Goal: Task Accomplishment & Management: Use online tool/utility

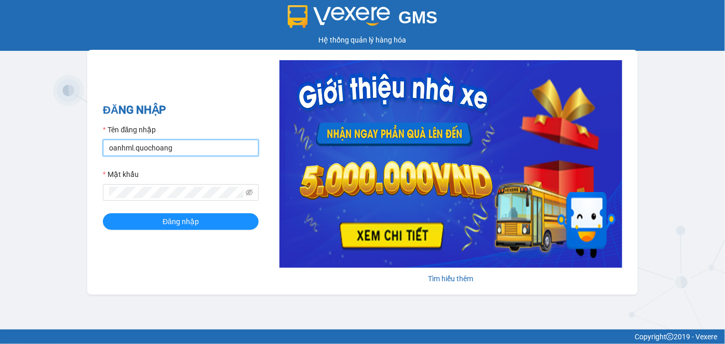
click at [124, 148] on input "oanhml.quochoang" at bounding box center [181, 148] width 156 height 17
type input "vanml.quochoang"
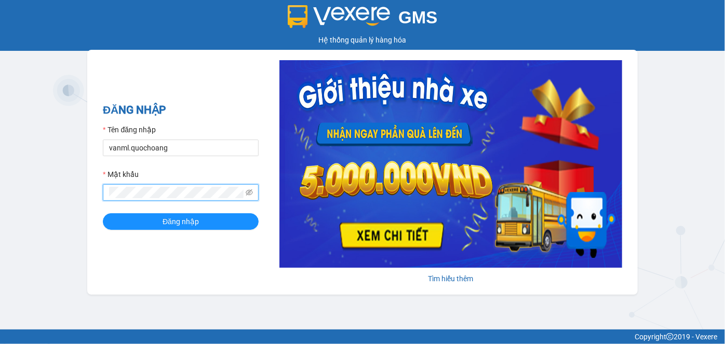
click at [93, 195] on div "ĐĂNG NHẬP Tên đăng nhập vanml.quochoang Mật khẩu Đăng nhập Tìm hiểu thêm" at bounding box center [362, 172] width 550 height 245
click at [103, 213] on button "Đăng nhập" at bounding box center [181, 221] width 156 height 17
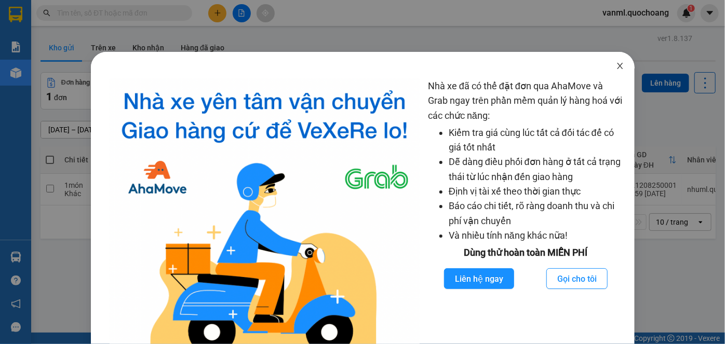
click at [616, 63] on icon "close" at bounding box center [620, 66] width 8 height 8
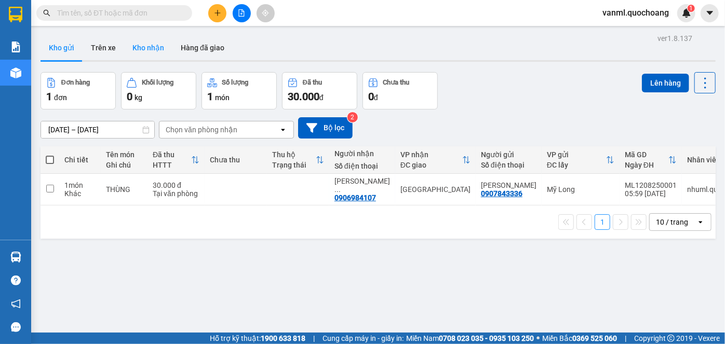
click at [146, 46] on button "Kho nhận" at bounding box center [148, 47] width 48 height 25
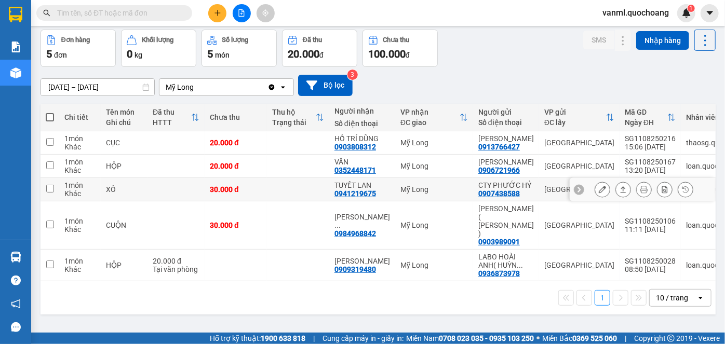
scroll to position [47, 0]
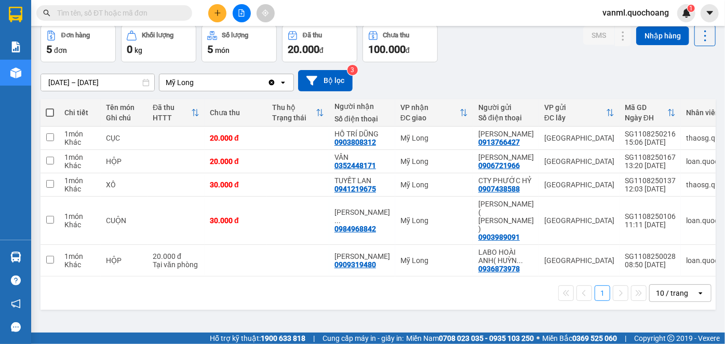
click at [674, 298] on div "10 / trang" at bounding box center [672, 293] width 32 height 10
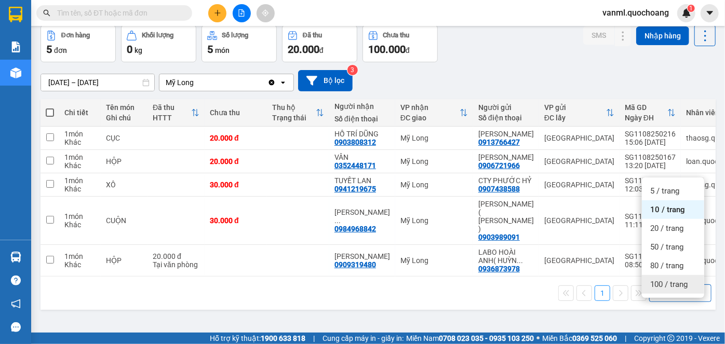
click at [677, 283] on span "100 / trang" at bounding box center [668, 284] width 37 height 10
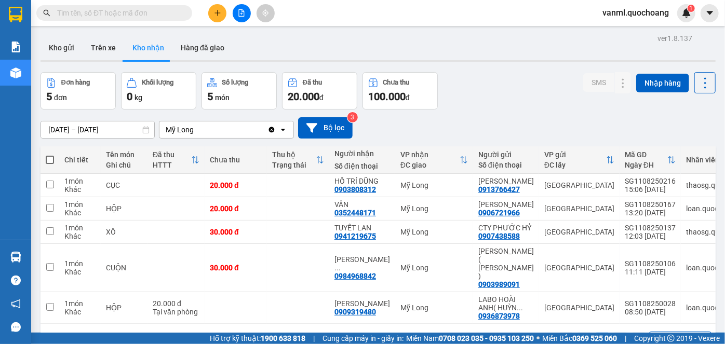
scroll to position [0, 0]
click at [98, 129] on input "[DATE] – [DATE]" at bounding box center [97, 129] width 113 height 17
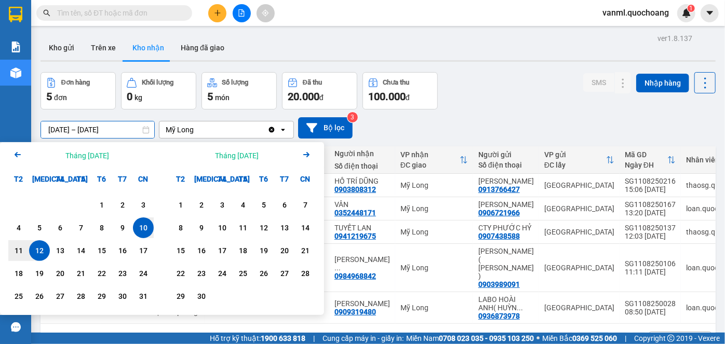
click at [19, 157] on icon "Arrow Left" at bounding box center [17, 154] width 12 height 12
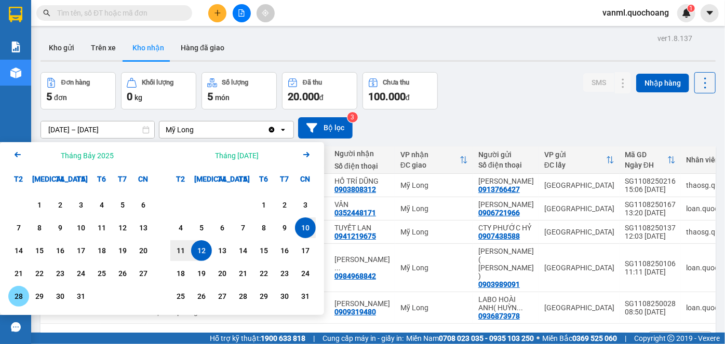
click at [19, 295] on div "28" at bounding box center [18, 296] width 15 height 12
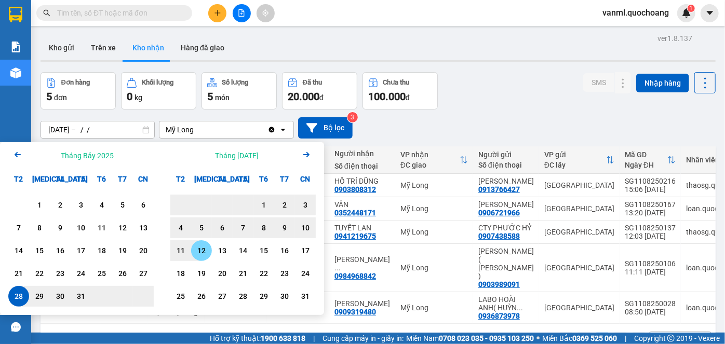
click at [199, 252] on div "12" at bounding box center [201, 250] width 15 height 12
type input "28/07/2025 – 12/08/2025"
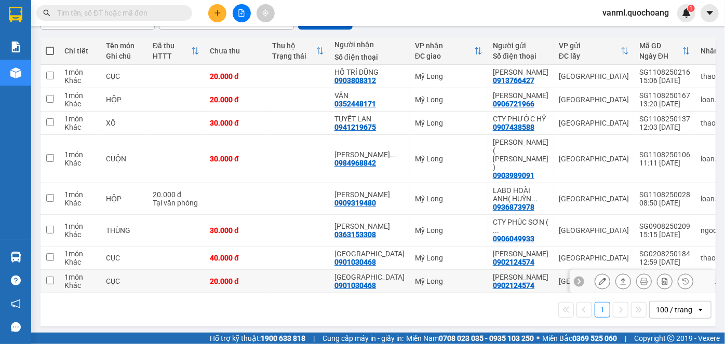
scroll to position [95, 0]
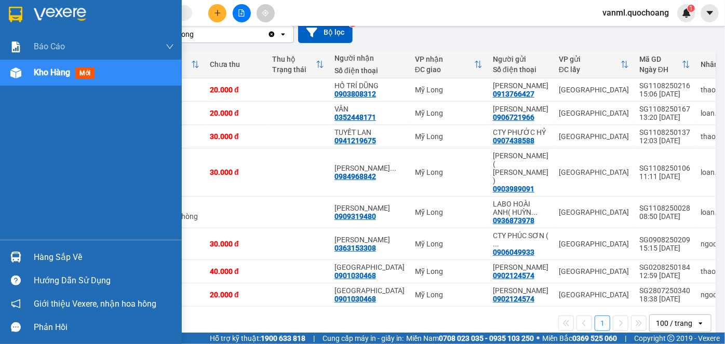
click at [54, 256] on div "Hàng sắp về" at bounding box center [104, 258] width 140 height 16
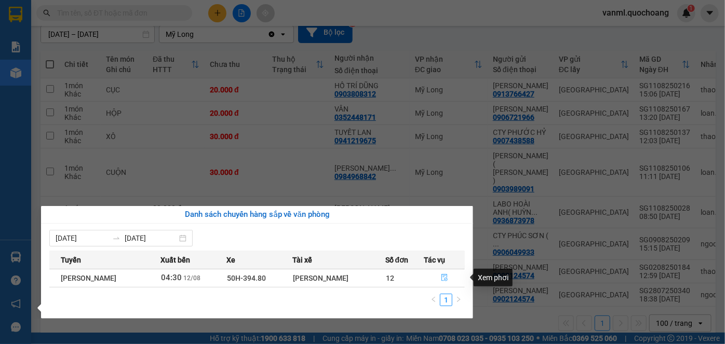
click at [446, 275] on icon "file-done" at bounding box center [444, 277] width 7 height 7
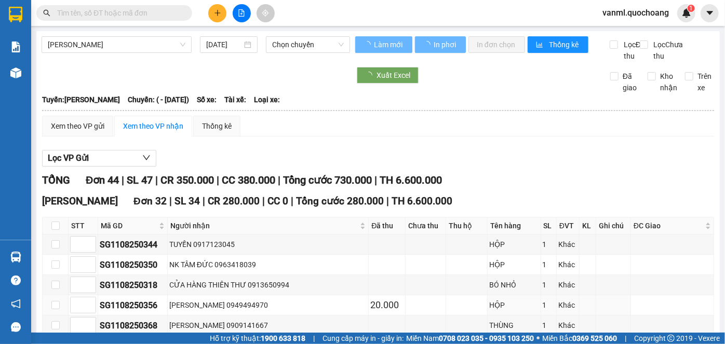
type input "[DATE]"
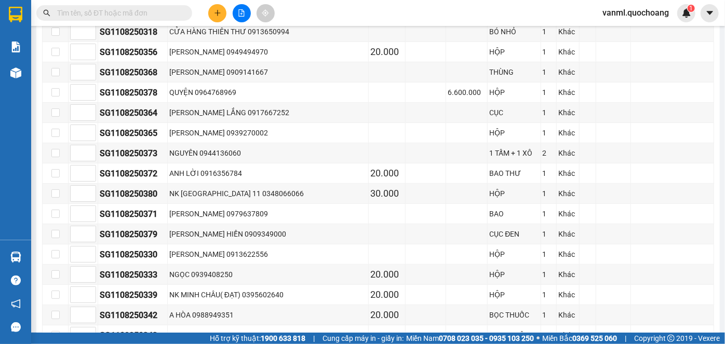
scroll to position [160, 0]
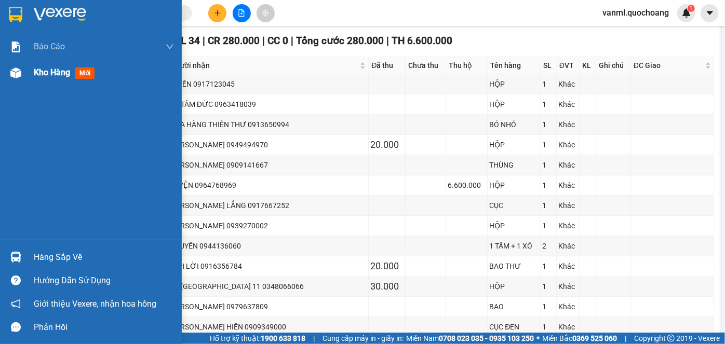
click at [43, 75] on span "Kho hàng" at bounding box center [52, 72] width 36 height 10
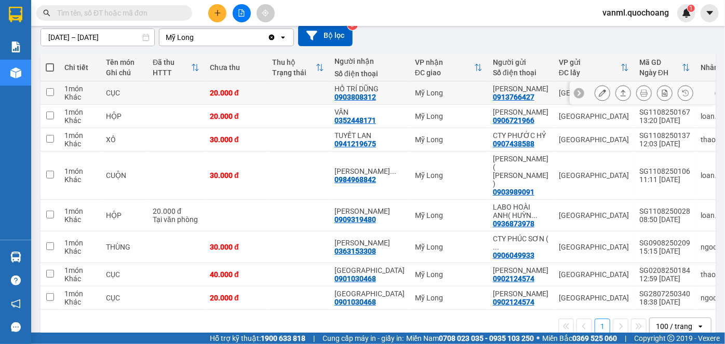
scroll to position [142, 0]
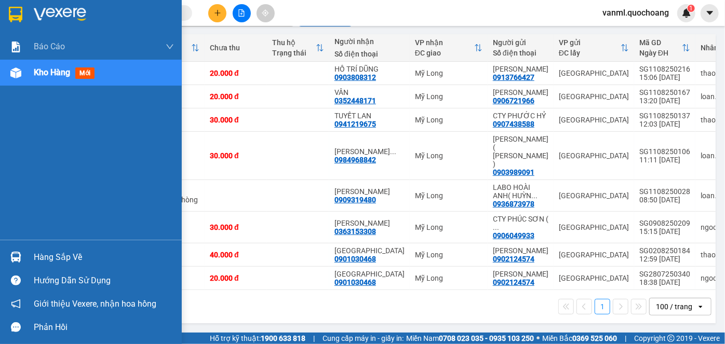
drag, startPoint x: 39, startPoint y: 251, endPoint x: 89, endPoint y: 255, distance: 50.0
click at [40, 251] on div "Hàng sắp về" at bounding box center [104, 258] width 140 height 16
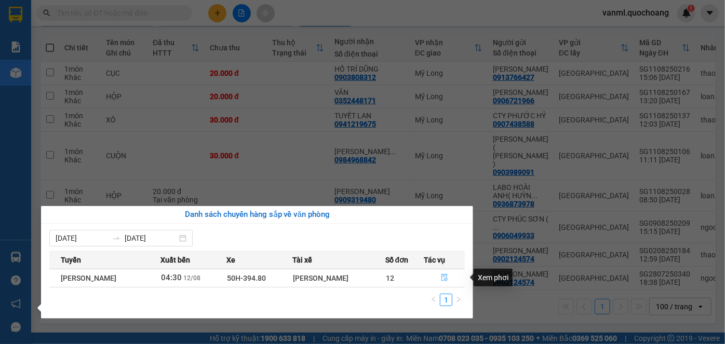
click at [447, 276] on icon "file-done" at bounding box center [444, 277] width 7 height 7
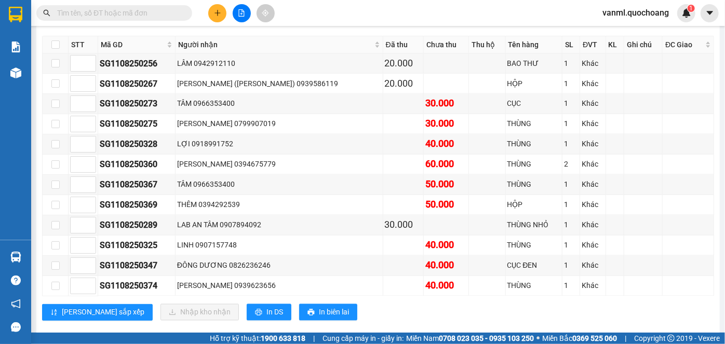
scroll to position [916, 0]
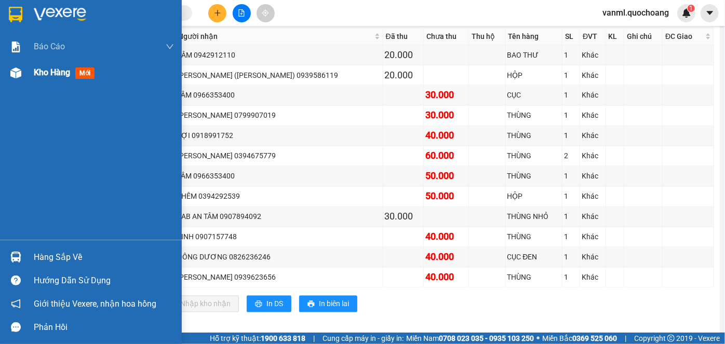
click at [38, 75] on span "Kho hàng" at bounding box center [52, 72] width 36 height 10
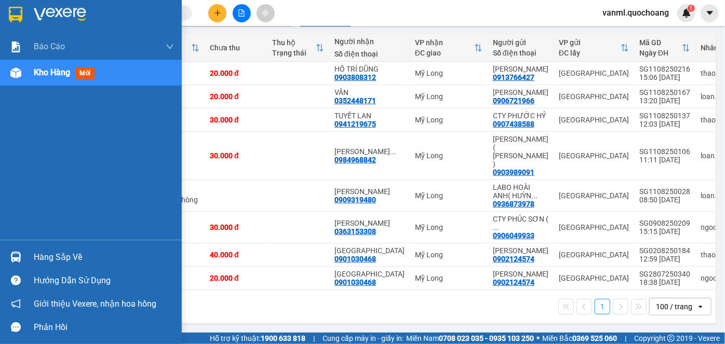
scroll to position [142, 0]
click at [48, 260] on div "Hàng sắp về" at bounding box center [104, 258] width 140 height 16
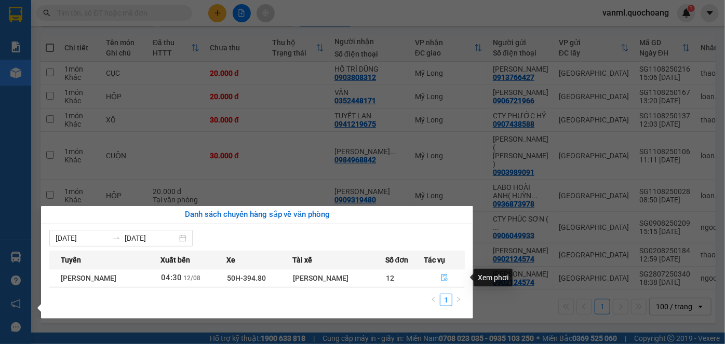
click at [450, 280] on button "button" at bounding box center [445, 278] width 40 height 17
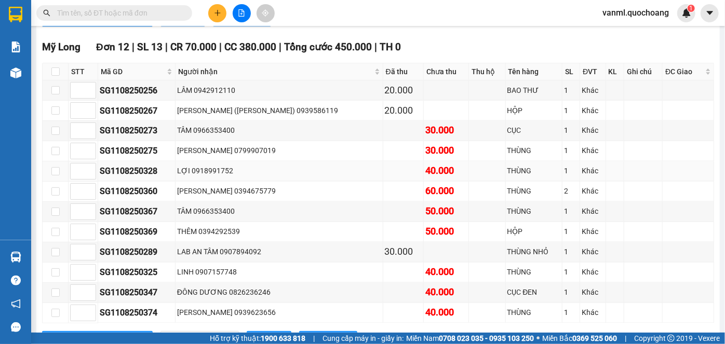
scroll to position [868, 0]
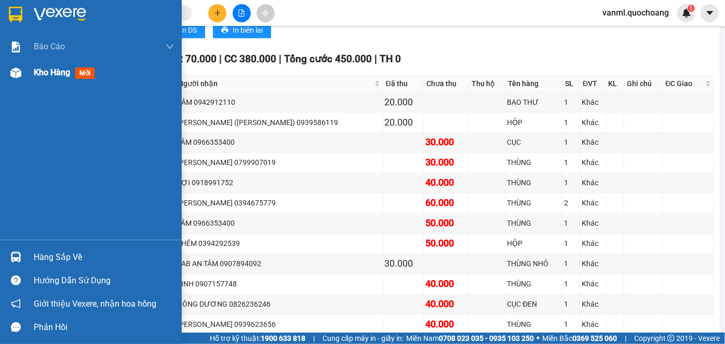
click at [48, 71] on span "Kho hàng" at bounding box center [52, 72] width 36 height 10
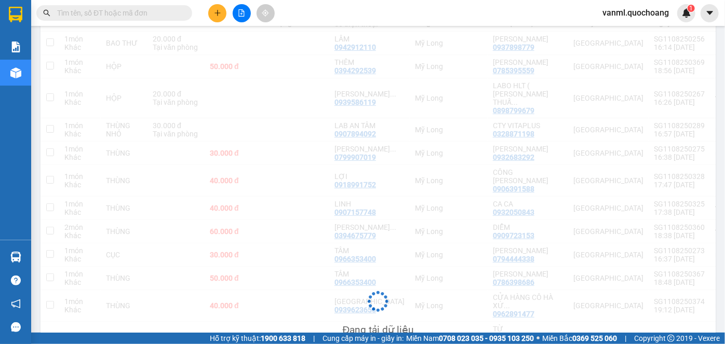
scroll to position [175, 0]
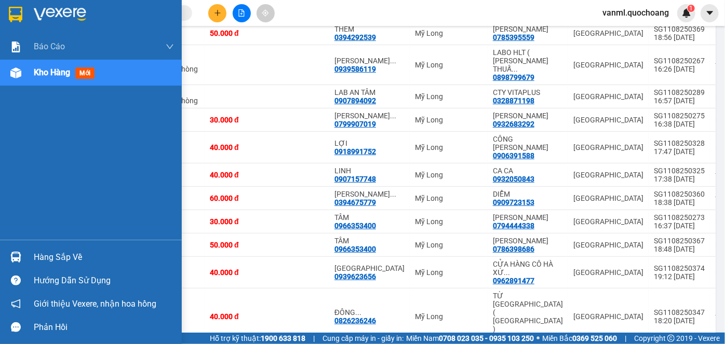
click at [62, 261] on div "Hàng sắp về" at bounding box center [104, 258] width 140 height 16
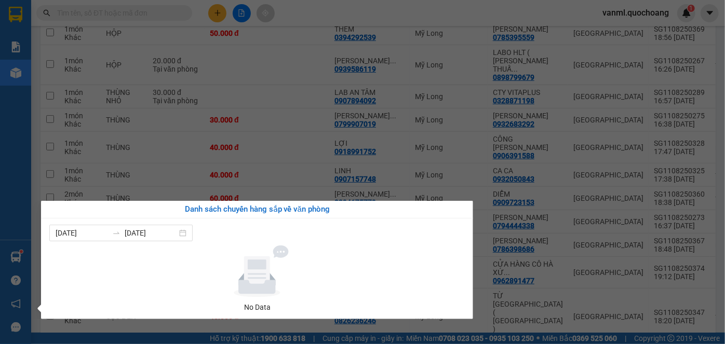
click at [315, 179] on section "Kết quả tìm kiếm ( 0 ) Bộ lọc No Data vanml.quochoang 1 Báo cáo Báo cáo dòng ti…" at bounding box center [362, 172] width 725 height 344
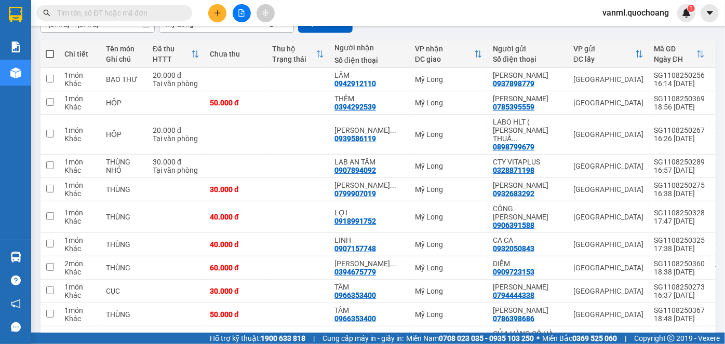
scroll to position [0, 0]
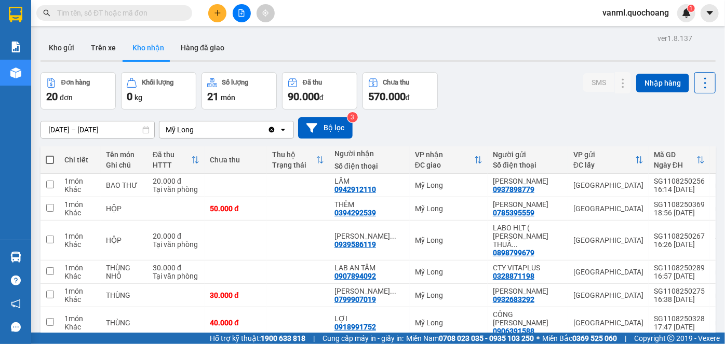
click at [149, 12] on input "text" at bounding box center [118, 12] width 122 height 11
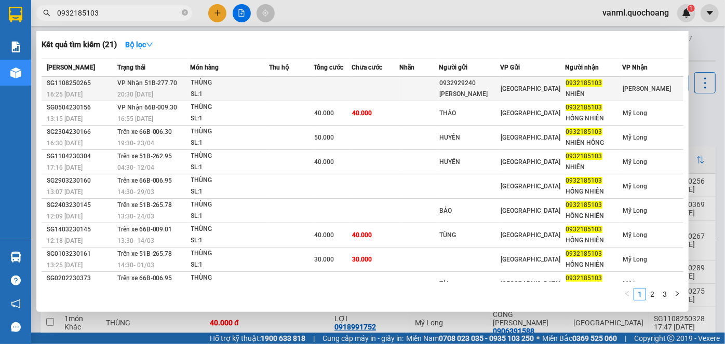
type input "0932185103"
click at [414, 88] on td at bounding box center [418, 89] width 39 height 24
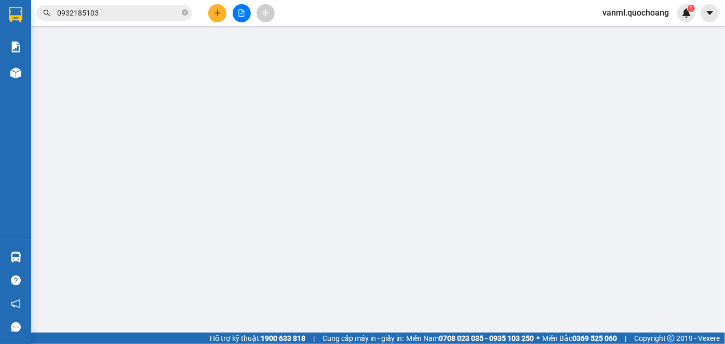
type input "0932929240"
type input "NGUYỄN HOÀNG THÁI"
type input "108 ĐÌNH PHONG PHÚ QUẬN 9 HCM"
type input "0932185103"
type input "NHIÊN"
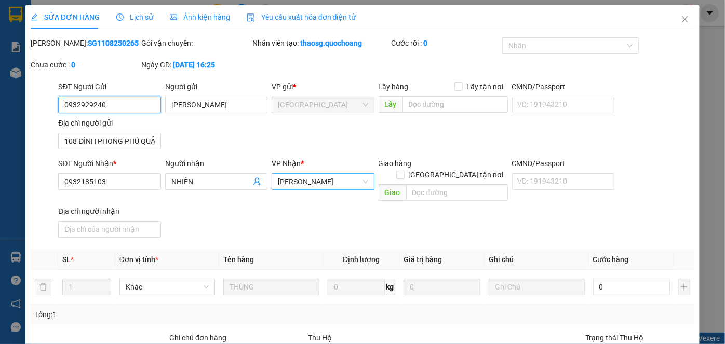
click at [342, 187] on span "[PERSON_NAME]" at bounding box center [323, 182] width 90 height 16
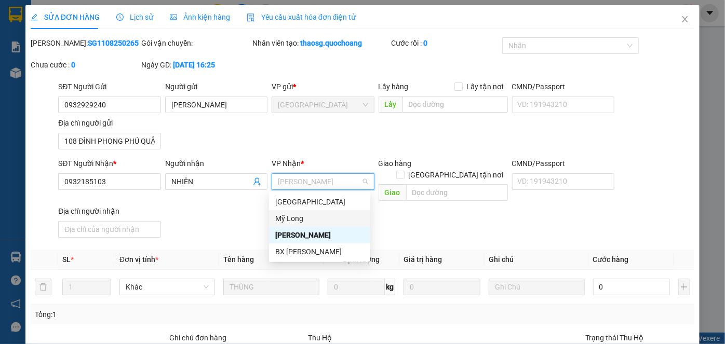
click at [325, 214] on div "Mỹ Long" at bounding box center [319, 218] width 89 height 11
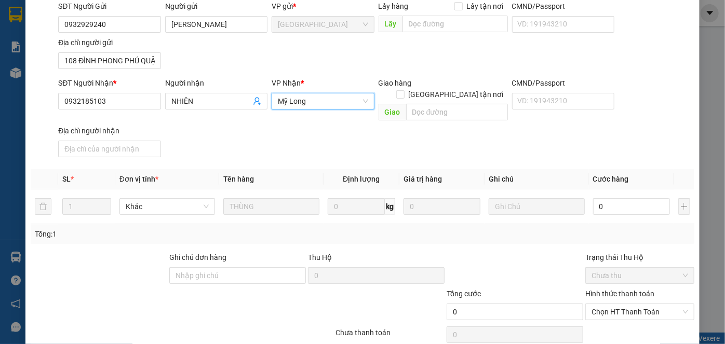
scroll to position [113, 0]
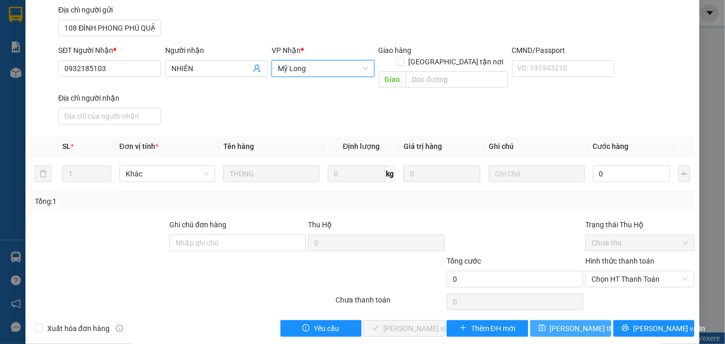
click at [578, 323] on span "[PERSON_NAME] thay đổi" at bounding box center [591, 328] width 83 height 11
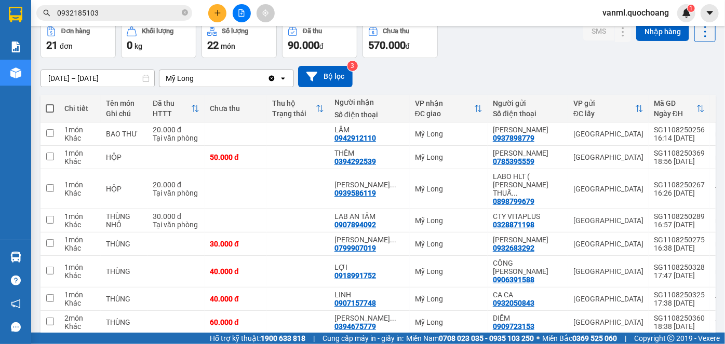
scroll to position [47, 0]
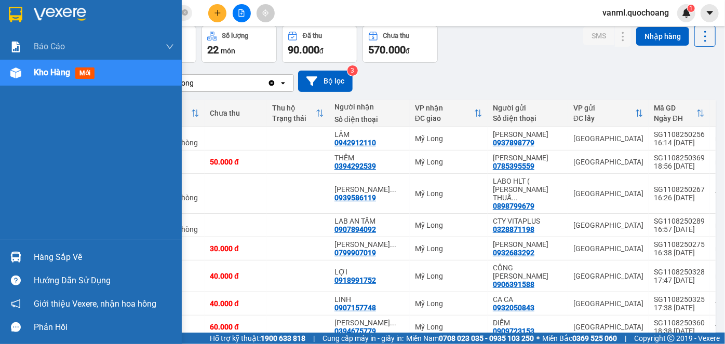
drag, startPoint x: 42, startPoint y: 263, endPoint x: 46, endPoint y: 256, distance: 7.9
click at [42, 263] on div "Hàng sắp về" at bounding box center [104, 258] width 140 height 16
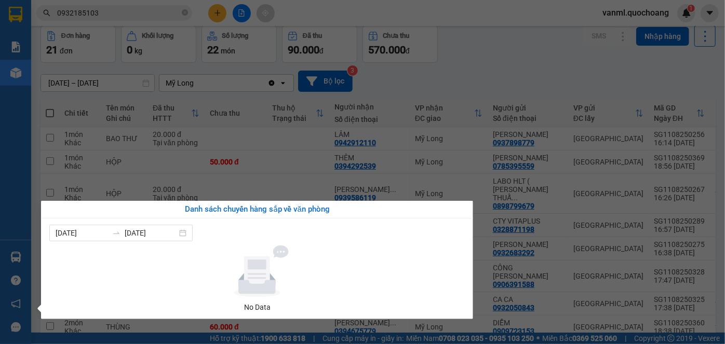
click at [494, 75] on section "Kết quả tìm kiếm ( 21 ) Bộ lọc Mã ĐH Trạng thái Món hàng Thu hộ Tổng cước Chưa …" at bounding box center [362, 172] width 725 height 344
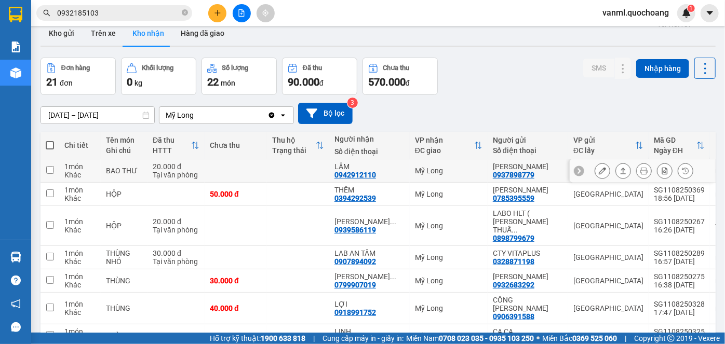
scroll to position [0, 0]
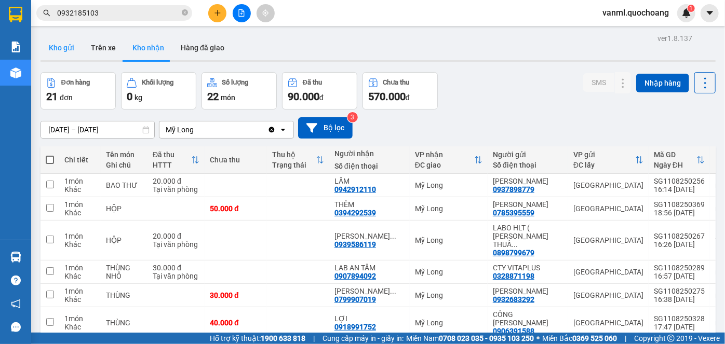
click at [63, 51] on button "Kho gửi" at bounding box center [61, 47] width 42 height 25
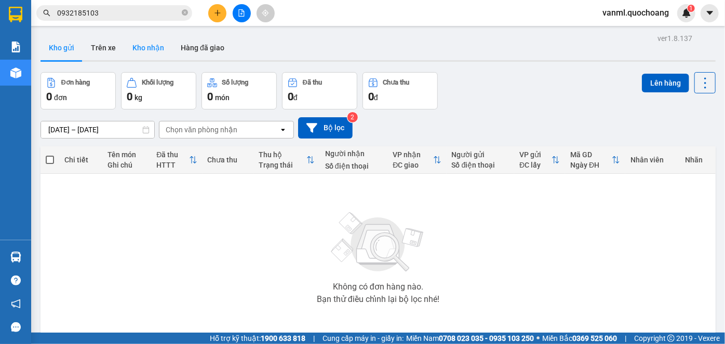
click at [152, 50] on button "Kho nhận" at bounding box center [148, 47] width 48 height 25
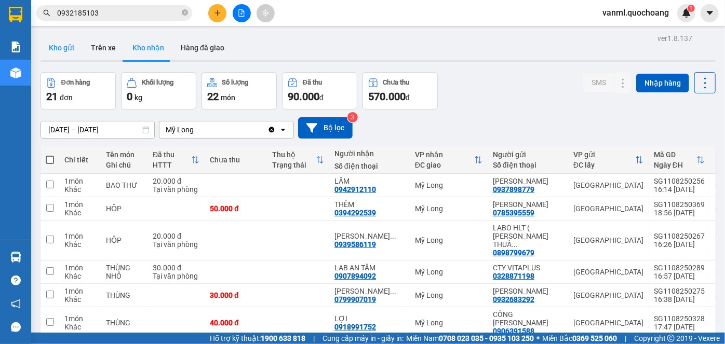
click at [70, 45] on button "Kho gửi" at bounding box center [61, 47] width 42 height 25
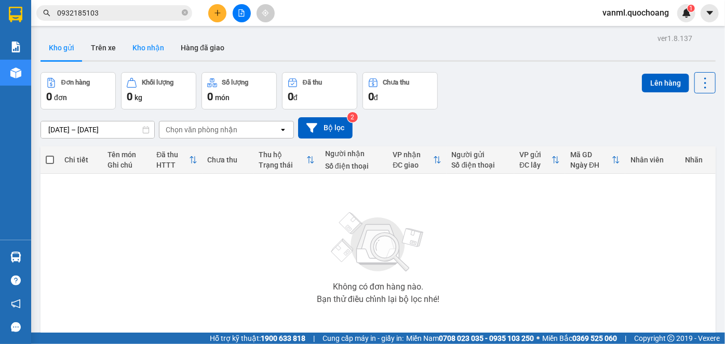
click at [143, 50] on button "Kho nhận" at bounding box center [148, 47] width 48 height 25
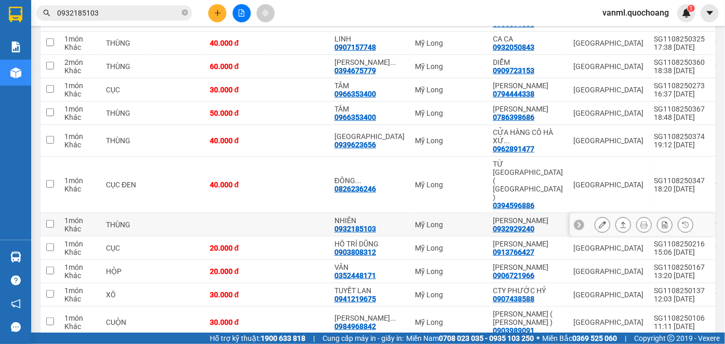
scroll to position [330, 0]
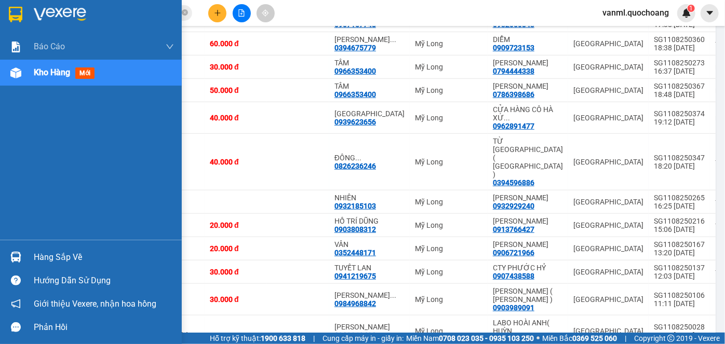
click at [47, 253] on div "Hàng sắp về" at bounding box center [104, 258] width 140 height 16
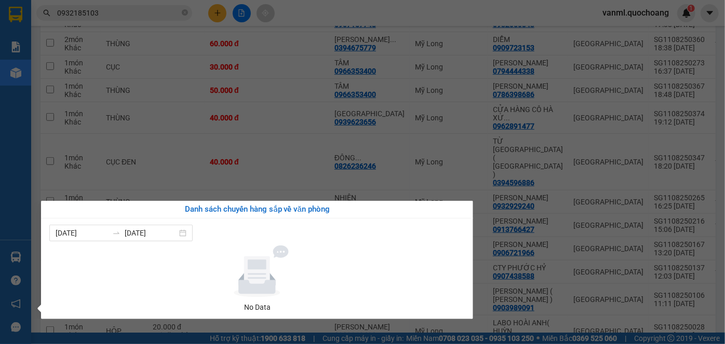
click at [267, 140] on section "Kết quả tìm kiếm ( 21 ) Bộ lọc Mã ĐH Trạng thái Món hàng Thu hộ Tổng cước Chưa …" at bounding box center [362, 172] width 725 height 344
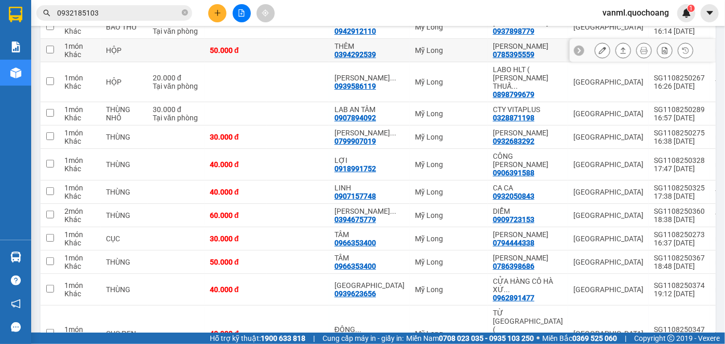
scroll to position [188, 0]
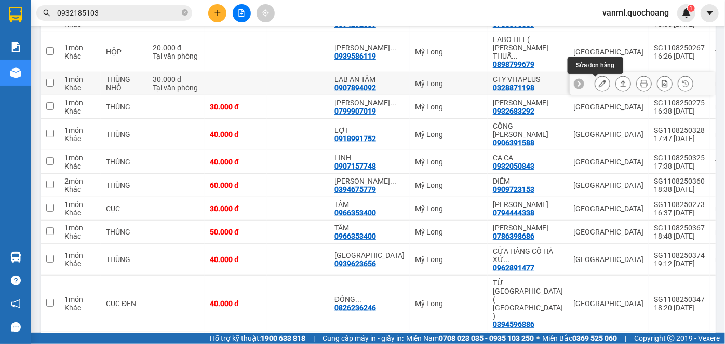
click at [598, 81] on icon at bounding box center [601, 83] width 7 height 7
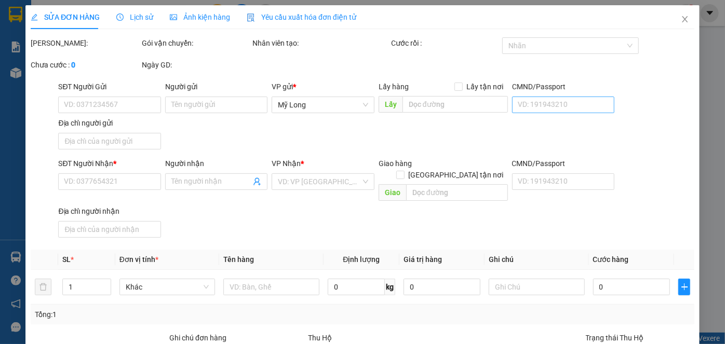
type input "0328871198"
type input "CTY VITAPLUS"
type input "766/3A ĐƯỜNG LẠC LONG QUÂN P10 TÂN BÌNH"
type input "0907894092"
type input "LAB AN TÂM"
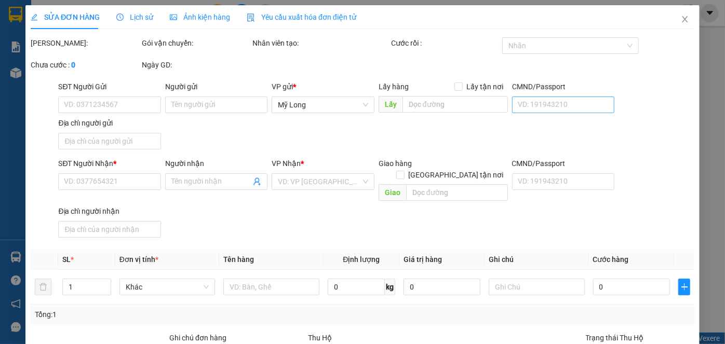
type input "30.000"
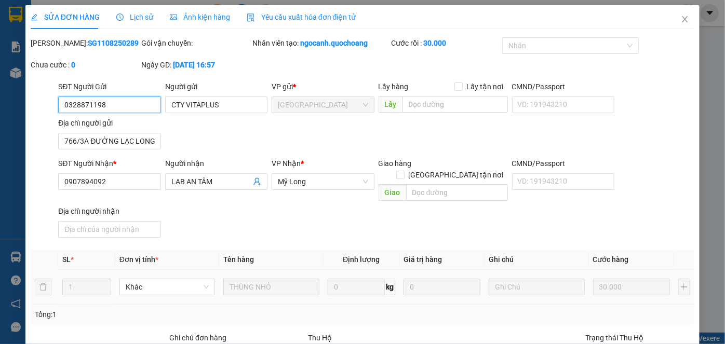
scroll to position [113, 0]
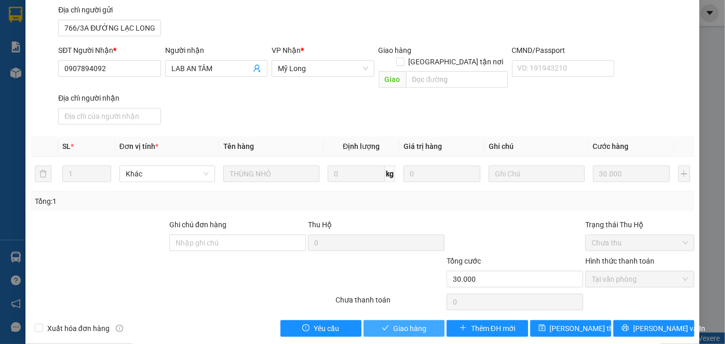
drag, startPoint x: 405, startPoint y: 311, endPoint x: 420, endPoint y: 307, distance: 16.1
click at [411, 323] on span "Giao hàng" at bounding box center [409, 328] width 33 height 11
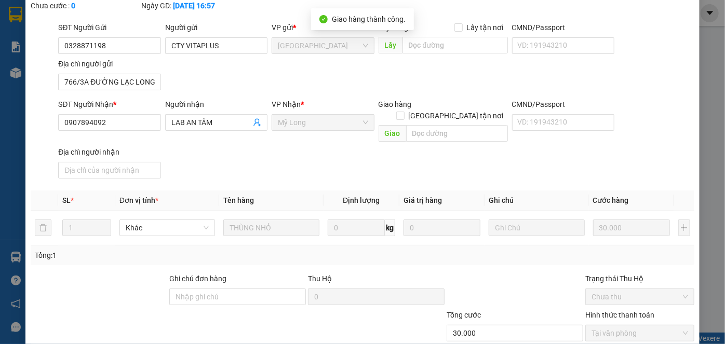
scroll to position [0, 0]
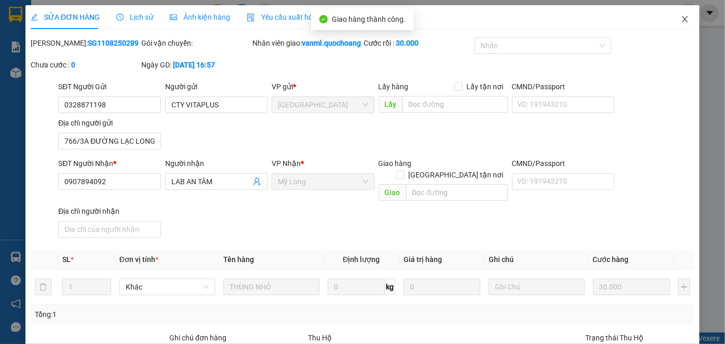
click at [681, 22] on icon "close" at bounding box center [684, 19] width 8 height 8
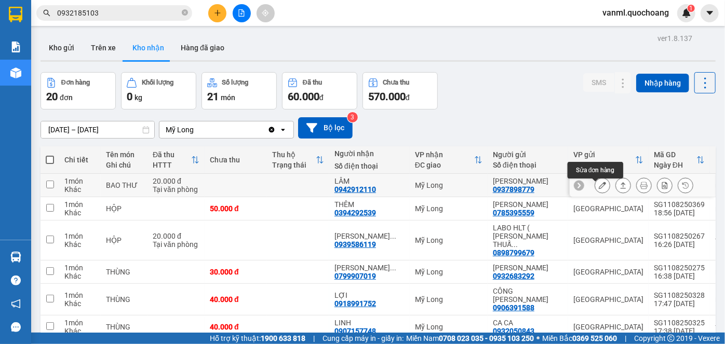
click at [598, 188] on icon at bounding box center [601, 185] width 7 height 7
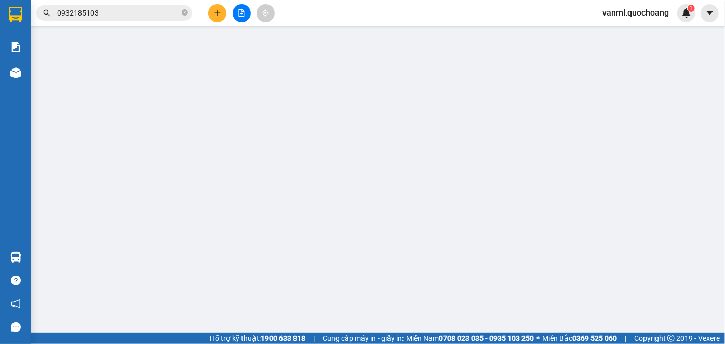
type input "0937898779"
type input "PHAN THANH SANG"
type input "998/8 QUANG TRUNG P8 GÒ VẤP"
type input "0942912110"
type input "LÂM"
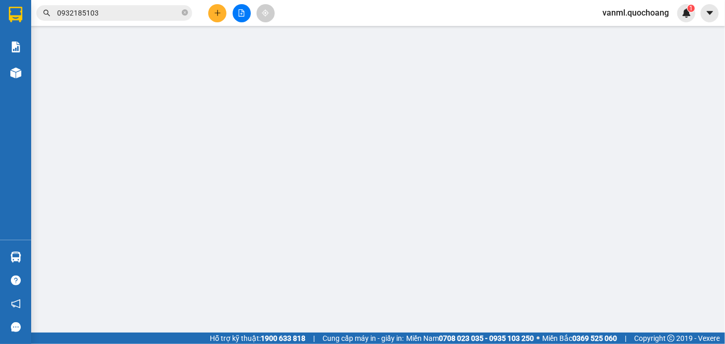
type input "20.000"
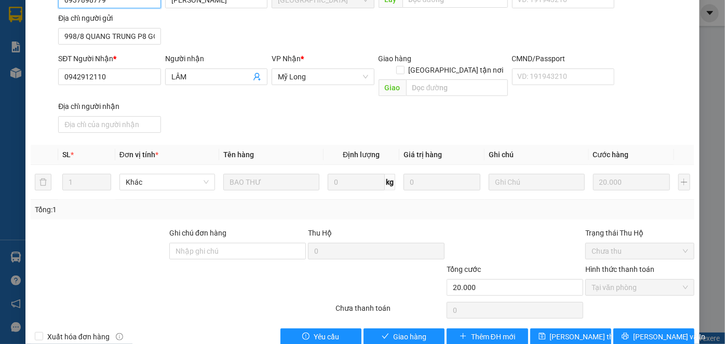
scroll to position [113, 0]
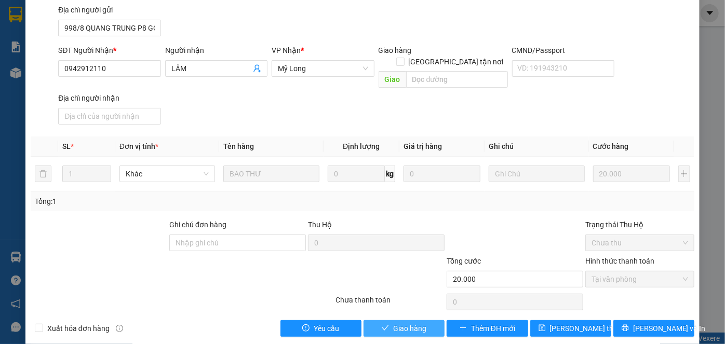
drag, startPoint x: 404, startPoint y: 316, endPoint x: 578, endPoint y: 226, distance: 196.1
click at [405, 323] on span "Giao hàng" at bounding box center [409, 328] width 33 height 11
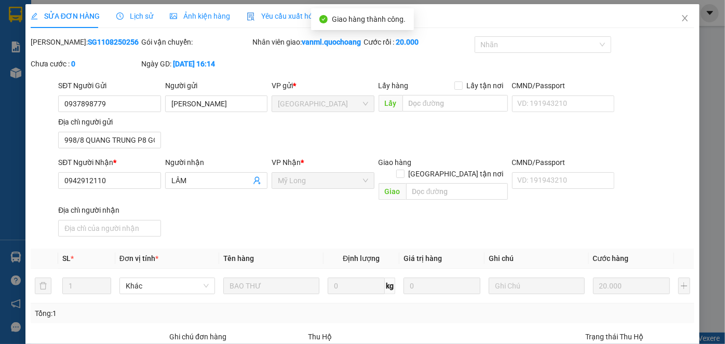
scroll to position [0, 0]
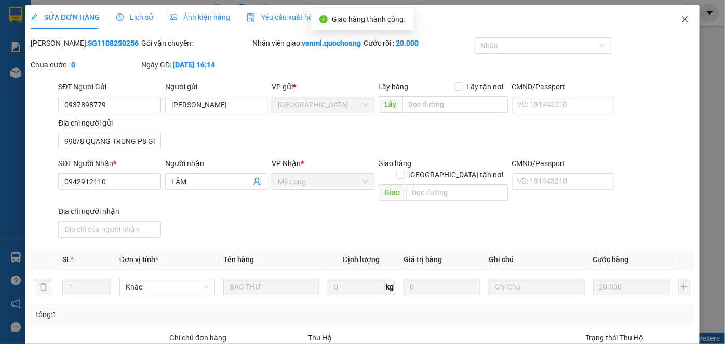
click at [680, 22] on icon "close" at bounding box center [684, 19] width 8 height 8
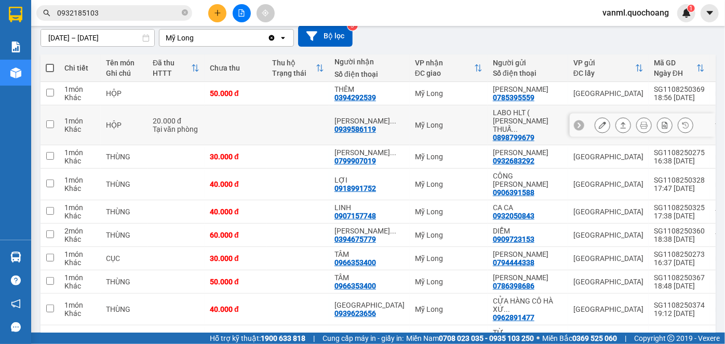
scroll to position [94, 0]
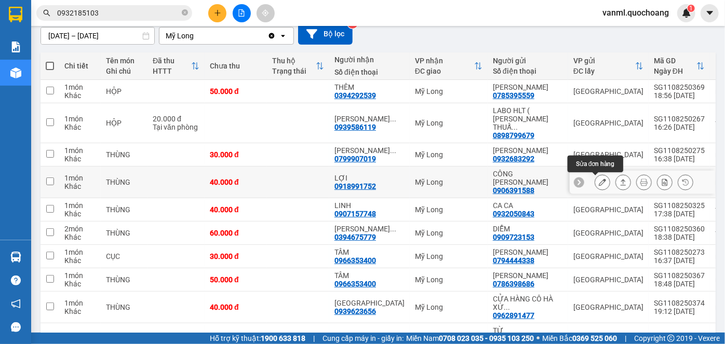
click at [598, 185] on icon at bounding box center [601, 182] width 7 height 7
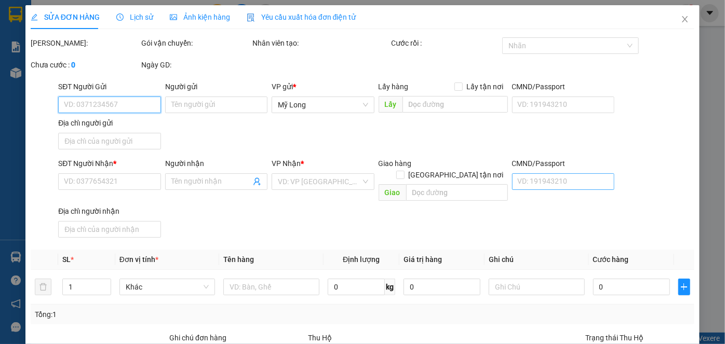
type input "0906391588"
type input "CÔNG TY QUANG PHÁT"
type input "539/73 LŨ BÁN BÍCH PHÚ THẠNH TÂN PHÚ"
type input "0918991752"
type input "LỢI"
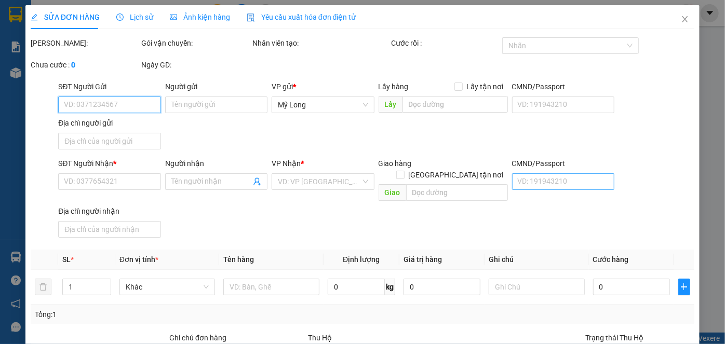
type input "40.000"
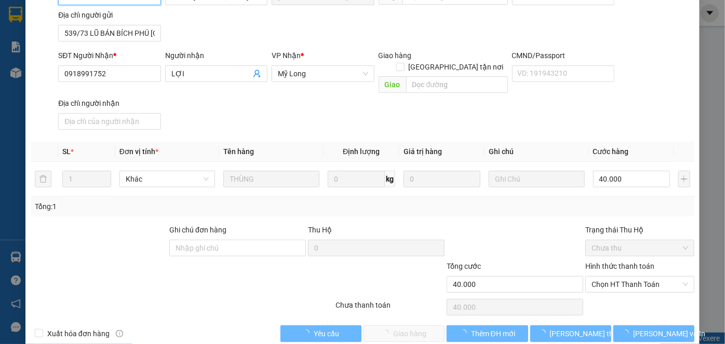
scroll to position [113, 0]
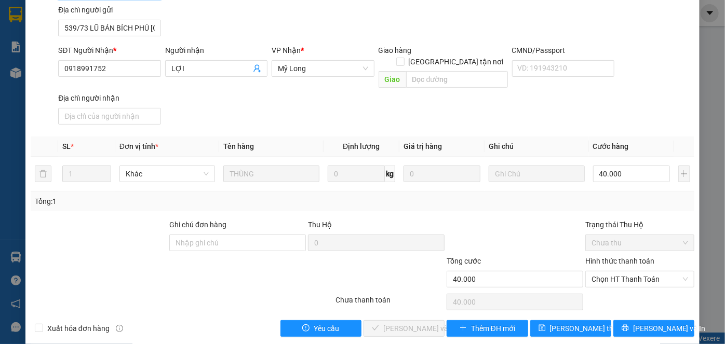
drag, startPoint x: 624, startPoint y: 264, endPoint x: 626, endPoint y: 279, distance: 15.2
click at [624, 271] on span "Chọn HT Thanh Toán" at bounding box center [639, 279] width 97 height 16
drag, startPoint x: 626, startPoint y: 292, endPoint x: 607, endPoint y: 267, distance: 32.2
click at [625, 288] on div "Tại văn phòng" at bounding box center [633, 287] width 95 height 11
type input "0"
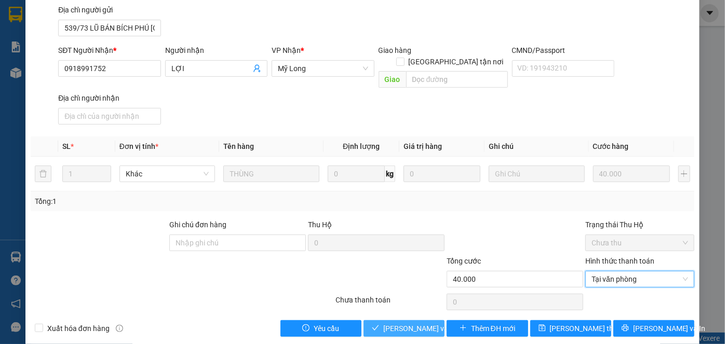
drag, startPoint x: 411, startPoint y: 311, endPoint x: 416, endPoint y: 310, distance: 5.8
click at [410, 323] on span "[PERSON_NAME] và Giao hàng" at bounding box center [433, 328] width 100 height 11
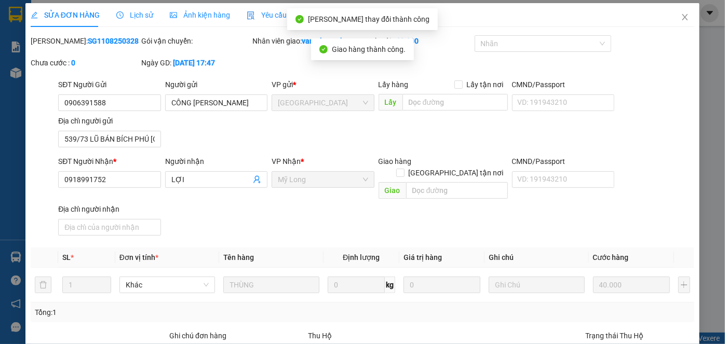
scroll to position [0, 0]
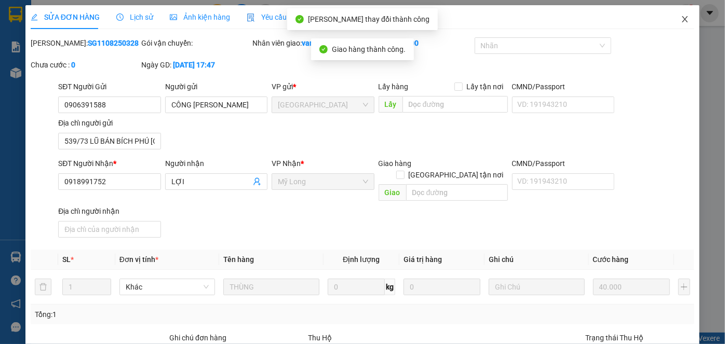
click at [680, 21] on icon "close" at bounding box center [684, 19] width 8 height 8
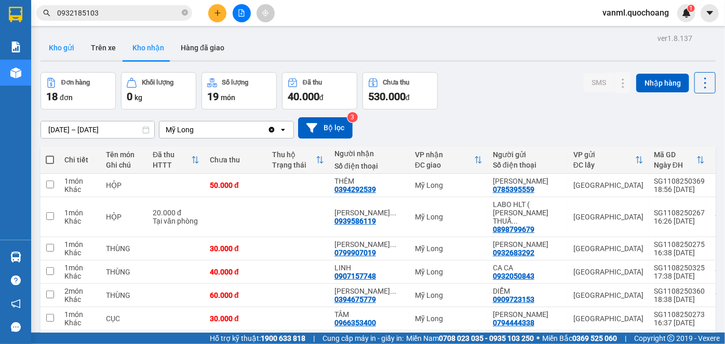
click at [58, 46] on button "Kho gửi" at bounding box center [61, 47] width 42 height 25
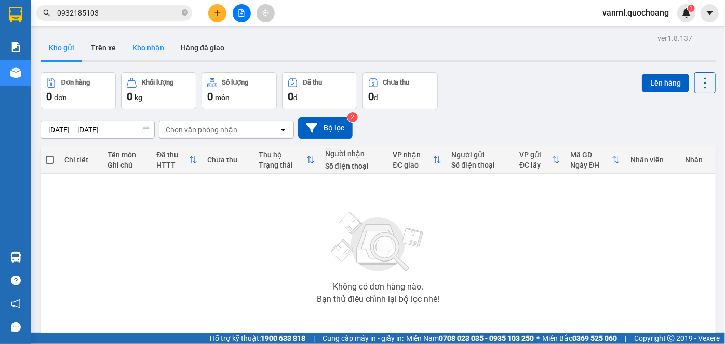
click at [140, 49] on button "Kho nhận" at bounding box center [148, 47] width 48 height 25
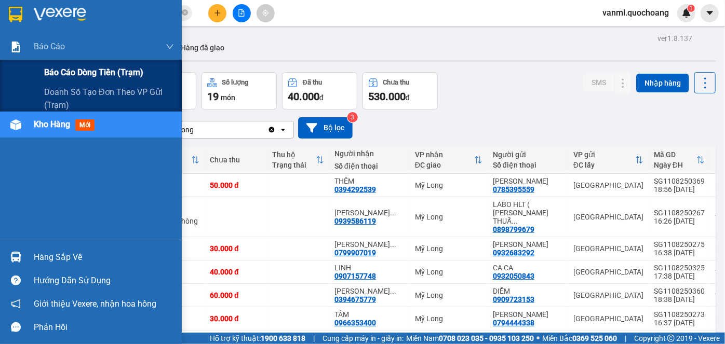
click at [73, 74] on span "Báo cáo dòng tiền (trạm)" at bounding box center [93, 72] width 99 height 13
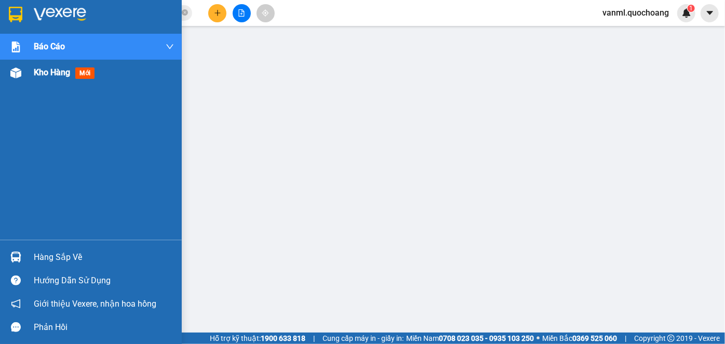
click at [38, 72] on span "Kho hàng" at bounding box center [52, 72] width 36 height 10
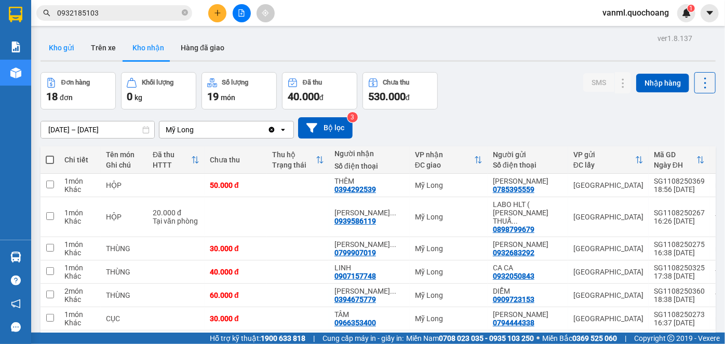
click at [60, 57] on button "Kho gửi" at bounding box center [61, 47] width 42 height 25
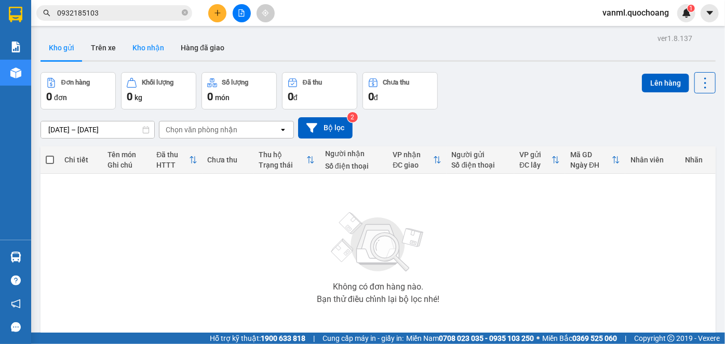
click at [151, 50] on button "Kho nhận" at bounding box center [148, 47] width 48 height 25
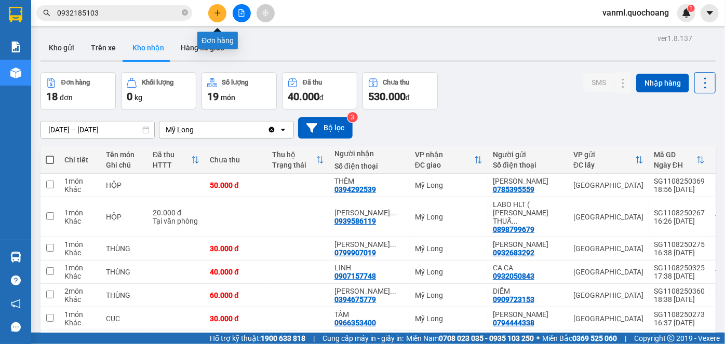
click at [217, 16] on icon "plus" at bounding box center [217, 12] width 7 height 7
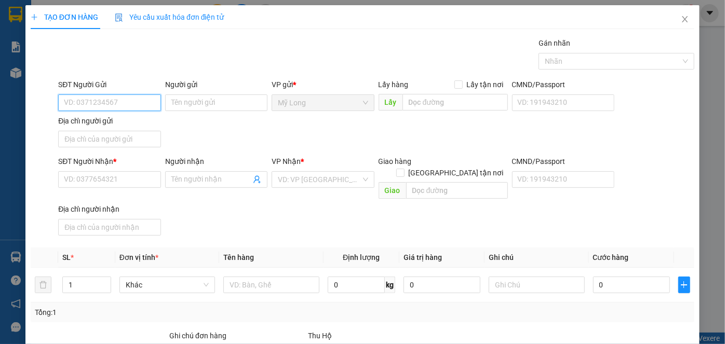
click at [139, 100] on input "SĐT Người Gửi" at bounding box center [109, 102] width 102 height 17
type input "0902361780"
click at [131, 125] on div "0902361780 - NGHĨA" at bounding box center [108, 122] width 89 height 11
type input "NGHĨA"
type input "0902361780"
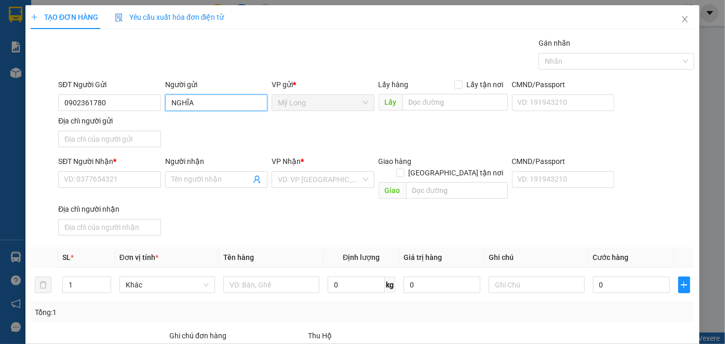
click at [169, 100] on input "NGHĨA" at bounding box center [216, 102] width 102 height 17
type input "[PERSON_NAME]"
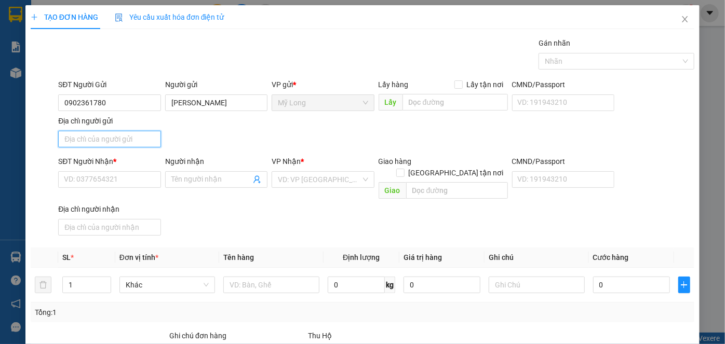
click at [115, 146] on input "Địa chỉ người gửi" at bounding box center [109, 139] width 102 height 17
click at [109, 138] on input "ẤP 2, [GEOGRAPHIC_DATA], [GEOGRAPHIC_DATA]" at bounding box center [109, 139] width 102 height 17
type input "ẤP 1, [GEOGRAPHIC_DATA], [GEOGRAPHIC_DATA]"
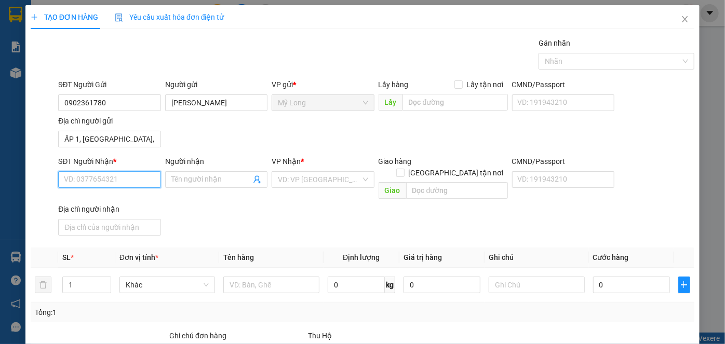
click at [141, 174] on input "SĐT Người Nhận *" at bounding box center [109, 179] width 102 height 17
type input "0938944431"
drag, startPoint x: 119, startPoint y: 201, endPoint x: 131, endPoint y: 194, distance: 13.7
click at [119, 200] on div "0938944431 - THÚY" at bounding box center [108, 199] width 89 height 11
type input "THÚY"
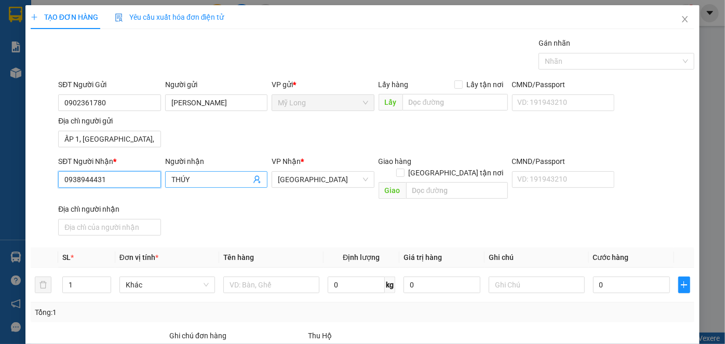
type input "0938944431"
click at [172, 175] on input "THÚY" at bounding box center [210, 179] width 79 height 11
click at [168, 174] on span "THÚY" at bounding box center [216, 179] width 102 height 17
click at [171, 174] on input "THÚY" at bounding box center [210, 179] width 79 height 11
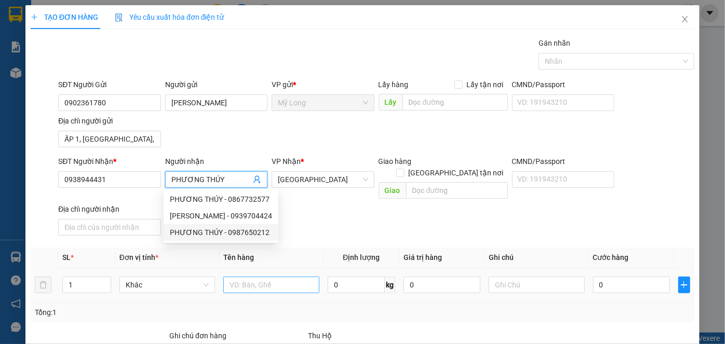
type input "PHƯƠNG THÚY"
click at [251, 277] on input "text" at bounding box center [271, 285] width 96 height 17
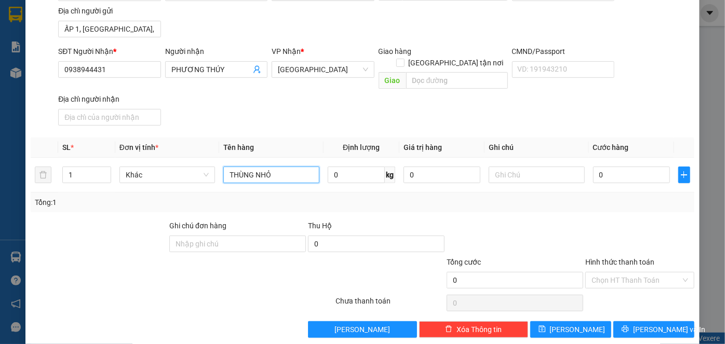
scroll to position [111, 0]
type input "THÙNG NHỎ"
click at [609, 166] on input "0" at bounding box center [631, 174] width 77 height 17
type input "3"
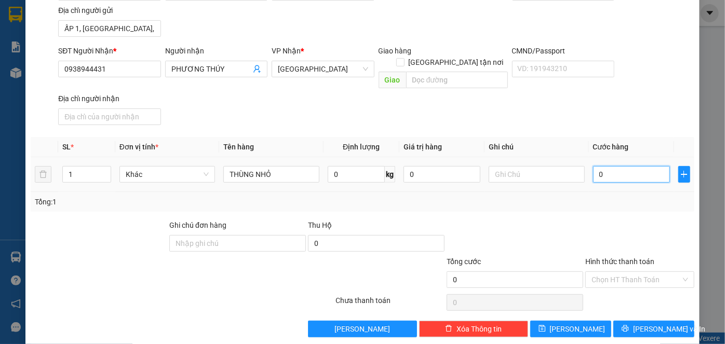
type input "3"
type input "30"
type input "30.000"
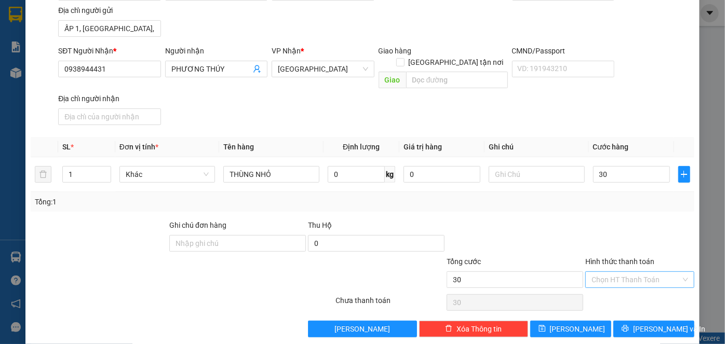
type input "30.000"
click at [630, 272] on input "Hình thức thanh toán" at bounding box center [635, 280] width 89 height 16
click at [630, 285] on div "Tại văn phòng" at bounding box center [633, 287] width 95 height 11
type input "0"
click at [640, 323] on span "[PERSON_NAME] và In" at bounding box center [669, 328] width 73 height 11
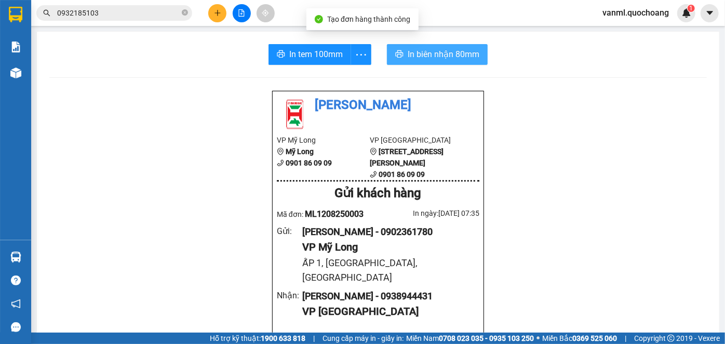
click at [450, 56] on span "In biên nhận 80mm" at bounding box center [443, 54] width 72 height 13
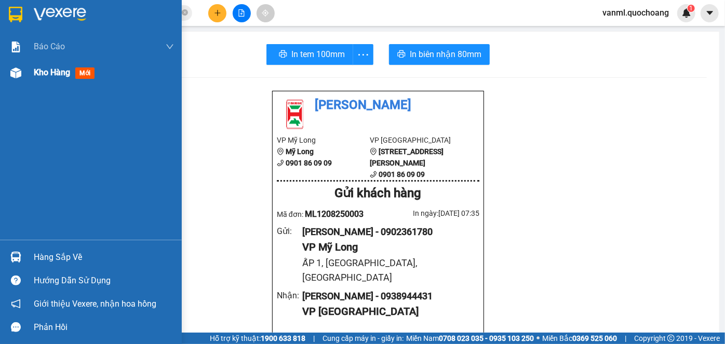
click at [61, 76] on span "Kho hàng" at bounding box center [52, 72] width 36 height 10
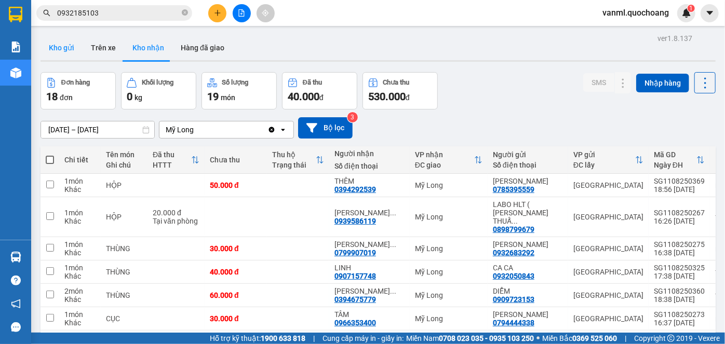
click at [62, 49] on button "Kho gửi" at bounding box center [61, 47] width 42 height 25
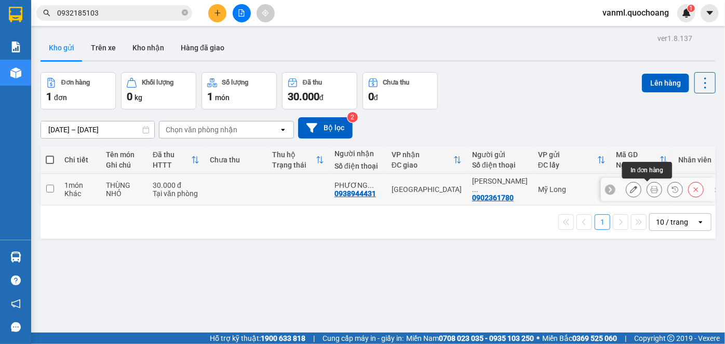
click at [650, 191] on icon at bounding box center [653, 189] width 7 height 7
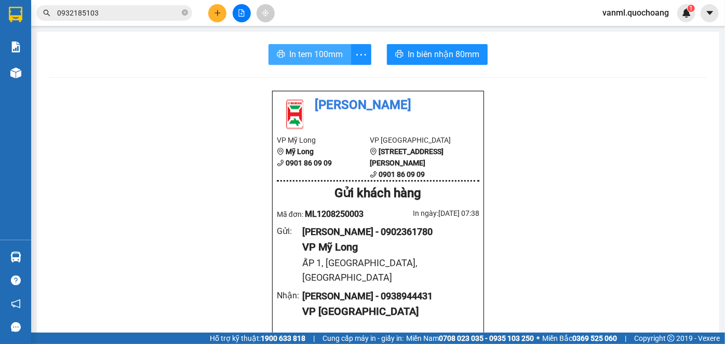
click at [325, 53] on span "In tem 100mm" at bounding box center [315, 54] width 53 height 13
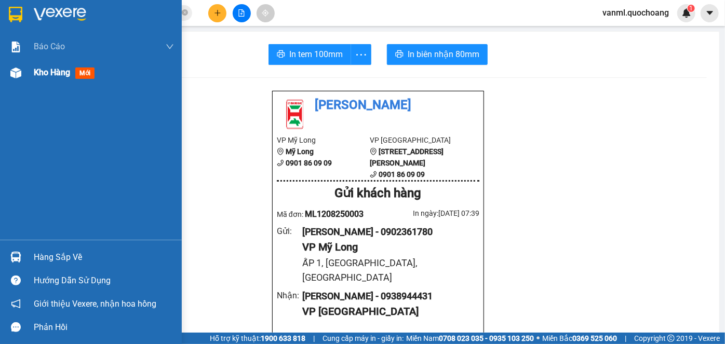
click at [38, 74] on span "Kho hàng" at bounding box center [52, 72] width 36 height 10
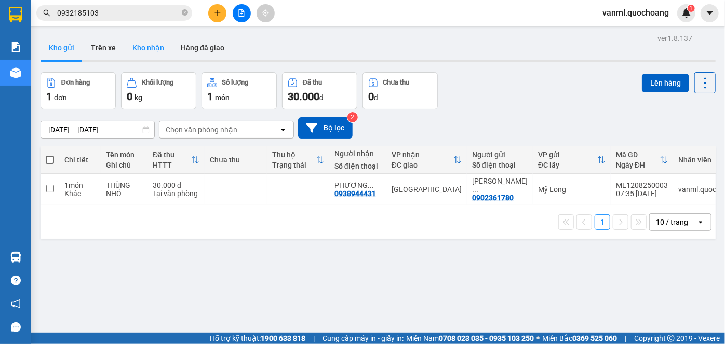
click at [152, 45] on button "Kho nhận" at bounding box center [148, 47] width 48 height 25
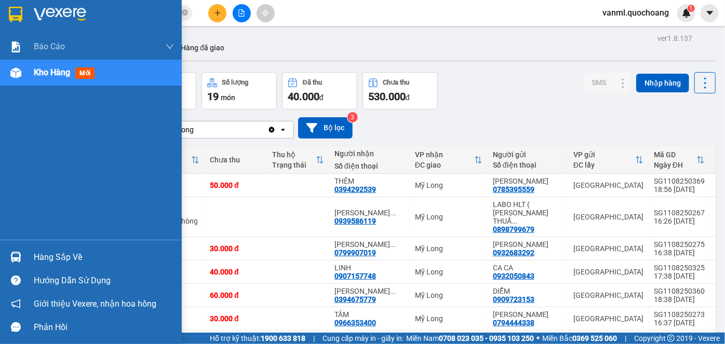
click at [44, 260] on div "Hàng sắp về" at bounding box center [104, 258] width 140 height 16
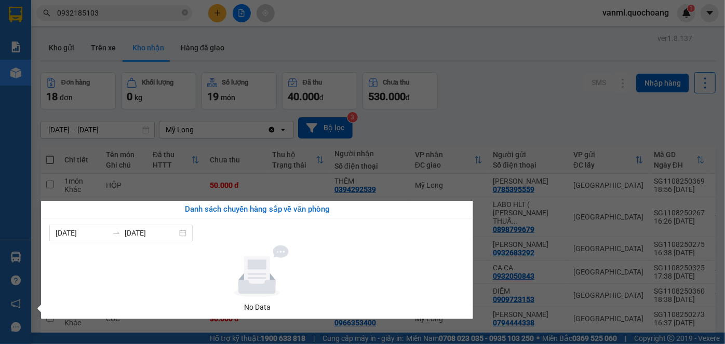
click at [522, 132] on section "Kết quả tìm kiếm ( 21 ) Bộ lọc Mã ĐH Trạng thái Món hàng Thu hộ Tổng cước Chưa …" at bounding box center [362, 172] width 725 height 344
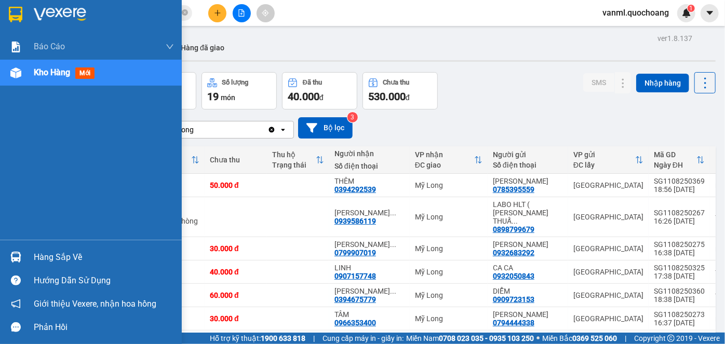
click at [50, 258] on div "Hàng sắp về" at bounding box center [104, 258] width 140 height 16
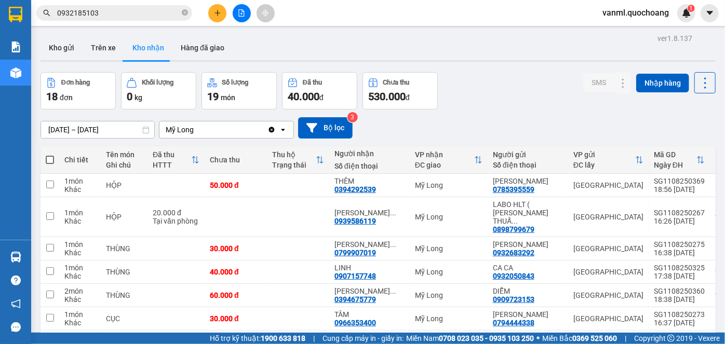
click at [507, 115] on section "Kết quả tìm kiếm ( 21 ) Bộ lọc Mã ĐH Trạng thái Món hàng Thu hộ Tổng cước Chưa …" at bounding box center [362, 172] width 725 height 344
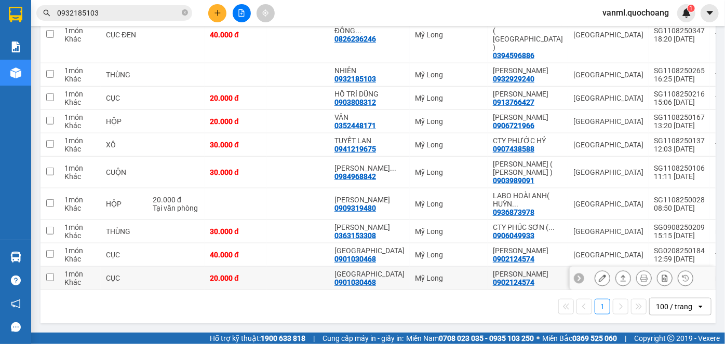
scroll to position [436, 0]
click at [598, 275] on icon at bounding box center [601, 278] width 7 height 7
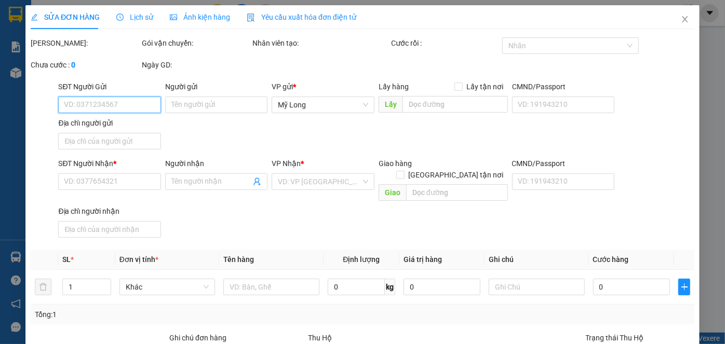
type input "0902124574"
type input "TRẦN THỊ BÔNG"
type input "287 PHẠM ĐĂNG GIẢNG P BÌNH HƯNG HÒA BÌNH TÂN"
type input "0901030468"
type input "THỤY"
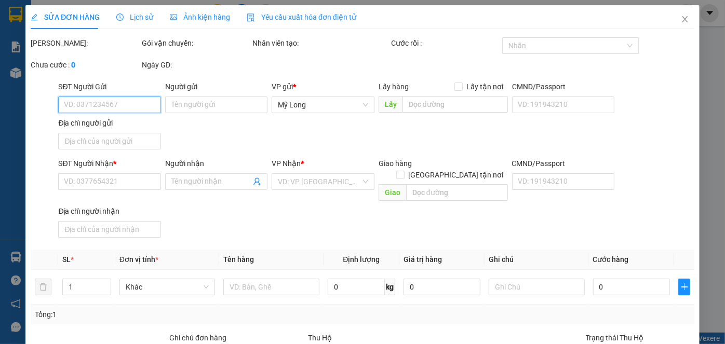
type input "20.000"
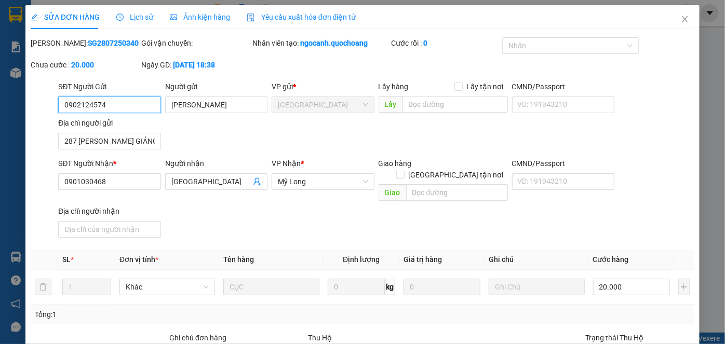
scroll to position [113, 0]
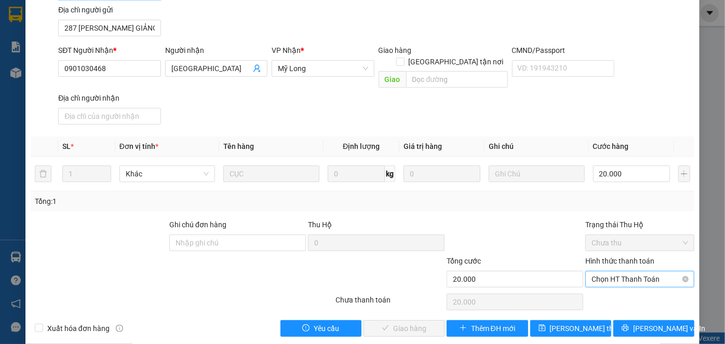
click at [615, 271] on span "Chọn HT Thanh Toán" at bounding box center [639, 279] width 97 height 16
click at [617, 284] on div "Tại văn phòng" at bounding box center [633, 287] width 95 height 11
type input "0"
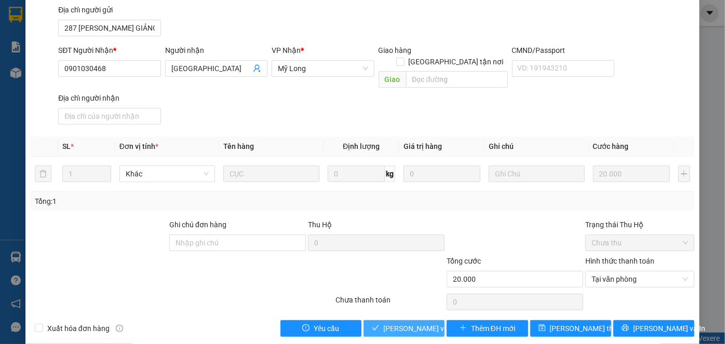
drag, startPoint x: 425, startPoint y: 318, endPoint x: 433, endPoint y: 299, distance: 20.4
click at [425, 323] on span "[PERSON_NAME] và Giao hàng" at bounding box center [433, 328] width 100 height 11
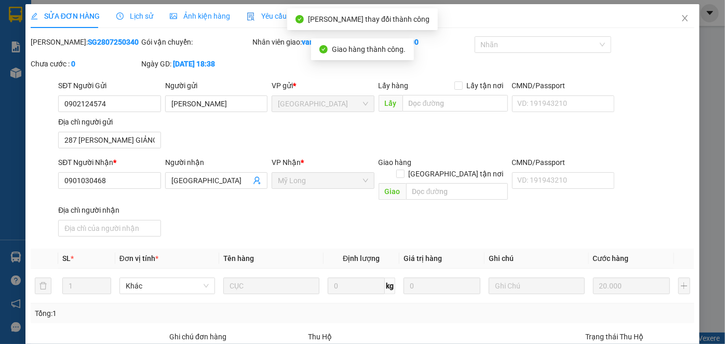
scroll to position [0, 0]
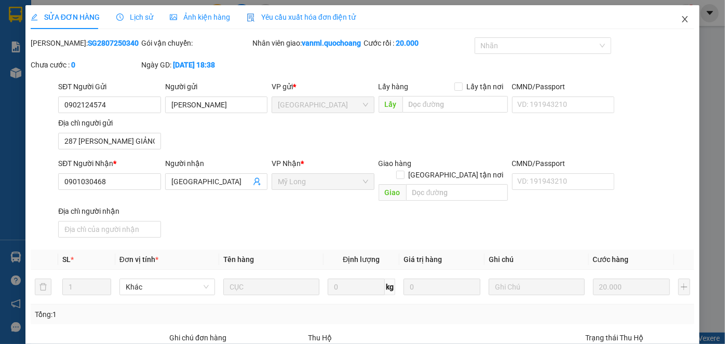
click at [680, 20] on icon "close" at bounding box center [684, 19] width 8 height 8
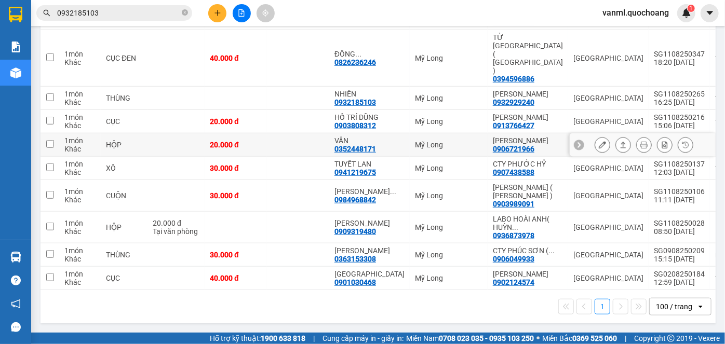
scroll to position [404, 0]
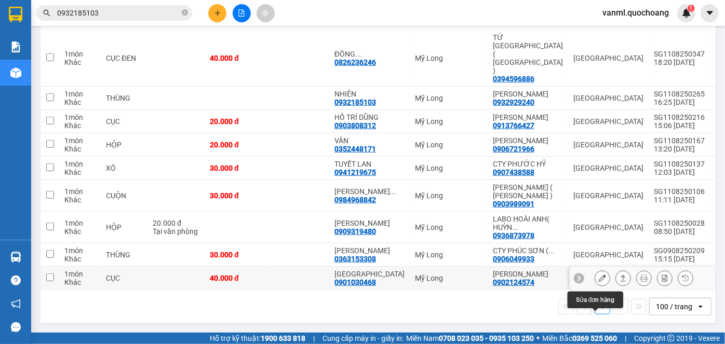
click at [598, 275] on icon at bounding box center [601, 278] width 7 height 7
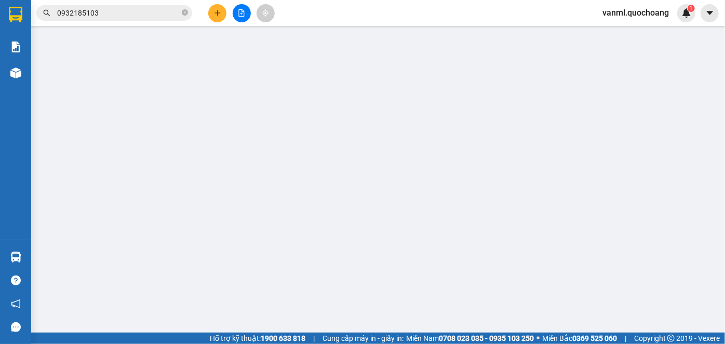
type input "0902124574"
type input "TRẦN THỊ BÔNG"
type input "287 PHẠM VĂN GIẢN P.BÌNH HƯNG HÒA BÌNH TÂN HCM"
type input "0901030468"
type input "THỤY"
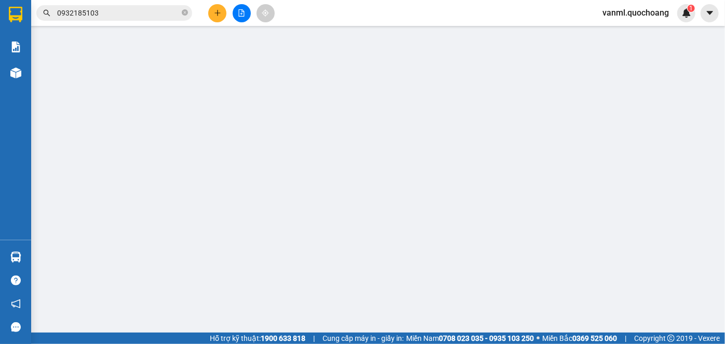
type input "40.000"
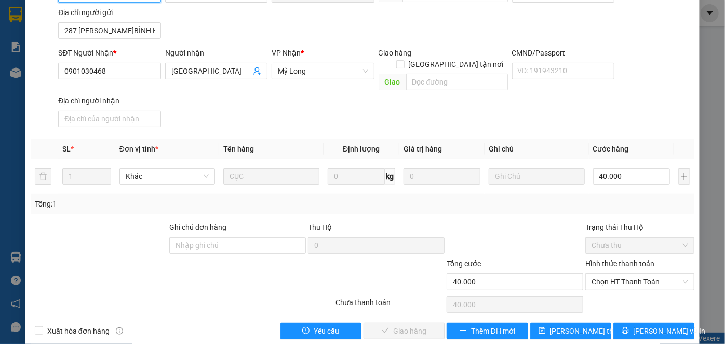
scroll to position [113, 0]
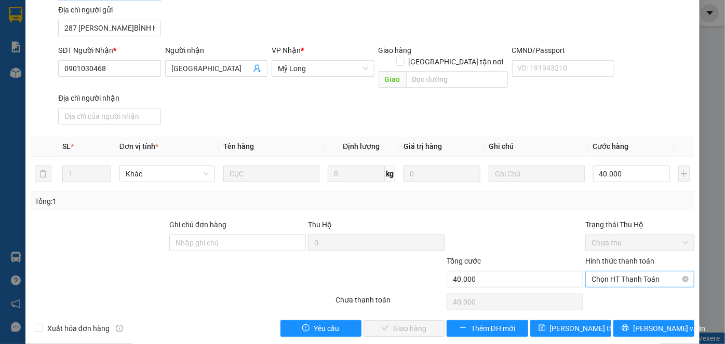
click at [636, 271] on span "Chọn HT Thanh Toán" at bounding box center [639, 279] width 97 height 16
click at [634, 284] on div "Tại văn phòng" at bounding box center [633, 287] width 95 height 11
type input "0"
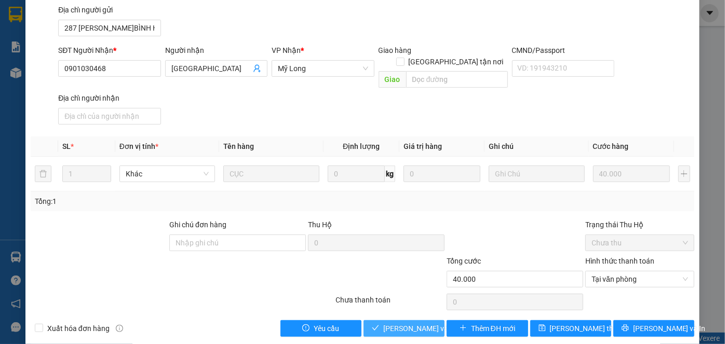
click at [384, 323] on span "Lưu và Giao hàng" at bounding box center [433, 328] width 100 height 11
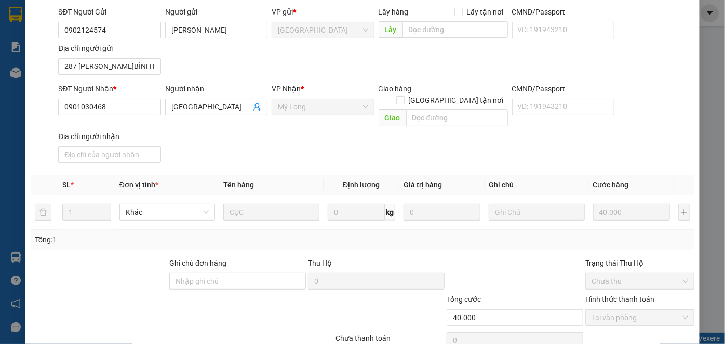
scroll to position [0, 0]
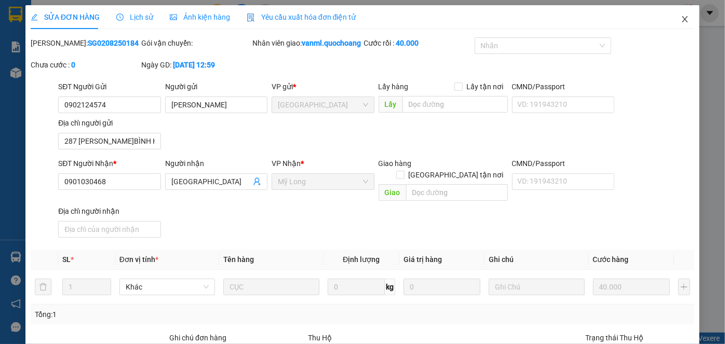
click at [680, 20] on icon "close" at bounding box center [684, 19] width 8 height 8
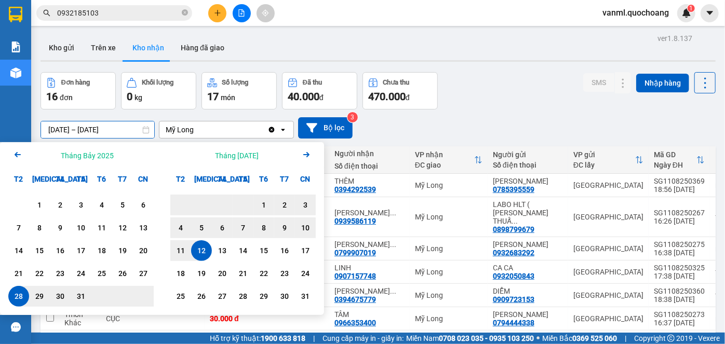
click at [84, 130] on input "28/07/2025 – 12/08/2025" at bounding box center [97, 129] width 113 height 17
click at [206, 229] on div "5" at bounding box center [201, 228] width 15 height 12
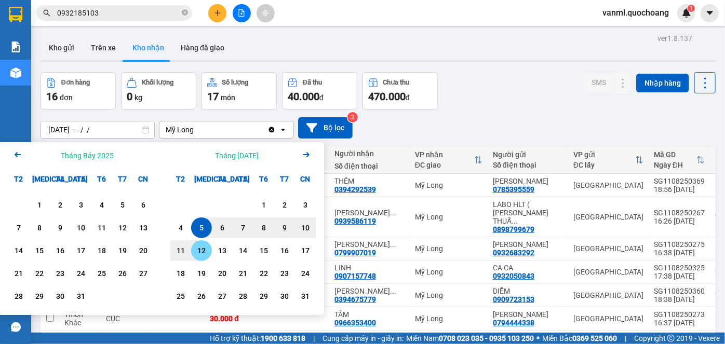
click at [202, 253] on div "12" at bounding box center [201, 250] width 15 height 12
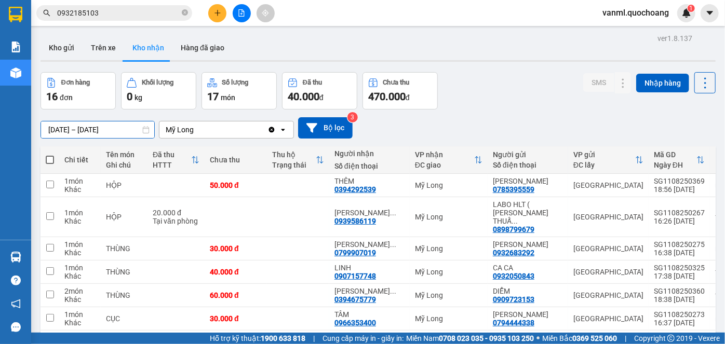
click at [90, 127] on input "05/08/2025 – 12/08/2025" at bounding box center [97, 129] width 113 height 17
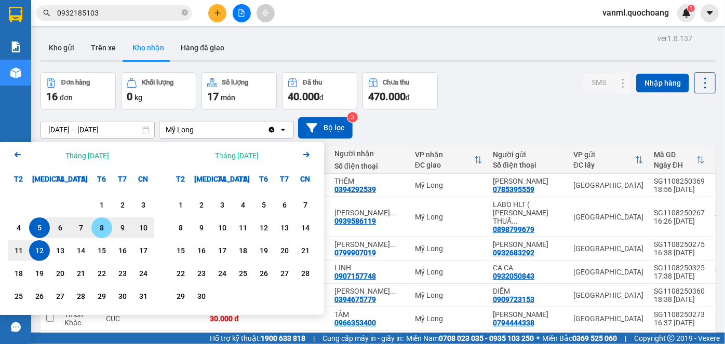
click at [95, 228] on div "8" at bounding box center [101, 228] width 15 height 12
click at [40, 250] on div "12" at bounding box center [39, 250] width 15 height 12
type input "08/08/2025 – 12/08/2025"
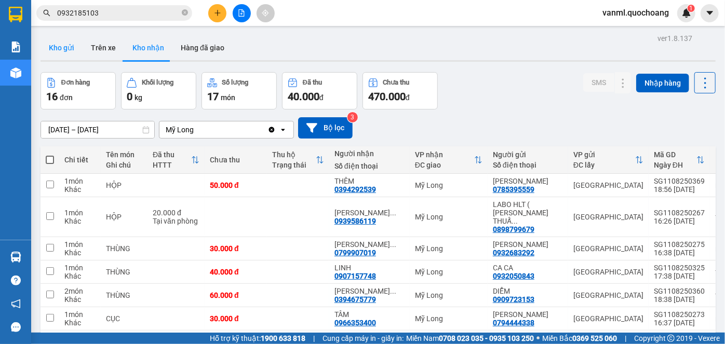
click at [64, 51] on button "Kho gửi" at bounding box center [61, 47] width 42 height 25
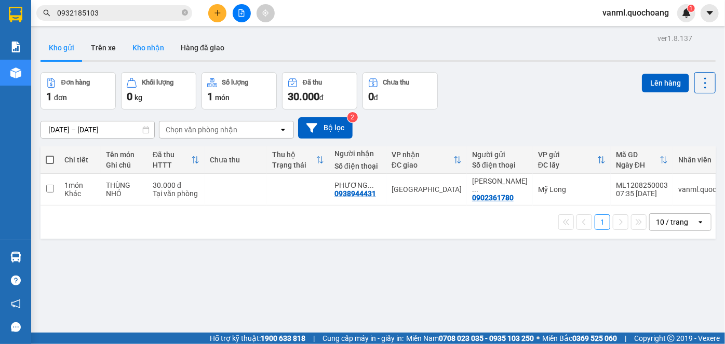
click at [154, 50] on button "Kho nhận" at bounding box center [148, 47] width 48 height 25
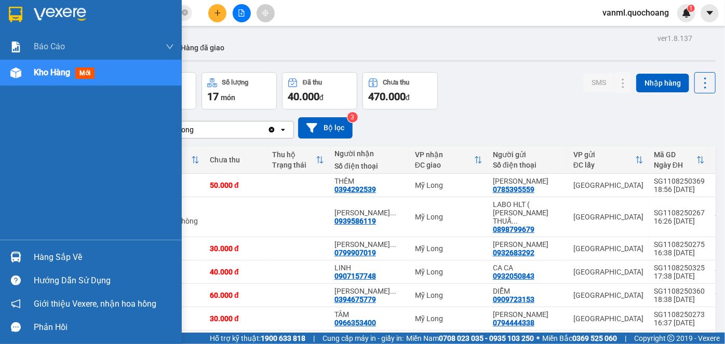
click at [72, 255] on div "Hàng sắp về" at bounding box center [104, 258] width 140 height 16
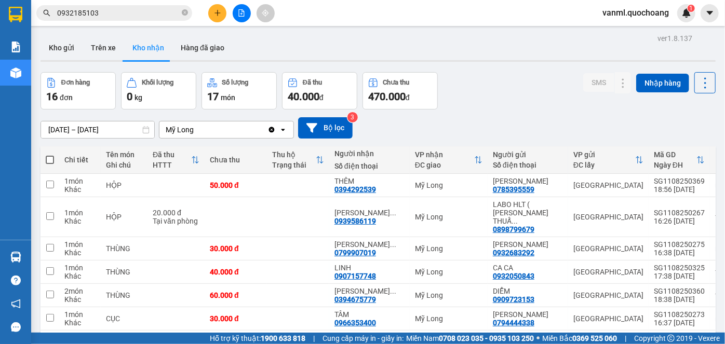
click at [476, 120] on section "Kết quả tìm kiếm ( 21 ) Bộ lọc Mã ĐH Trạng thái Món hàng Thu hộ Tổng cước Chưa …" at bounding box center [362, 172] width 725 height 344
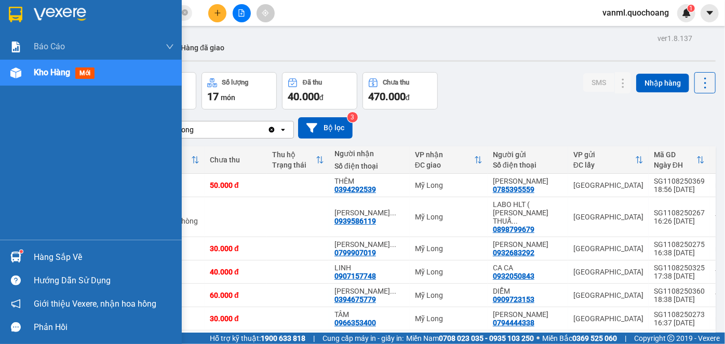
click at [51, 253] on div "Hàng sắp về" at bounding box center [104, 258] width 140 height 16
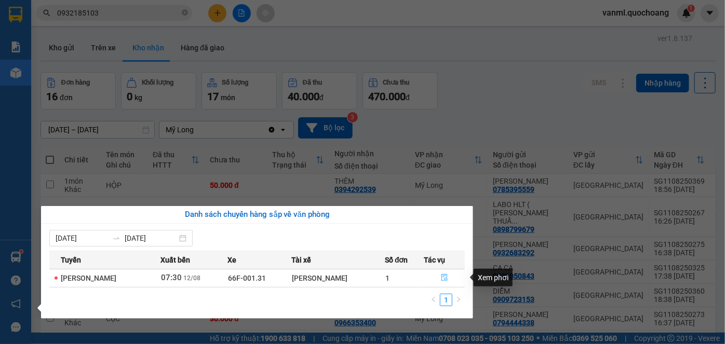
click at [445, 275] on icon "file-done" at bounding box center [444, 277] width 7 height 7
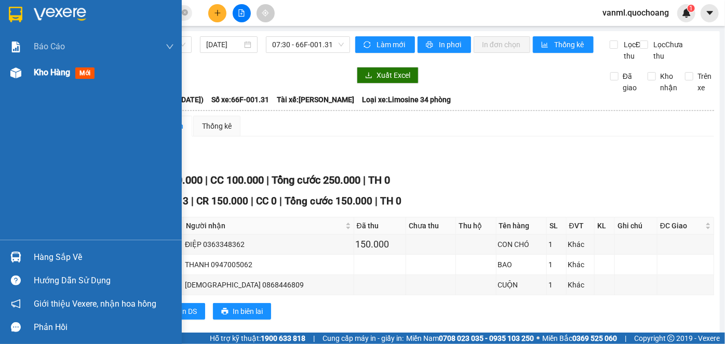
click at [57, 72] on span "Kho hàng" at bounding box center [52, 72] width 36 height 10
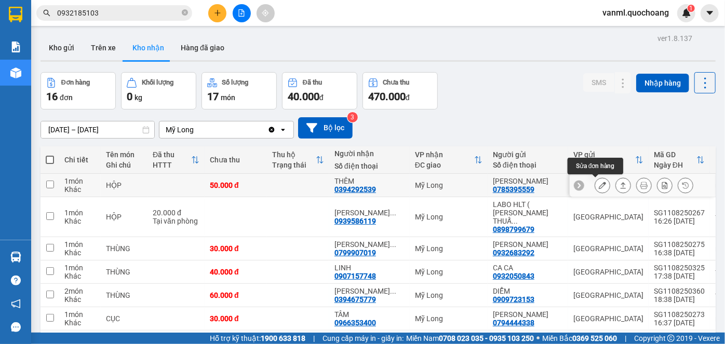
click at [598, 187] on icon at bounding box center [601, 185] width 7 height 7
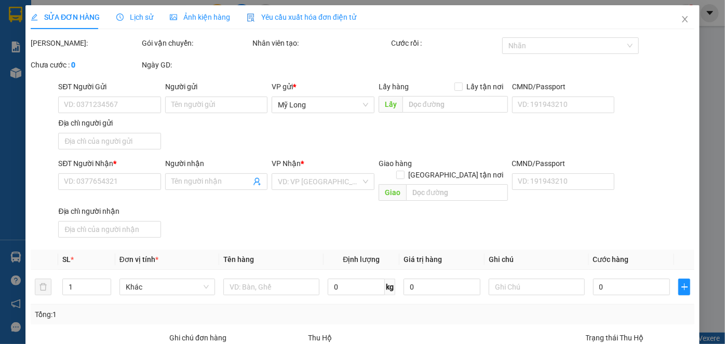
type input "0785395559"
type input "NGÔ GIA HUY"
type input "87 LÊ VĂN DUYỆT P3 BÌNH THẠNH"
type input "0394292539"
type input "THÊM"
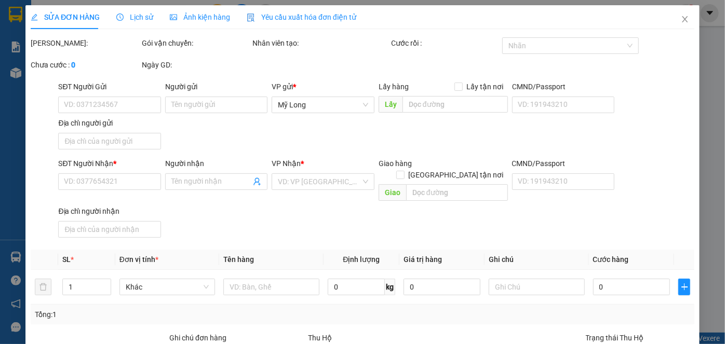
type input "50.000"
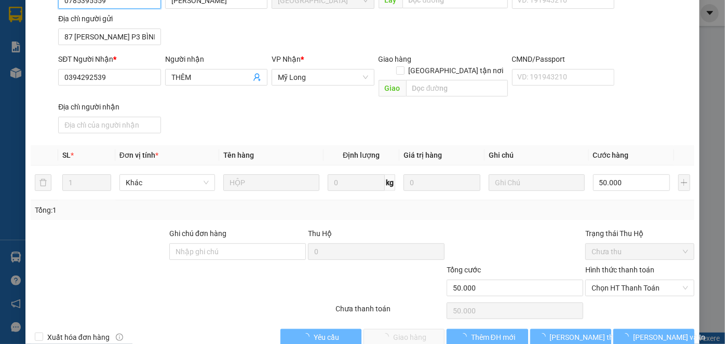
scroll to position [113, 0]
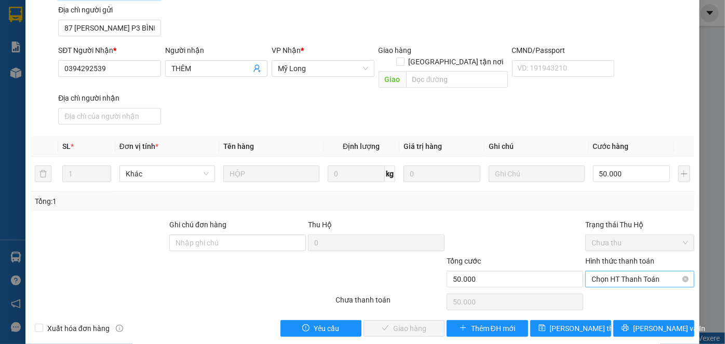
click at [631, 271] on span "Chọn HT Thanh Toán" at bounding box center [639, 279] width 97 height 16
click at [623, 285] on div "Tại văn phòng" at bounding box center [633, 287] width 95 height 11
type input "0"
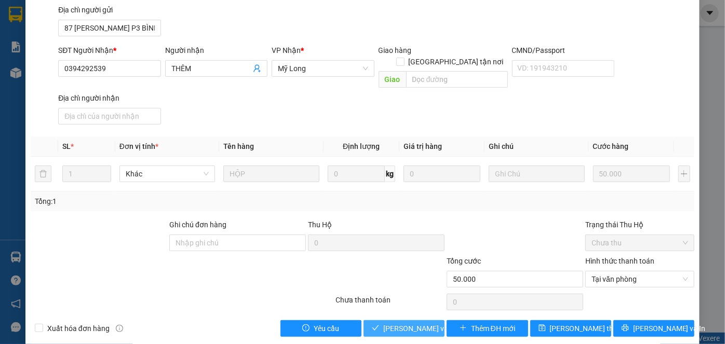
click at [399, 323] on span "Lưu và Giao hàng" at bounding box center [433, 328] width 100 height 11
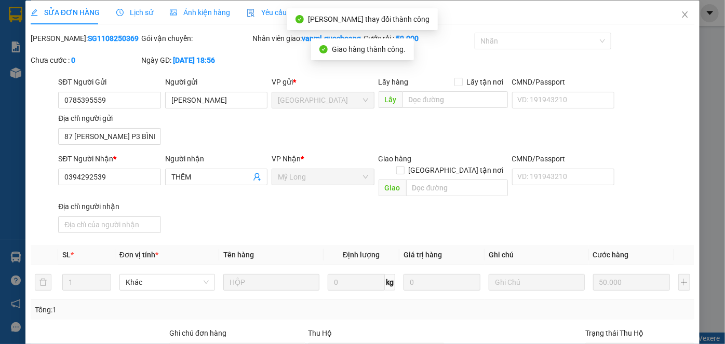
scroll to position [0, 0]
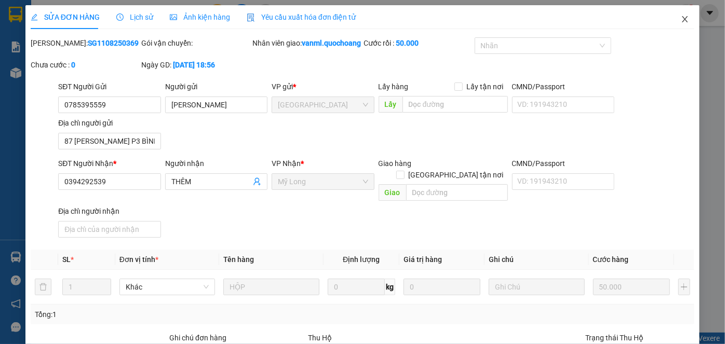
click at [680, 21] on icon "close" at bounding box center [684, 19] width 8 height 8
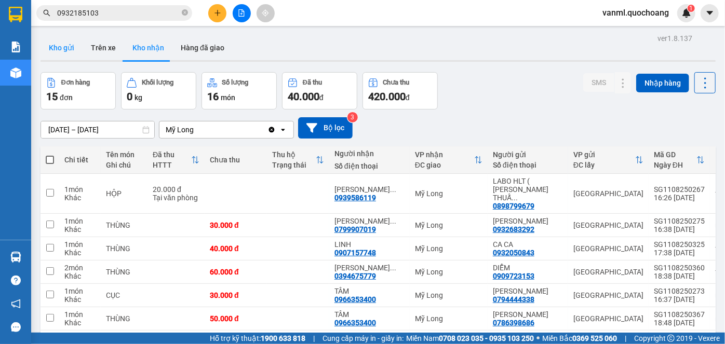
click at [73, 45] on button "Kho gửi" at bounding box center [61, 47] width 42 height 25
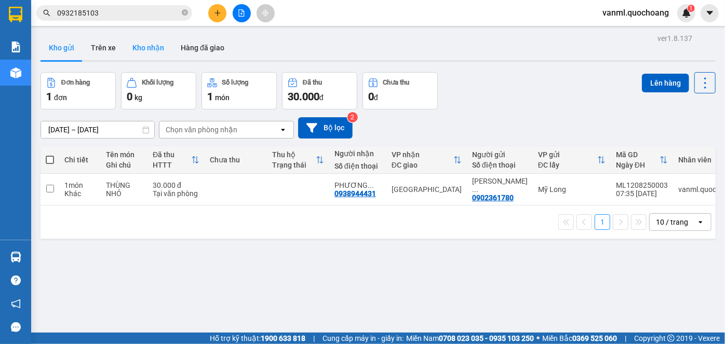
click at [143, 51] on button "Kho nhận" at bounding box center [148, 47] width 48 height 25
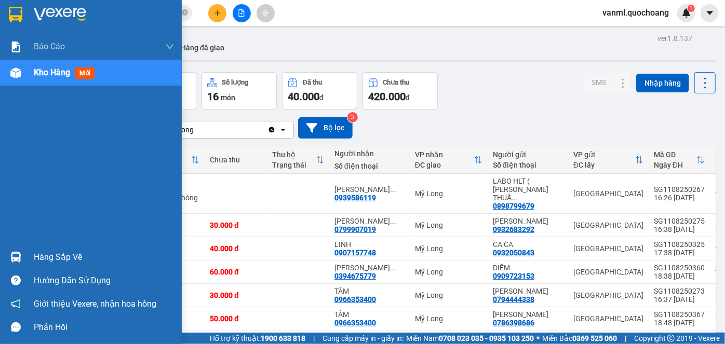
drag, startPoint x: 36, startPoint y: 258, endPoint x: 65, endPoint y: 253, distance: 29.0
click at [47, 256] on div "Hàng sắp về" at bounding box center [104, 258] width 140 height 16
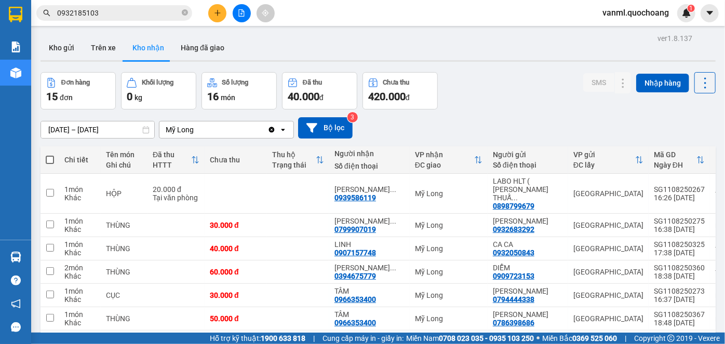
click at [479, 93] on section "Kết quả tìm kiếm ( 21 ) Bộ lọc Mã ĐH Trạng thái Món hàng Thu hộ Tổng cước Chưa …" at bounding box center [362, 172] width 725 height 344
click at [62, 49] on button "Kho gửi" at bounding box center [61, 47] width 42 height 25
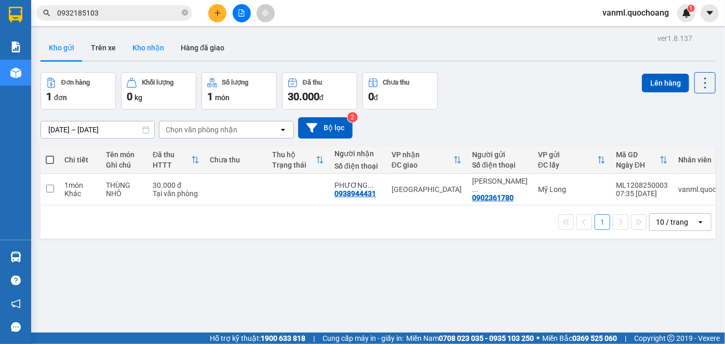
click at [147, 43] on button "Kho nhận" at bounding box center [148, 47] width 48 height 25
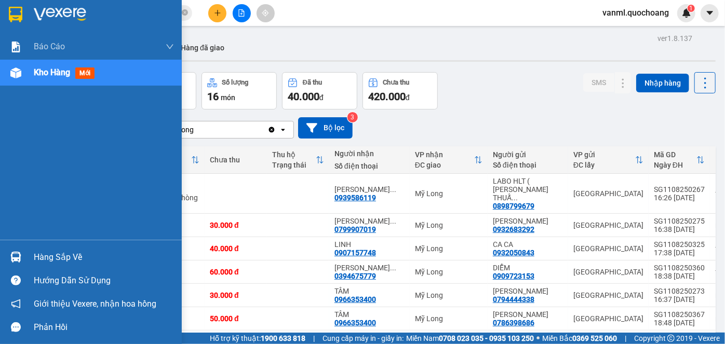
click at [36, 262] on div "Hàng sắp về" at bounding box center [104, 258] width 140 height 16
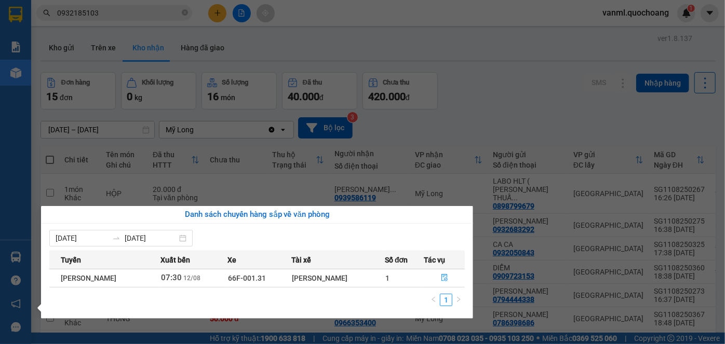
click at [501, 119] on section "Kết quả tìm kiếm ( 21 ) Bộ lọc Mã ĐH Trạng thái Món hàng Thu hộ Tổng cước Chưa …" at bounding box center [362, 172] width 725 height 344
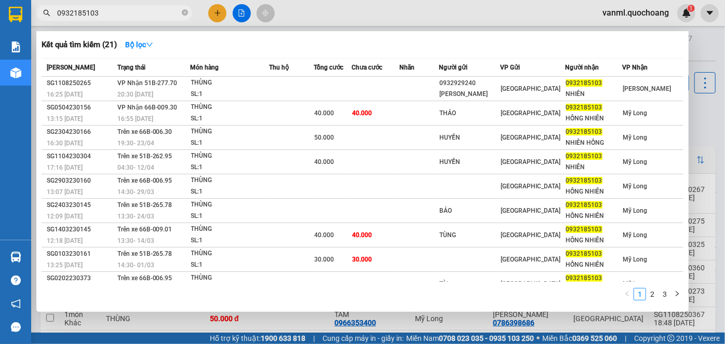
click at [117, 14] on input "0932185103" at bounding box center [118, 12] width 122 height 11
click at [281, 321] on div at bounding box center [362, 172] width 725 height 344
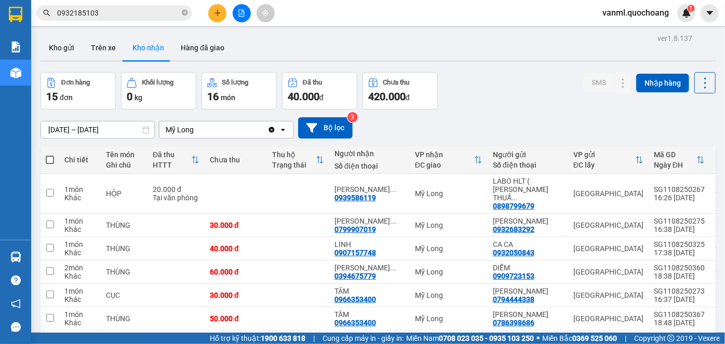
click at [216, 11] on icon "plus" at bounding box center [217, 12] width 7 height 7
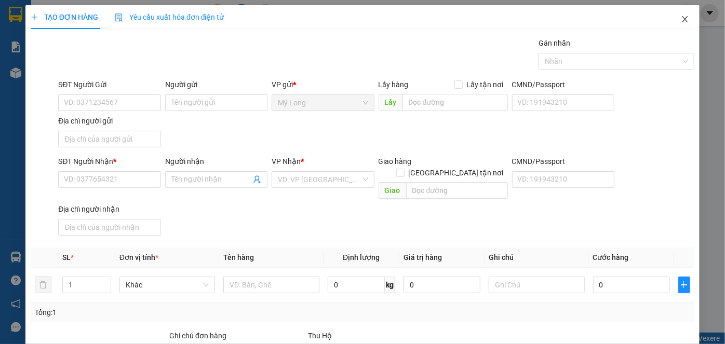
click at [680, 18] on icon "close" at bounding box center [684, 19] width 8 height 8
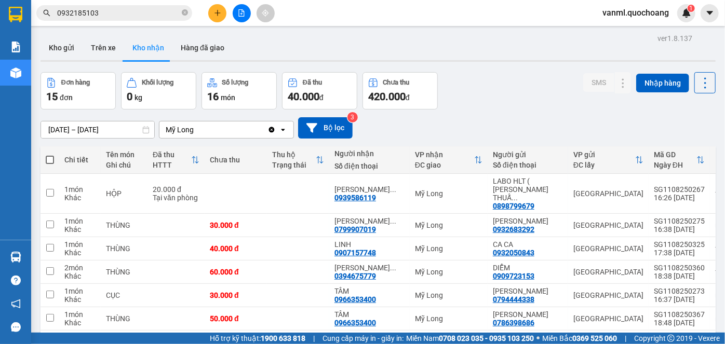
click at [152, 15] on input "0932185103" at bounding box center [118, 12] width 122 height 11
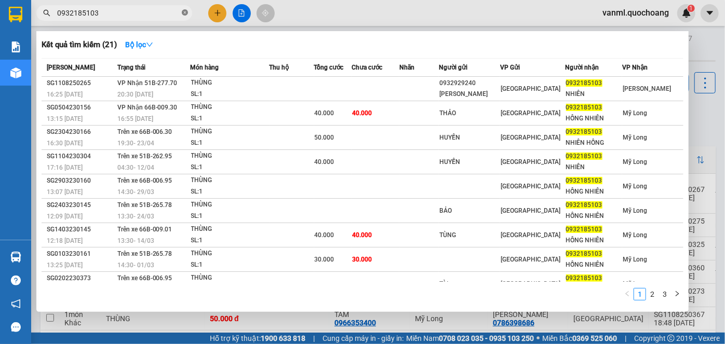
click at [184, 13] on icon "close-circle" at bounding box center [185, 12] width 6 height 6
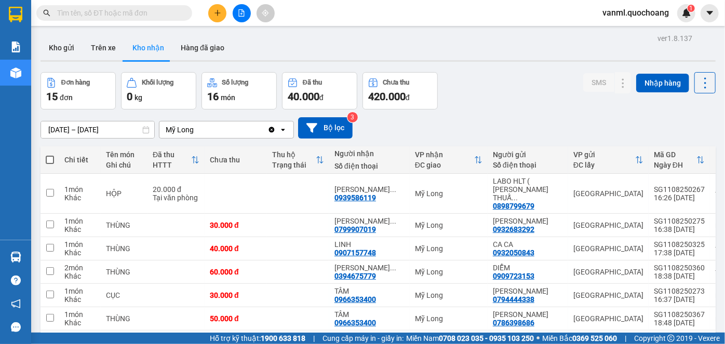
click at [166, 13] on input "text" at bounding box center [118, 12] width 122 height 11
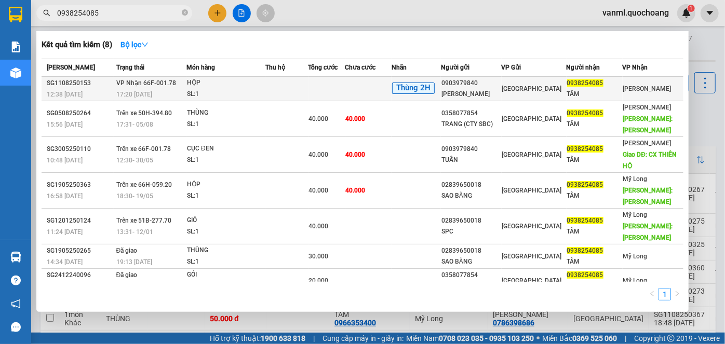
type input "0938254085"
click at [501, 86] on div "0903979840" at bounding box center [471, 83] width 60 height 11
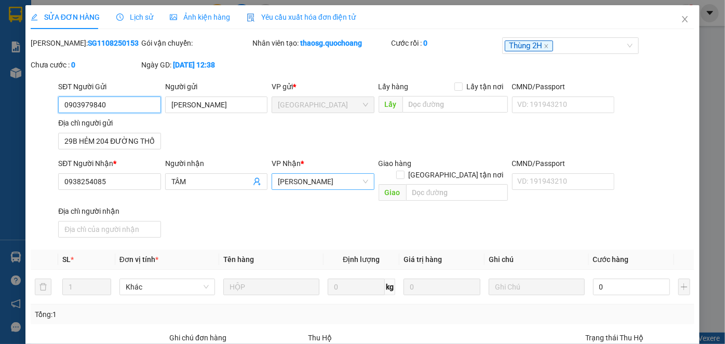
click at [317, 180] on span "Cao Lãnh" at bounding box center [323, 182] width 90 height 16
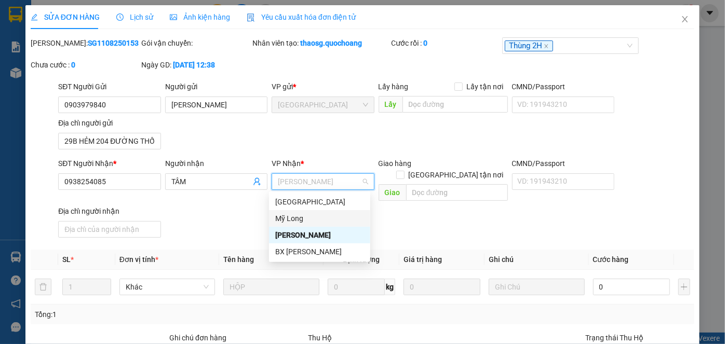
click at [332, 221] on div "Mỹ Long" at bounding box center [319, 218] width 89 height 11
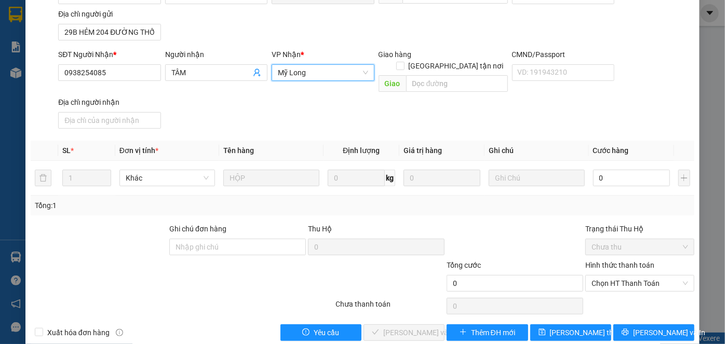
scroll to position [113, 0]
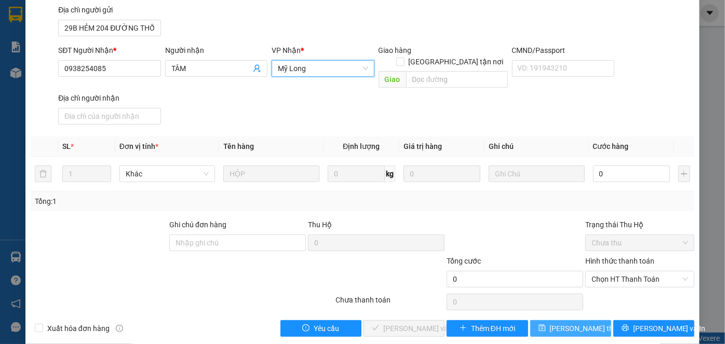
click at [584, 323] on span "Lưu thay đổi" at bounding box center [591, 328] width 83 height 11
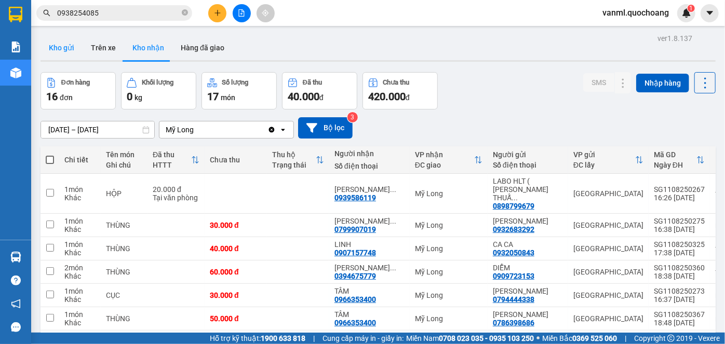
click at [64, 49] on button "Kho gửi" at bounding box center [61, 47] width 42 height 25
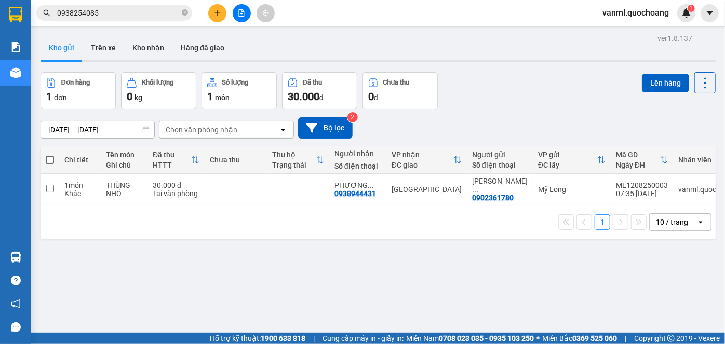
click at [503, 116] on div "10/08/2025 – 12/08/2025 Press the down arrow key to interact with the calendar …" at bounding box center [377, 128] width 675 height 37
click at [142, 49] on button "Kho nhận" at bounding box center [148, 47] width 48 height 25
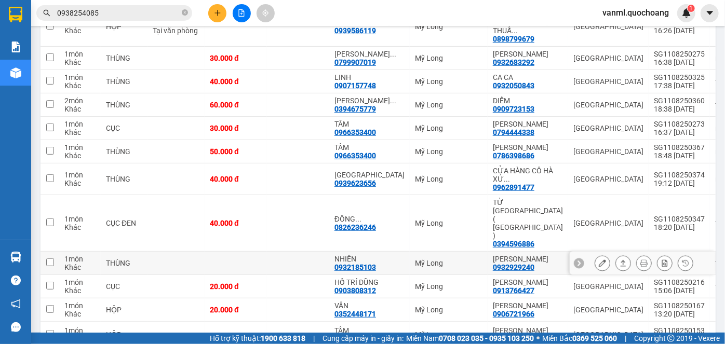
scroll to position [188, 0]
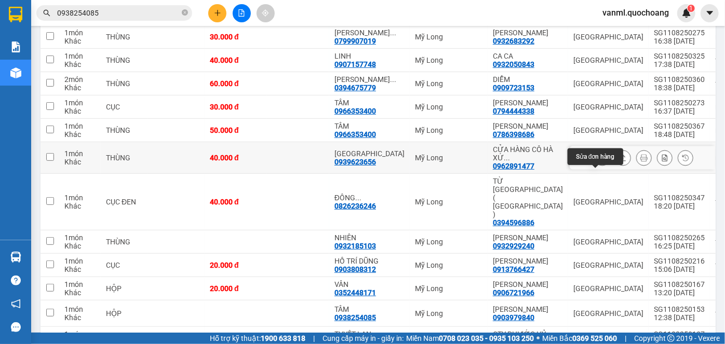
click at [598, 161] on icon at bounding box center [601, 157] width 7 height 7
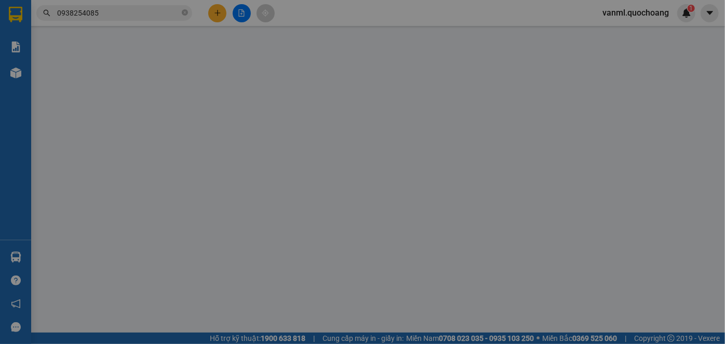
type input "0962891477"
type input "CỬA HÀNG CÔ HÀ XỨ NÂU"
type input "217/9/13 BÙI ĐÌNH TÍ BÌNH THẠNH P14 BÌNH THẠNH"
type input "0939623656"
type input "THANH HẢI"
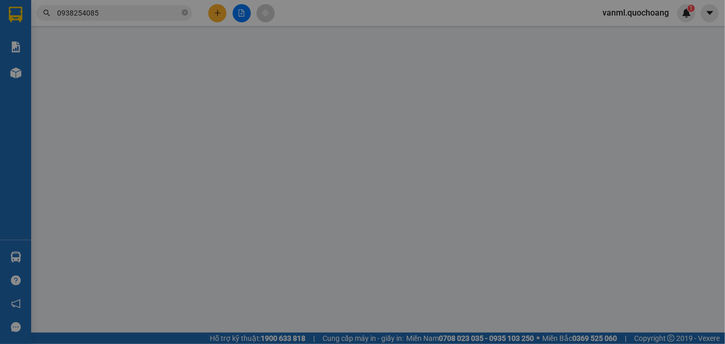
type input "40.000"
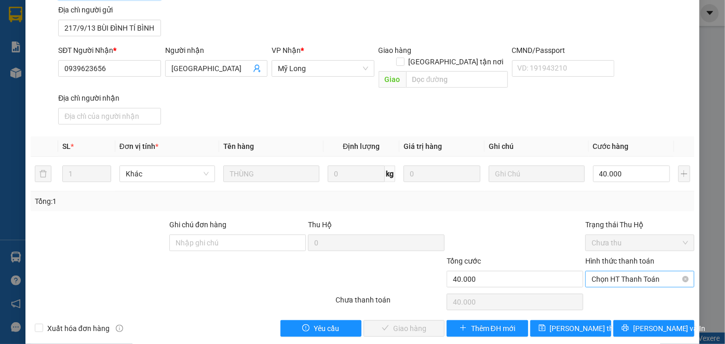
scroll to position [113, 0]
click at [619, 271] on span "Chọn HT Thanh Toán" at bounding box center [639, 279] width 97 height 16
click at [619, 283] on div "Tại văn phòng" at bounding box center [633, 287] width 95 height 11
type input "0"
click at [400, 323] on span "Lưu và Giao hàng" at bounding box center [433, 328] width 100 height 11
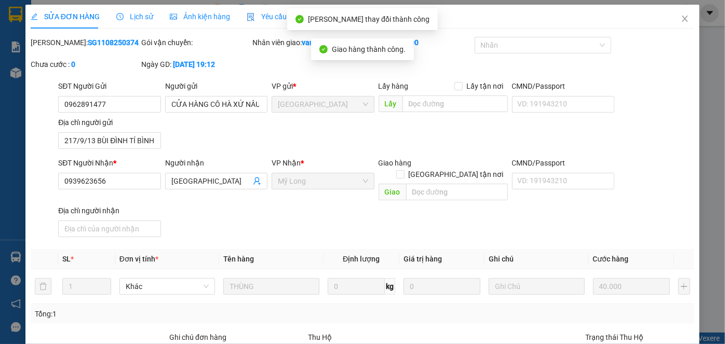
scroll to position [0, 0]
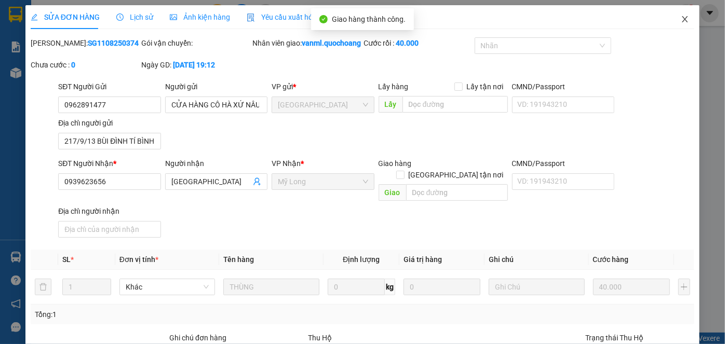
click at [680, 22] on icon "close" at bounding box center [684, 19] width 8 height 8
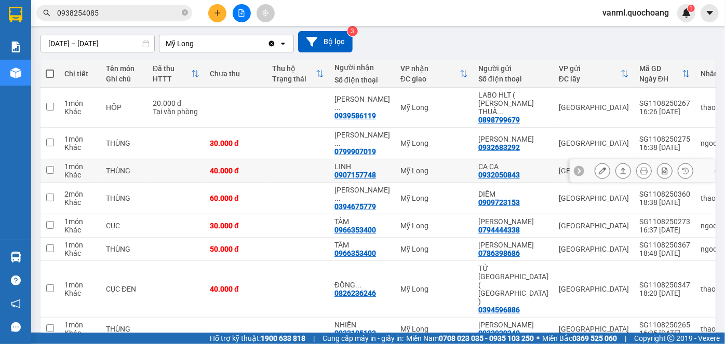
scroll to position [47, 0]
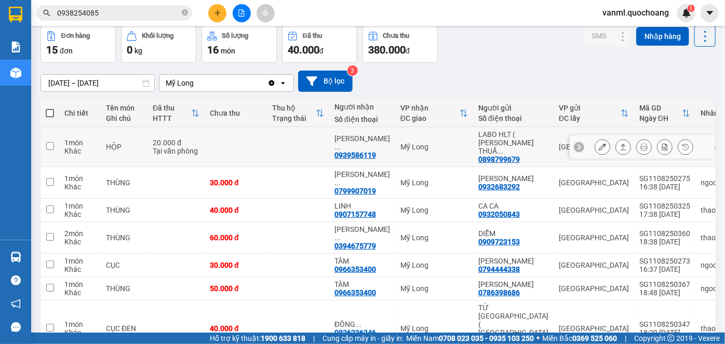
drag, startPoint x: 378, startPoint y: 138, endPoint x: 471, endPoint y: 60, distance: 121.2
click at [471, 60] on div "Đơn hàng 15 đơn Khối lượng 0 kg Số lượng 16 món Đã thu 40.000 đ Chưa thu 380.00…" at bounding box center [377, 43] width 675 height 37
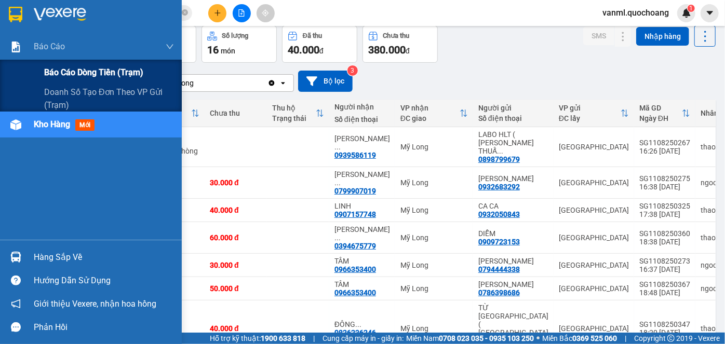
click at [70, 70] on span "Báo cáo dòng tiền (trạm)" at bounding box center [93, 72] width 99 height 13
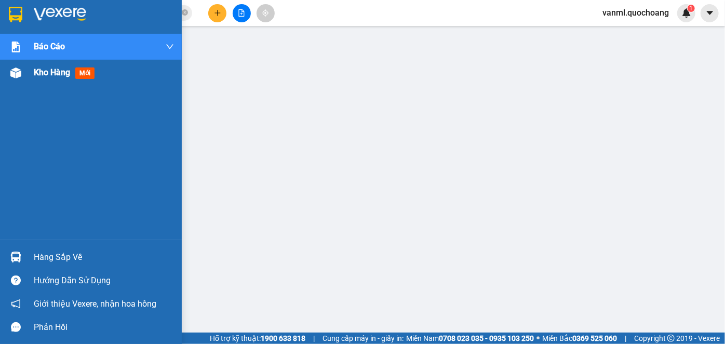
click at [44, 70] on span "Kho hàng" at bounding box center [52, 72] width 36 height 10
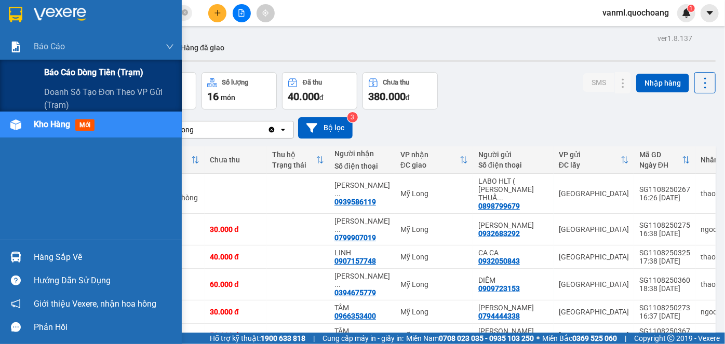
click at [92, 74] on span "Báo cáo dòng tiền (trạm)" at bounding box center [93, 72] width 99 height 13
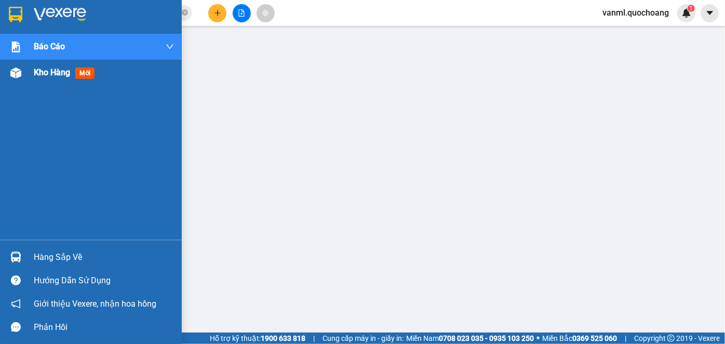
click at [54, 73] on span "Kho hàng" at bounding box center [52, 72] width 36 height 10
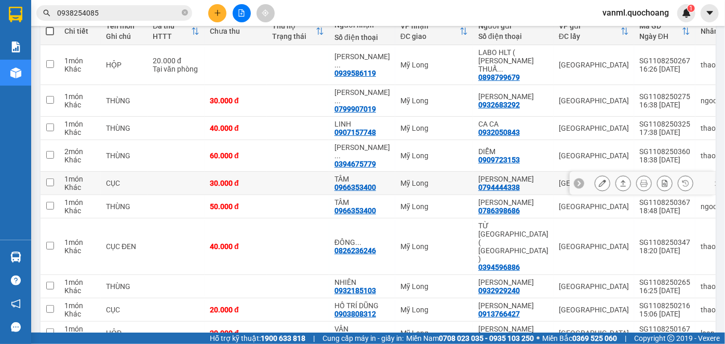
scroll to position [236, 0]
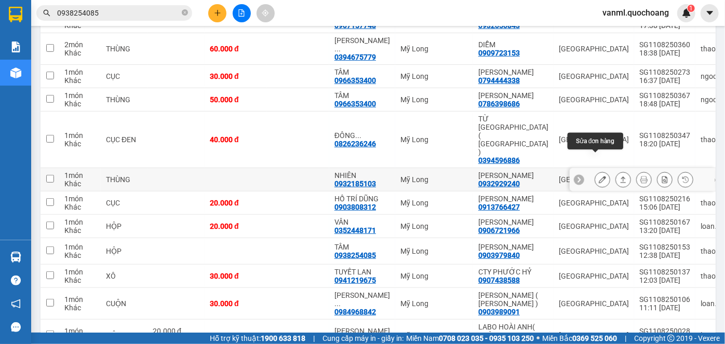
click at [598, 176] on icon at bounding box center [601, 179] width 7 height 7
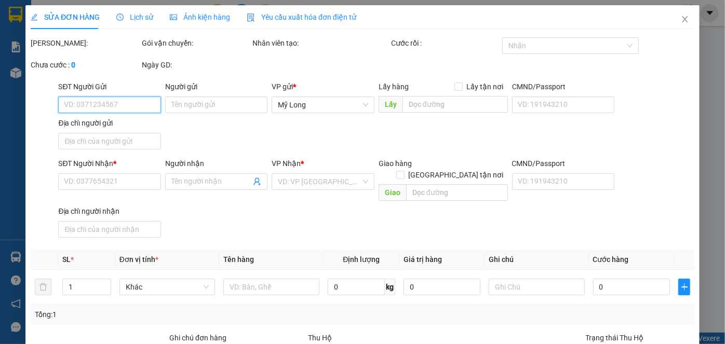
type input "0932929240"
type input "NGUYỄN HOÀNG THÁI"
type input "108 ĐÌNH PHONG PHÚ QUẬN 9 HCM"
type input "0932185103"
type input "NHIÊN"
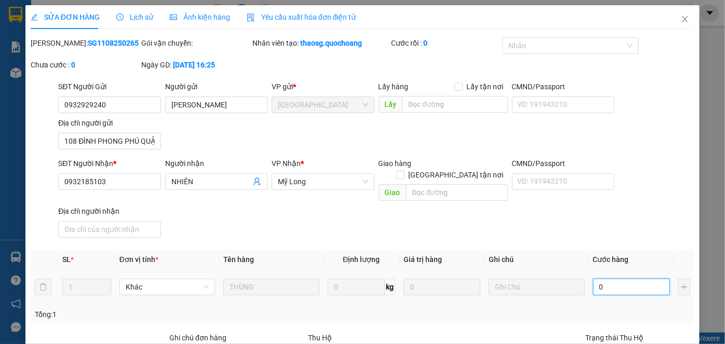
click at [613, 279] on input "0" at bounding box center [631, 287] width 77 height 17
type input "4"
type input "40"
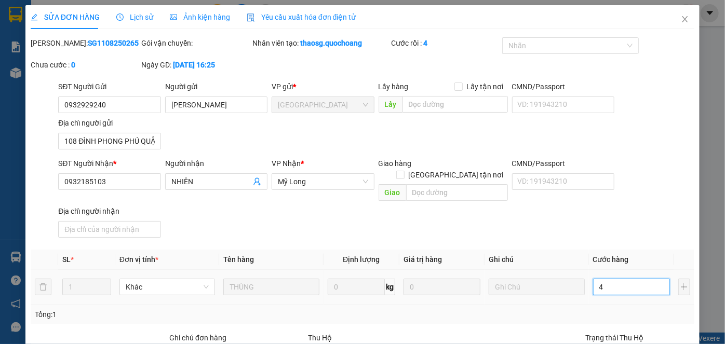
type input "40"
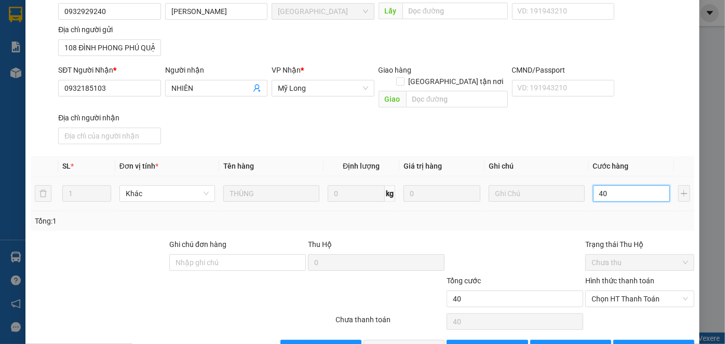
scroll to position [113, 0]
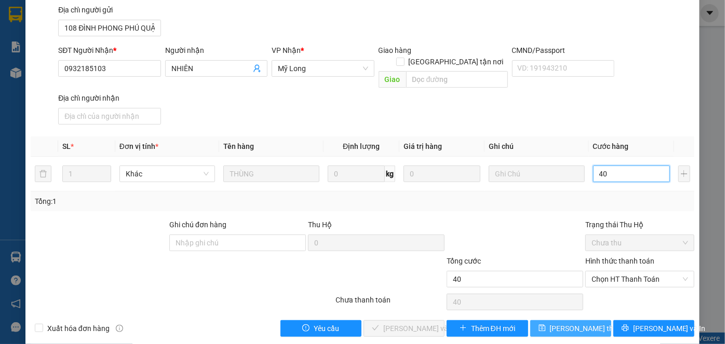
type input "40"
type input "40.000"
click at [587, 323] on span "Lưu thay đổi" at bounding box center [591, 328] width 83 height 11
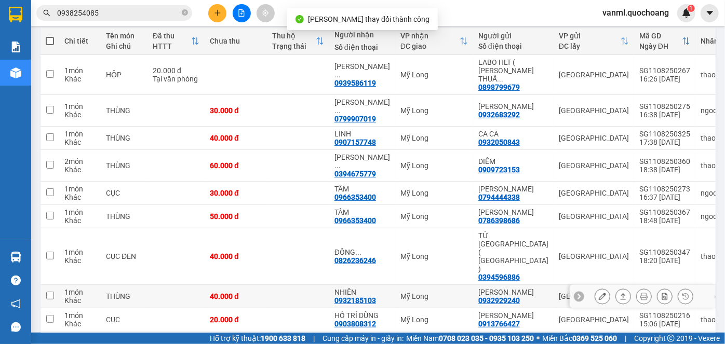
scroll to position [141, 0]
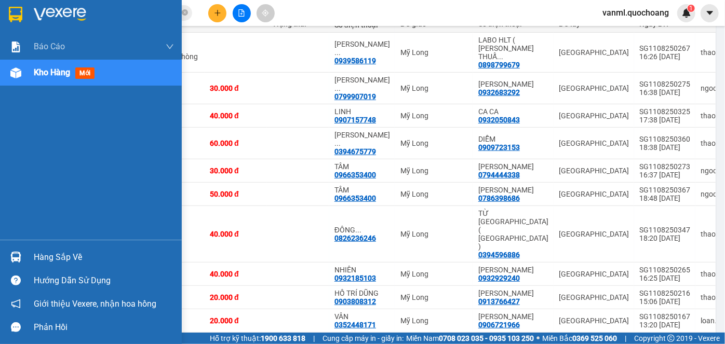
click at [66, 257] on div "Hàng sắp về" at bounding box center [104, 258] width 140 height 16
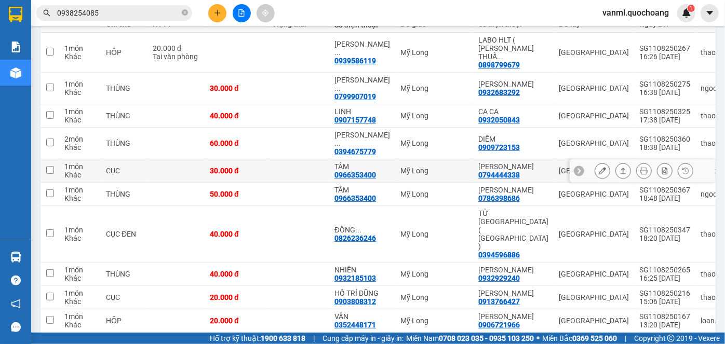
click at [476, 155] on section "Kết quả tìm kiếm ( 8 ) Bộ lọc Mã ĐH Trạng thái Món hàng Thu hộ Tổng cước Chưa c…" at bounding box center [362, 172] width 725 height 344
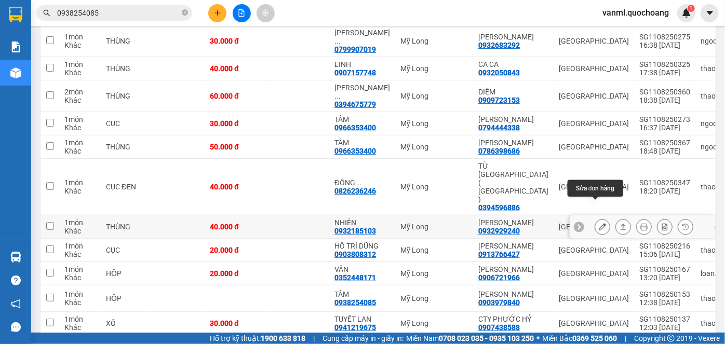
click at [598, 223] on icon at bounding box center [601, 226] width 7 height 7
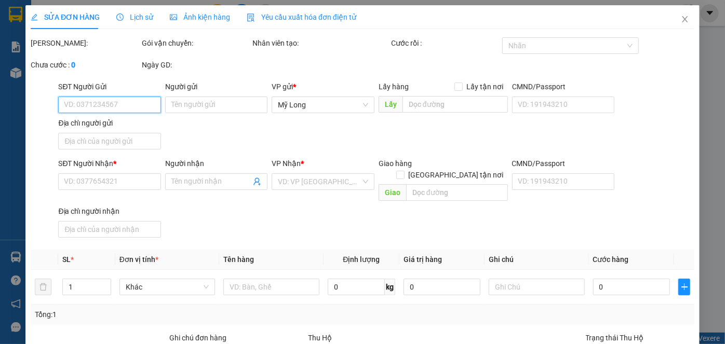
type input "0932929240"
type input "NGUYỄN HOÀNG THÁI"
type input "108 ĐÌNH PHONG PHÚ QUẬN 9 HCM"
type input "0932185103"
type input "NHIÊN"
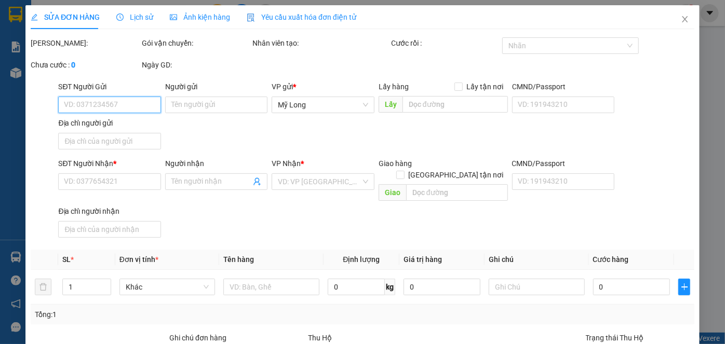
type input "40.000"
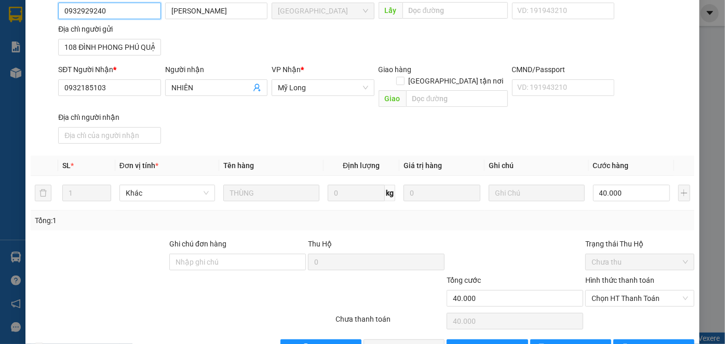
scroll to position [113, 0]
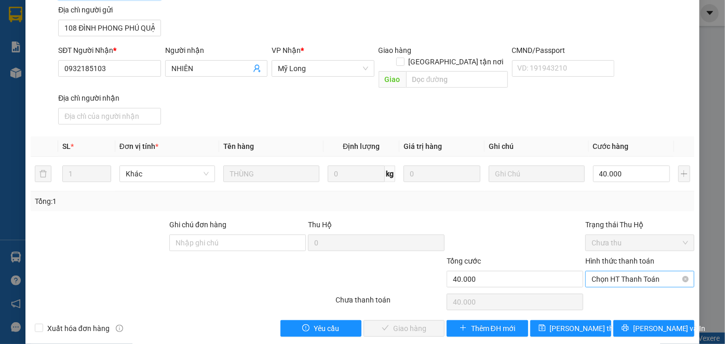
click at [613, 271] on span "Chọn HT Thanh Toán" at bounding box center [639, 279] width 97 height 16
click at [628, 286] on div "Tại văn phòng" at bounding box center [633, 287] width 95 height 11
type input "0"
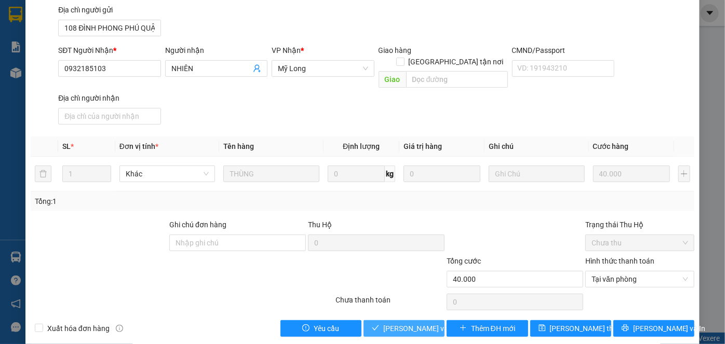
click at [405, 323] on span "Lưu và Giao hàng" at bounding box center [433, 328] width 100 height 11
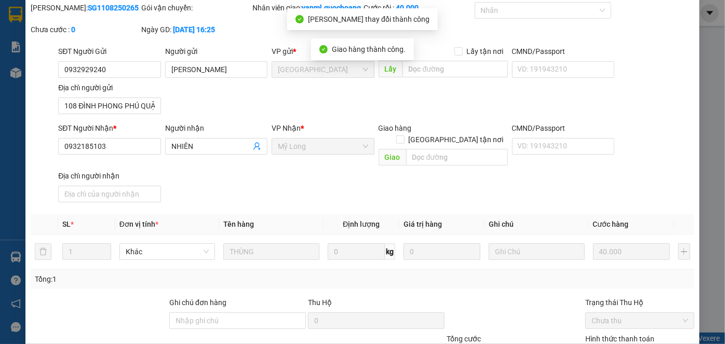
scroll to position [0, 0]
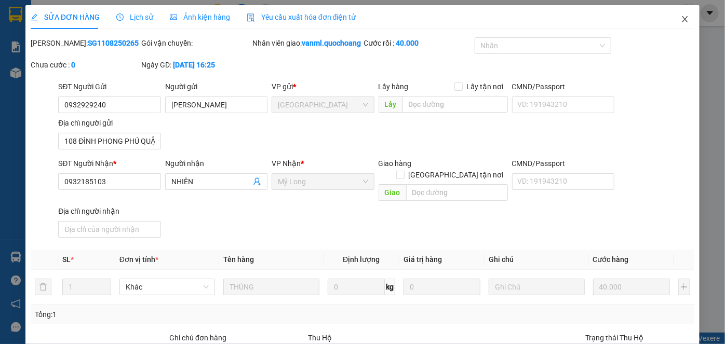
click at [678, 24] on span "Close" at bounding box center [684, 19] width 29 height 29
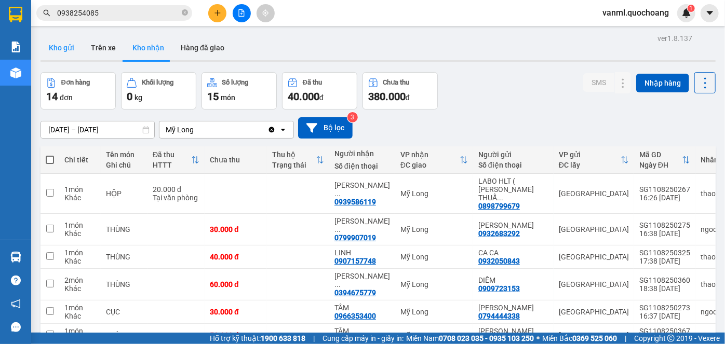
drag, startPoint x: 64, startPoint y: 51, endPoint x: 71, endPoint y: 51, distance: 6.8
click at [64, 50] on button "Kho gửi" at bounding box center [61, 47] width 42 height 25
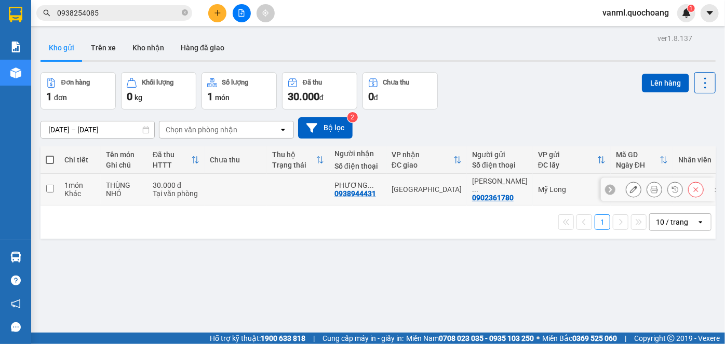
click at [130, 191] on div "THÙNG NHỎ" at bounding box center [124, 189] width 36 height 17
checkbox input "true"
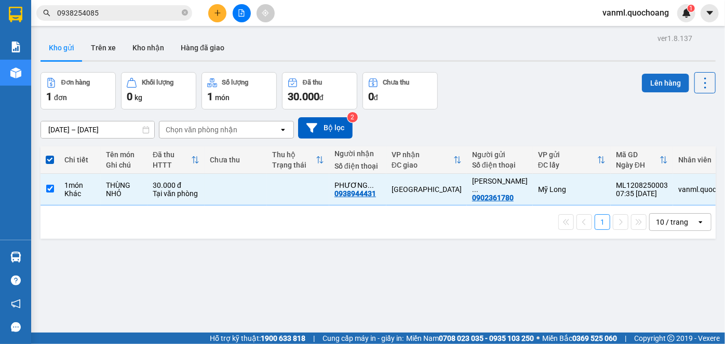
click at [653, 83] on button "Lên hàng" at bounding box center [664, 83] width 47 height 19
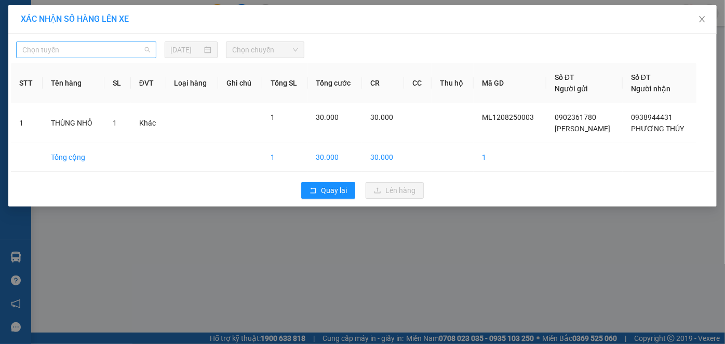
click at [107, 51] on span "Chọn tuyến" at bounding box center [86, 50] width 128 height 16
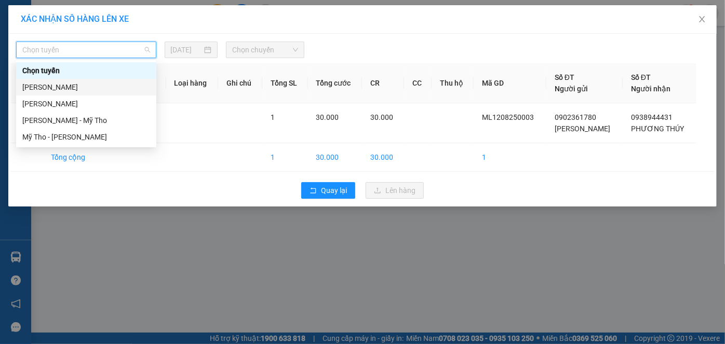
click at [108, 86] on div "[PERSON_NAME]" at bounding box center [86, 86] width 128 height 11
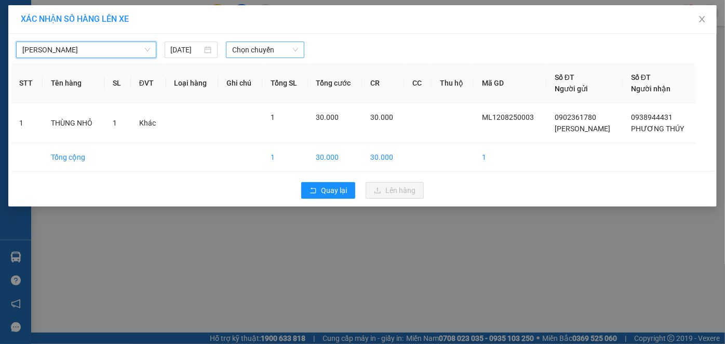
click at [245, 49] on span "Chọn chuyến" at bounding box center [265, 50] width 66 height 16
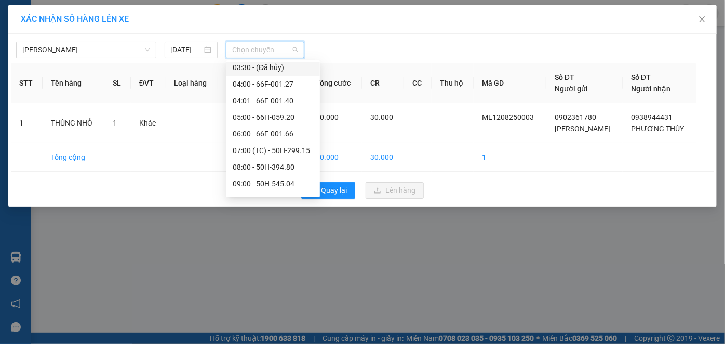
scroll to position [141, 0]
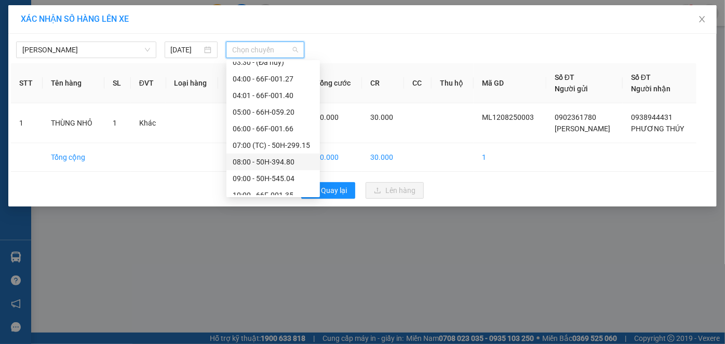
click at [271, 163] on div "08:00 - 50H-394.80" at bounding box center [273, 161] width 81 height 11
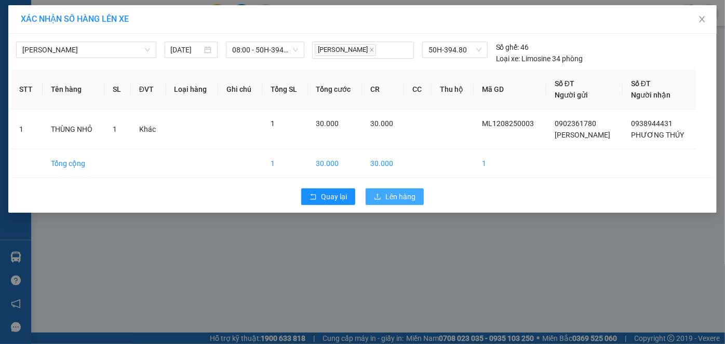
click at [390, 195] on span "Lên hàng" at bounding box center [400, 196] width 30 height 11
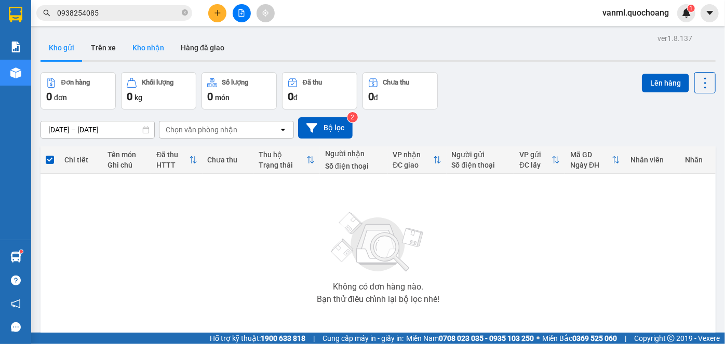
click at [143, 45] on button "Kho nhận" at bounding box center [148, 47] width 48 height 25
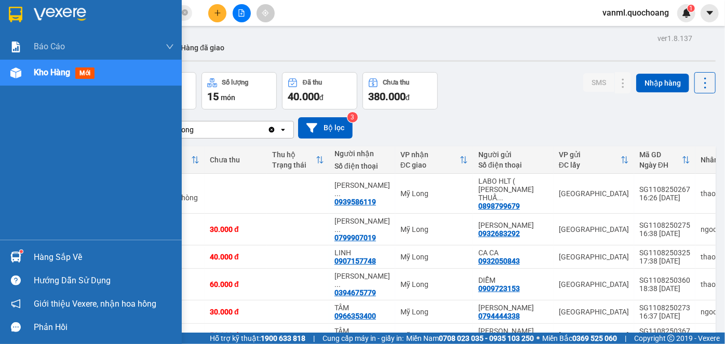
click at [34, 253] on div "Hàng sắp về" at bounding box center [104, 258] width 140 height 16
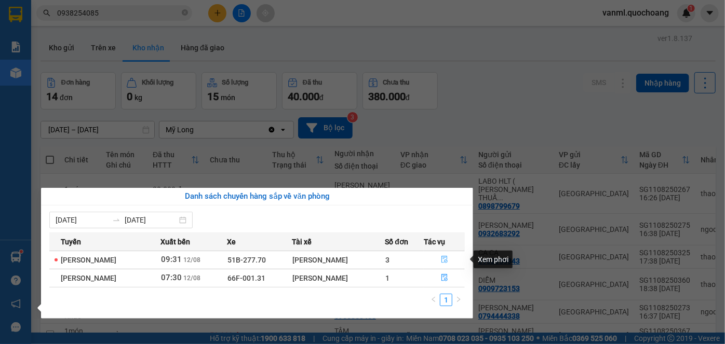
click at [447, 259] on icon "file-done" at bounding box center [444, 259] width 7 height 7
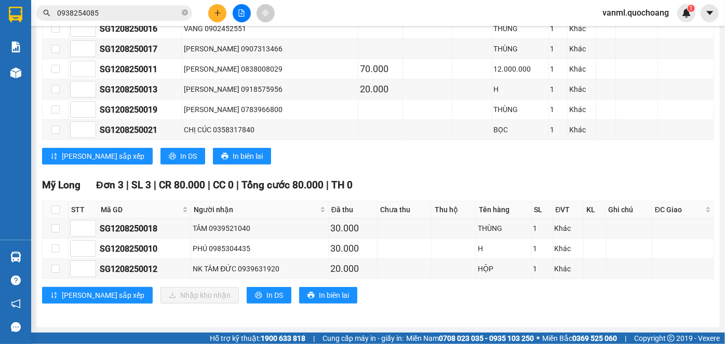
scroll to position [281, 0]
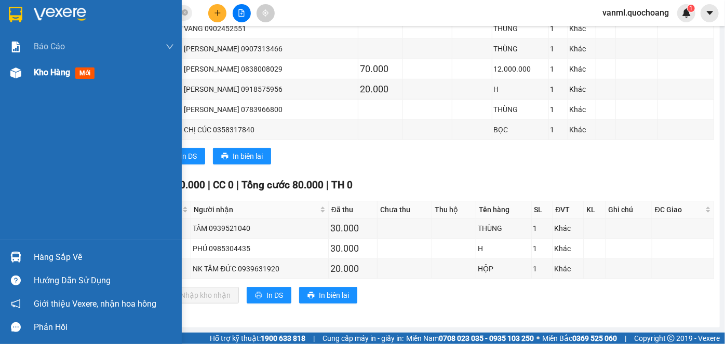
click at [56, 76] on span "Kho hàng" at bounding box center [52, 72] width 36 height 10
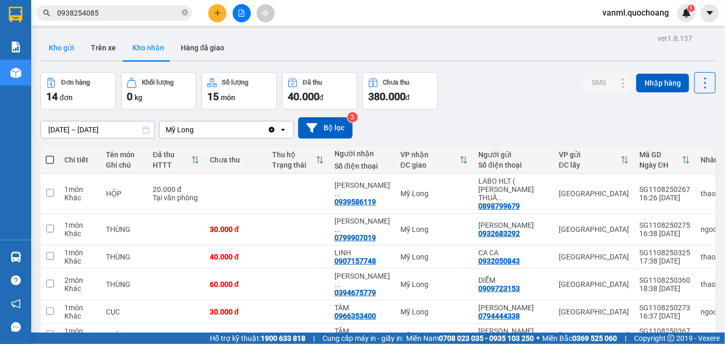
click at [57, 46] on button "Kho gửi" at bounding box center [61, 47] width 42 height 25
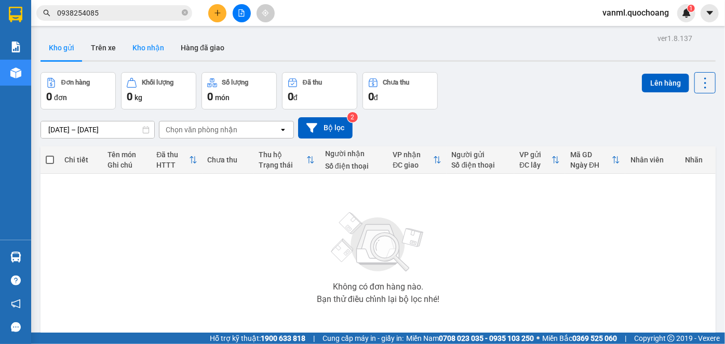
click at [139, 46] on button "Kho nhận" at bounding box center [148, 47] width 48 height 25
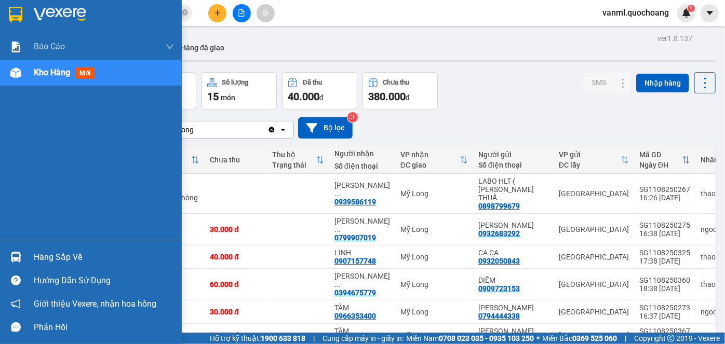
click at [41, 257] on div "Hàng sắp về" at bounding box center [104, 258] width 140 height 16
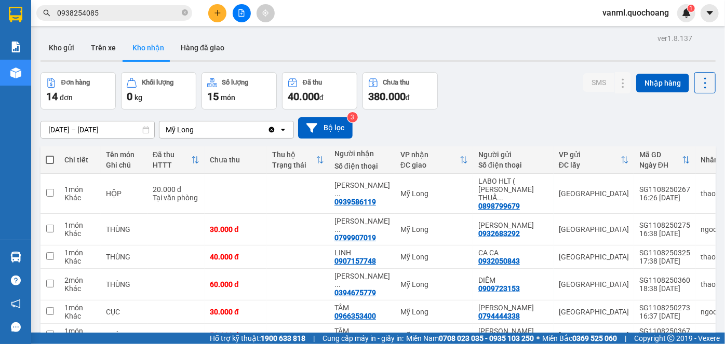
click at [488, 122] on section "Kết quả tìm kiếm ( 8 ) Bộ lọc Mã ĐH Trạng thái Món hàng Thu hộ Tổng cước Chưa c…" at bounding box center [362, 172] width 725 height 344
click at [52, 52] on button "Kho gửi" at bounding box center [61, 47] width 42 height 25
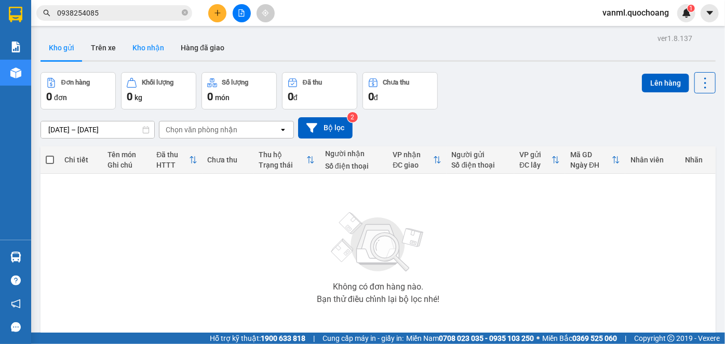
click at [131, 35] on button "Kho nhận" at bounding box center [148, 47] width 48 height 25
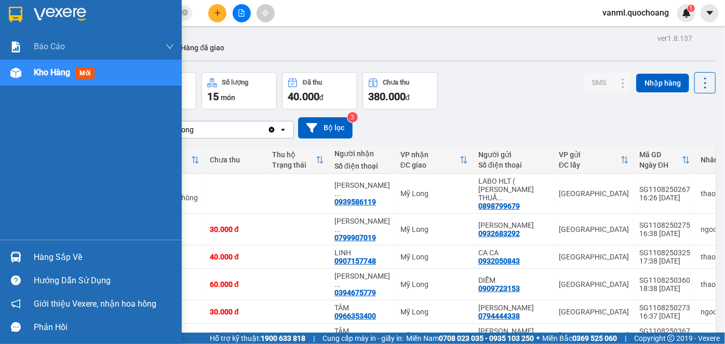
drag, startPoint x: 47, startPoint y: 262, endPoint x: 124, endPoint y: 256, distance: 77.0
click at [48, 262] on div "Hàng sắp về" at bounding box center [104, 258] width 140 height 16
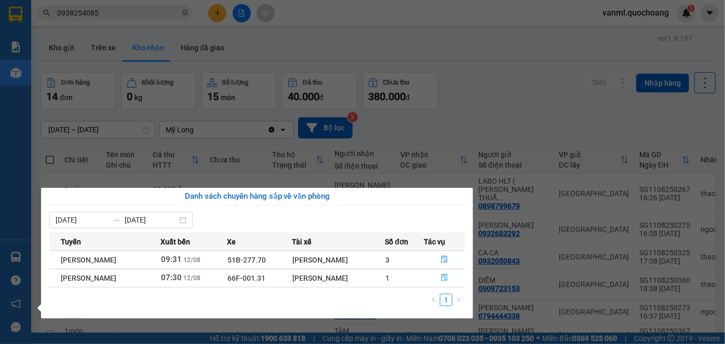
click at [520, 111] on section "Kết quả tìm kiếm ( 8 ) Bộ lọc Mã ĐH Trạng thái Món hàng Thu hộ Tổng cước Chưa c…" at bounding box center [362, 172] width 725 height 344
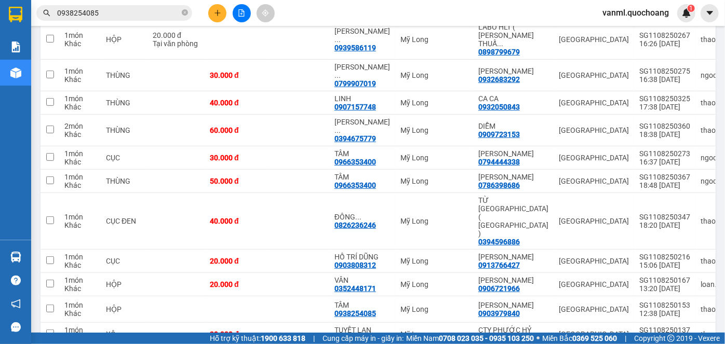
scroll to position [188, 0]
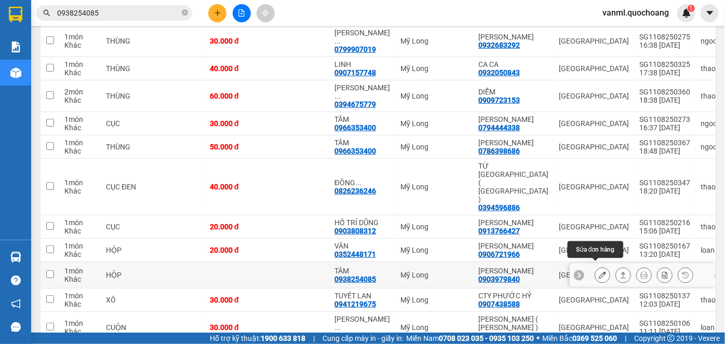
click at [598, 271] on icon at bounding box center [601, 274] width 7 height 7
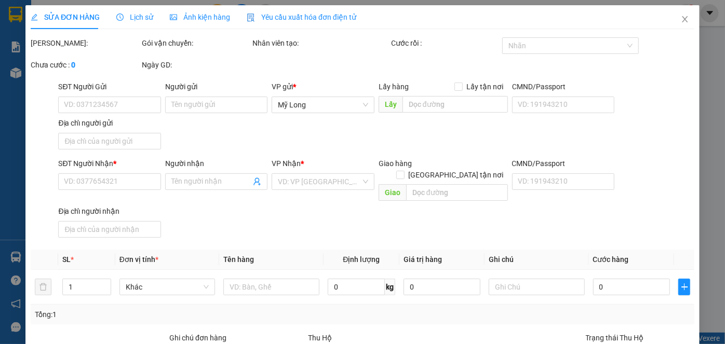
type input "0903979840"
type input "[PERSON_NAME]"
type input "29B HẺM 204 ĐƯỜNG THỐNG NHẤT P.10 QUẬN GÒ VẤP HCM"
type input "0938254085"
type input "TÂM"
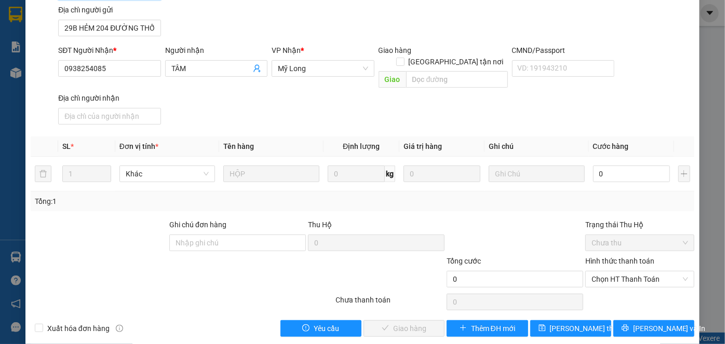
scroll to position [113, 0]
click at [619, 166] on input "0" at bounding box center [631, 174] width 77 height 17
type input "3"
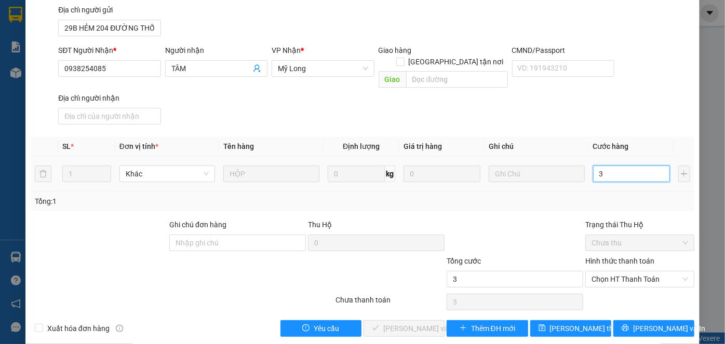
type input "30"
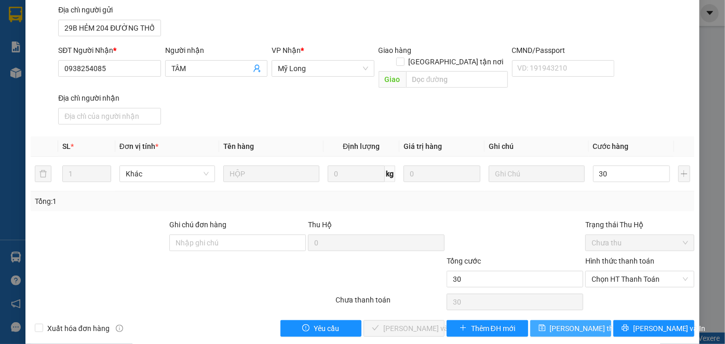
type input "30.000"
drag, startPoint x: 553, startPoint y: 312, endPoint x: 576, endPoint y: 330, distance: 29.2
click at [553, 323] on span "[PERSON_NAME] thay đổi" at bounding box center [591, 328] width 83 height 11
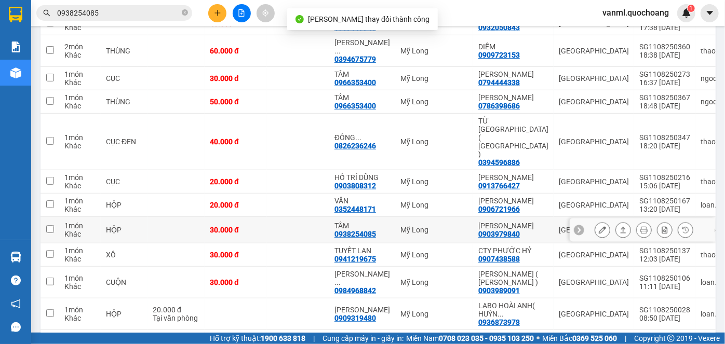
scroll to position [236, 0]
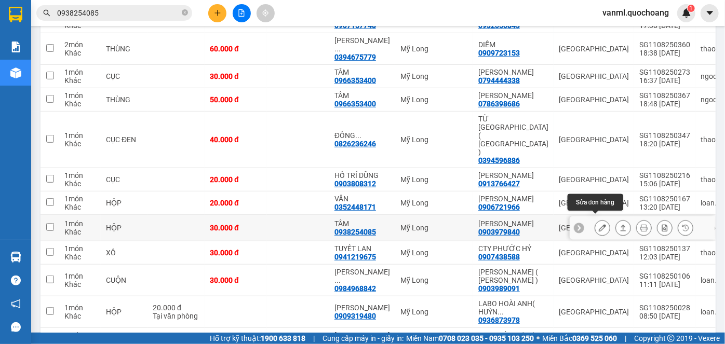
click at [598, 224] on icon at bounding box center [601, 227] width 7 height 7
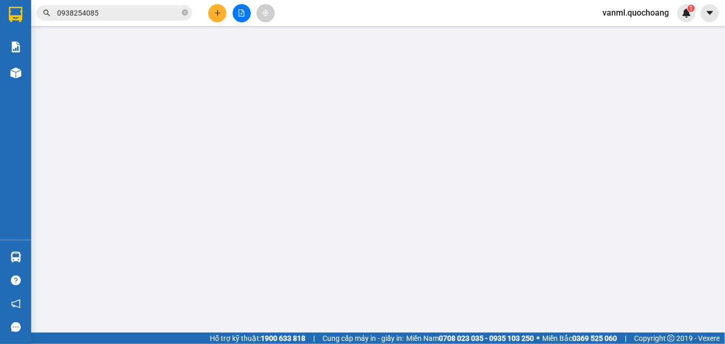
type input "0903979840"
type input "[PERSON_NAME]"
type input "29B HẺM 204 ĐƯỜNG THỐNG NHẤT P.10 QUẬN GÒ VẤP HCM"
type input "0938254085"
type input "TÂM"
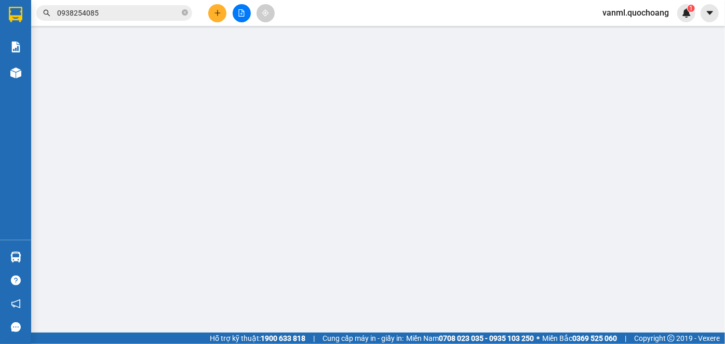
type input "30.000"
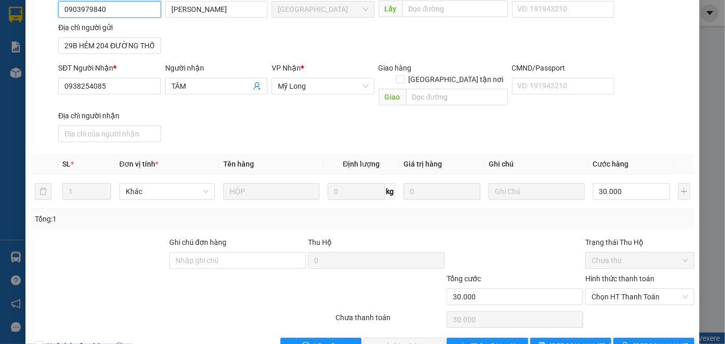
scroll to position [113, 0]
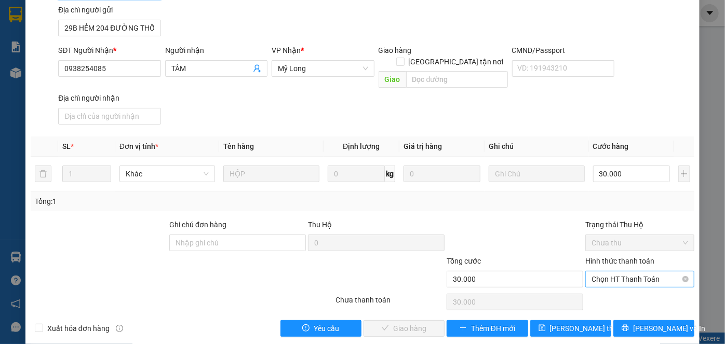
click at [613, 271] on span "Chọn HT Thanh Toán" at bounding box center [639, 279] width 97 height 16
click at [612, 286] on div "Tại văn phòng" at bounding box center [633, 287] width 95 height 11
type input "0"
click at [387, 323] on span "[PERSON_NAME] và Giao hàng" at bounding box center [433, 328] width 100 height 11
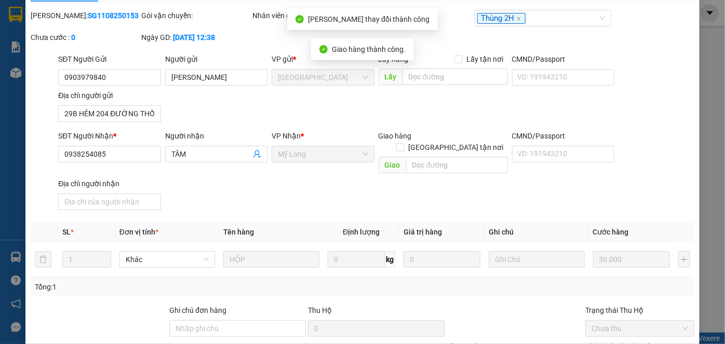
scroll to position [0, 0]
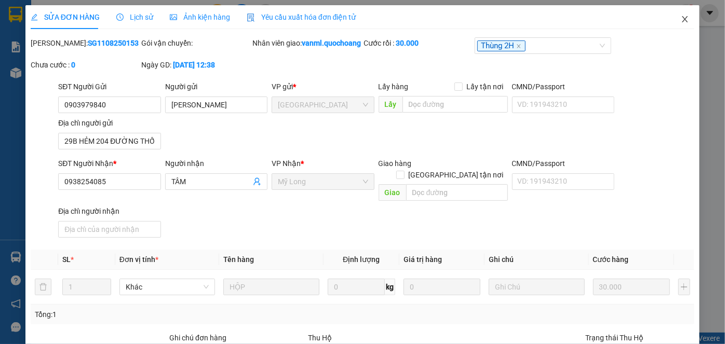
click at [681, 20] on icon "close" at bounding box center [684, 19] width 6 height 6
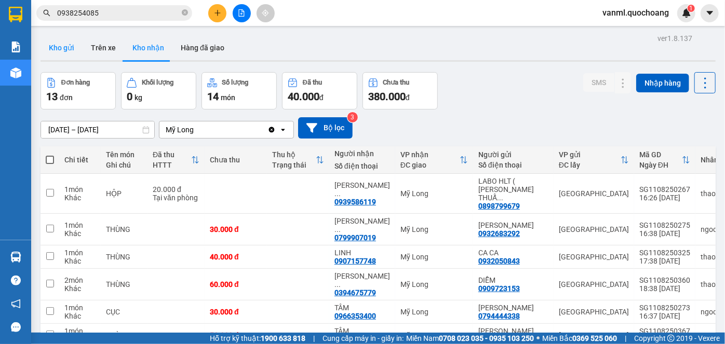
click at [76, 45] on button "Kho gửi" at bounding box center [61, 47] width 42 height 25
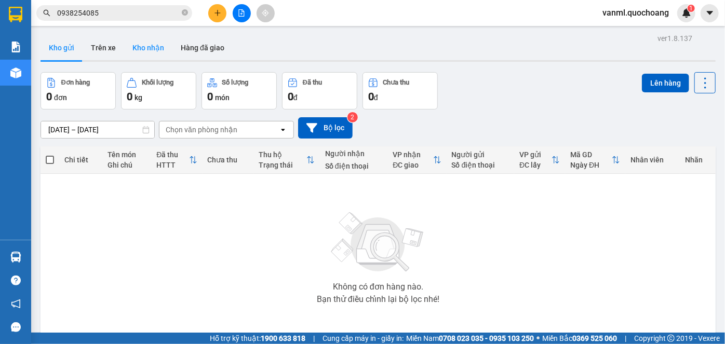
click at [133, 40] on button "Kho nhận" at bounding box center [148, 47] width 48 height 25
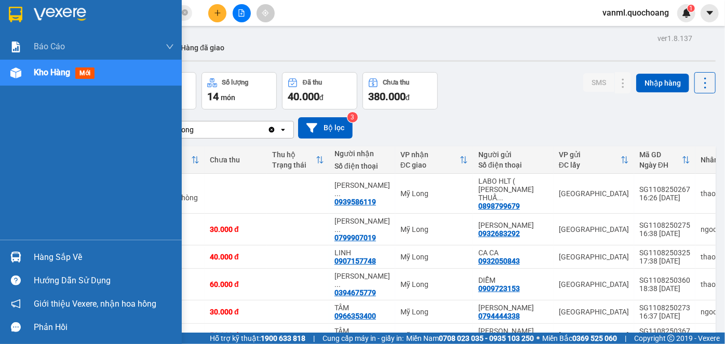
click at [50, 253] on div "Hàng sắp về" at bounding box center [104, 258] width 140 height 16
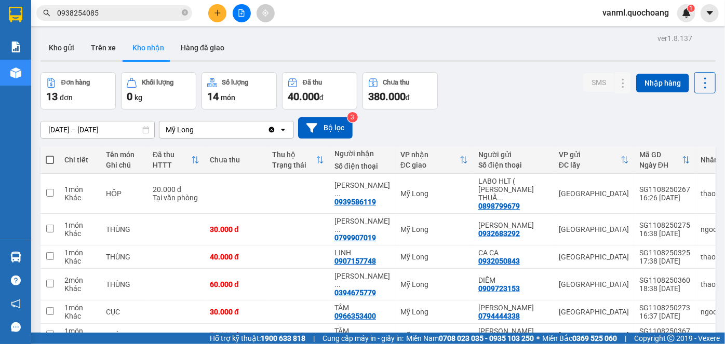
click at [488, 120] on section "Kết quả tìm kiếm ( 8 ) Bộ lọc Mã ĐH Trạng thái Món hàng Thu hộ Tổng cước Chưa c…" at bounding box center [362, 172] width 725 height 344
click at [66, 53] on button "Kho gửi" at bounding box center [61, 47] width 42 height 25
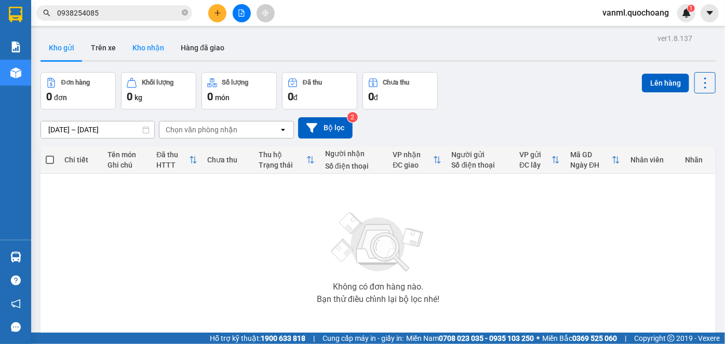
click at [154, 50] on button "Kho nhận" at bounding box center [148, 47] width 48 height 25
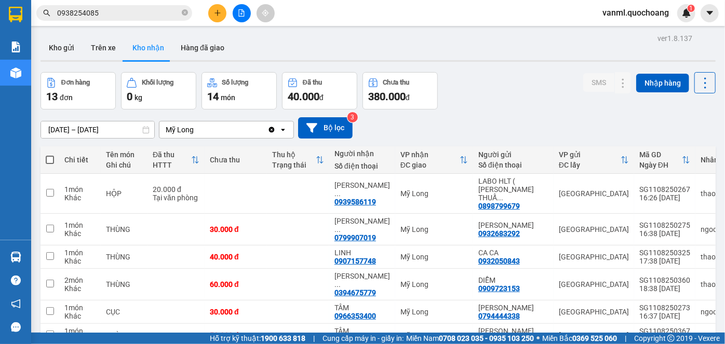
click at [124, 35] on button "Kho nhận" at bounding box center [148, 47] width 48 height 25
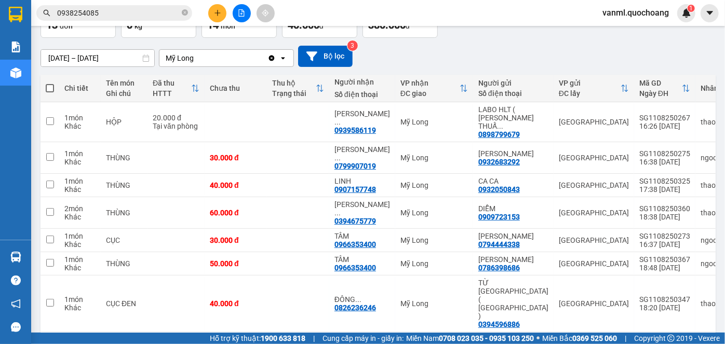
scroll to position [49, 0]
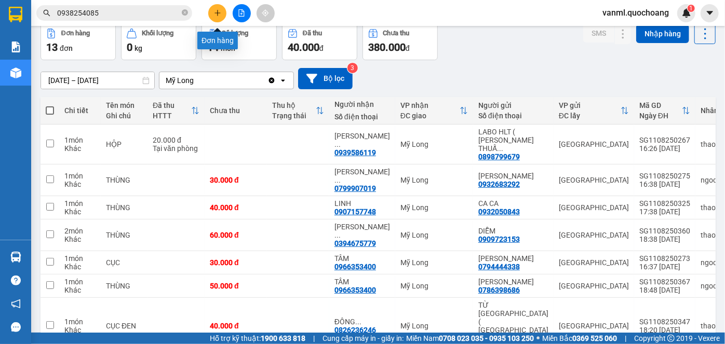
click at [220, 8] on button at bounding box center [217, 13] width 18 height 18
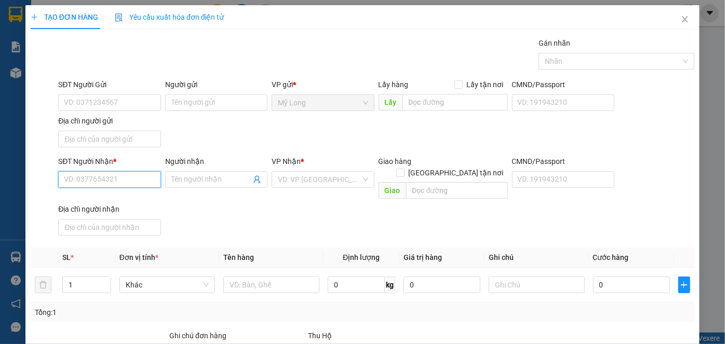
click at [138, 184] on input "SĐT Người Nhận *" at bounding box center [109, 179] width 102 height 17
type input "0374845826"
click at [152, 201] on div "0374845826 - TRẦN THỊ KIỀU HẠNH" at bounding box center [115, 199] width 102 height 11
type input "TRẦN THỊ KIỀU HẠNH"
type input "0374845826"
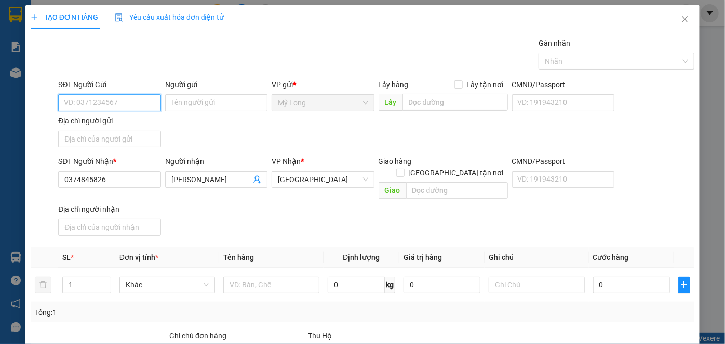
click at [133, 102] on input "SĐT Người Gửi" at bounding box center [109, 102] width 102 height 17
type input "0939077312"
click at [136, 121] on div "0939077312 - TRẦN VĂN THOẠI" at bounding box center [115, 122] width 102 height 11
type input "TRẦN VĂN THOẠI"
type input "0939077312"
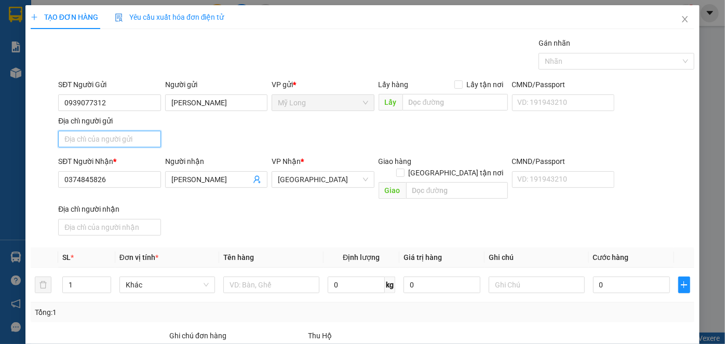
click at [135, 140] on input "Địa chỉ người gửi" at bounding box center [109, 139] width 102 height 17
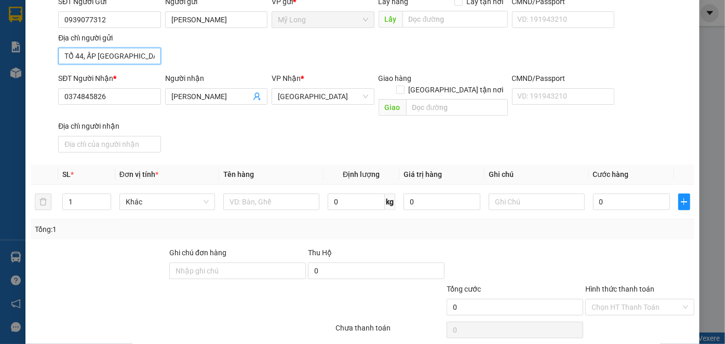
scroll to position [94, 0]
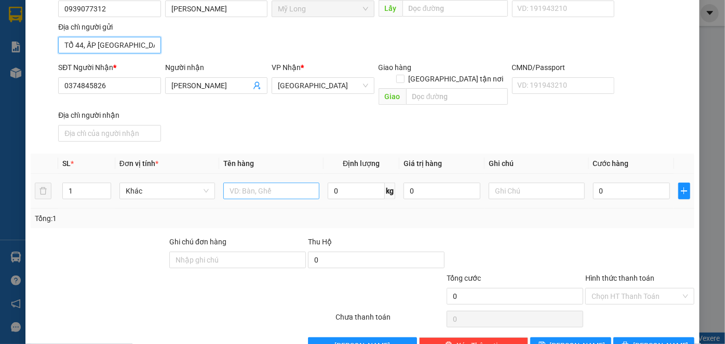
type input "TỔ 44, ẤP BÌNH HÒA, MỸ HIỆP, ĐỒNG THÁP"
click at [264, 183] on input "text" at bounding box center [271, 191] width 96 height 17
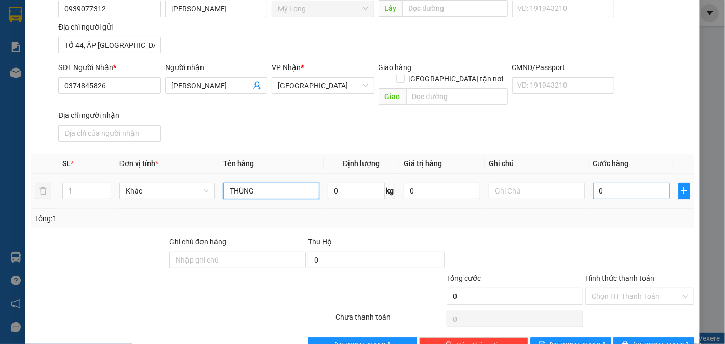
type input "THÙNG"
click at [604, 183] on input "0" at bounding box center [631, 191] width 77 height 17
type input "3"
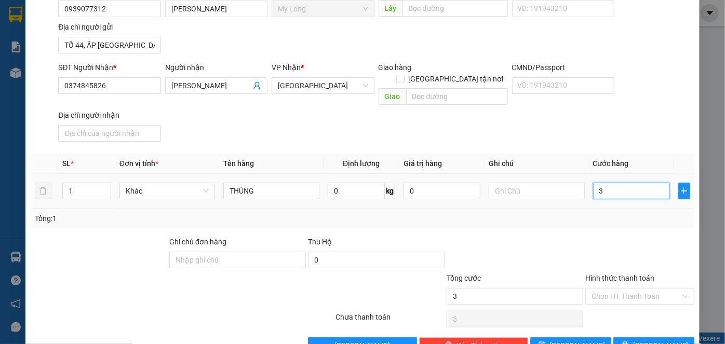
type input "30"
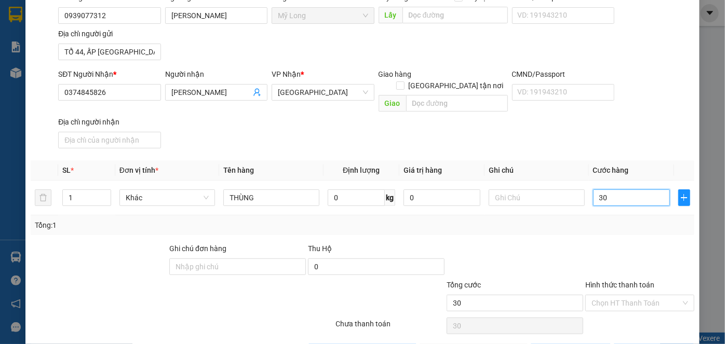
scroll to position [111, 0]
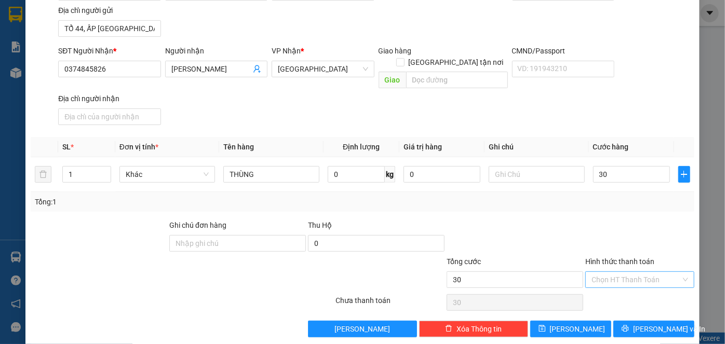
type input "30.000"
click at [633, 272] on input "Hình thức thanh toán" at bounding box center [635, 280] width 89 height 16
click at [626, 285] on div "Tại văn phòng" at bounding box center [633, 287] width 95 height 11
type input "0"
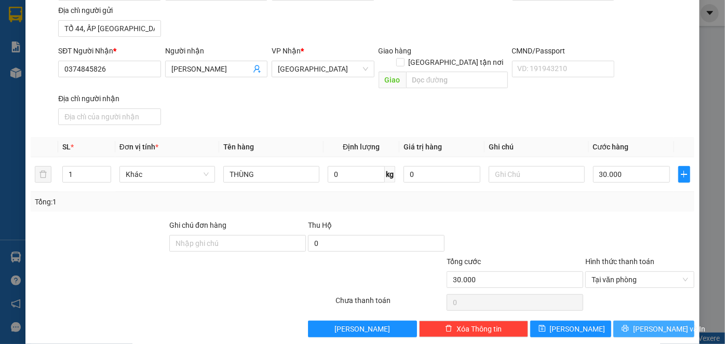
click at [652, 323] on span "[PERSON_NAME] và In" at bounding box center [669, 328] width 73 height 11
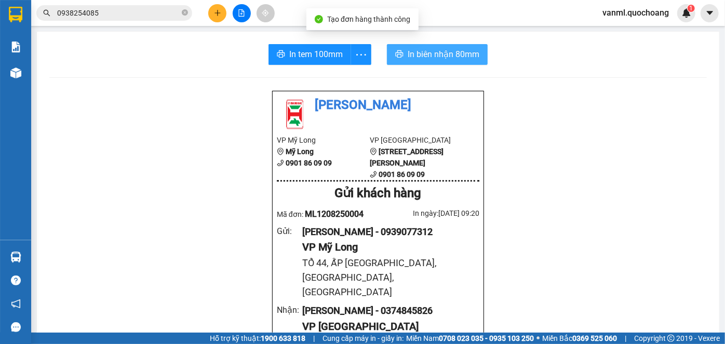
click at [441, 58] on span "In biên nhận 80mm" at bounding box center [443, 54] width 72 height 13
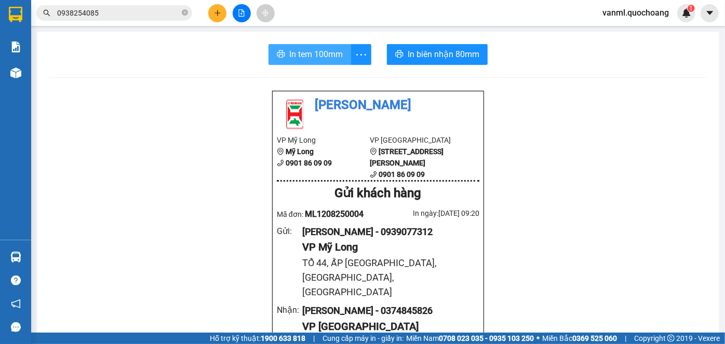
click at [336, 53] on span "In tem 100mm" at bounding box center [315, 54] width 53 height 13
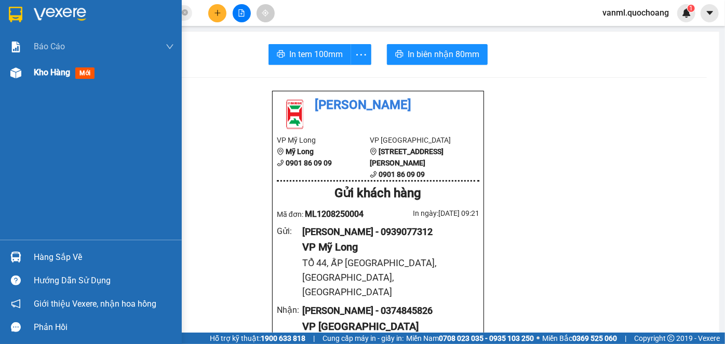
click at [51, 78] on div "Kho hàng mới" at bounding box center [66, 72] width 65 height 13
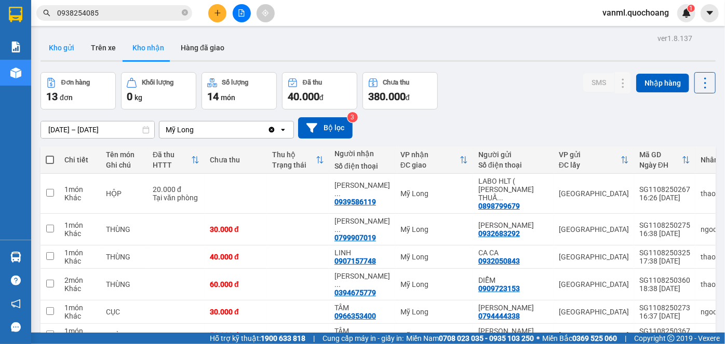
click at [66, 48] on button "Kho gửi" at bounding box center [61, 47] width 42 height 25
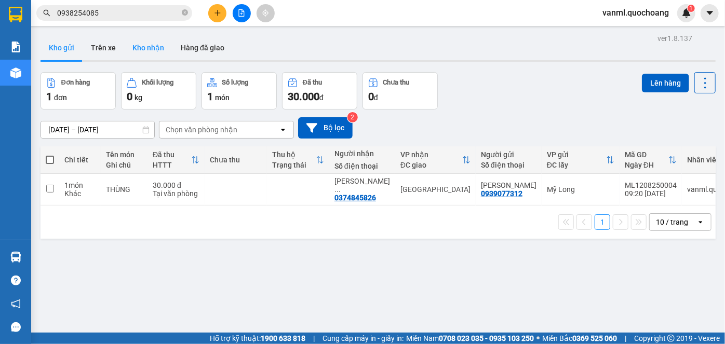
click at [144, 48] on button "Kho nhận" at bounding box center [148, 47] width 48 height 25
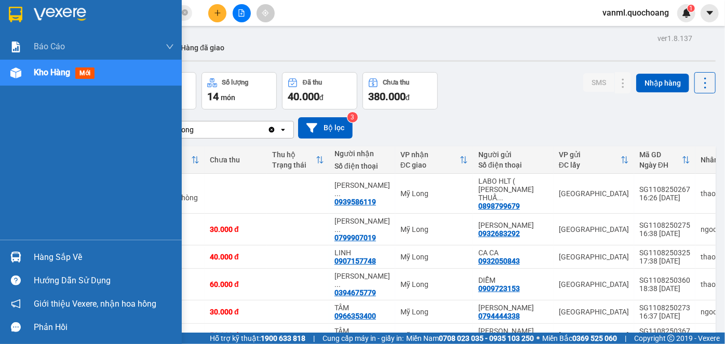
drag, startPoint x: 52, startPoint y: 260, endPoint x: 212, endPoint y: 247, distance: 160.4
click at [52, 260] on div "Hàng sắp về" at bounding box center [104, 258] width 140 height 16
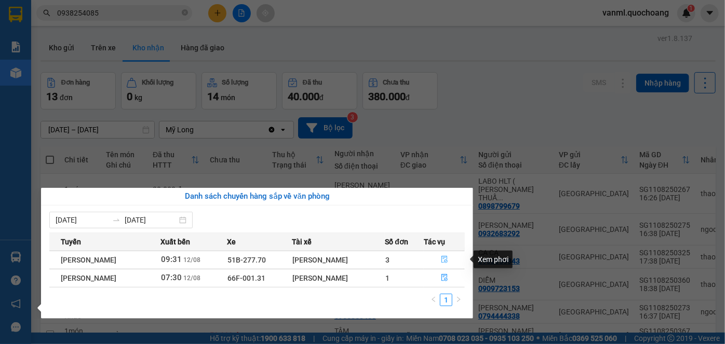
click at [446, 256] on icon "file-done" at bounding box center [444, 259] width 7 height 7
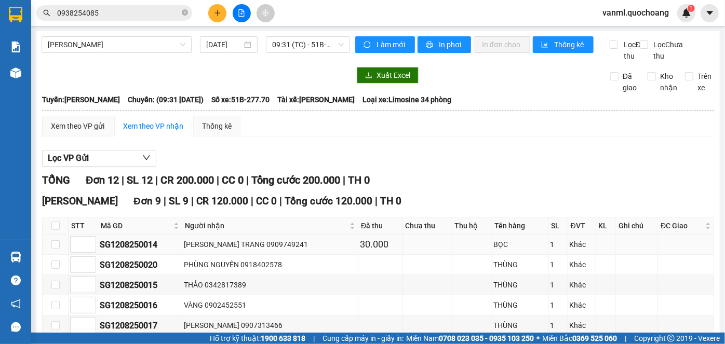
scroll to position [281, 0]
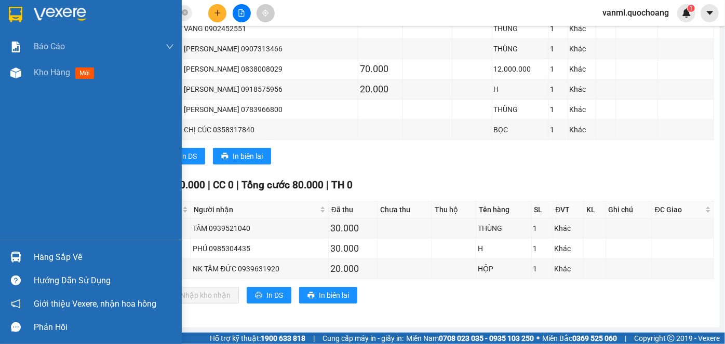
click at [57, 260] on div "Hàng sắp về" at bounding box center [104, 258] width 140 height 16
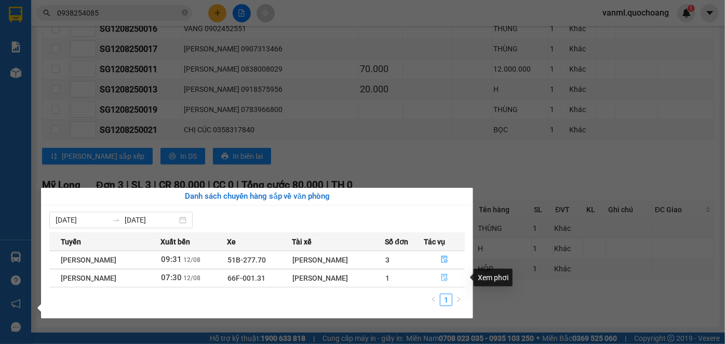
click at [441, 282] on button "button" at bounding box center [444, 278] width 40 height 17
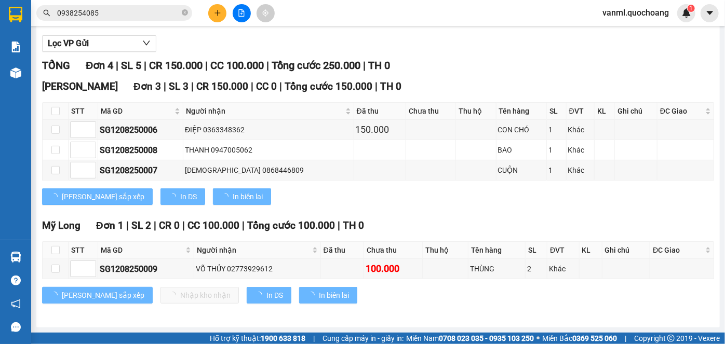
scroll to position [123, 0]
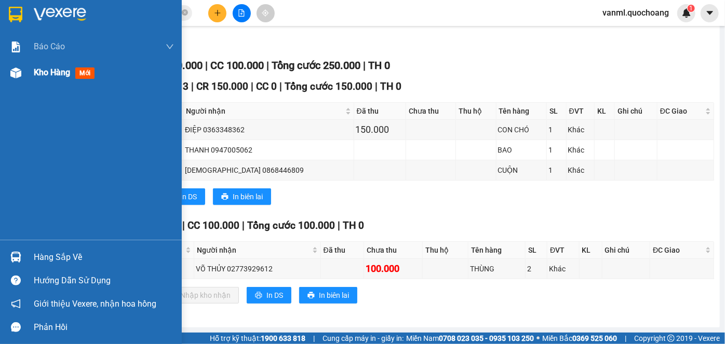
click at [46, 71] on span "Kho hàng" at bounding box center [52, 72] width 36 height 10
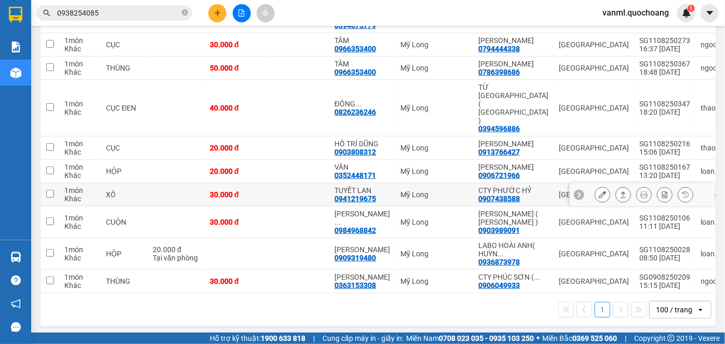
scroll to position [283, 0]
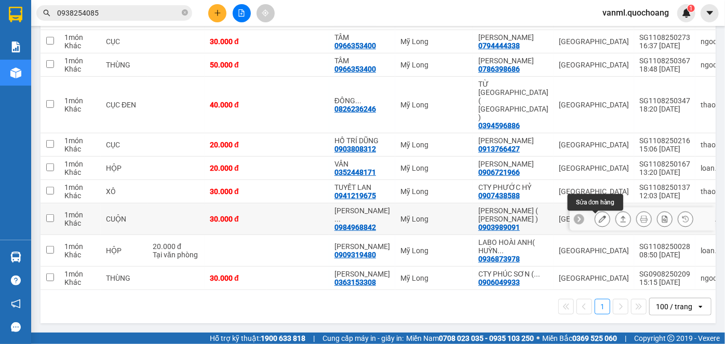
click at [598, 215] on icon at bounding box center [601, 218] width 7 height 7
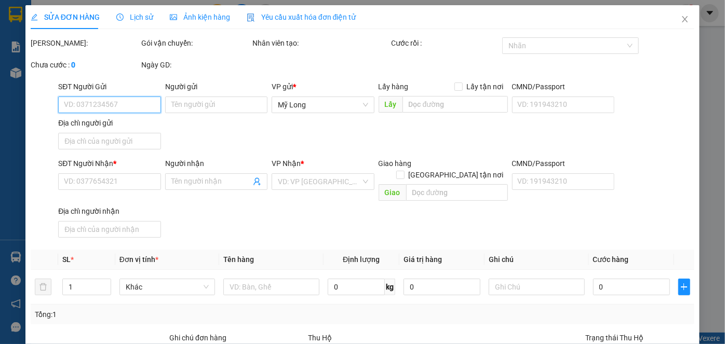
type input "0903989091"
type input "HÒA KY ( VŨ BẢO PHONG )"
type input "78 TẠ UYÊN P 12 Q5"
type input "0984968842"
type input "VŨ TRƯỜNG AN"
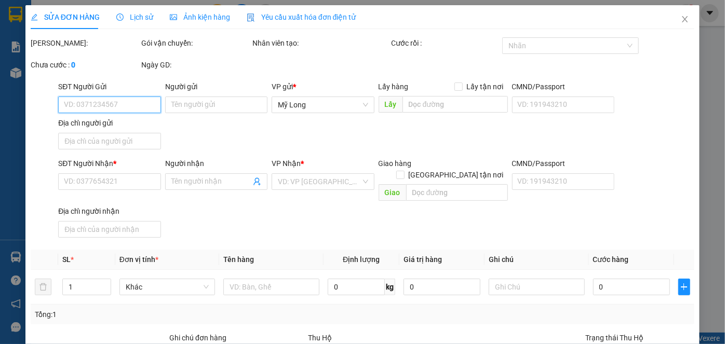
type input "30.000"
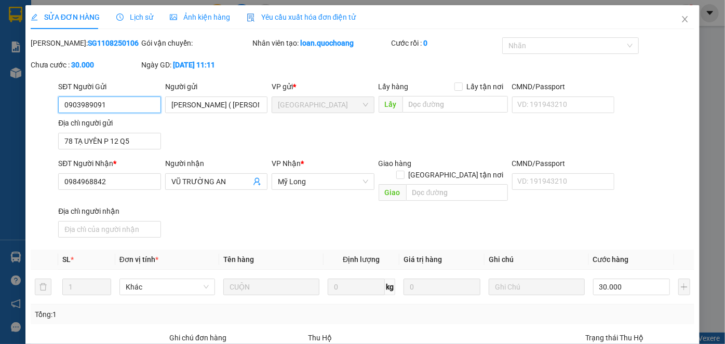
scroll to position [113, 0]
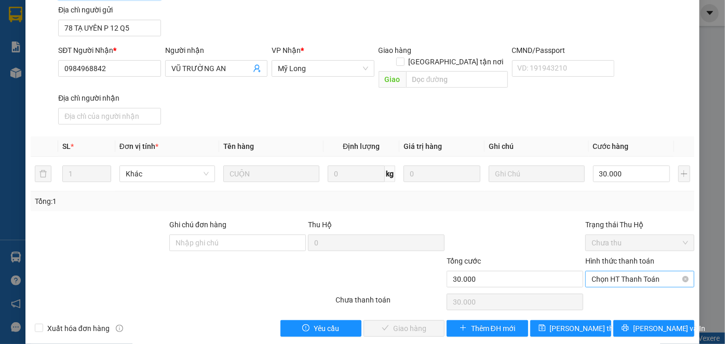
click at [619, 271] on span "Chọn HT Thanh Toán" at bounding box center [639, 279] width 97 height 16
click at [621, 288] on div "Tại văn phòng" at bounding box center [633, 287] width 95 height 11
type input "0"
click at [415, 323] on span "Lưu và Giao hàng" at bounding box center [433, 328] width 100 height 11
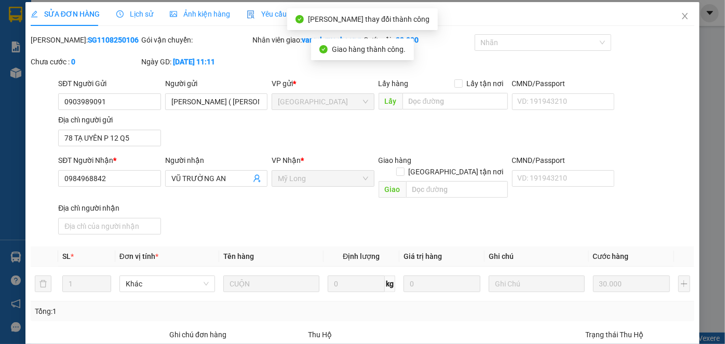
scroll to position [0, 0]
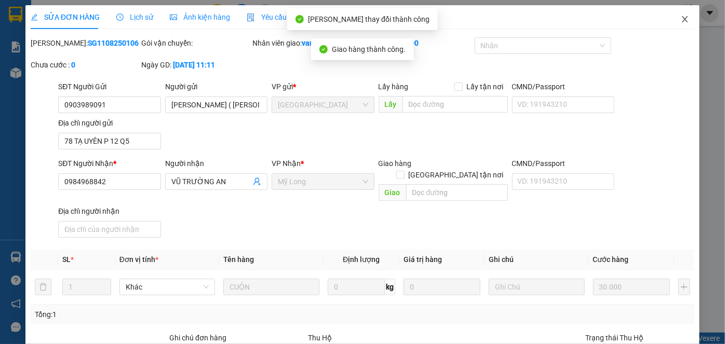
click at [681, 21] on icon "close" at bounding box center [684, 19] width 8 height 8
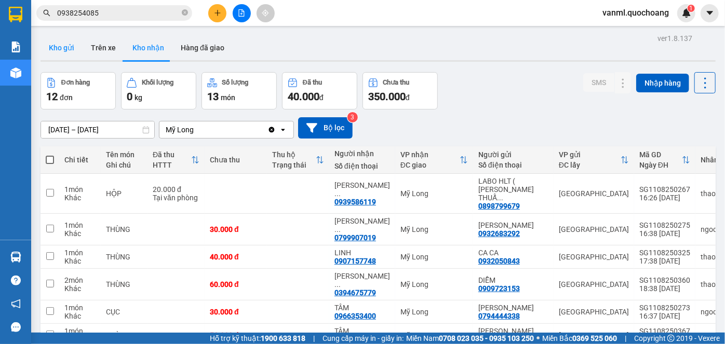
click at [64, 50] on button "Kho gửi" at bounding box center [61, 47] width 42 height 25
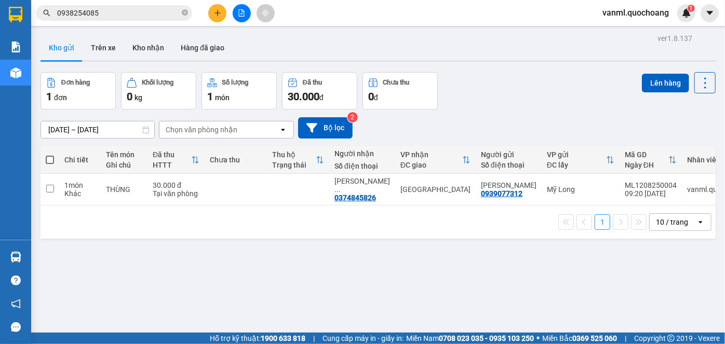
click at [49, 161] on span at bounding box center [50, 160] width 8 height 8
click at [50, 155] on input "checkbox" at bounding box center [50, 155] width 0 height 0
checkbox input "true"
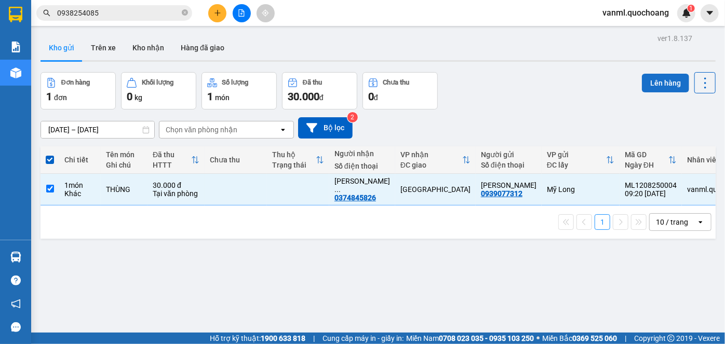
click at [652, 85] on button "Lên hàng" at bounding box center [664, 83] width 47 height 19
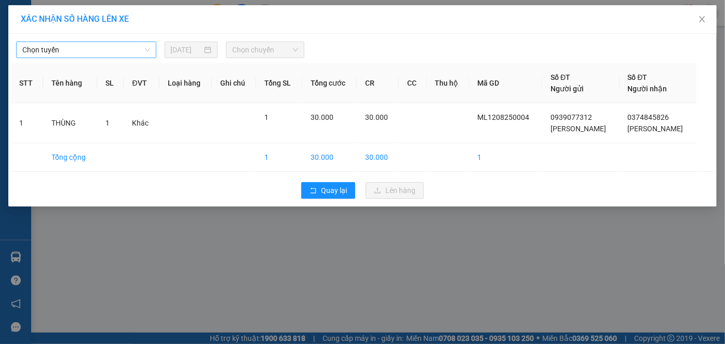
click at [113, 49] on span "Chọn tuyến" at bounding box center [86, 50] width 128 height 16
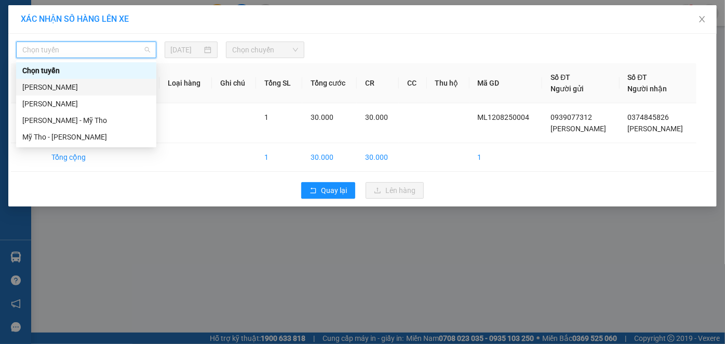
click at [103, 85] on div "Cao Lãnh - Hồ Chí Minh" at bounding box center [86, 86] width 128 height 11
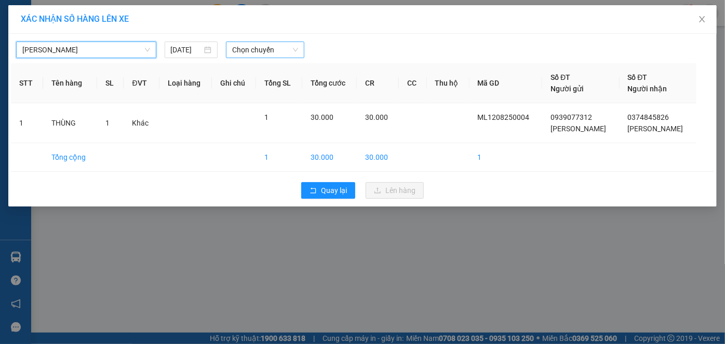
click at [254, 50] on span "Chọn chuyến" at bounding box center [265, 50] width 66 height 16
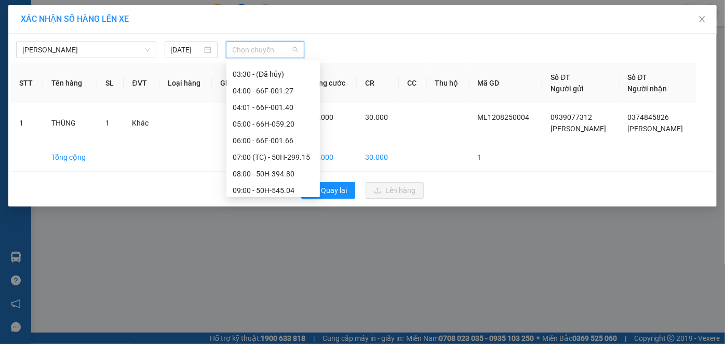
scroll to position [141, 0]
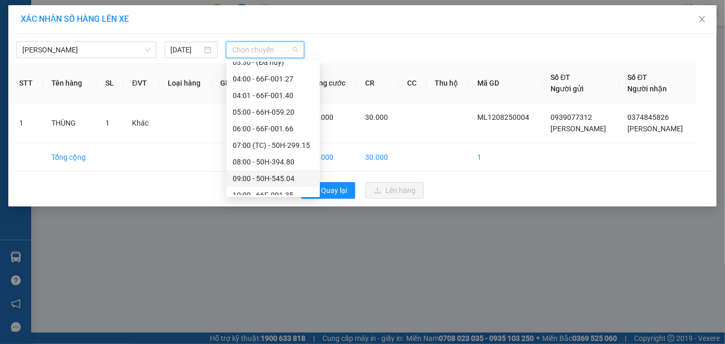
click at [279, 176] on div "09:00 - 50H-545.04" at bounding box center [273, 178] width 81 height 11
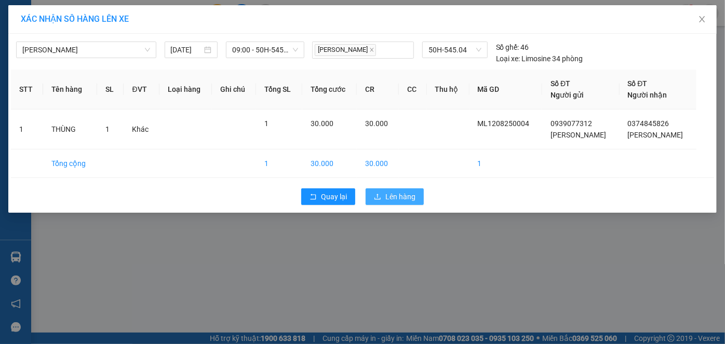
click at [400, 193] on span "Lên hàng" at bounding box center [400, 196] width 30 height 11
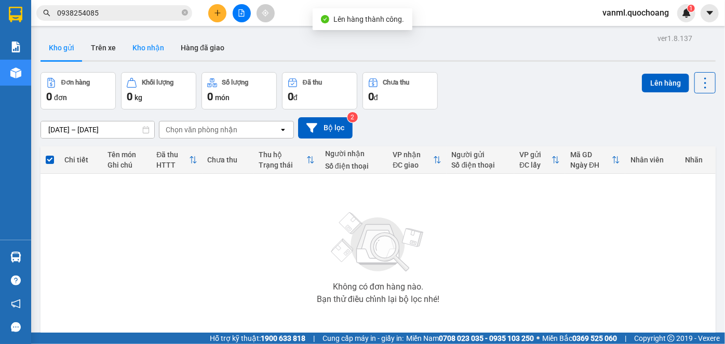
click at [149, 46] on button "Kho nhận" at bounding box center [148, 47] width 48 height 25
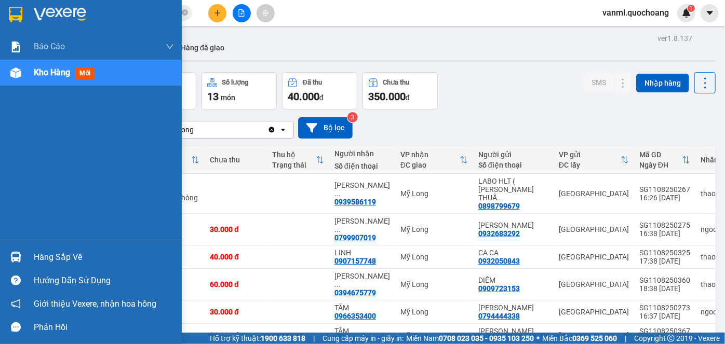
click at [62, 250] on div "Hàng sắp về" at bounding box center [104, 258] width 140 height 16
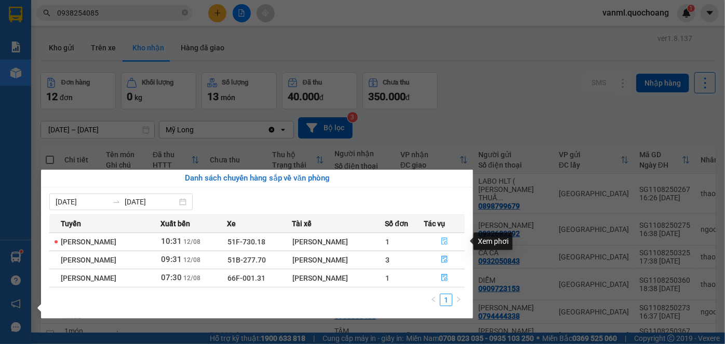
click at [441, 240] on button "button" at bounding box center [444, 242] width 40 height 17
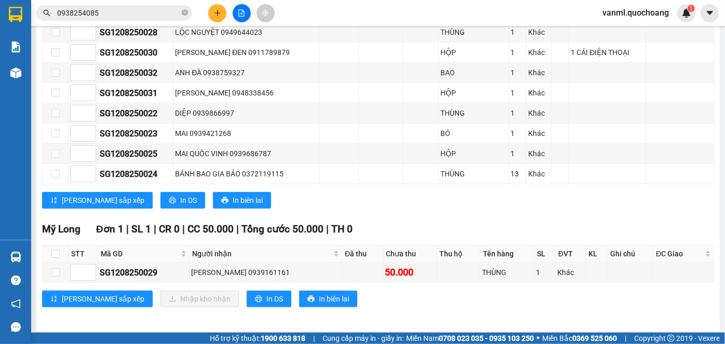
scroll to position [341, 0]
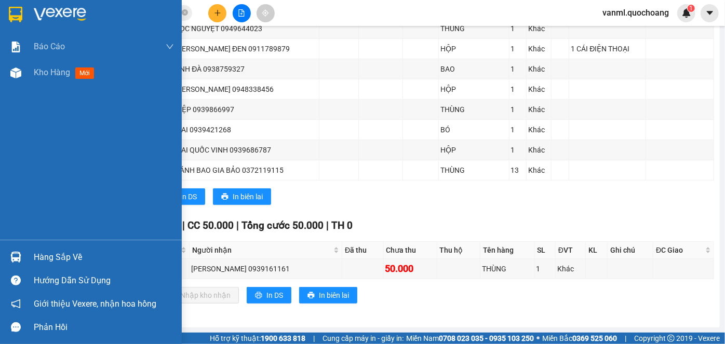
click at [44, 256] on div "Hàng sắp về" at bounding box center [104, 258] width 140 height 16
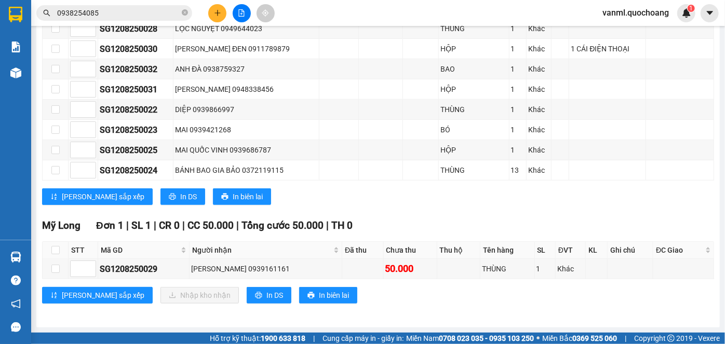
click at [537, 220] on section "Kết quả tìm kiếm ( 8 ) Bộ lọc Mã ĐH Trạng thái Món hàng Thu hộ Tổng cước Chưa c…" at bounding box center [362, 172] width 725 height 344
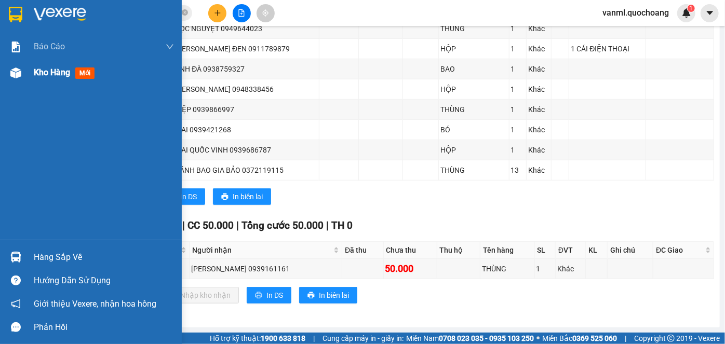
click at [54, 76] on span "Kho hàng" at bounding box center [52, 72] width 36 height 10
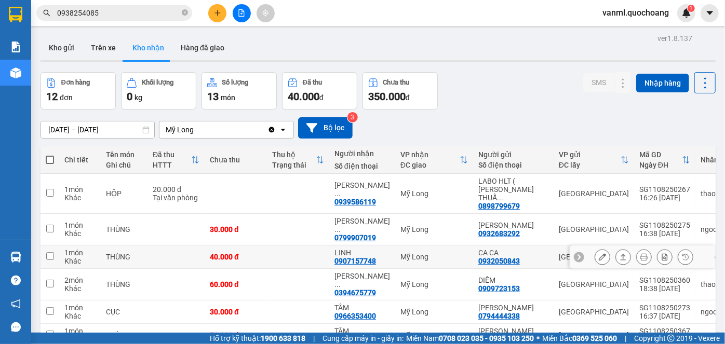
scroll to position [47, 0]
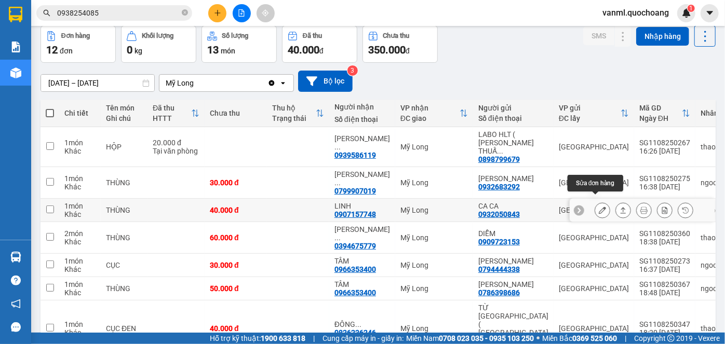
click at [595, 203] on button at bounding box center [602, 210] width 15 height 18
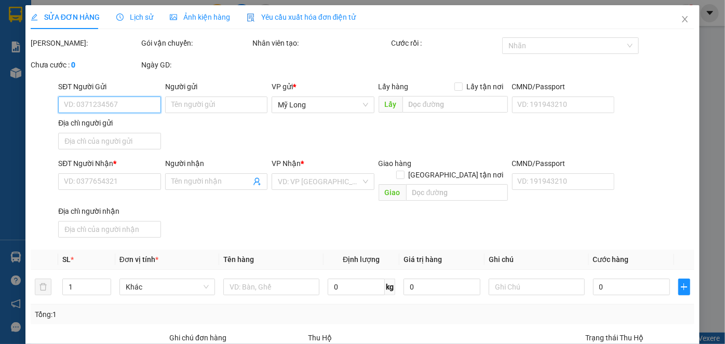
type input "0932050843"
type input "CA CA"
type input "23 LIÊN KHU 25 BÌNH TRỊ ĐÔNG BÌNH TÂN HCM"
type input "0907157748"
type input "LINH"
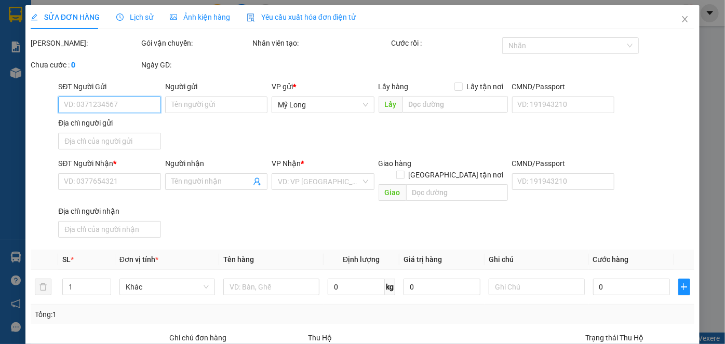
type input "40.000"
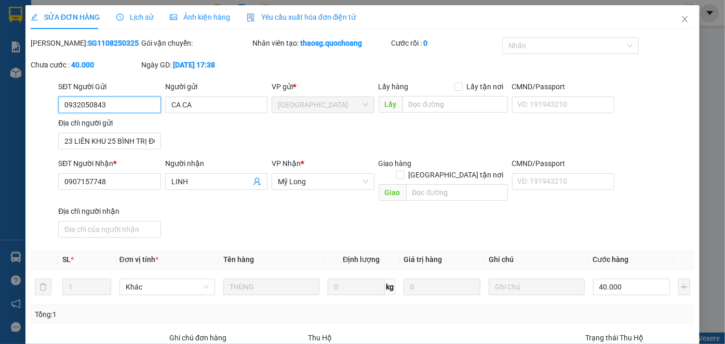
scroll to position [113, 0]
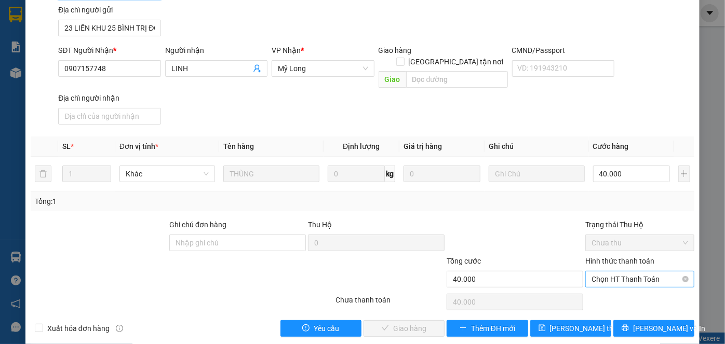
click at [615, 271] on span "Chọn HT Thanh Toán" at bounding box center [639, 279] width 97 height 16
drag, startPoint x: 610, startPoint y: 288, endPoint x: 602, endPoint y: 252, distance: 36.9
click at [611, 286] on div "Tại văn phòng" at bounding box center [633, 287] width 95 height 11
type input "0"
click at [406, 323] on span "Lưu và Giao hàng" at bounding box center [433, 328] width 100 height 11
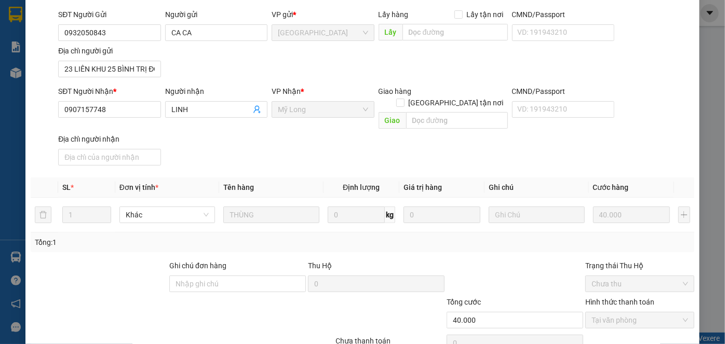
scroll to position [0, 0]
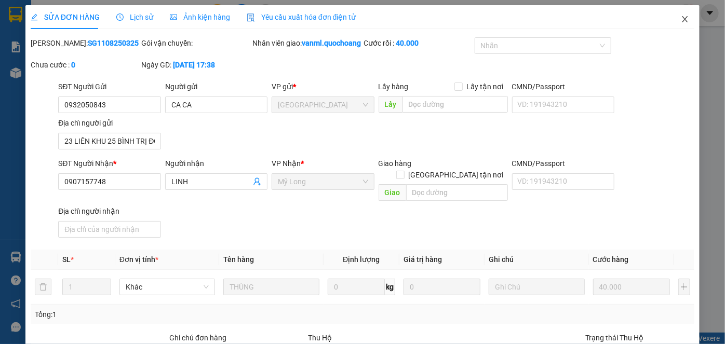
click at [682, 18] on span "Close" at bounding box center [684, 19] width 29 height 29
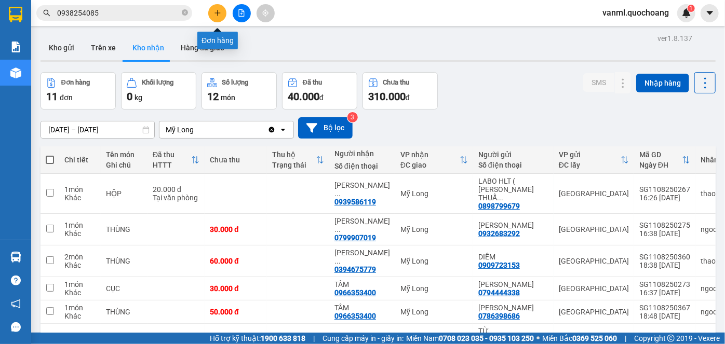
click at [217, 17] on button at bounding box center [217, 13] width 18 height 18
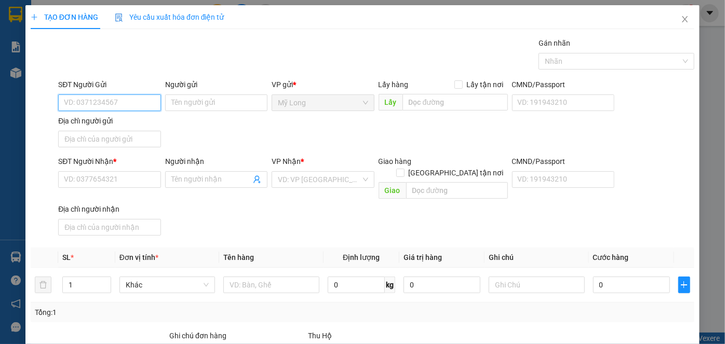
click at [133, 104] on input "SĐT Người Gửi" at bounding box center [109, 102] width 102 height 17
type input "0946552768"
click at [129, 128] on div "0946552768 - MAI THỊ LOAN" at bounding box center [115, 122] width 102 height 11
type input "MAI THỊ LOAN"
type input "0946552768"
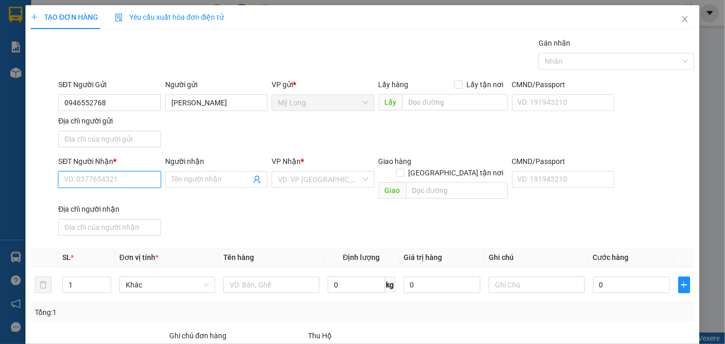
click at [136, 183] on input "SĐT Người Nhận *" at bounding box center [109, 179] width 102 height 17
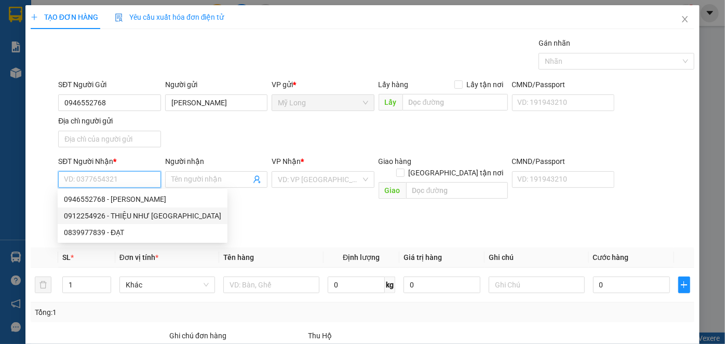
click at [140, 220] on div "0912254926 - THIỆU NHƯ Ý" at bounding box center [142, 215] width 157 height 11
type input "0912254926"
type input "THIỆU NHƯ Ý"
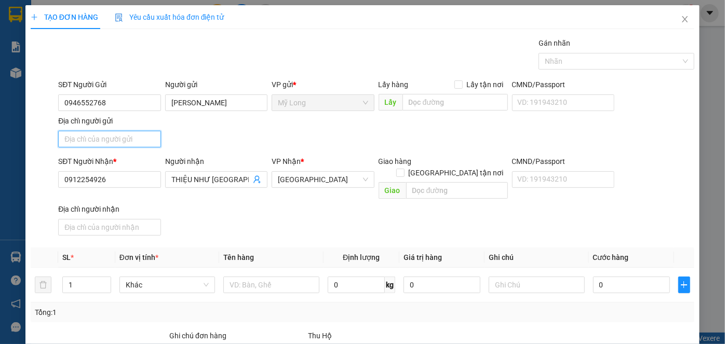
click at [123, 134] on input "Địa chỉ người gửi" at bounding box center [109, 139] width 102 height 17
type input "ẤP 2, MỸ HIỆP, ĐỒNG THÁP"
click at [403, 169] on input "[GEOGRAPHIC_DATA] tận nơi" at bounding box center [399, 172] width 7 height 7
checkbox input "true"
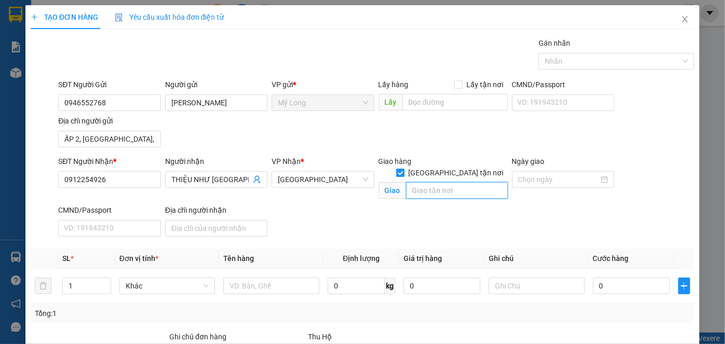
click at [444, 182] on input "text" at bounding box center [457, 190] width 102 height 17
type input "36/70/5 NGUY"
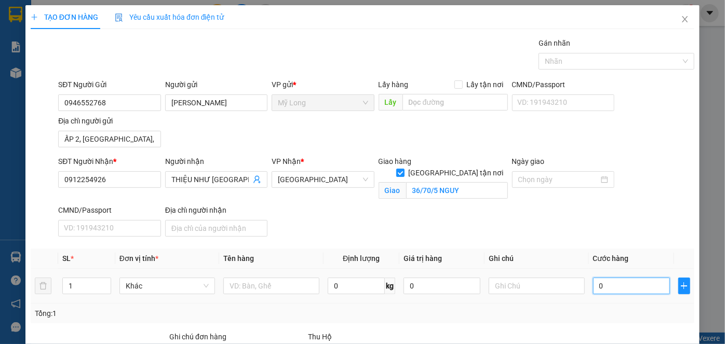
click at [609, 284] on input "0" at bounding box center [631, 286] width 77 height 17
type input "1"
type input "15"
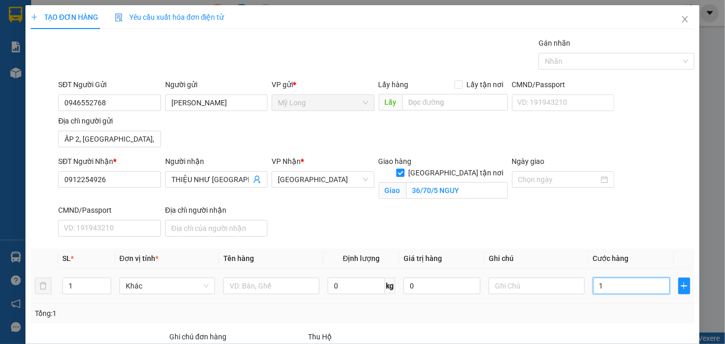
type input "15"
type input "150"
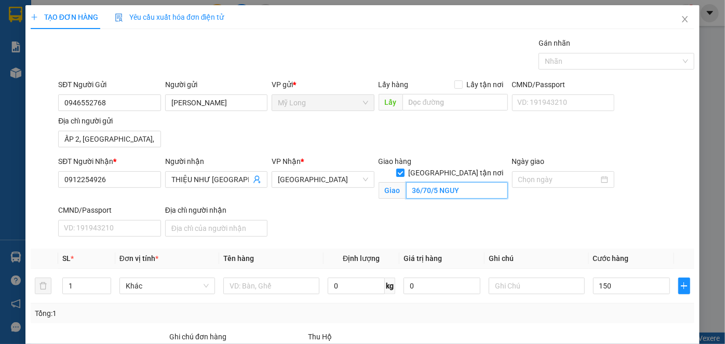
type input "150.000"
click at [469, 182] on input "36/70/5 NGUY" at bounding box center [457, 190] width 102 height 17
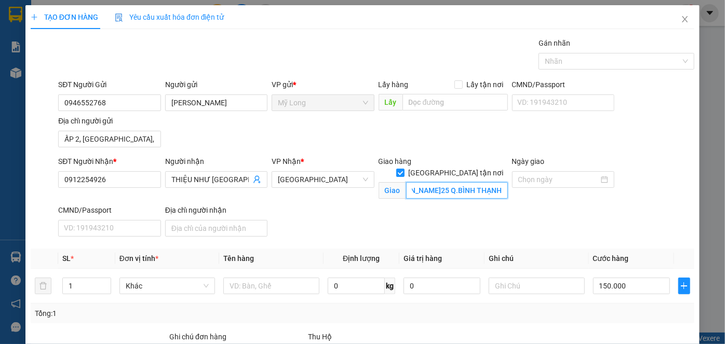
scroll to position [0, 63]
type input "36/70/5 NGUYỄN GIA TRÍ P.25 Q.BÌNH THẠNH"
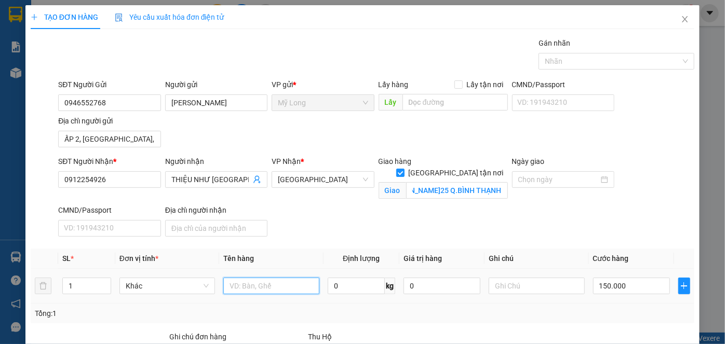
click at [283, 290] on input "text" at bounding box center [271, 286] width 96 height 17
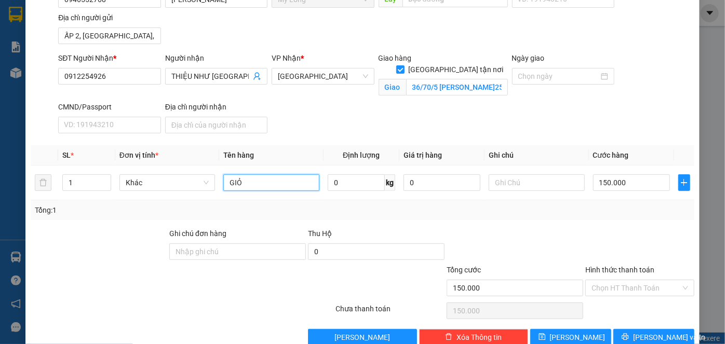
scroll to position [123, 0]
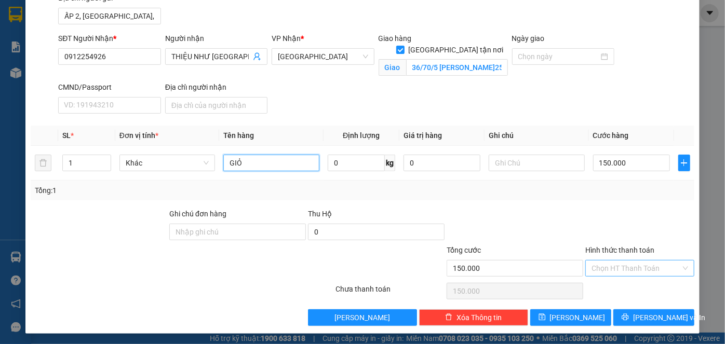
type input "GIỎ"
click at [635, 268] on input "Hình thức thanh toán" at bounding box center [635, 269] width 89 height 16
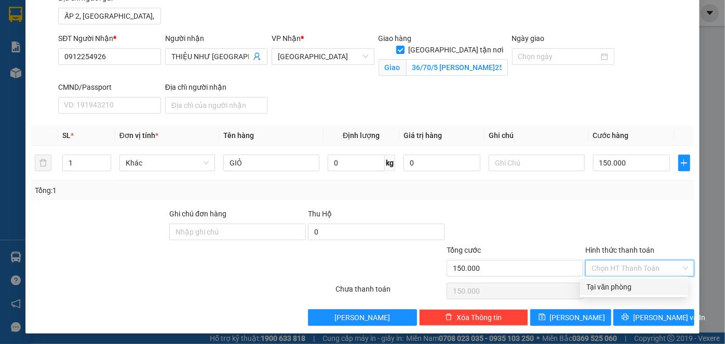
click at [636, 292] on div "Tại văn phòng" at bounding box center [633, 286] width 95 height 11
type input "0"
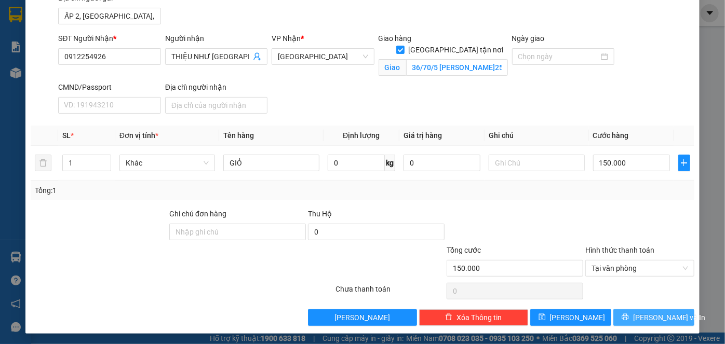
click at [640, 313] on span "[PERSON_NAME] và In" at bounding box center [669, 317] width 73 height 11
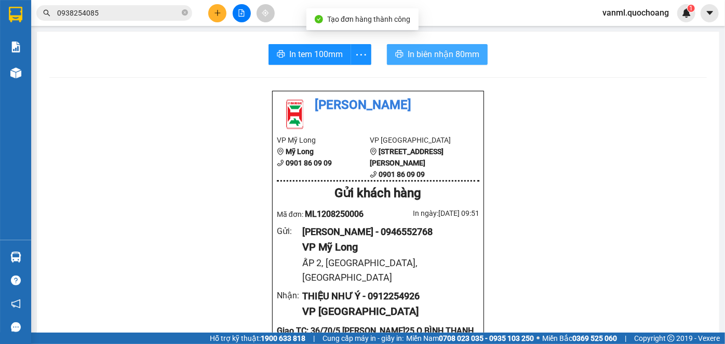
click at [429, 48] on span "In biên nhận 80mm" at bounding box center [443, 54] width 72 height 13
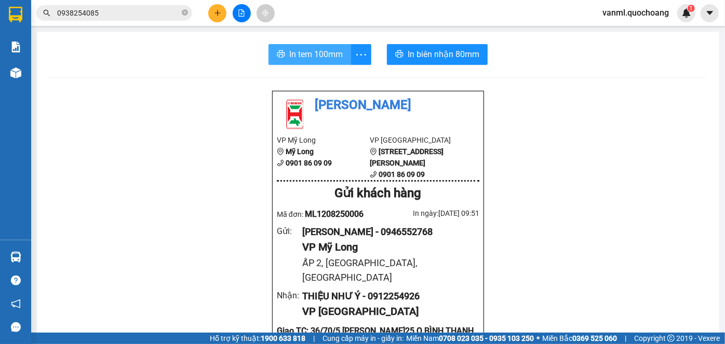
click at [307, 45] on button "In tem 100mm" at bounding box center [309, 54] width 83 height 21
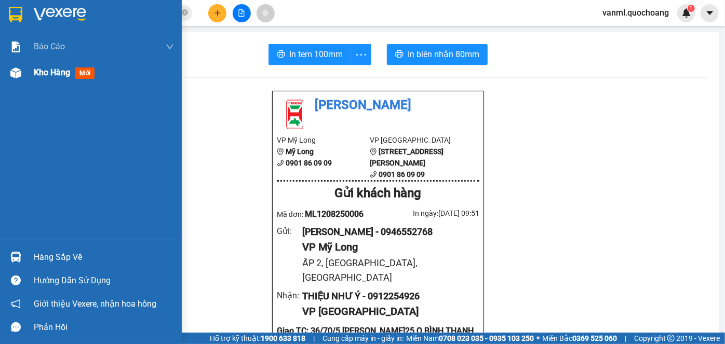
click at [35, 74] on span "Kho hàng" at bounding box center [52, 72] width 36 height 10
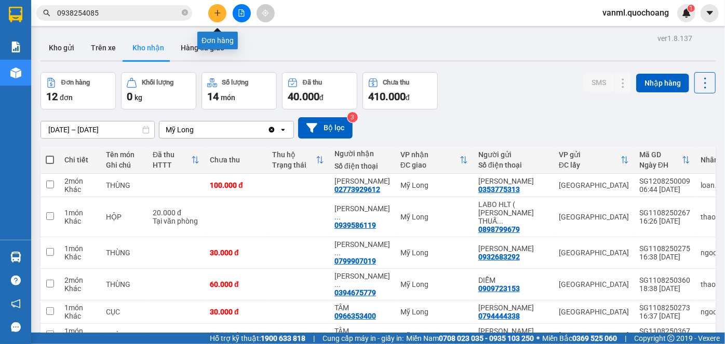
click at [213, 12] on button at bounding box center [217, 13] width 18 height 18
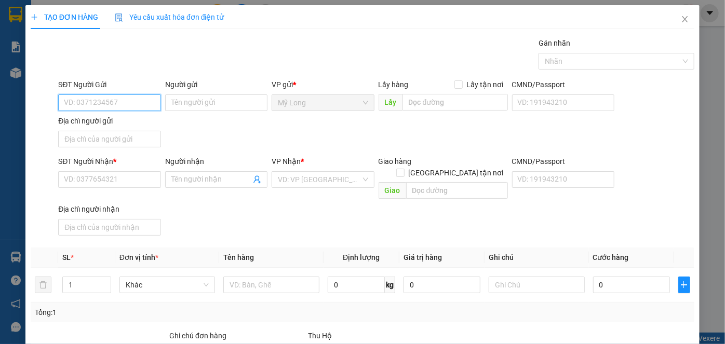
click at [135, 103] on input "SĐT Người Gửi" at bounding box center [109, 102] width 102 height 17
type input "0903808312"
click at [152, 123] on div "0903808312 - HỒ TRÍ DŨNG" at bounding box center [109, 122] width 91 height 11
type input "HỒ TRÍ DŨNG"
type input "0903808312"
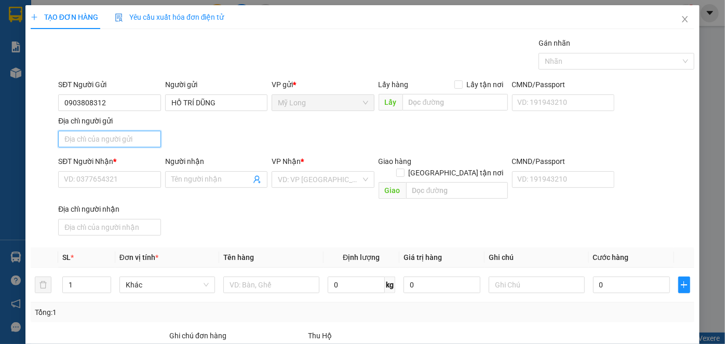
click at [142, 139] on input "Địa chỉ người gửi" at bounding box center [109, 139] width 102 height 17
click at [79, 138] on input "ẤP 2, MỸ HIỆP, ĐỒNG THÁP" at bounding box center [109, 139] width 102 height 17
type input "ẤP 3, MỸ HIỆP, ĐỒNG THÁP"
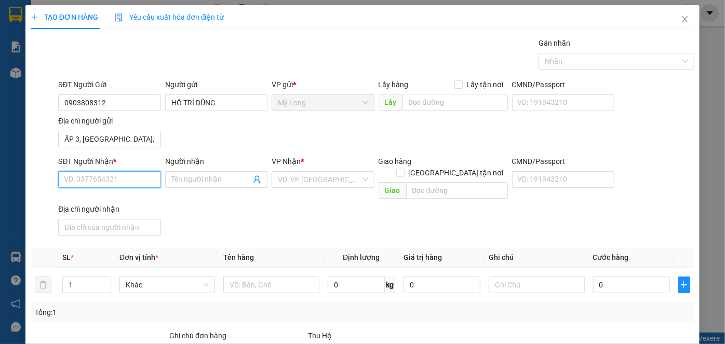
click at [93, 180] on input "SĐT Người Nhận *" at bounding box center [109, 179] width 102 height 17
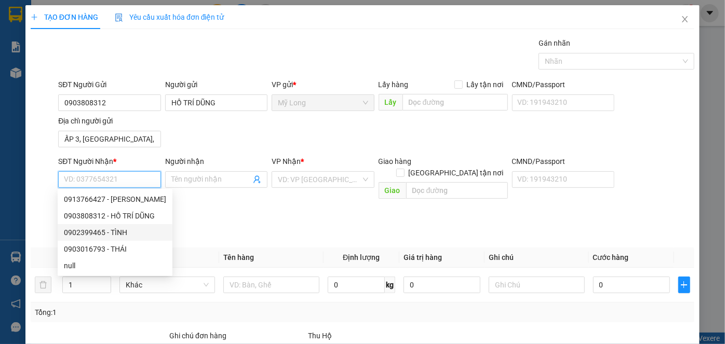
click at [122, 229] on div "0902399465 - TÌNH" at bounding box center [115, 232] width 102 height 11
type input "0902399465"
type input "TÌNH"
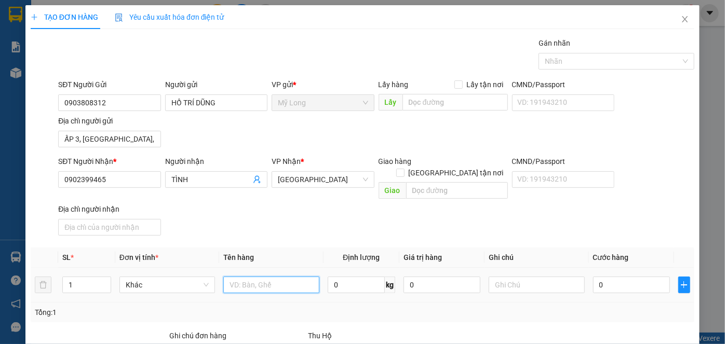
click at [243, 277] on input "text" at bounding box center [271, 285] width 96 height 17
type input "BỌC"
click at [634, 277] on input "0" at bounding box center [631, 285] width 77 height 17
type input "3"
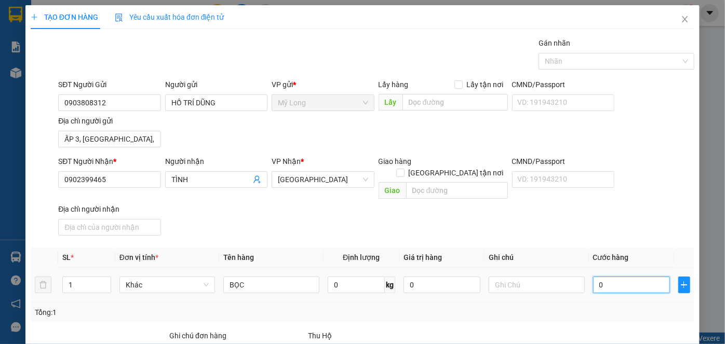
type input "3"
type input "30"
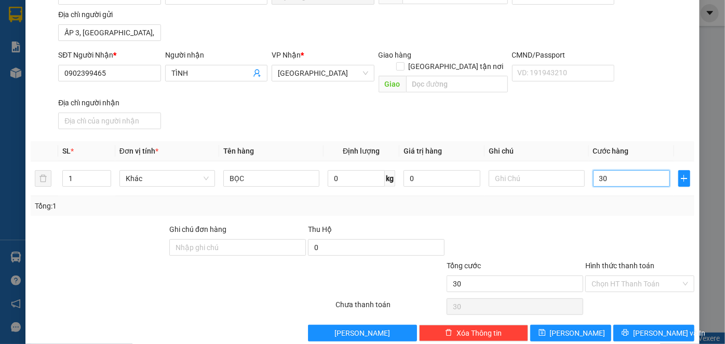
scroll to position [111, 0]
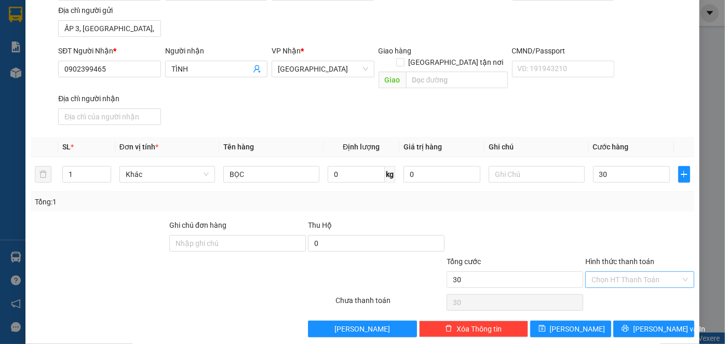
type input "30.000"
click at [630, 272] on input "Hình thức thanh toán" at bounding box center [635, 280] width 89 height 16
click at [632, 289] on div "Tại văn phòng" at bounding box center [633, 287] width 95 height 11
type input "0"
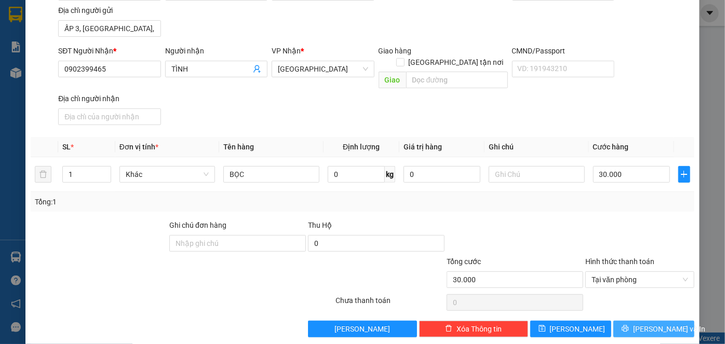
click at [646, 323] on span "[PERSON_NAME] và In" at bounding box center [669, 328] width 73 height 11
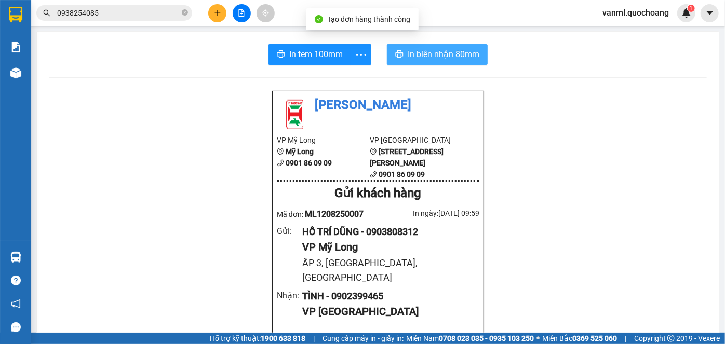
click at [414, 54] on span "In biên nhận 80mm" at bounding box center [443, 54] width 72 height 13
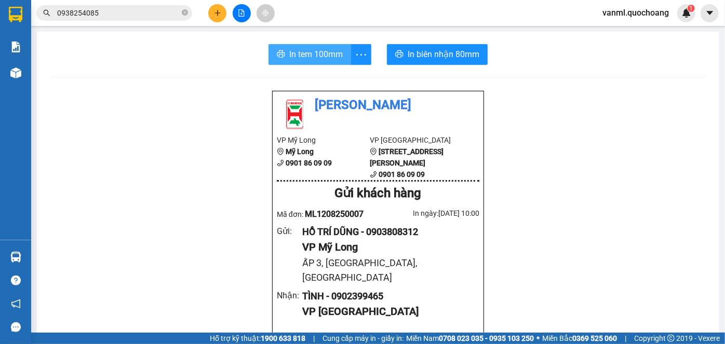
click at [332, 56] on span "In tem 100mm" at bounding box center [315, 54] width 53 height 13
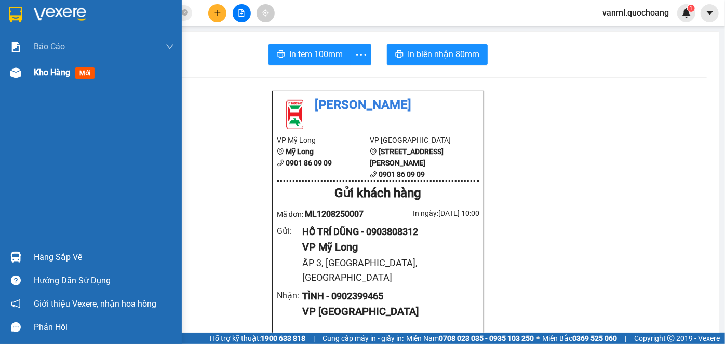
click at [53, 77] on span "Kho hàng" at bounding box center [52, 72] width 36 height 10
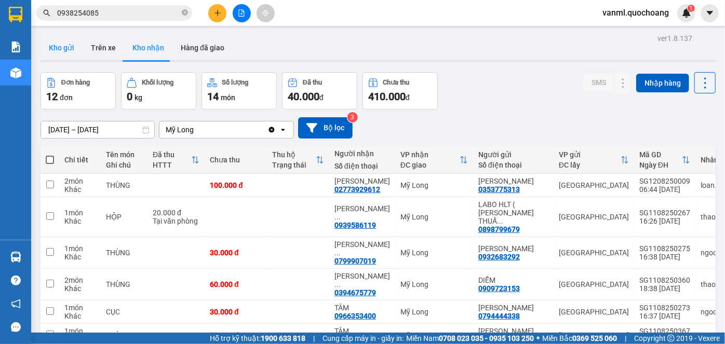
click at [64, 50] on button "Kho gửi" at bounding box center [61, 47] width 42 height 25
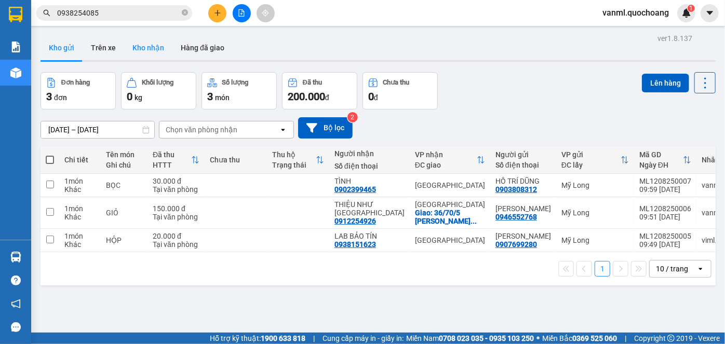
click at [158, 45] on button "Kho nhận" at bounding box center [148, 47] width 48 height 25
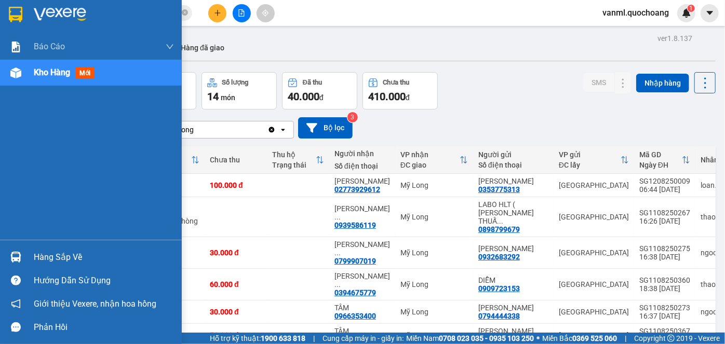
click at [38, 260] on div "Hàng sắp về" at bounding box center [104, 258] width 140 height 16
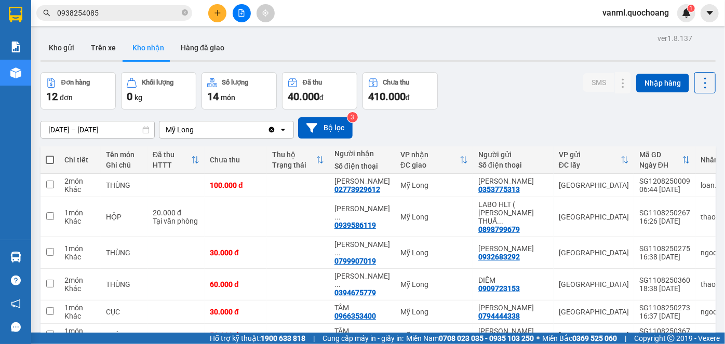
click at [484, 137] on section "Kết quả tìm kiếm ( 8 ) Bộ lọc Mã ĐH Trạng thái Món hàng Thu hộ Tổng cước Chưa c…" at bounding box center [362, 172] width 725 height 344
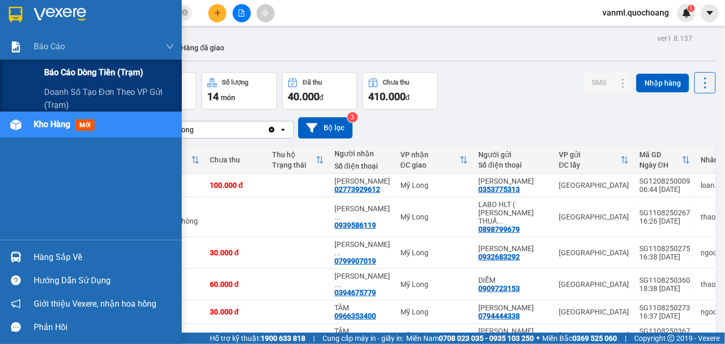
click at [65, 73] on span "Báo cáo dòng tiền (trạm)" at bounding box center [93, 72] width 99 height 13
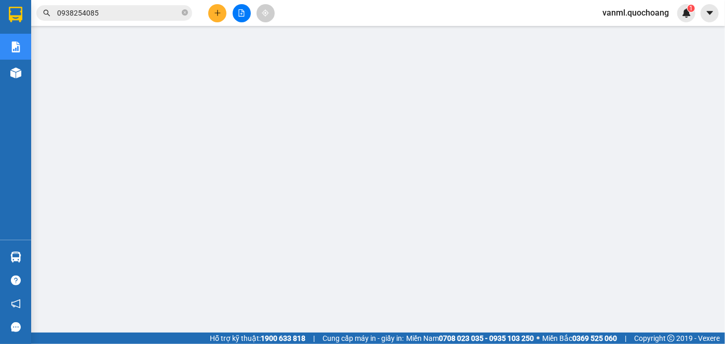
scroll to position [141, 0]
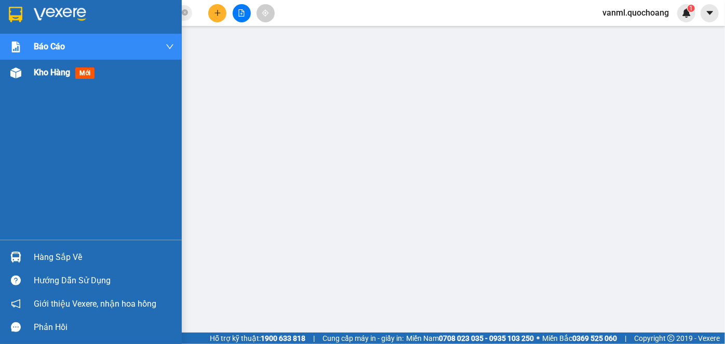
click at [54, 73] on span "Kho hàng" at bounding box center [52, 72] width 36 height 10
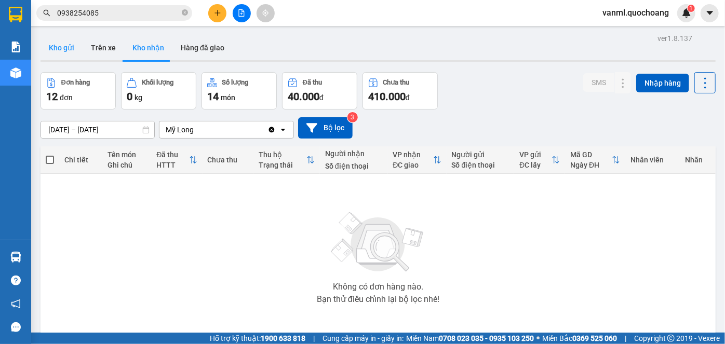
click at [65, 50] on button "Kho gửi" at bounding box center [61, 47] width 42 height 25
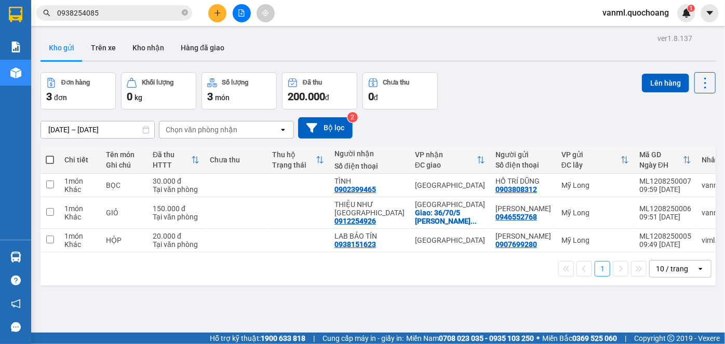
click at [163, 15] on input "0938254085" at bounding box center [118, 12] width 122 height 11
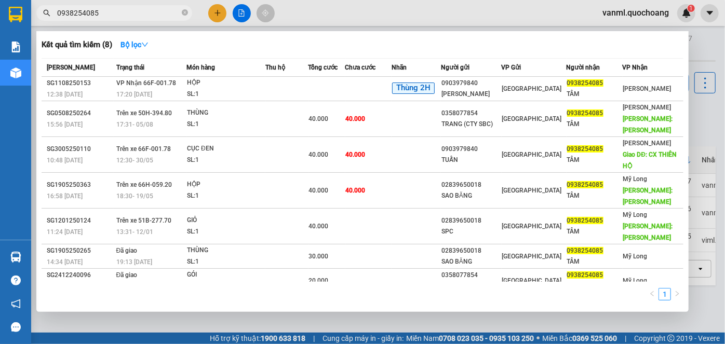
drag, startPoint x: 185, startPoint y: 10, endPoint x: 179, endPoint y: 13, distance: 7.4
click at [184, 10] on icon "close-circle" at bounding box center [185, 12] width 6 height 6
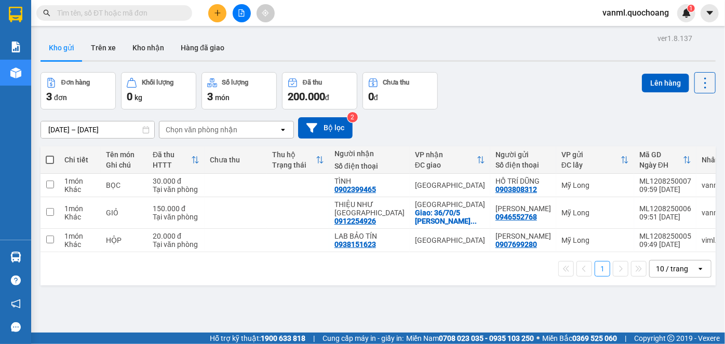
click at [162, 16] on input "text" at bounding box center [118, 12] width 122 height 11
click at [146, 13] on input "text" at bounding box center [118, 12] width 122 height 11
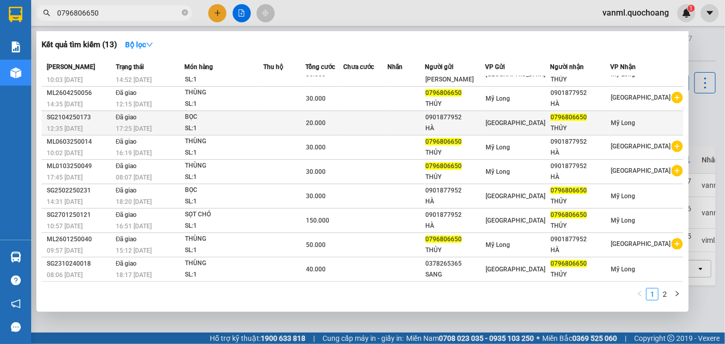
scroll to position [44, 0]
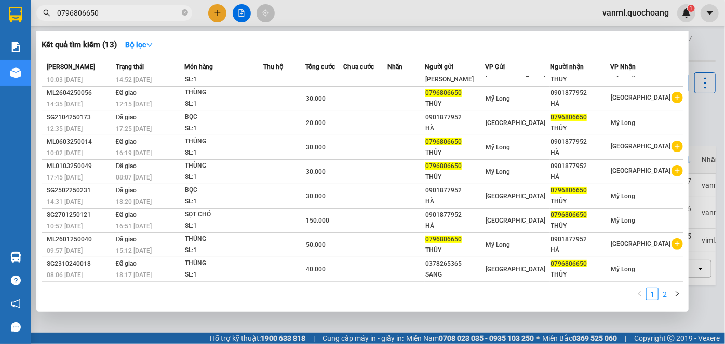
type input "0796806650"
click at [662, 295] on link "2" at bounding box center [664, 294] width 11 height 11
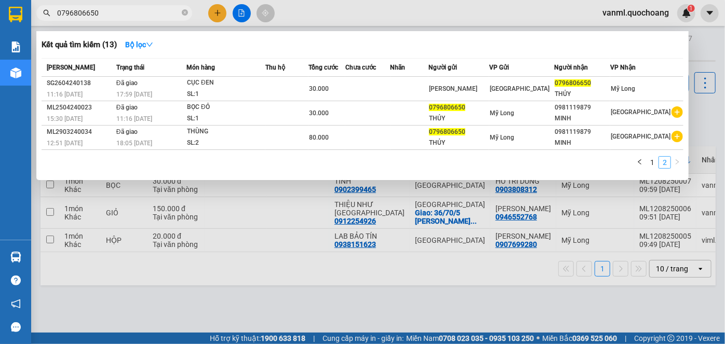
scroll to position [0, 0]
drag, startPoint x: 502, startPoint y: 320, endPoint x: 406, endPoint y: 257, distance: 114.4
click at [502, 319] on div at bounding box center [362, 172] width 725 height 344
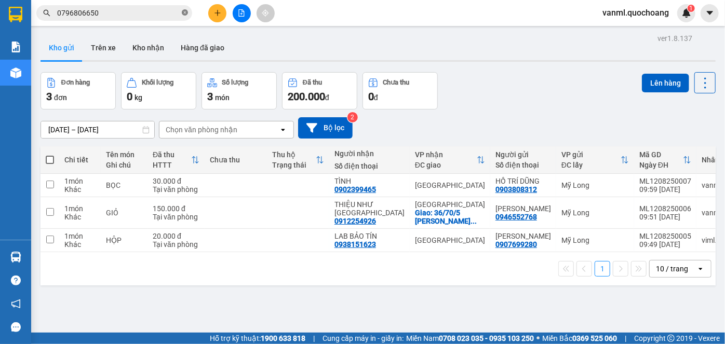
click at [186, 11] on icon "close-circle" at bounding box center [185, 12] width 6 height 6
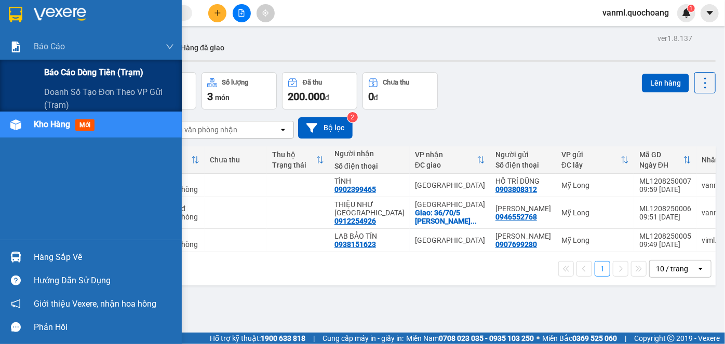
click at [74, 72] on span "Báo cáo dòng tiền (trạm)" at bounding box center [93, 72] width 99 height 13
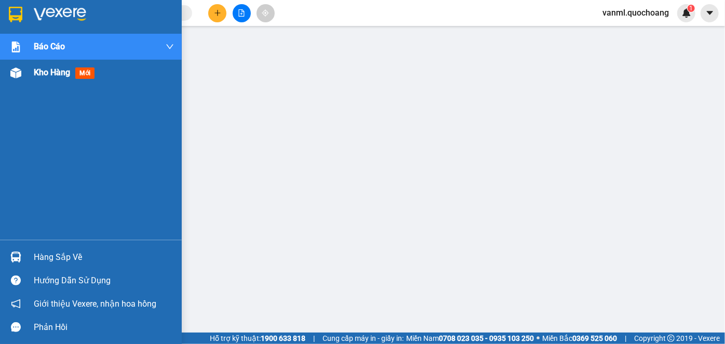
click at [50, 74] on span "Kho hàng" at bounding box center [52, 72] width 36 height 10
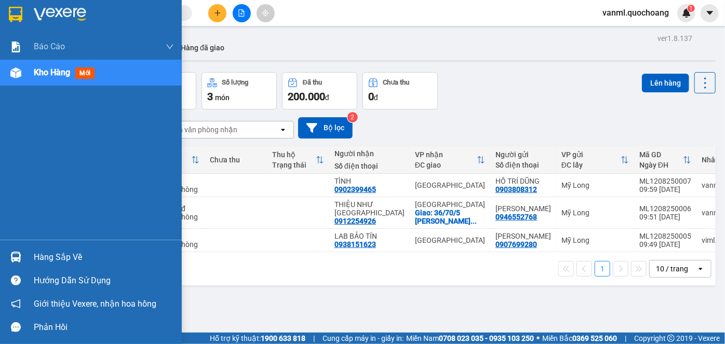
click at [77, 252] on td "1 món Khác" at bounding box center [80, 240] width 42 height 23
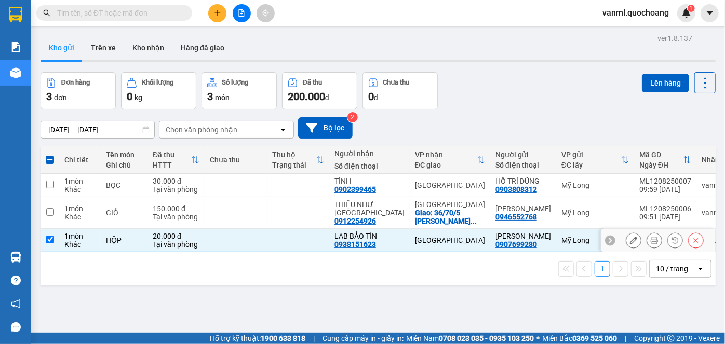
click at [134, 252] on td "HỘP" at bounding box center [124, 240] width 47 height 23
checkbox input "false"
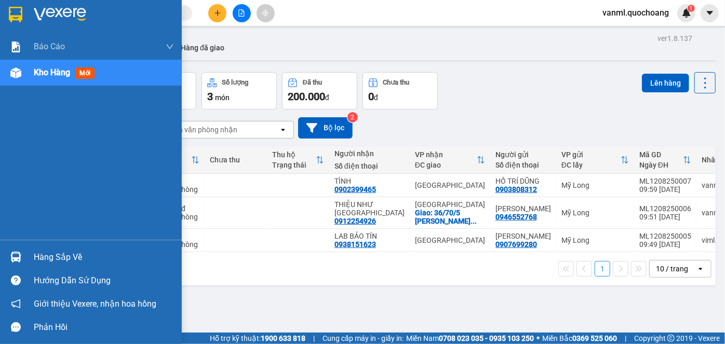
click at [55, 259] on div "Hàng sắp về" at bounding box center [104, 258] width 140 height 16
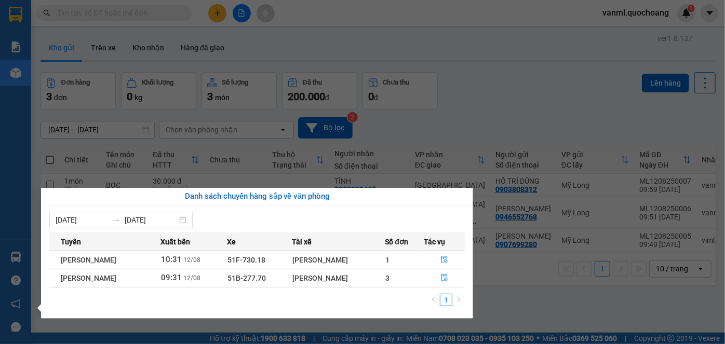
click at [504, 129] on section "Kết quả tìm kiếm ( 13 ) Bộ lọc Mã ĐH Trạng thái Món hàng Thu hộ Tổng cước Chưa …" at bounding box center [362, 172] width 725 height 344
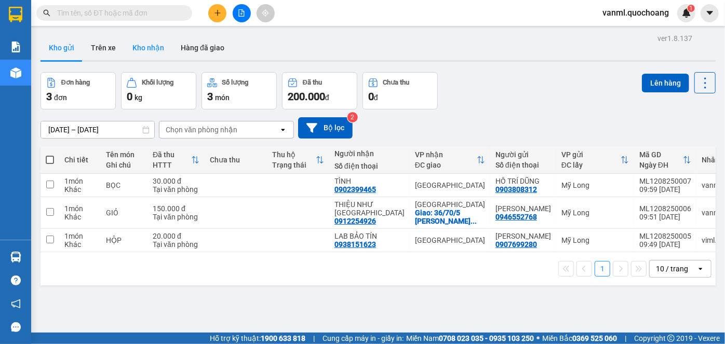
click at [134, 46] on button "Kho nhận" at bounding box center [148, 47] width 48 height 25
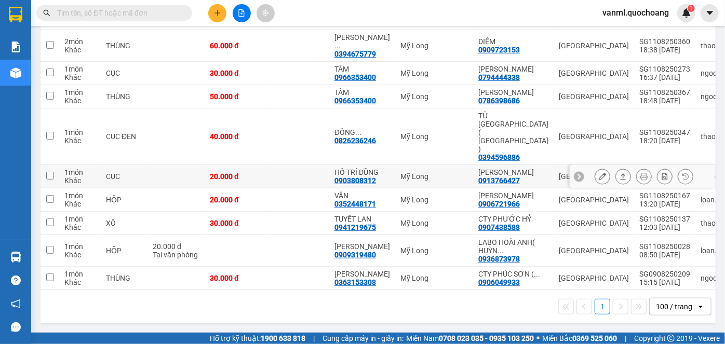
scroll to position [214, 0]
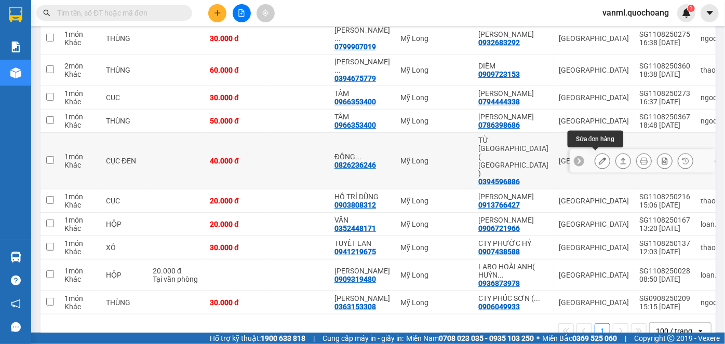
click at [598, 157] on icon at bounding box center [601, 160] width 7 height 7
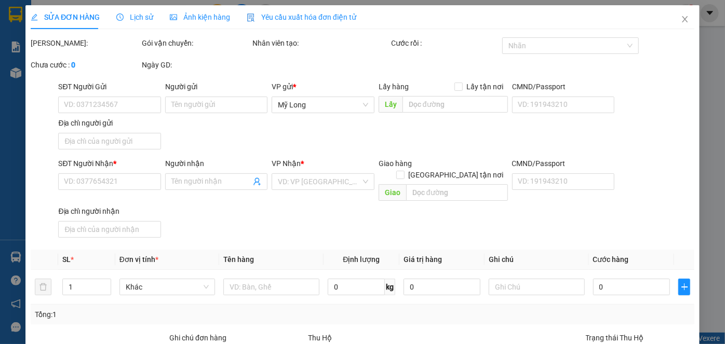
type input "0394596886"
type input "TỪ KIẾN AN ( ĐỨC )"
type input "197/44 ĐƯỜNG QL 1A BÌNH TÂN HCM"
type input "0826236246"
type input "ĐÔNG DƯƠNG"
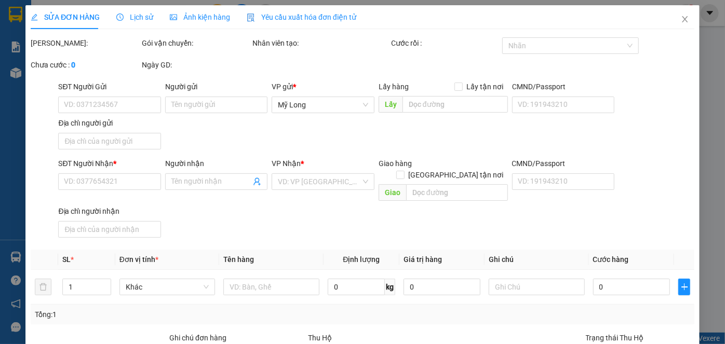
type input "40.000"
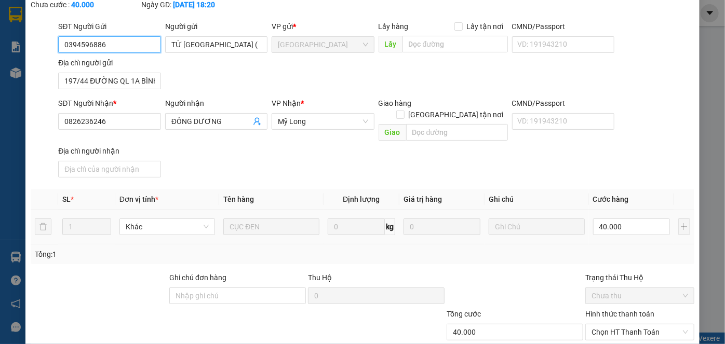
scroll to position [113, 0]
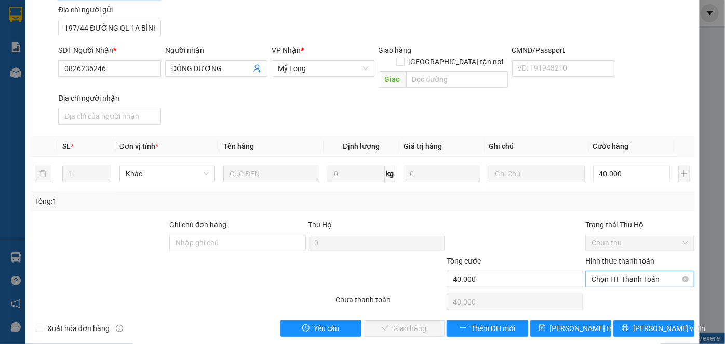
click at [625, 271] on span "Chọn HT Thanh Toán" at bounding box center [639, 279] width 97 height 16
click at [625, 286] on div "Tại văn phòng" at bounding box center [633, 287] width 95 height 11
type input "0"
click at [401, 323] on span "Lưu và Giao hàng" at bounding box center [433, 328] width 100 height 11
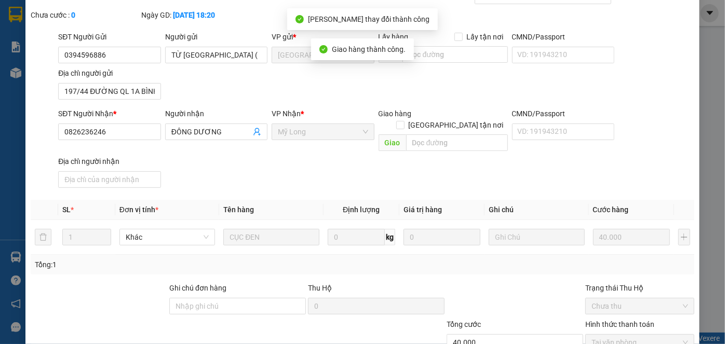
scroll to position [0, 0]
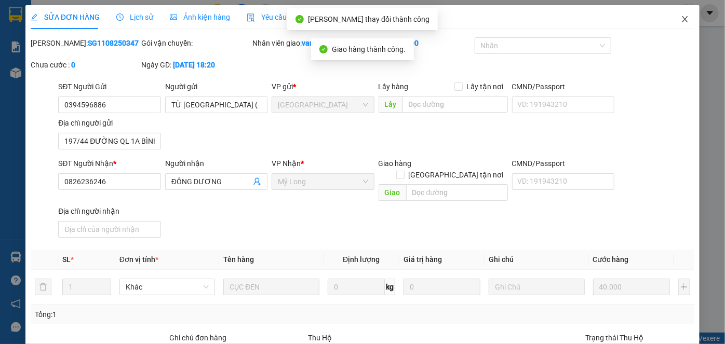
click at [681, 20] on icon "close" at bounding box center [684, 19] width 6 height 6
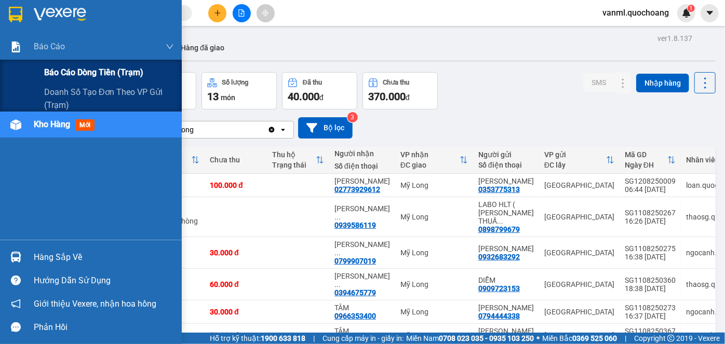
click at [76, 74] on span "Báo cáo dòng tiền (trạm)" at bounding box center [93, 72] width 99 height 13
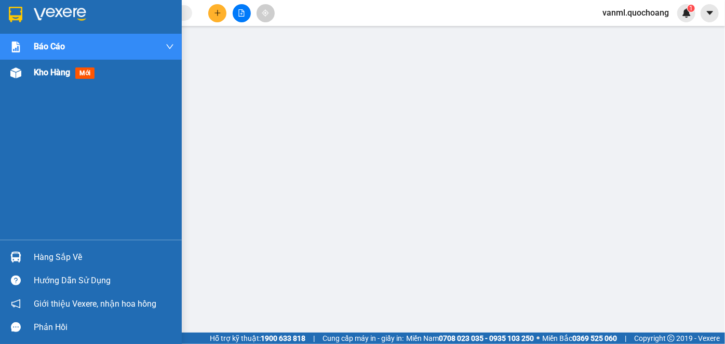
click at [35, 73] on span "Kho hàng" at bounding box center [52, 72] width 36 height 10
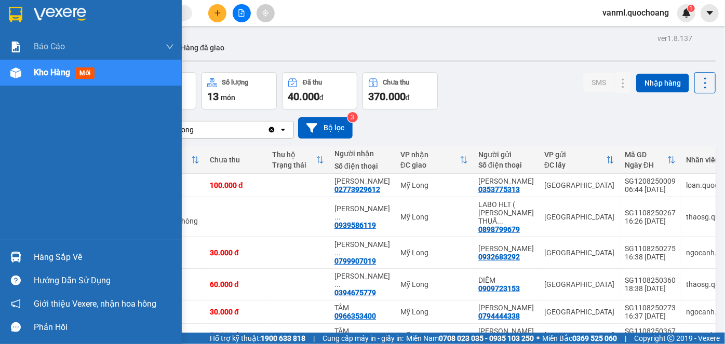
click at [66, 259] on div "Hàng sắp về" at bounding box center [104, 258] width 140 height 16
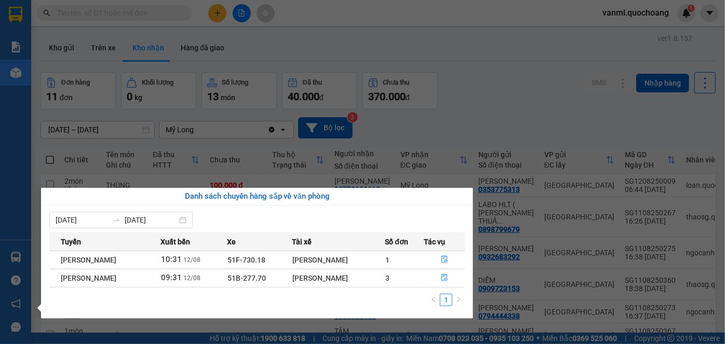
click at [473, 118] on section "Kết quả tìm kiếm ( 13 ) Bộ lọc Mã ĐH Trạng thái Món hàng Thu hộ Tổng cước Chưa …" at bounding box center [362, 172] width 725 height 344
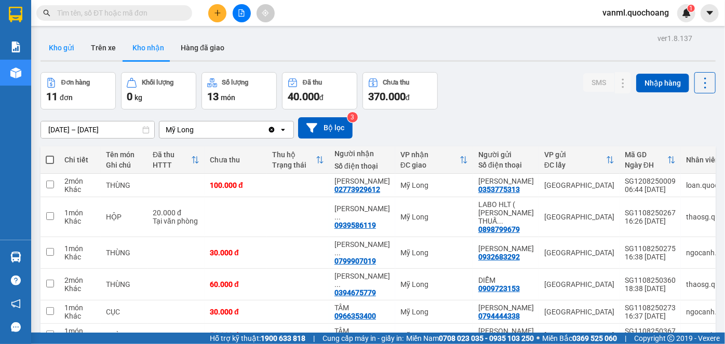
click at [65, 46] on button "Kho gửi" at bounding box center [61, 47] width 42 height 25
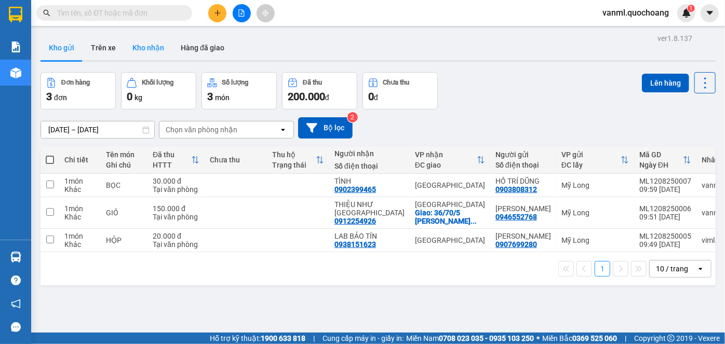
click at [148, 48] on button "Kho nhận" at bounding box center [148, 47] width 48 height 25
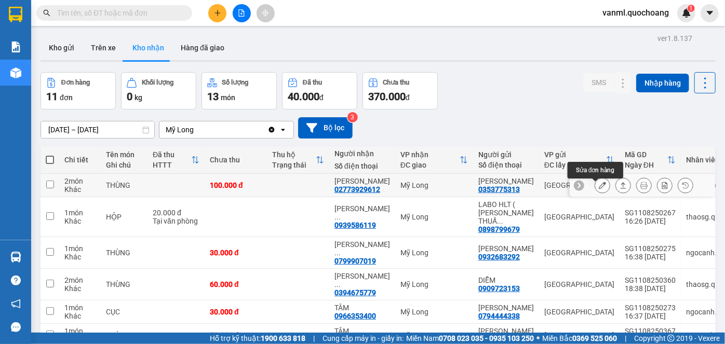
click at [598, 188] on icon at bounding box center [601, 185] width 7 height 7
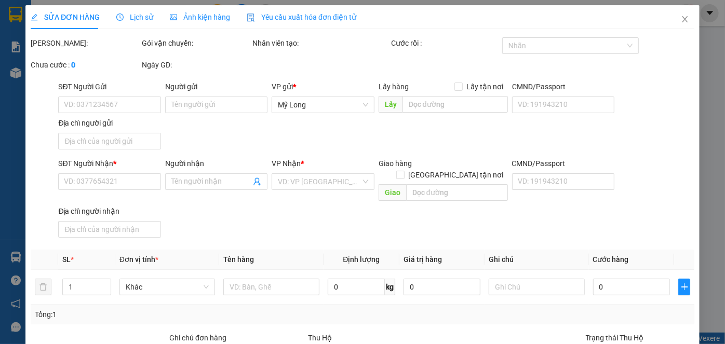
type input "0353775313"
type input "ĐẶNG VÕ HỒNG THẢO"
type input "123/64 NGHĨA PHÁT P6 TÂN BÌNH"
type input "02773929612"
type input "VÕ THỦY"
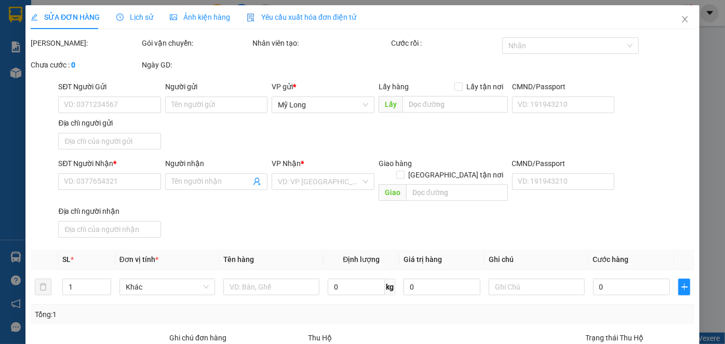
type input "100.000"
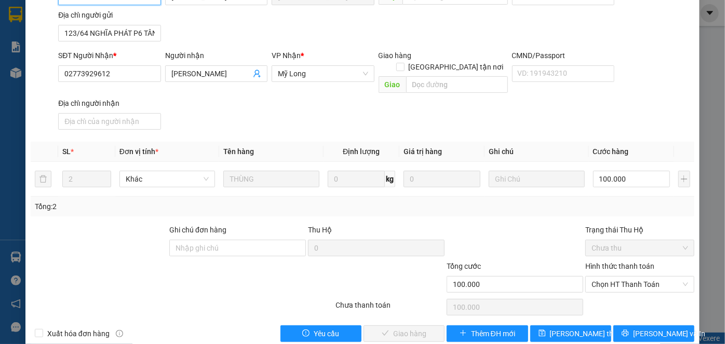
scroll to position [113, 0]
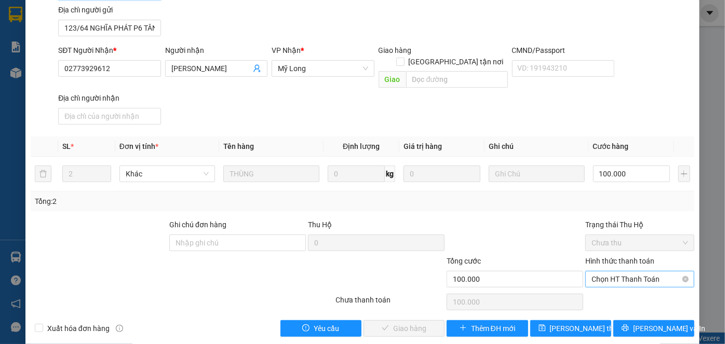
click at [614, 271] on span "Chọn HT Thanh Toán" at bounding box center [639, 279] width 97 height 16
click at [616, 288] on div "Tại văn phòng" at bounding box center [633, 287] width 95 height 11
type input "0"
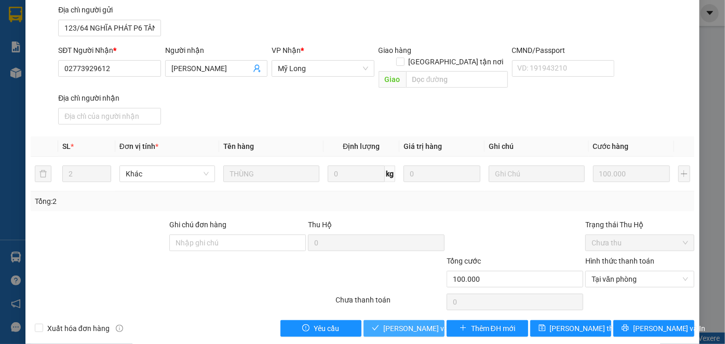
drag, startPoint x: 411, startPoint y: 317, endPoint x: 447, endPoint y: 332, distance: 40.0
click at [411, 323] on span "Lưu và Giao hàng" at bounding box center [433, 328] width 100 height 11
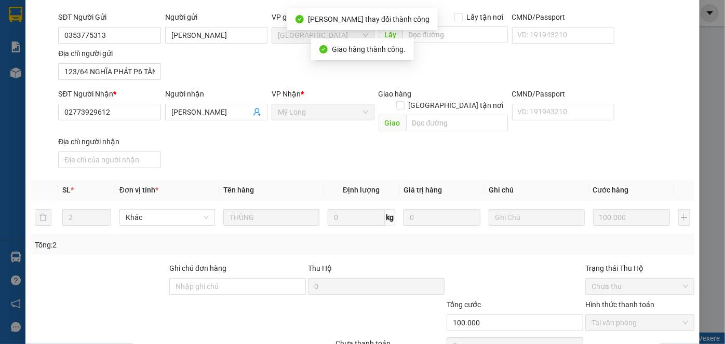
scroll to position [0, 0]
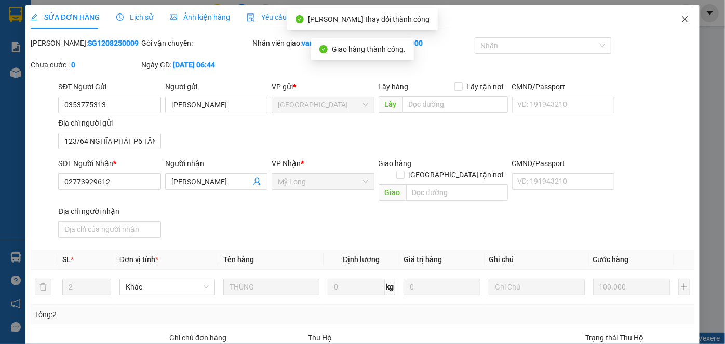
click at [680, 19] on icon "close" at bounding box center [684, 19] width 8 height 8
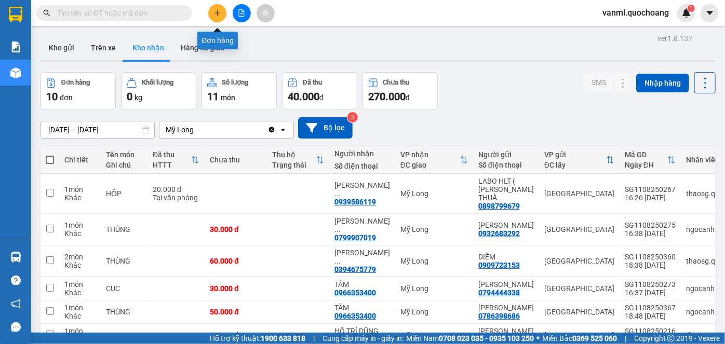
click at [214, 16] on icon "plus" at bounding box center [217, 12] width 7 height 7
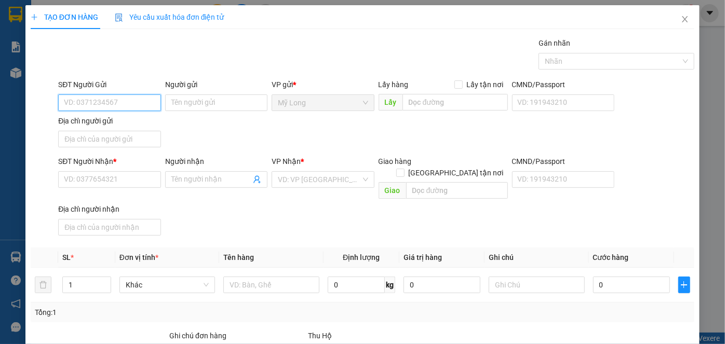
click at [128, 103] on input "SĐT Người Gửi" at bounding box center [109, 102] width 102 height 17
type input "0819122123"
click at [149, 125] on div "0819122123 - TRƯƠNG LÂM TUYỀN" at bounding box center [115, 122] width 102 height 11
type input "TRƯƠNG LÂM TUYỀN"
type input "0819122123"
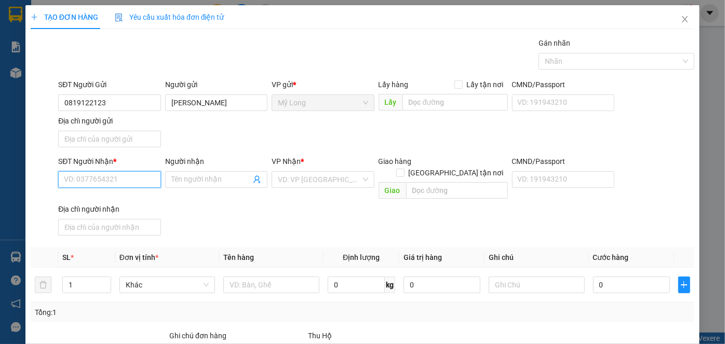
click at [123, 174] on input "SĐT Người Nhận *" at bounding box center [109, 179] width 102 height 17
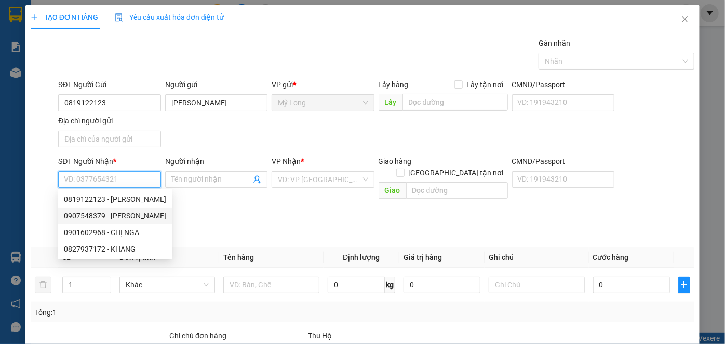
click at [152, 215] on div "0907548379 - TRƯƠNG LÂM TUẤN" at bounding box center [115, 215] width 102 height 11
type input "0907548379"
type input "TRƯƠNG LÂM TUẤN"
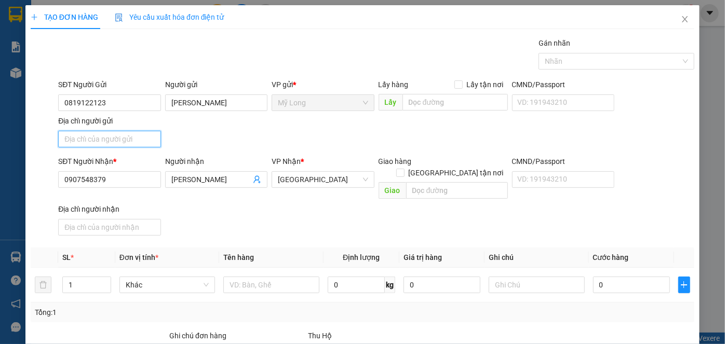
click at [129, 143] on input "Địa chỉ người gửi" at bounding box center [109, 139] width 102 height 17
click at [130, 136] on input "Địa chỉ người gửi" at bounding box center [109, 139] width 102 height 17
type input "A"
type input "Â"
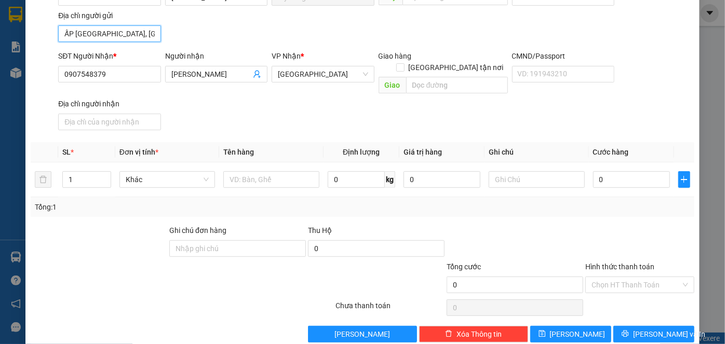
scroll to position [111, 0]
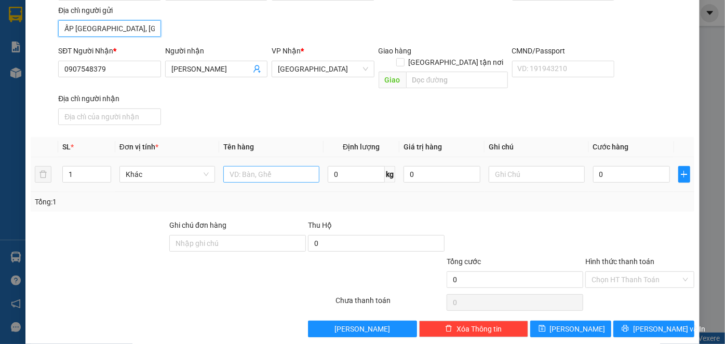
type input "ẤP BÌNH PHÚ LỢI, MỸ HIỆP, ĐỒNG THÁP"
click at [272, 166] on input "text" at bounding box center [271, 174] width 96 height 17
type input "THÙNG"
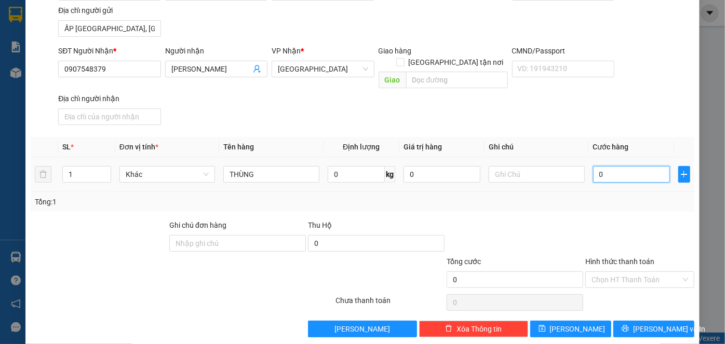
click at [620, 166] on input "0" at bounding box center [631, 174] width 77 height 17
type input "3"
type input "30"
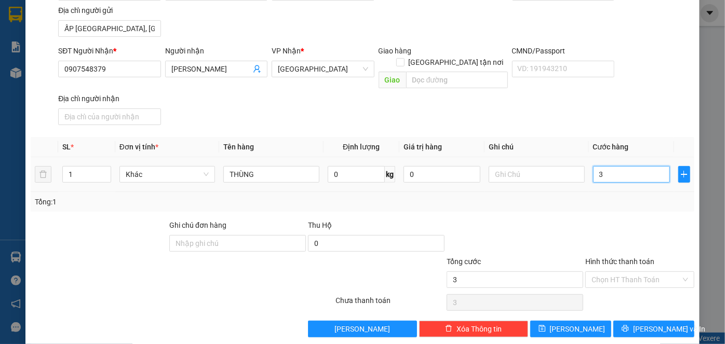
type input "30"
type input "30.000"
click at [632, 272] on input "Hình thức thanh toán" at bounding box center [635, 280] width 89 height 16
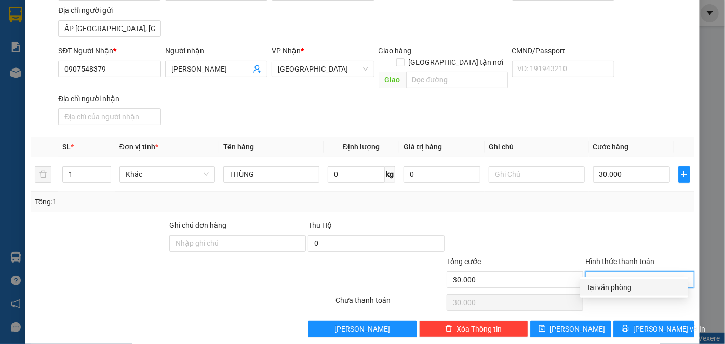
drag, startPoint x: 628, startPoint y: 285, endPoint x: 625, endPoint y: 247, distance: 38.5
click at [628, 285] on div "Tại văn phòng" at bounding box center [633, 287] width 95 height 11
type input "0"
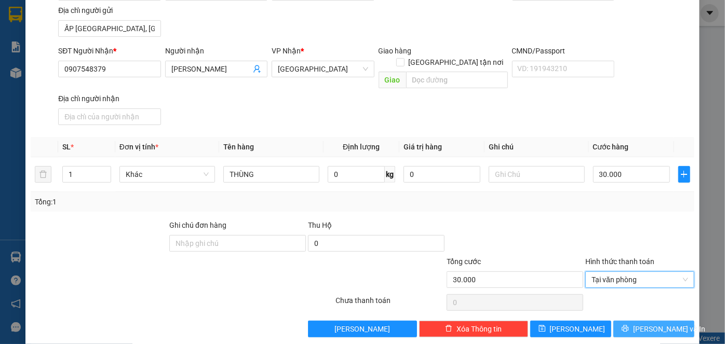
click at [636, 321] on button "[PERSON_NAME] và In" at bounding box center [653, 329] width 81 height 17
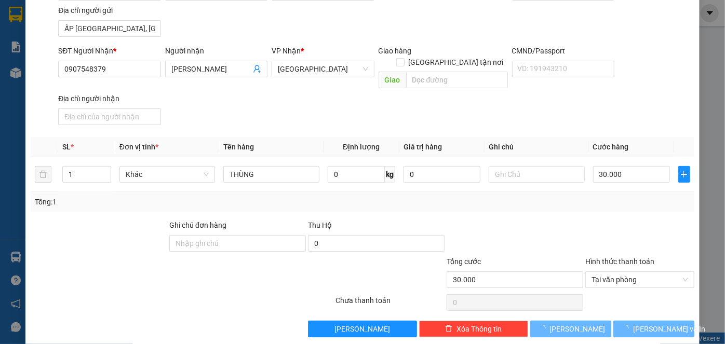
click at [628, 329] on section "Kết quả tìm kiếm ( 13 ) Bộ lọc Mã ĐH Trạng thái Món hàng Thu hộ Tổng cước Chưa …" at bounding box center [362, 172] width 725 height 344
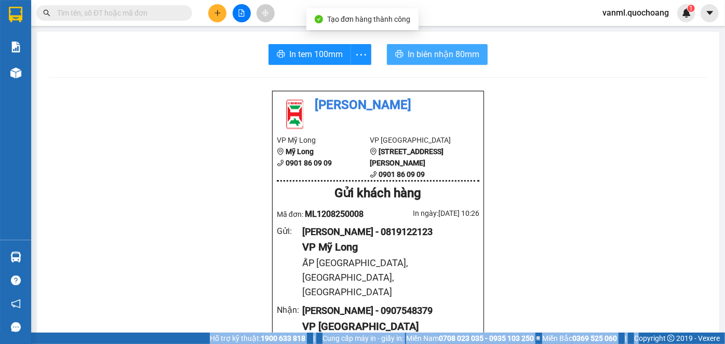
click at [429, 52] on span "In biên nhận 80mm" at bounding box center [443, 54] width 72 height 13
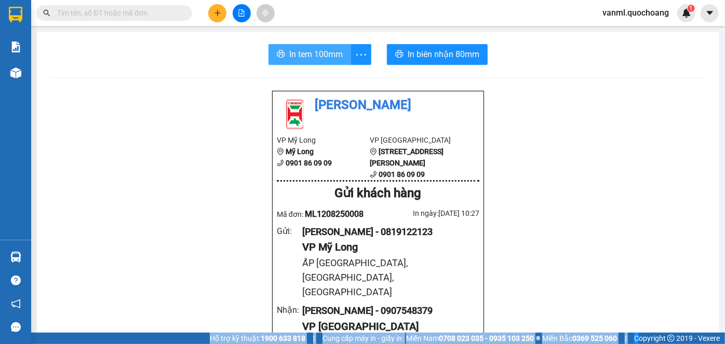
click at [326, 53] on span "In tem 100mm" at bounding box center [315, 54] width 53 height 13
click at [219, 16] on icon "plus" at bounding box center [217, 12] width 7 height 7
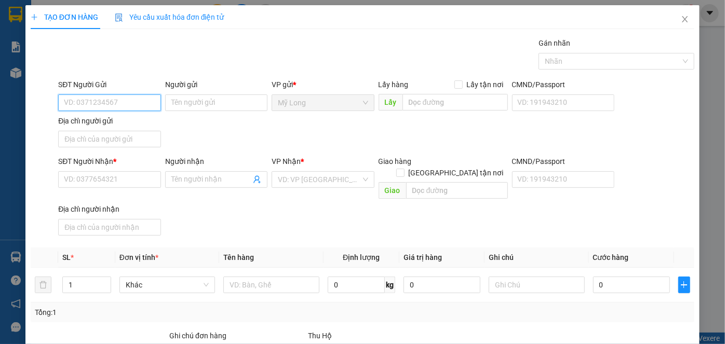
click at [142, 99] on input "SĐT Người Gửi" at bounding box center [109, 102] width 102 height 17
type input "0971130905"
click at [153, 115] on div "0971130905 - TRƯƠNG MẪN KIÊN" at bounding box center [115, 123] width 115 height 17
type input "TRƯƠNG MẪN KIÊN"
type input "0971130905"
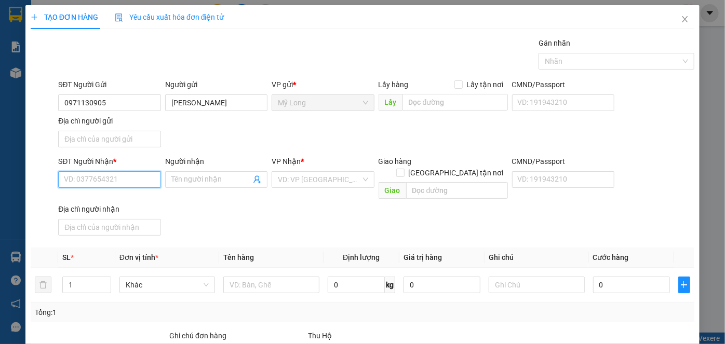
click at [147, 182] on input "SĐT Người Nhận *" at bounding box center [109, 179] width 102 height 17
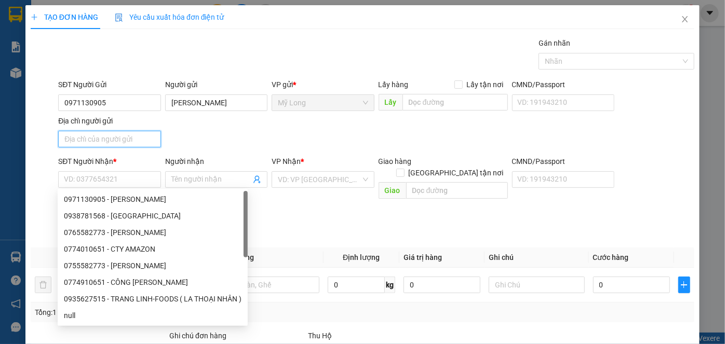
click at [135, 143] on input "Địa chỉ người gửi" at bounding box center [109, 139] width 102 height 17
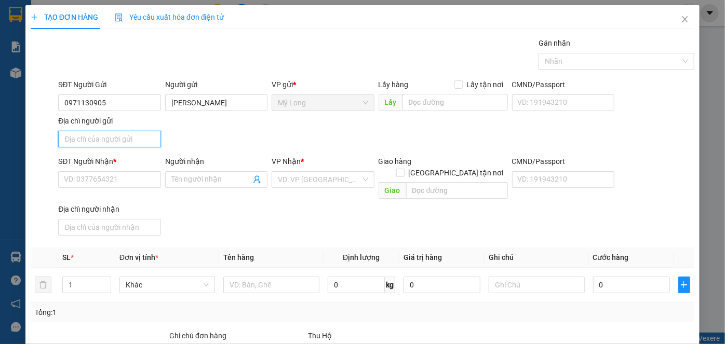
click at [117, 140] on input "Địa chỉ người gửi" at bounding box center [109, 139] width 102 height 17
type input "A"
type input "Â"
type input "ẤP 4, TÂN THANH, ĐỒNG THÁP"
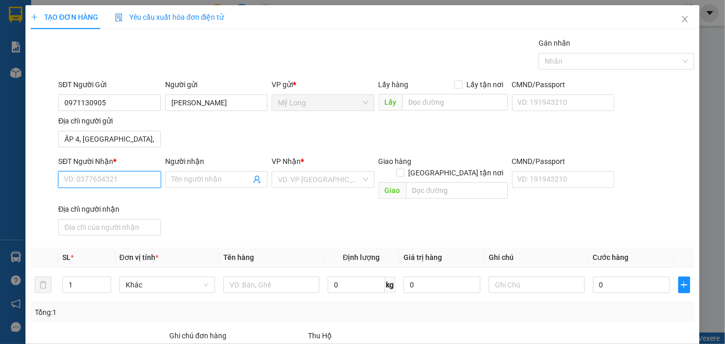
click at [130, 181] on input "SĐT Người Nhận *" at bounding box center [109, 179] width 102 height 17
type input "0765582773"
click at [150, 196] on div "0765582773 - NGUYỄN THANH NHẬT" at bounding box center [115, 199] width 102 height 11
type input "NGUYỄN THANH NHẬT"
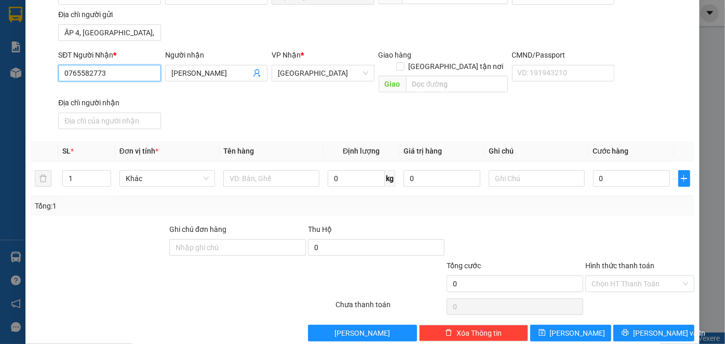
scroll to position [111, 0]
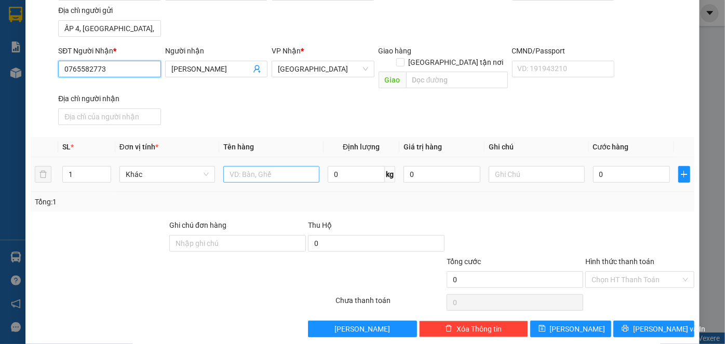
type input "0765582773"
click at [266, 166] on input "text" at bounding box center [271, 174] width 96 height 17
type input "BAO"
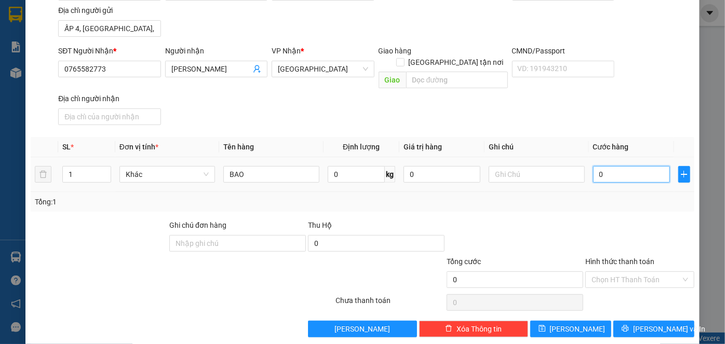
click at [611, 166] on input "0" at bounding box center [631, 174] width 77 height 17
type input "3"
type input "30"
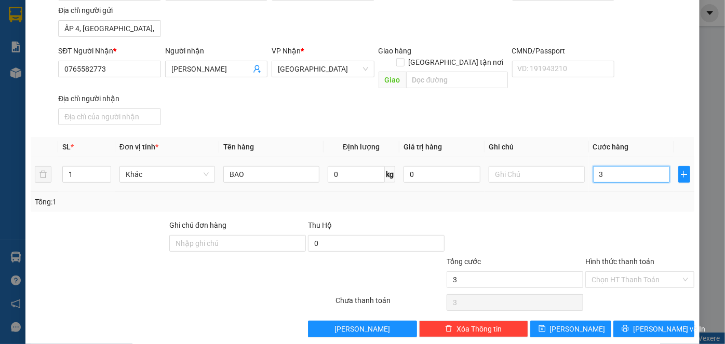
type input "30"
type input "30.000"
click at [618, 272] on input "Hình thức thanh toán" at bounding box center [635, 280] width 89 height 16
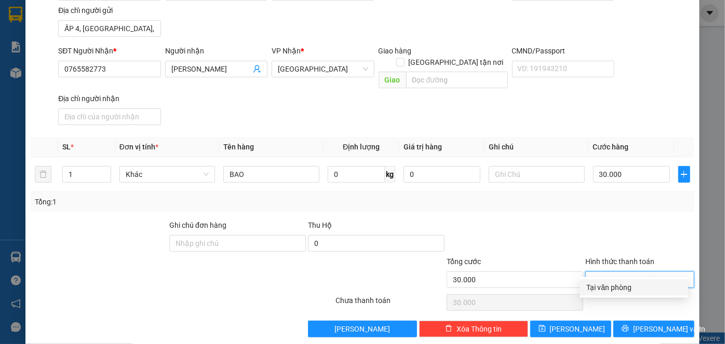
drag, startPoint x: 624, startPoint y: 289, endPoint x: 621, endPoint y: 275, distance: 13.7
click at [624, 285] on div "Tại văn phòng" at bounding box center [633, 287] width 95 height 11
type input "0"
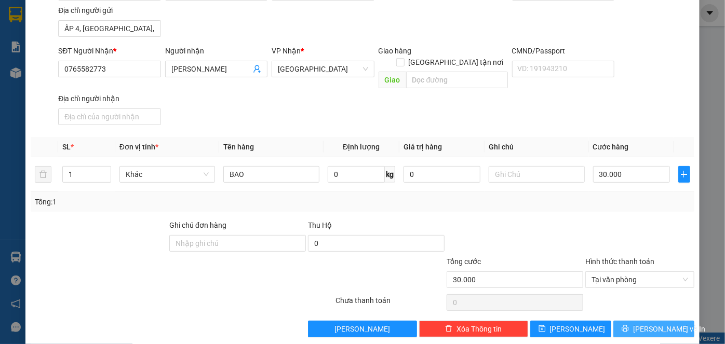
click at [647, 323] on span "[PERSON_NAME] và In" at bounding box center [669, 328] width 73 height 11
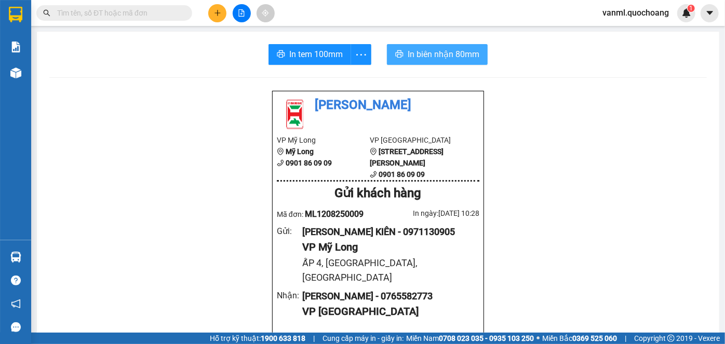
click at [425, 57] on span "In biên nhận 80mm" at bounding box center [443, 54] width 72 height 13
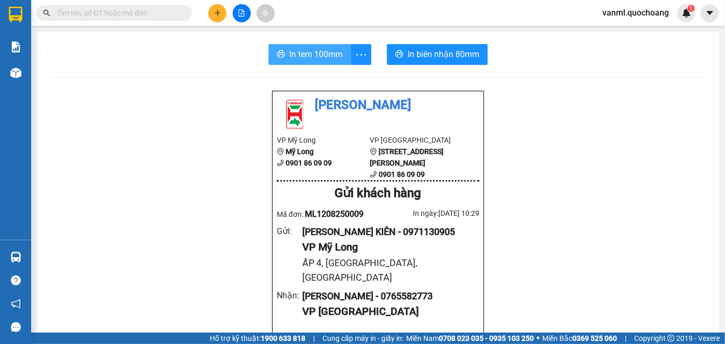
click at [311, 50] on span "In tem 100mm" at bounding box center [315, 54] width 53 height 13
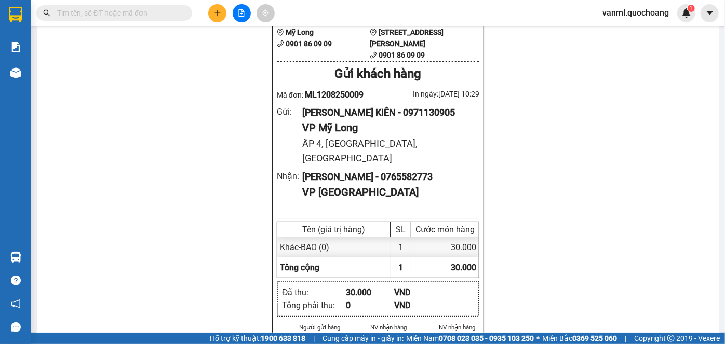
scroll to position [94, 0]
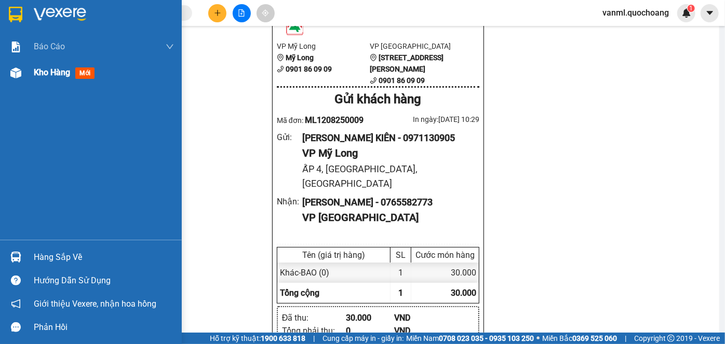
click at [47, 75] on span "Kho hàng" at bounding box center [52, 72] width 36 height 10
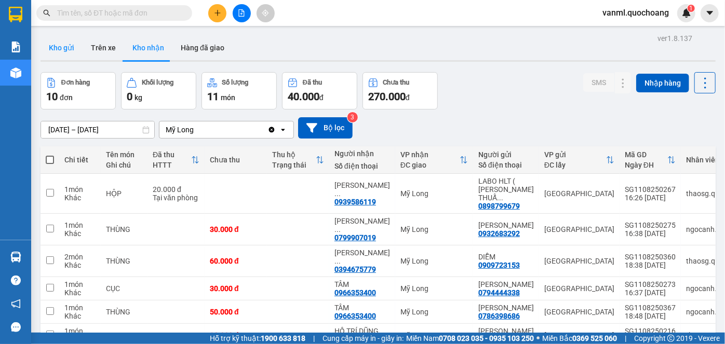
click at [72, 53] on button "Kho gửi" at bounding box center [61, 47] width 42 height 25
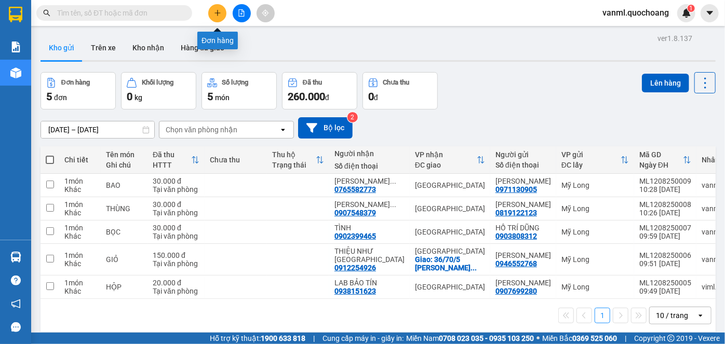
click at [219, 13] on icon "plus" at bounding box center [217, 12] width 7 height 7
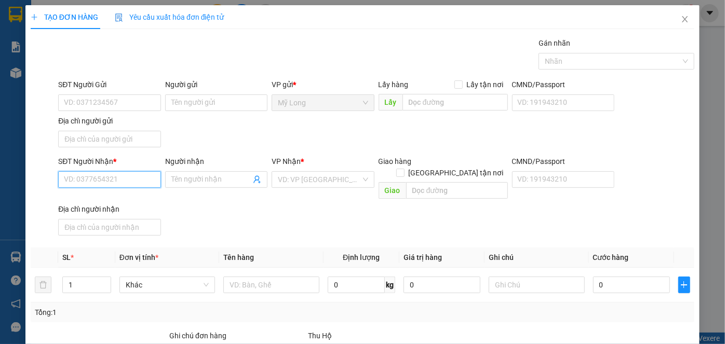
click at [148, 180] on input "SĐT Người Nhận *" at bounding box center [109, 179] width 102 height 17
click at [135, 184] on input "3328" at bounding box center [109, 179] width 102 height 17
click at [136, 201] on div "0977673328 - PHẠM THỊ TUYẾT" at bounding box center [115, 199] width 102 height 11
type input "0977673328"
type input "PHẠM THỊ TUYẾT"
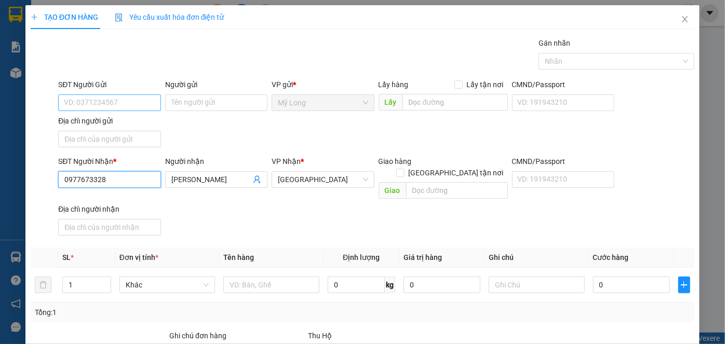
type input "0977673328"
click at [128, 97] on input "SĐT Người Gửi" at bounding box center [109, 102] width 102 height 17
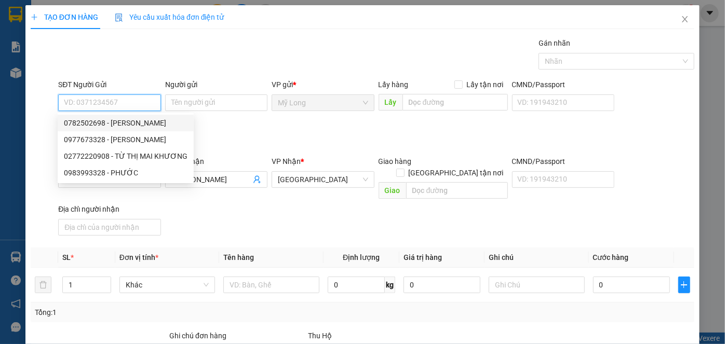
click at [151, 124] on div "0782502698 - LÊ QUỐC CƯỜNG" at bounding box center [126, 122] width 124 height 11
type input "0782502698"
type input "LÊ QUỐC CƯỜNG"
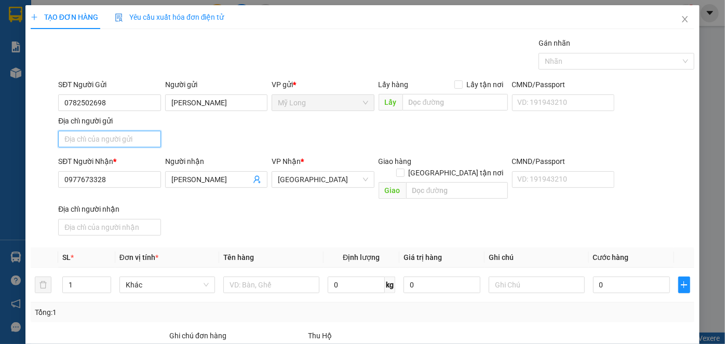
click at [138, 139] on input "Địa chỉ người gửi" at bounding box center [109, 139] width 102 height 17
click at [126, 141] on input "Địa chỉ người gửi" at bounding box center [109, 139] width 102 height 17
type input "298 TỔ 11, ẤP 2, MỸ HIỆP, ĐỒNG THÁP"
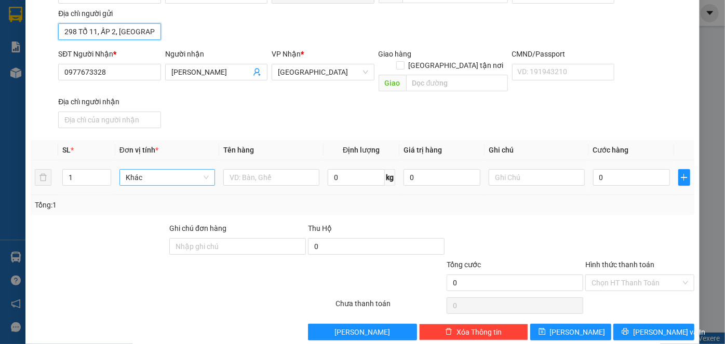
scroll to position [111, 0]
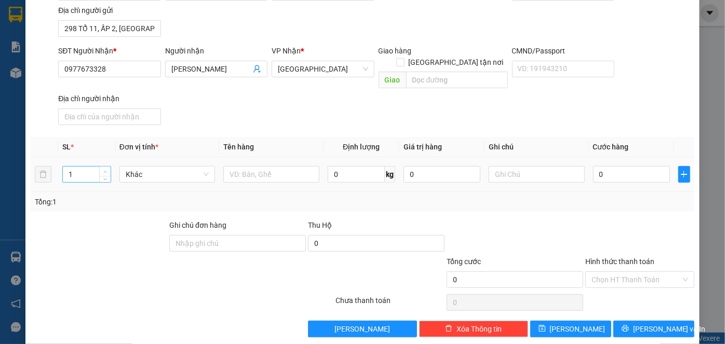
type input "2"
click at [106, 170] on icon "up" at bounding box center [105, 172] width 4 height 4
click at [255, 167] on input "text" at bounding box center [271, 174] width 96 height 17
type input "THÙNG"
click at [617, 166] on input "0" at bounding box center [631, 174] width 77 height 17
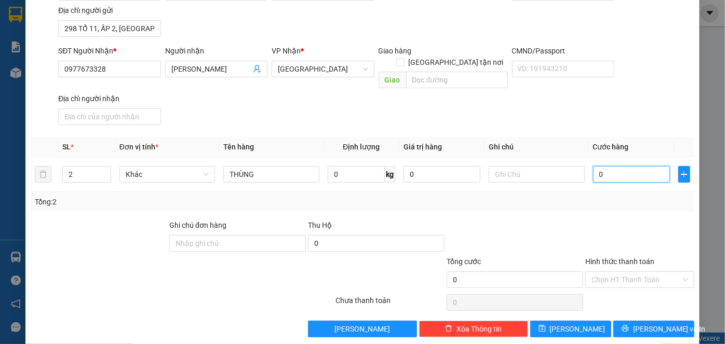
type input "1"
type input "10"
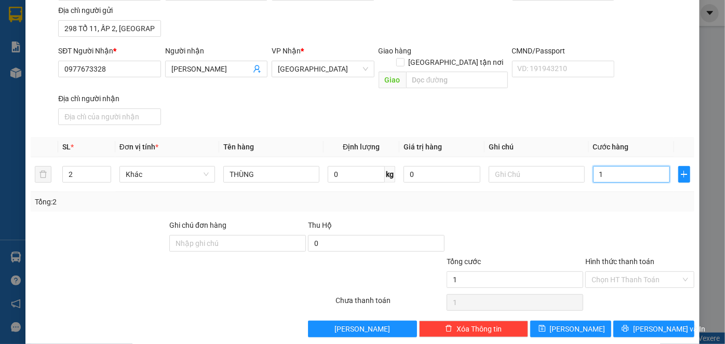
type input "10"
type input "100"
type input "100.000"
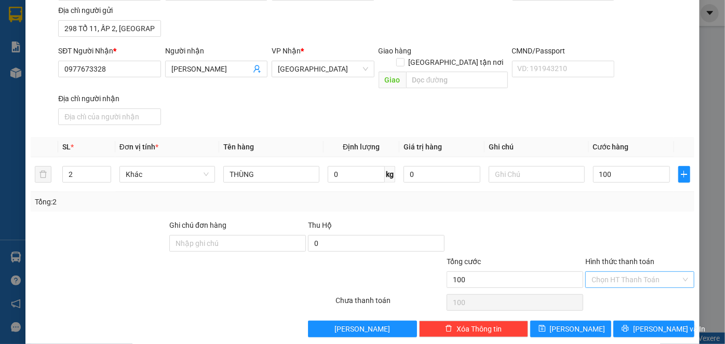
type input "100.000"
click at [624, 272] on input "Hình thức thanh toán" at bounding box center [635, 280] width 89 height 16
click at [624, 286] on div "Tại văn phòng" at bounding box center [633, 287] width 95 height 11
type input "0"
click at [628, 325] on icon "printer" at bounding box center [624, 328] width 7 height 7
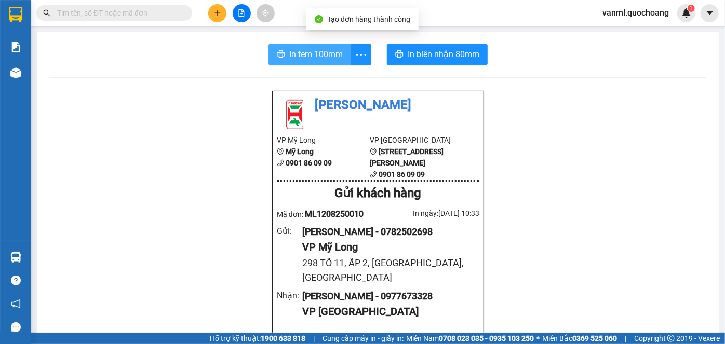
click at [329, 55] on span "In tem 100mm" at bounding box center [315, 54] width 53 height 13
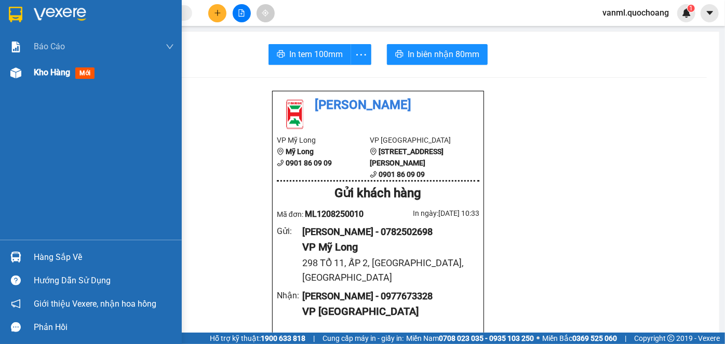
click at [42, 71] on span "Kho hàng" at bounding box center [52, 72] width 36 height 10
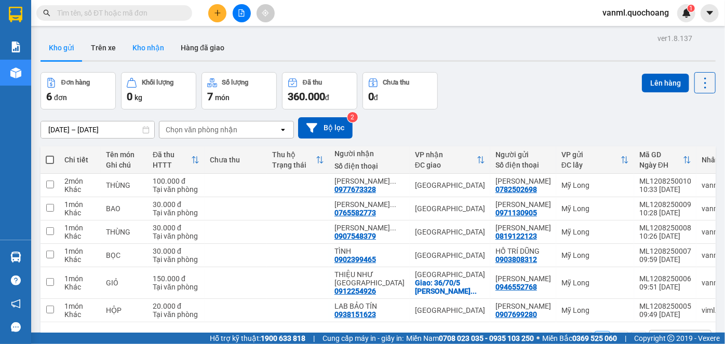
click at [163, 47] on button "Kho nhận" at bounding box center [148, 47] width 48 height 25
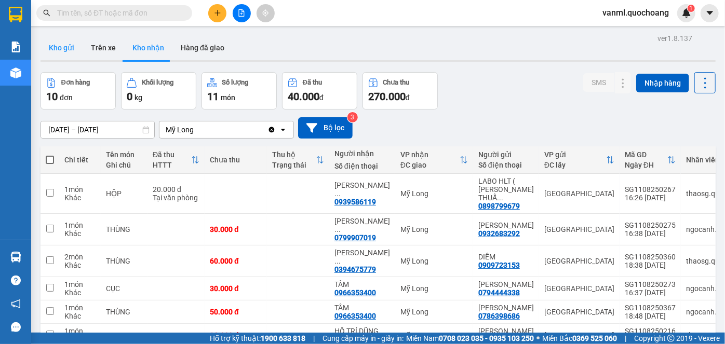
click at [54, 46] on button "Kho gửi" at bounding box center [61, 47] width 42 height 25
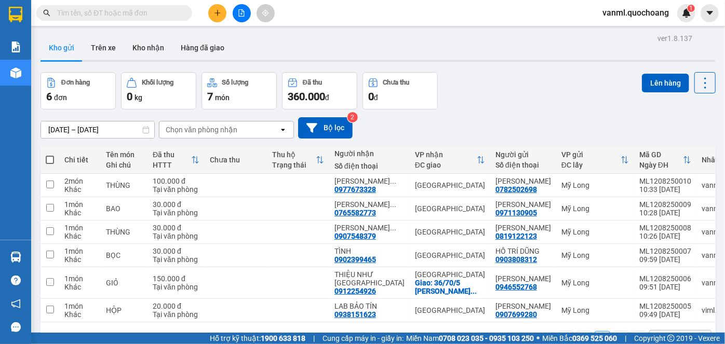
click at [46, 158] on span at bounding box center [50, 160] width 8 height 8
click at [50, 155] on input "checkbox" at bounding box center [50, 155] width 0 height 0
checkbox input "true"
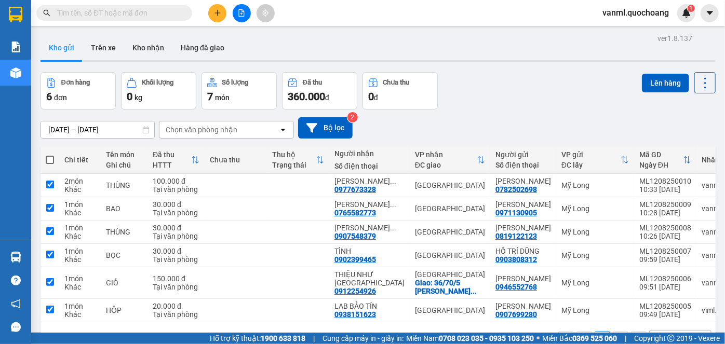
checkbox input "true"
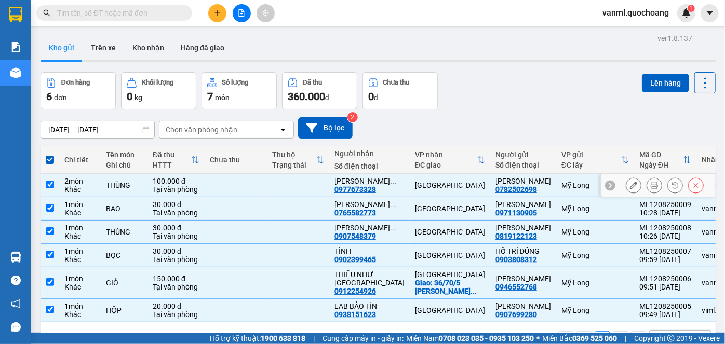
click at [247, 194] on td at bounding box center [235, 185] width 62 height 23
checkbox input "false"
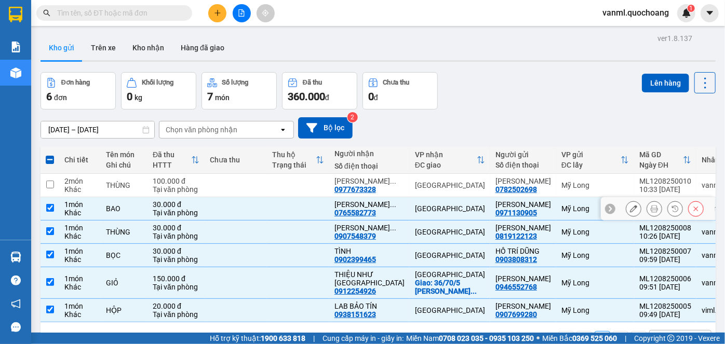
click at [260, 220] on td at bounding box center [235, 208] width 62 height 23
checkbox input "false"
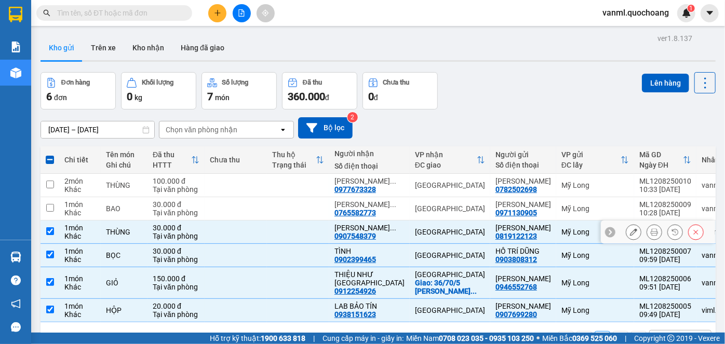
click at [263, 244] on td at bounding box center [235, 232] width 62 height 23
checkbox input "false"
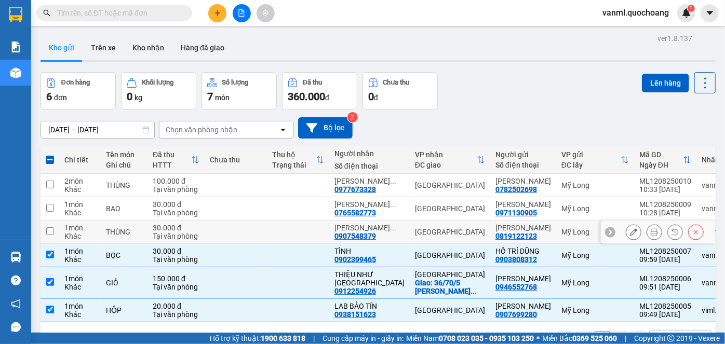
scroll to position [47, 0]
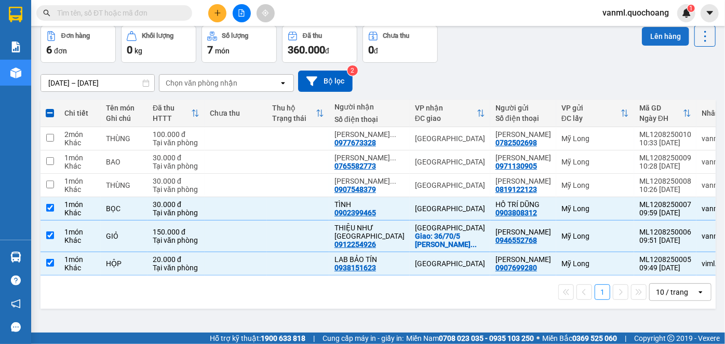
click at [653, 34] on button "Lên hàng" at bounding box center [664, 36] width 47 height 19
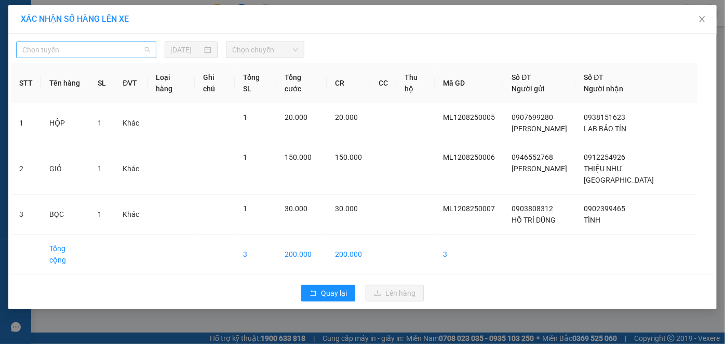
click at [94, 47] on span "Chọn tuyến" at bounding box center [86, 50] width 128 height 16
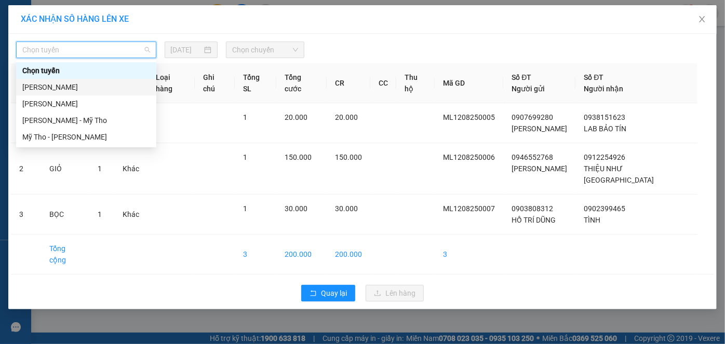
click at [92, 88] on div "Cao Lãnh - Hồ Chí Minh" at bounding box center [86, 86] width 128 height 11
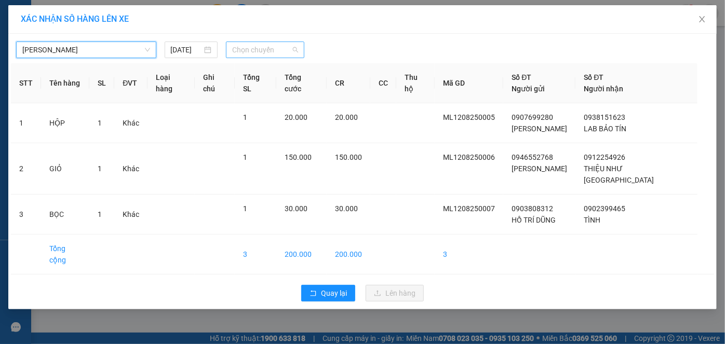
click at [245, 51] on span "Chọn chuyến" at bounding box center [265, 50] width 66 height 16
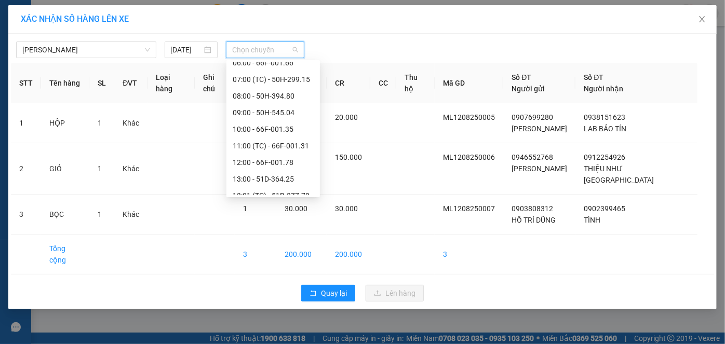
scroll to position [190, 0]
click at [282, 144] on div "10:00 - 66F-001.35" at bounding box center [273, 145] width 81 height 11
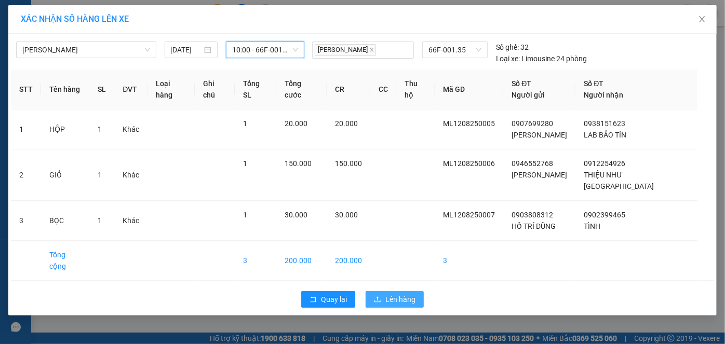
drag, startPoint x: 409, startPoint y: 274, endPoint x: 409, endPoint y: 263, distance: 10.9
click at [409, 294] on span "Lên hàng" at bounding box center [400, 299] width 30 height 11
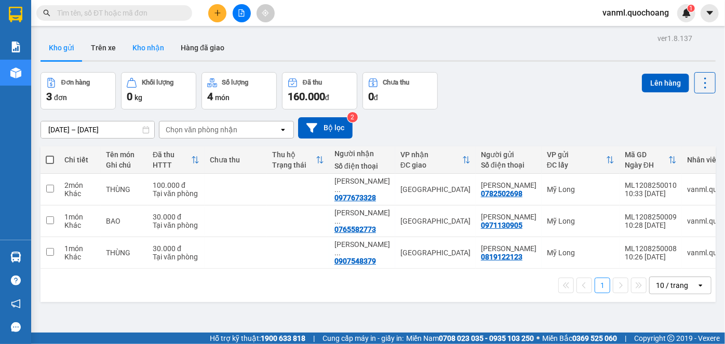
click at [135, 46] on button "Kho nhận" at bounding box center [148, 47] width 48 height 25
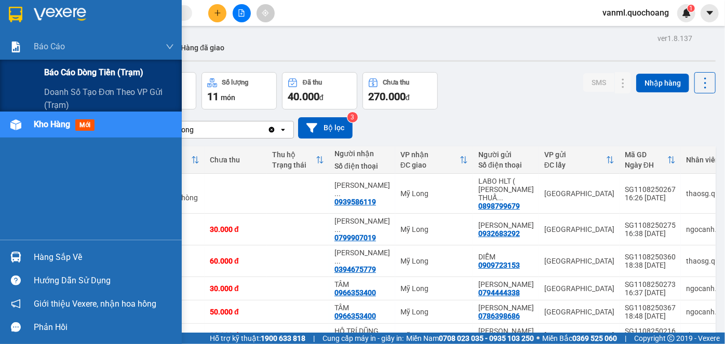
click at [58, 71] on span "Báo cáo dòng tiền (trạm)" at bounding box center [93, 72] width 99 height 13
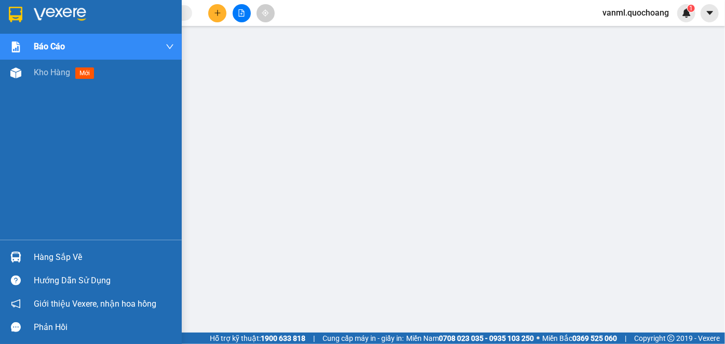
drag, startPoint x: 47, startPoint y: 73, endPoint x: 8, endPoint y: 180, distance: 114.4
click at [47, 72] on span "Kho hàng" at bounding box center [52, 72] width 36 height 10
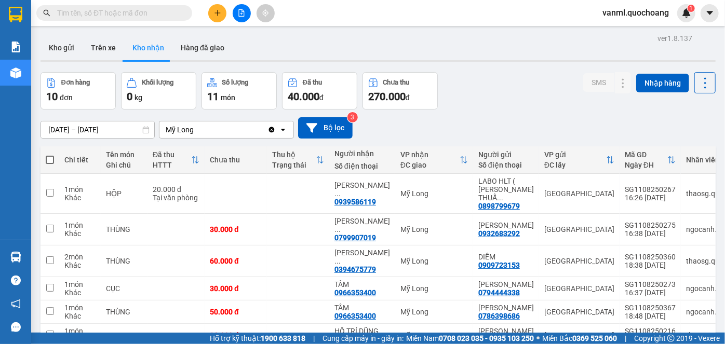
drag, startPoint x: 60, startPoint y: 43, endPoint x: 104, endPoint y: 74, distance: 53.3
click at [61, 43] on button "Kho gửi" at bounding box center [61, 47] width 42 height 25
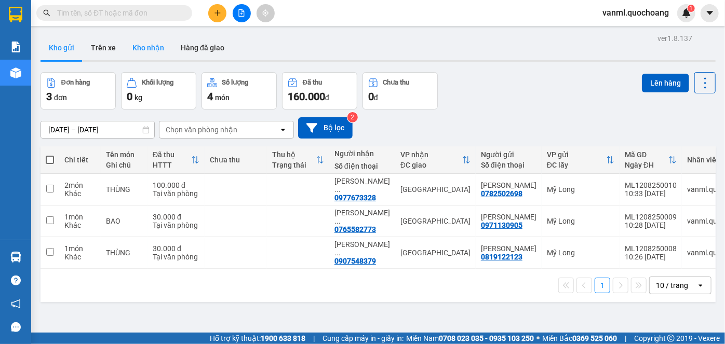
click at [145, 49] on button "Kho nhận" at bounding box center [148, 47] width 48 height 25
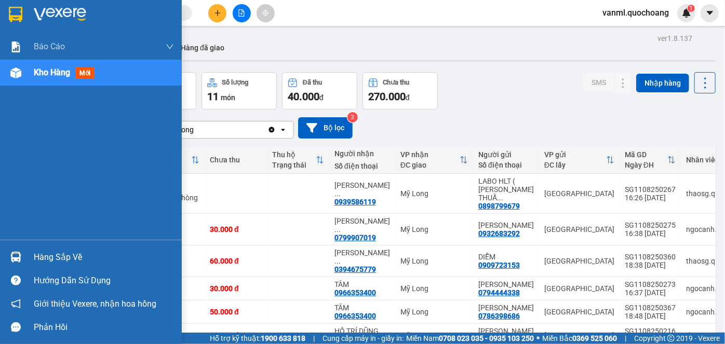
click at [50, 261] on div "Hàng sắp về" at bounding box center [104, 258] width 140 height 16
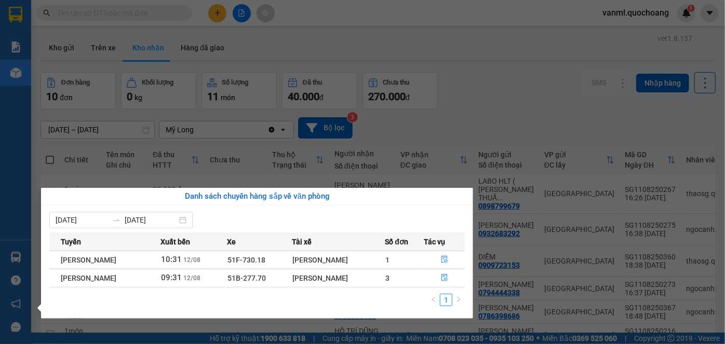
click at [463, 103] on section "Kết quả tìm kiếm ( 13 ) Bộ lọc Mã ĐH Trạng thái Món hàng Thu hộ Tổng cước Chưa …" at bounding box center [362, 172] width 725 height 344
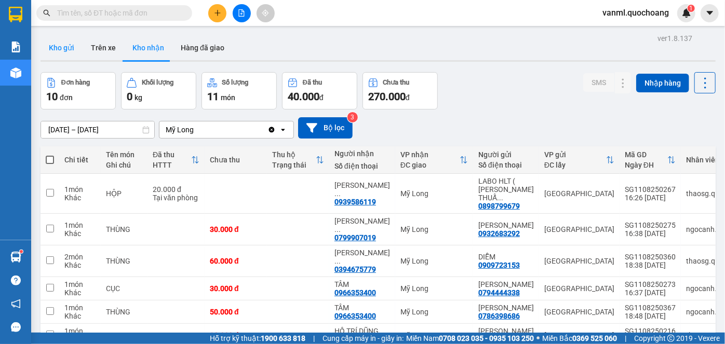
click at [67, 51] on button "Kho gửi" at bounding box center [61, 47] width 42 height 25
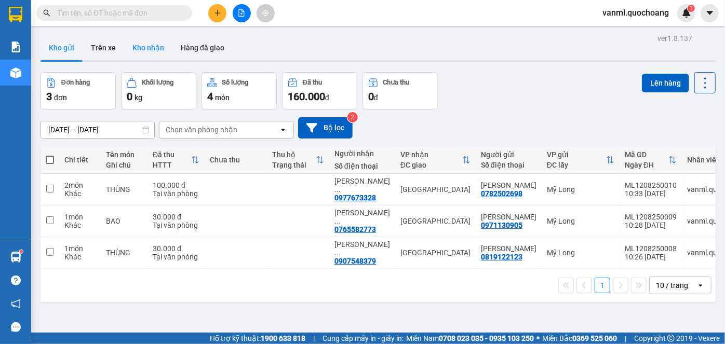
click at [140, 40] on button "Kho nhận" at bounding box center [148, 47] width 48 height 25
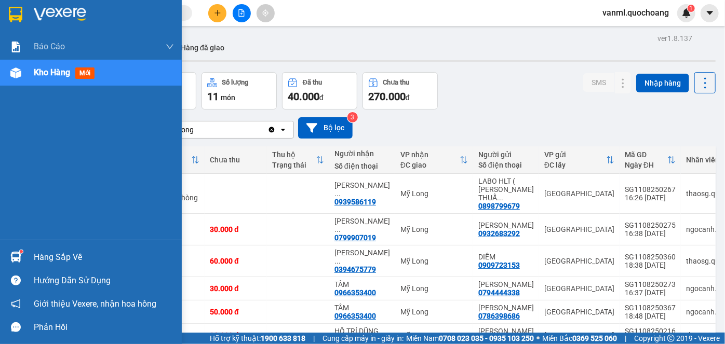
click at [48, 261] on div "Hàng sắp về" at bounding box center [104, 258] width 140 height 16
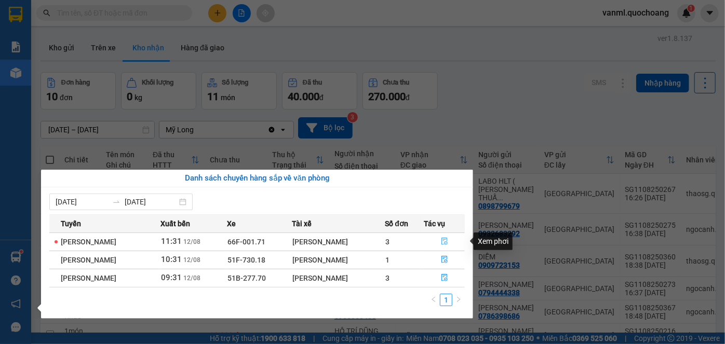
click at [448, 244] on icon "file-done" at bounding box center [444, 241] width 7 height 7
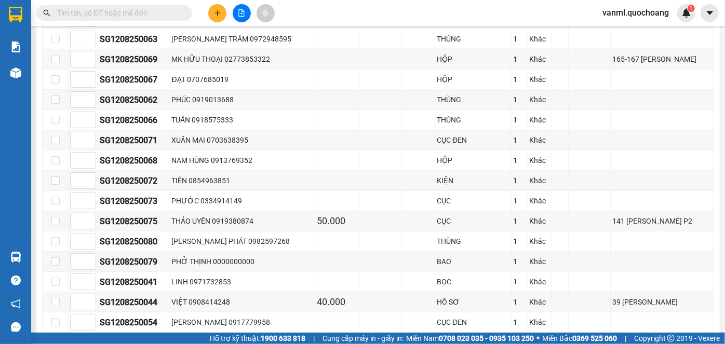
scroll to position [894, 0]
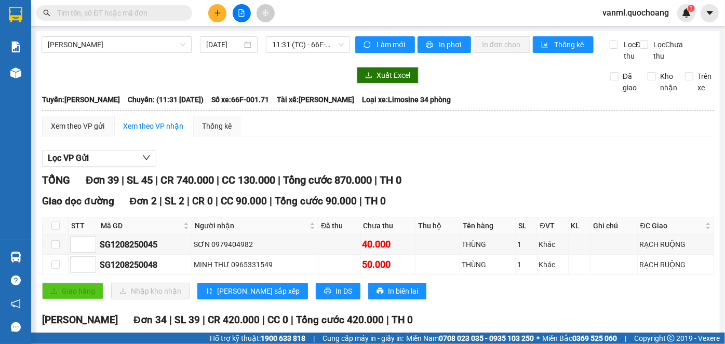
scroll to position [894, 0]
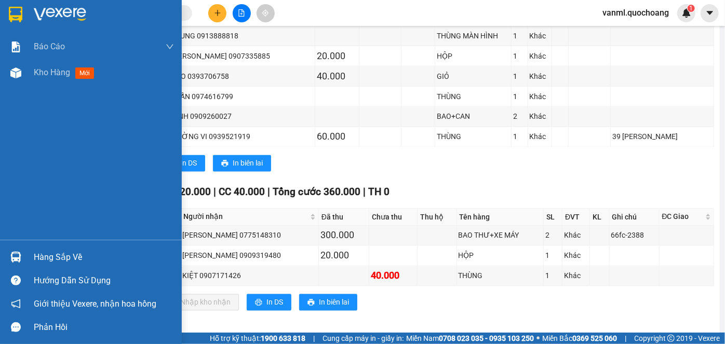
click at [42, 71] on span "Kho hàng" at bounding box center [52, 72] width 36 height 10
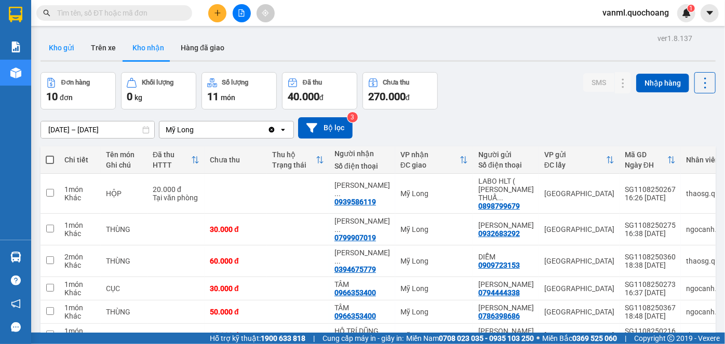
click at [62, 47] on button "Kho gửi" at bounding box center [61, 47] width 42 height 25
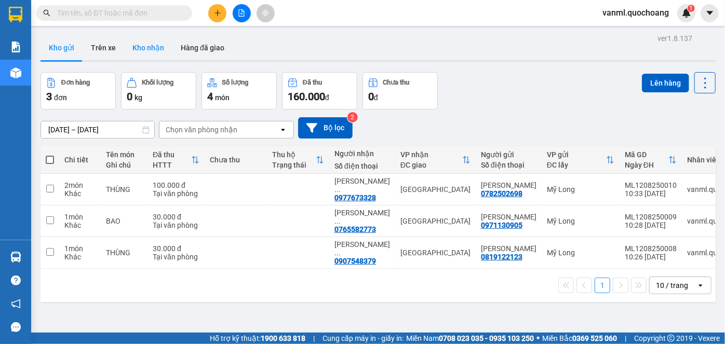
click at [152, 48] on button "Kho nhận" at bounding box center [148, 47] width 48 height 25
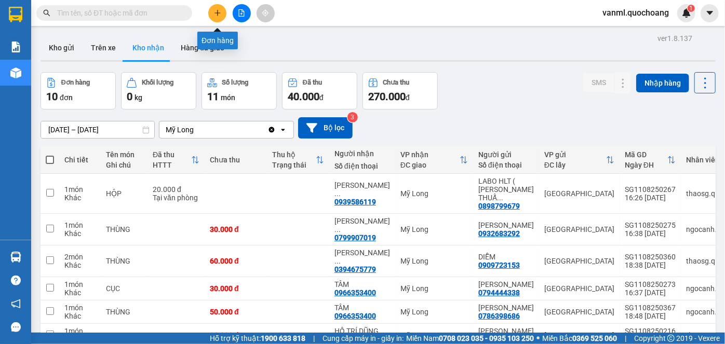
click at [220, 16] on icon "plus" at bounding box center [217, 12] width 7 height 7
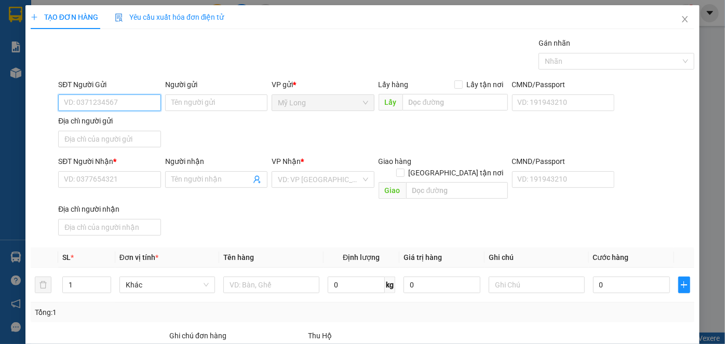
click at [140, 100] on input "SĐT Người Gửi" at bounding box center [109, 102] width 102 height 17
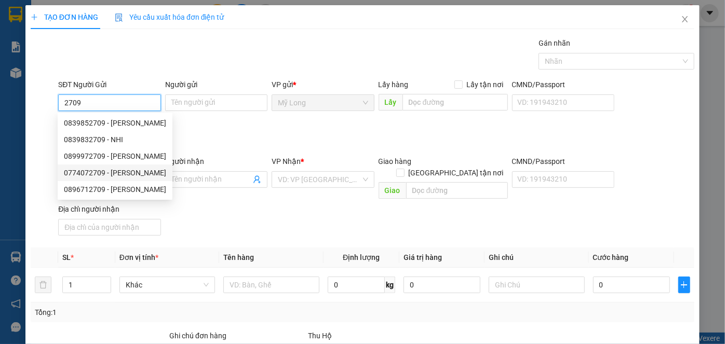
click at [146, 176] on div "0774072709 - TRIỆU THỊ THỦY" at bounding box center [115, 172] width 102 height 11
type input "0774072709"
type input "TRIỆU THỊ THỦY"
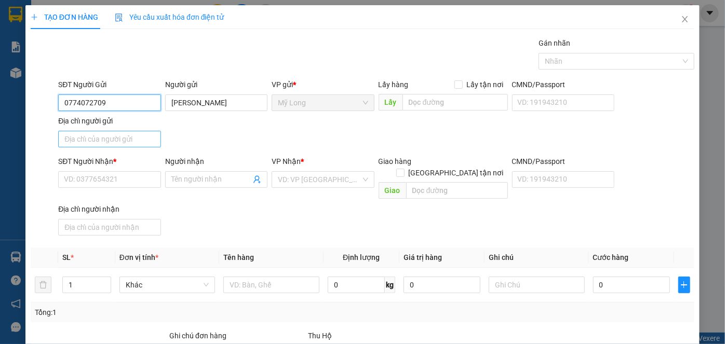
type input "0774072709"
click at [119, 143] on input "Địa chỉ người gửi" at bounding box center [109, 139] width 102 height 17
click at [127, 138] on input "Địa chỉ người gửi" at bounding box center [109, 139] width 102 height 17
type input "TỔ 23,ẤP 2, MỸ HIỆP, ĐỒNG THÁP"
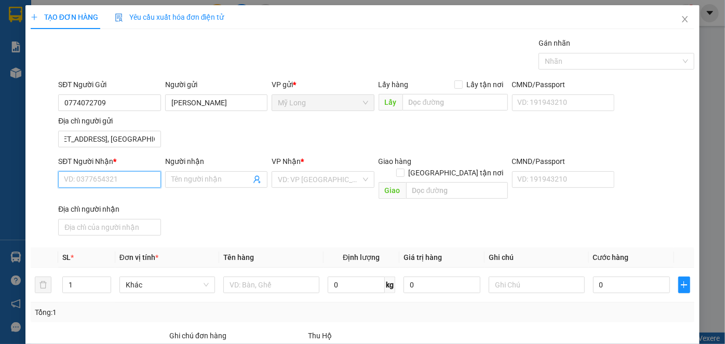
scroll to position [0, 0]
click at [128, 179] on input "SĐT Người Nhận *" at bounding box center [109, 179] width 102 height 17
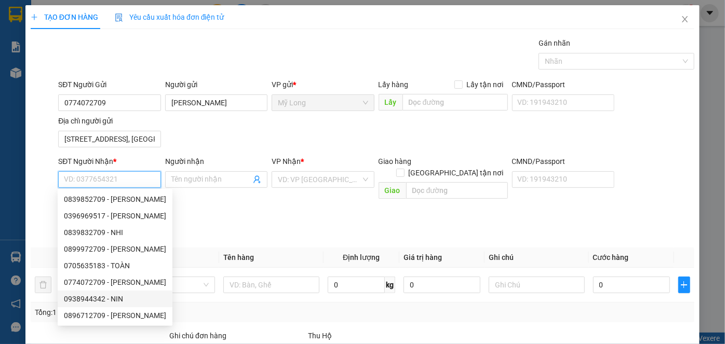
click at [112, 301] on div "0938944342 - NIN" at bounding box center [115, 298] width 102 height 11
type input "0938944342"
type input "NIN"
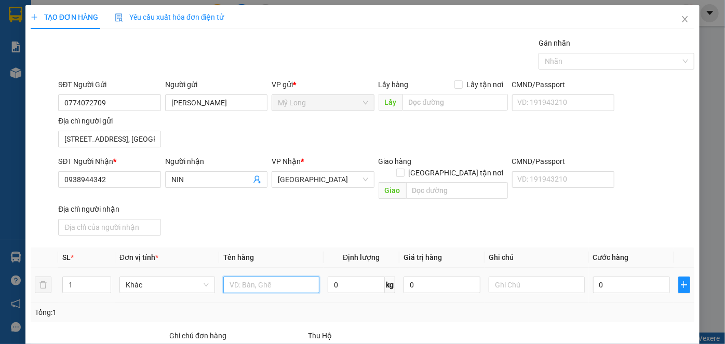
click at [238, 277] on input "text" at bounding box center [271, 285] width 96 height 17
type input "THÙNG"
click at [608, 277] on input "0" at bounding box center [631, 285] width 77 height 17
type input "3"
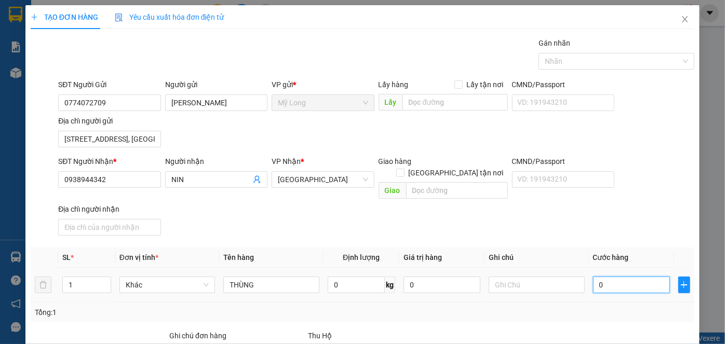
type input "3"
type input "30"
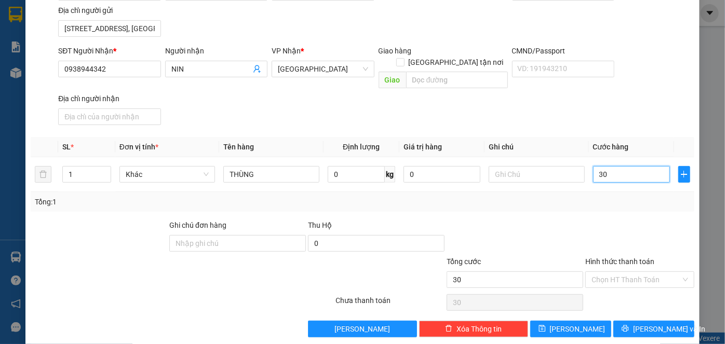
scroll to position [111, 0]
type input "30.000"
click at [617, 272] on input "Hình thức thanh toán" at bounding box center [635, 280] width 89 height 16
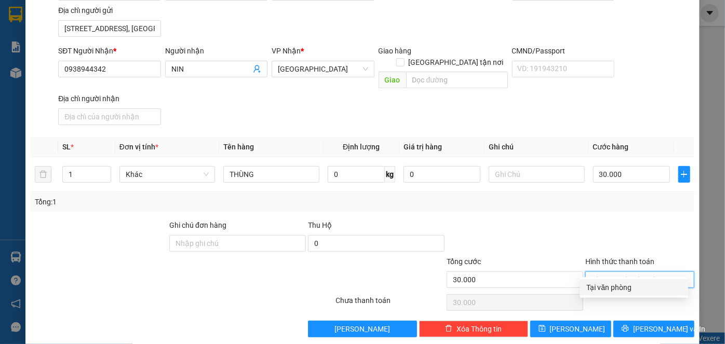
click at [619, 285] on div "Tại văn phòng" at bounding box center [633, 287] width 95 height 11
type input "0"
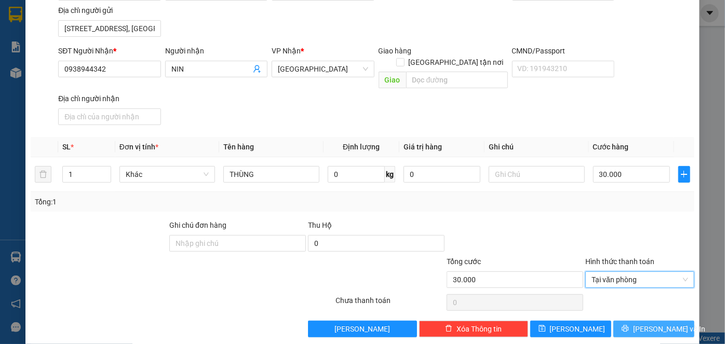
click at [644, 323] on span "[PERSON_NAME] và In" at bounding box center [669, 328] width 73 height 11
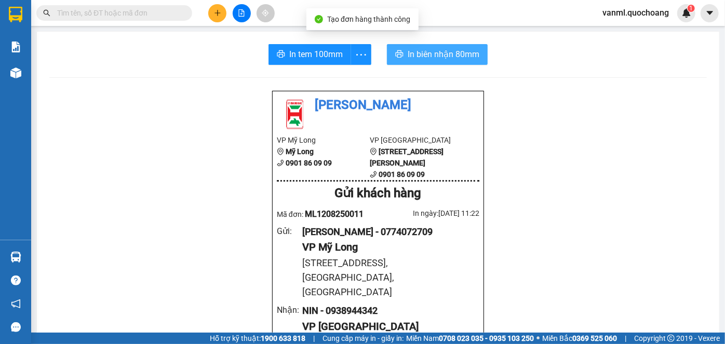
click at [444, 56] on span "In biên nhận 80mm" at bounding box center [443, 54] width 72 height 13
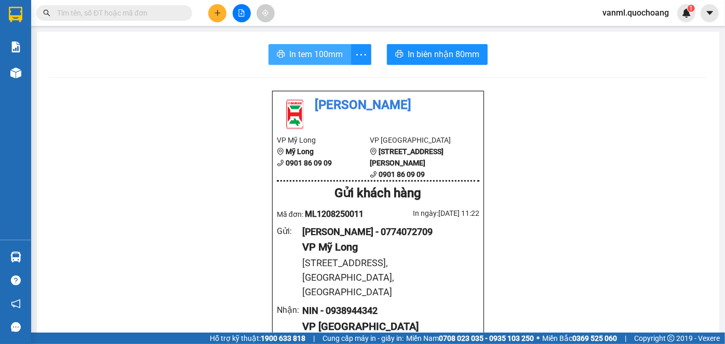
click at [314, 53] on span "In tem 100mm" at bounding box center [315, 54] width 53 height 13
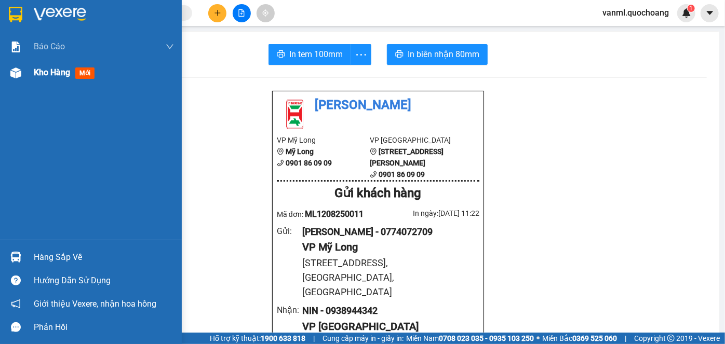
click at [42, 64] on div "Kho hàng mới" at bounding box center [104, 73] width 140 height 26
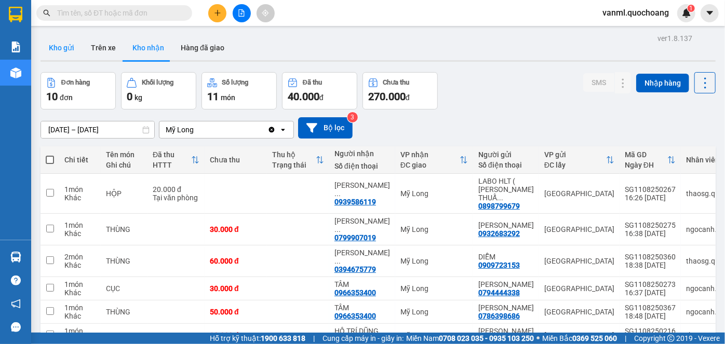
click at [63, 42] on button "Kho gửi" at bounding box center [61, 47] width 42 height 25
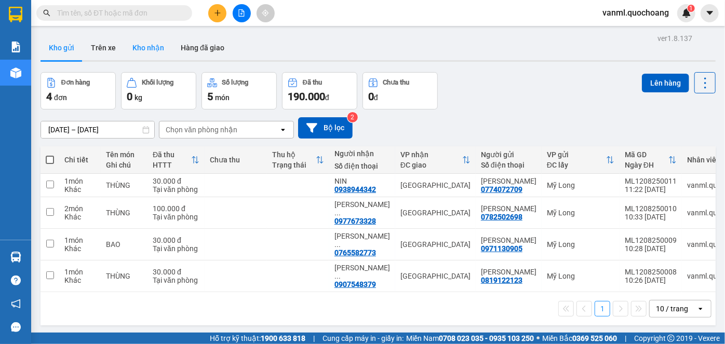
click at [147, 52] on button "Kho nhận" at bounding box center [148, 47] width 48 height 25
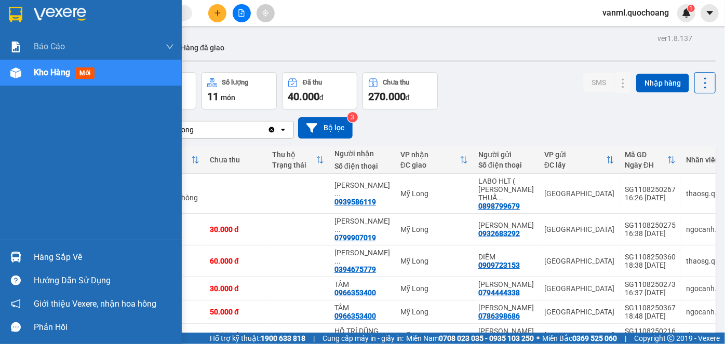
click at [52, 254] on div "Hàng sắp về" at bounding box center [104, 258] width 140 height 16
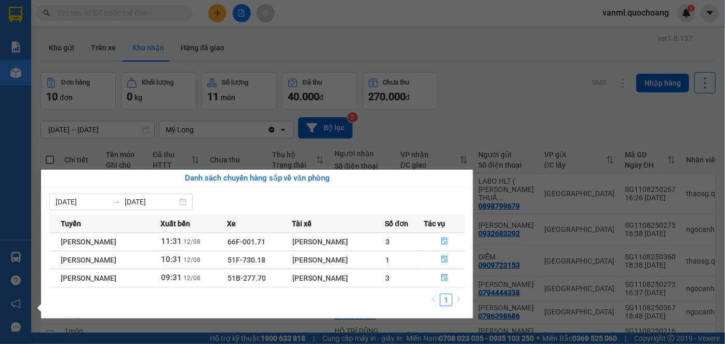
click at [482, 117] on section "Kết quả tìm kiếm ( 13 ) Bộ lọc Mã ĐH Trạng thái Món hàng Thu hộ Tổng cước Chưa …" at bounding box center [362, 172] width 725 height 344
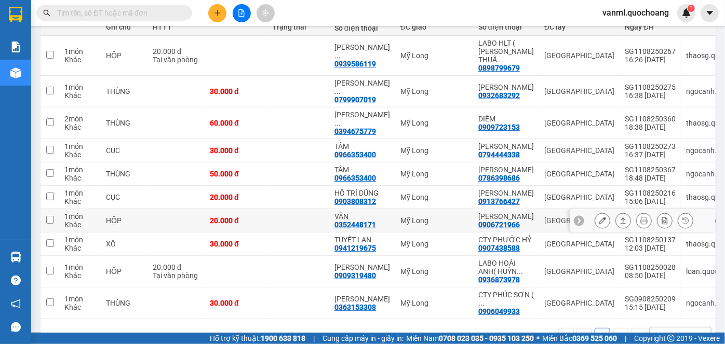
scroll to position [141, 0]
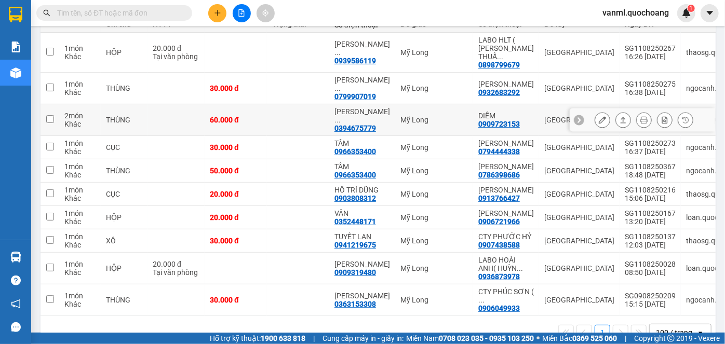
click at [598, 116] on icon at bounding box center [601, 119] width 7 height 7
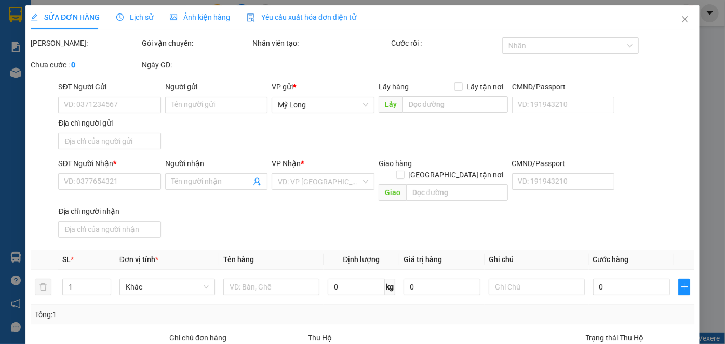
type input "0909723153"
type input "DIỄM"
type input "0394675779"
type input "TRẦN THỊ TUYẾT"
type input "60.000"
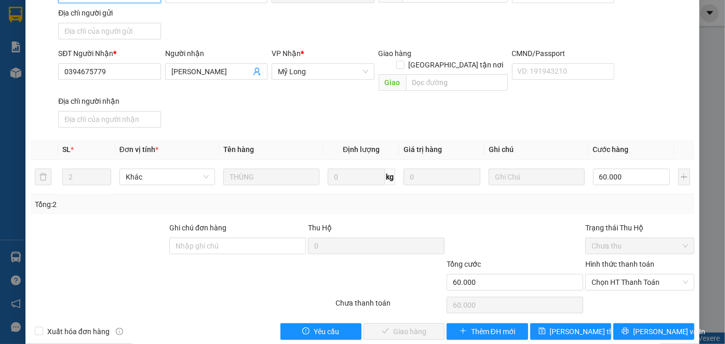
scroll to position [113, 0]
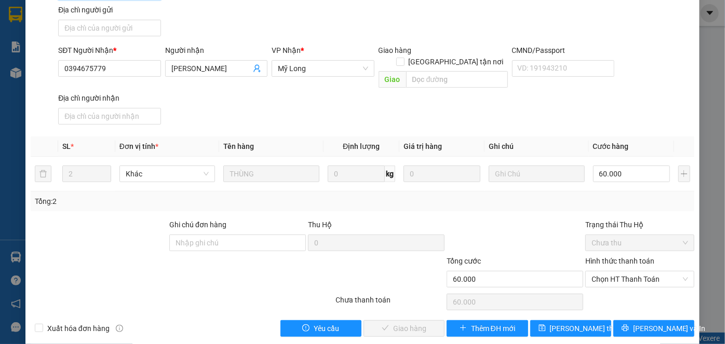
drag, startPoint x: 609, startPoint y: 267, endPoint x: 613, endPoint y: 305, distance: 38.1
click at [609, 271] on span "Chọn HT Thanh Toán" at bounding box center [639, 279] width 97 height 16
drag, startPoint x: 613, startPoint y: 289, endPoint x: 613, endPoint y: 280, distance: 8.8
click at [613, 288] on div "Tại văn phòng" at bounding box center [633, 287] width 95 height 11
type input "0"
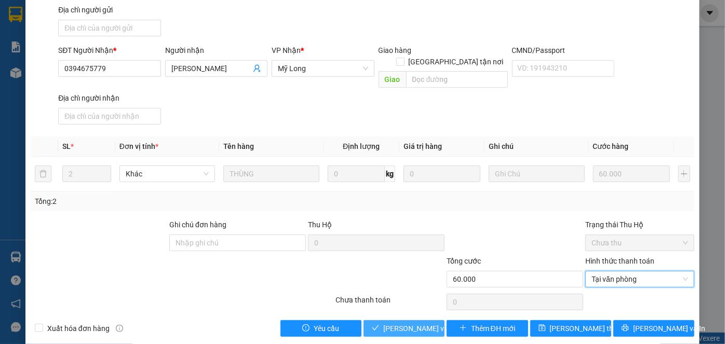
click at [427, 323] on span "[PERSON_NAME] và Giao hàng" at bounding box center [433, 328] width 100 height 11
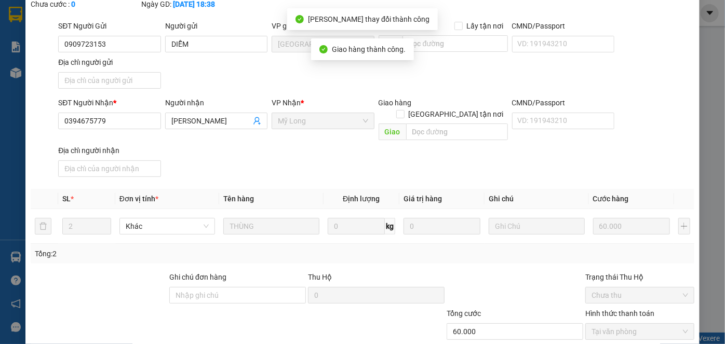
scroll to position [0, 0]
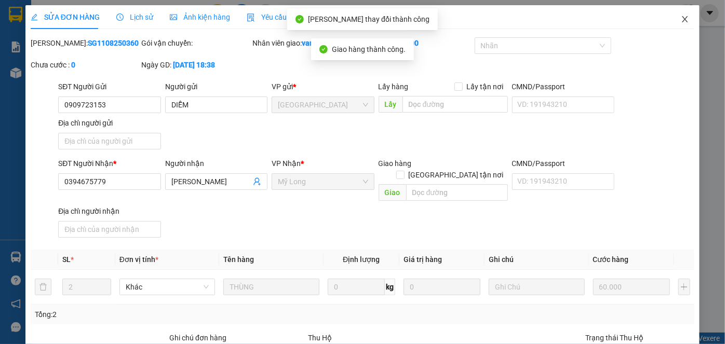
click at [680, 19] on icon "close" at bounding box center [684, 19] width 8 height 8
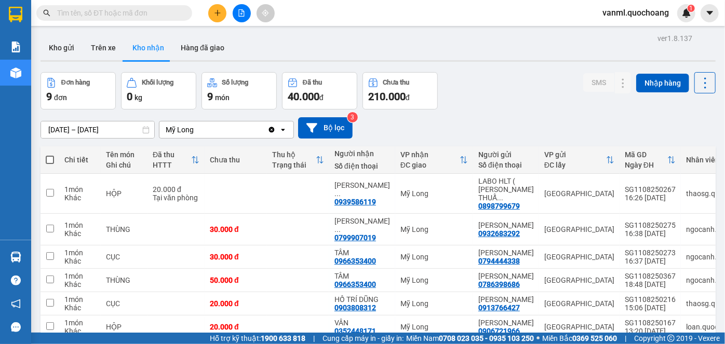
click at [147, 14] on input "text" at bounding box center [118, 12] width 122 height 11
click at [215, 14] on icon "plus" at bounding box center [217, 12] width 7 height 7
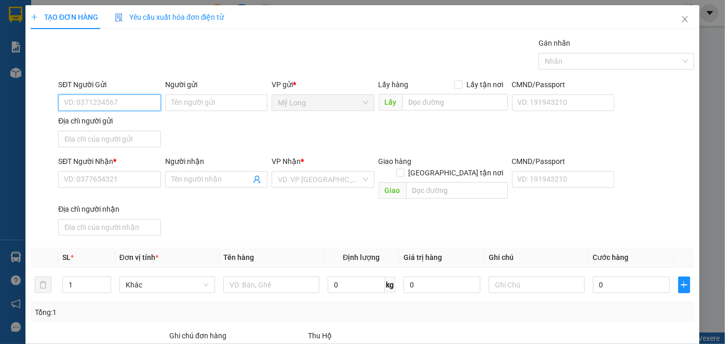
click at [135, 98] on input "SĐT Người Gửi" at bounding box center [109, 102] width 102 height 17
type input "0789799990"
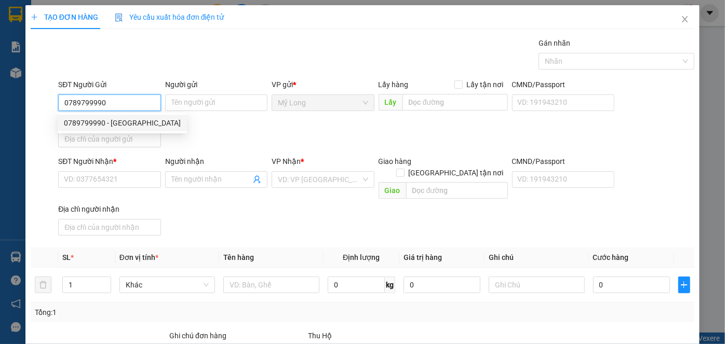
click at [127, 121] on div "0789799990 - THÁI HỮU LỘC" at bounding box center [122, 122] width 117 height 11
type input "THÁI HỮU LỘC"
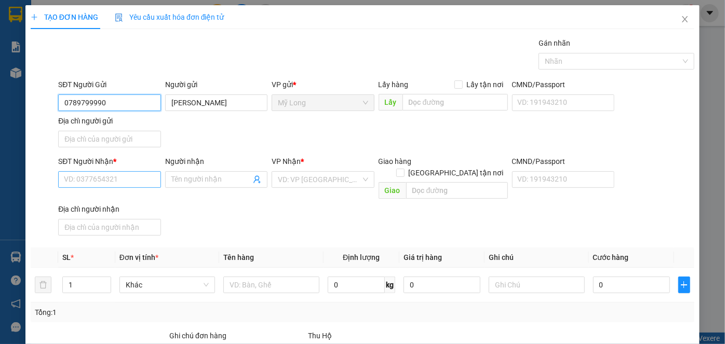
type input "0789799990"
click at [140, 182] on input "SĐT Người Nhận *" at bounding box center [109, 179] width 102 height 17
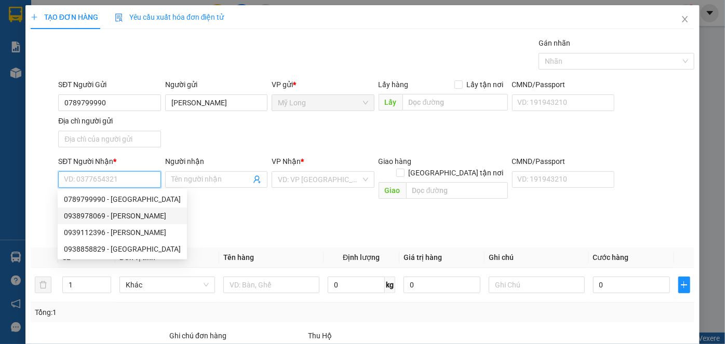
click at [146, 213] on div "0938978069 - HỨA VĂN SANG" at bounding box center [122, 215] width 117 height 11
type input "0938978069"
type input "HỨA VĂN SANG"
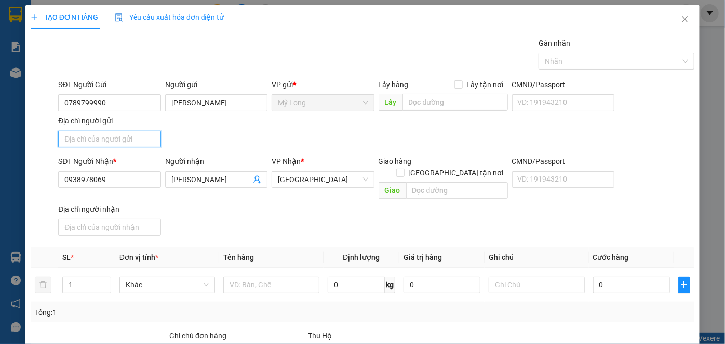
click at [121, 135] on input "Địa chỉ người gửi" at bounding box center [109, 139] width 102 height 17
type input "ẤP 2, [GEOGRAPHIC_DATA], [GEOGRAPHIC_DATA]"
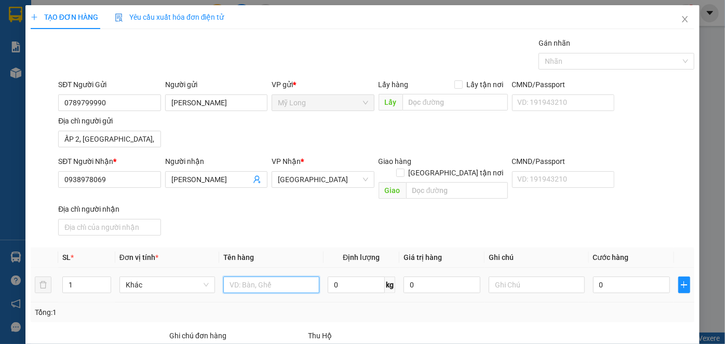
click at [282, 277] on input "text" at bounding box center [271, 285] width 96 height 17
type input "4.335.000 VNĐ"
click at [613, 277] on input "0" at bounding box center [631, 285] width 77 height 17
type input "4"
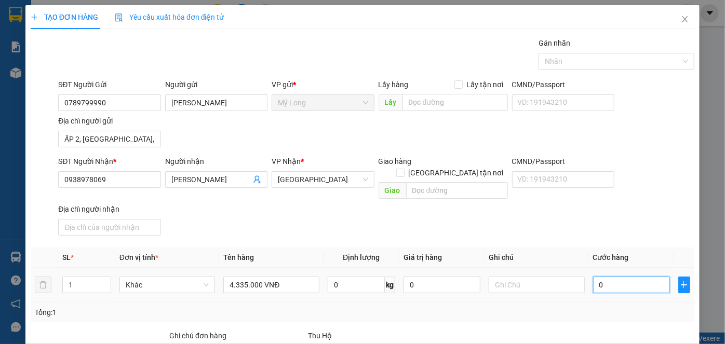
type input "4"
type input "40"
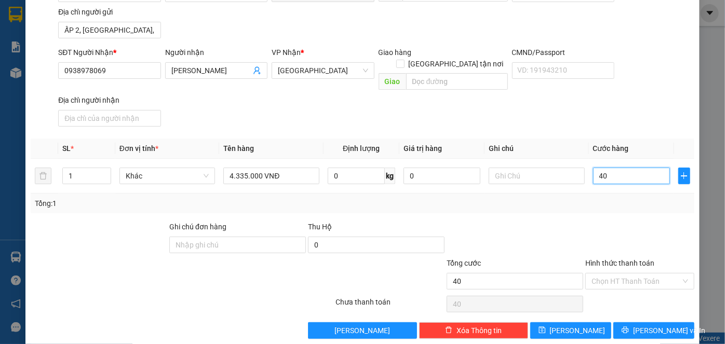
scroll to position [111, 0]
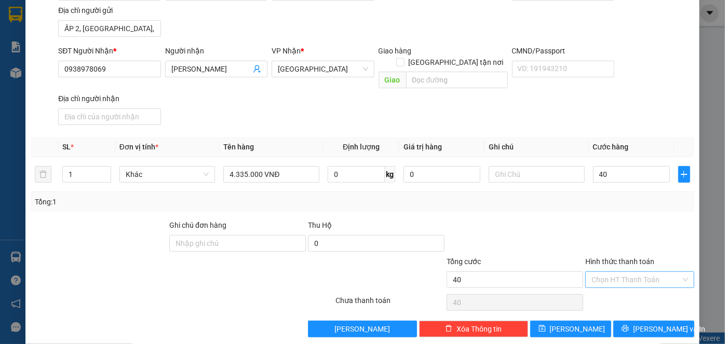
type input "40.000"
click at [628, 272] on input "Hình thức thanh toán" at bounding box center [635, 280] width 89 height 16
drag, startPoint x: 635, startPoint y: 287, endPoint x: 635, endPoint y: 242, distance: 44.6
click at [635, 282] on div "Tại văn phòng" at bounding box center [633, 287] width 95 height 11
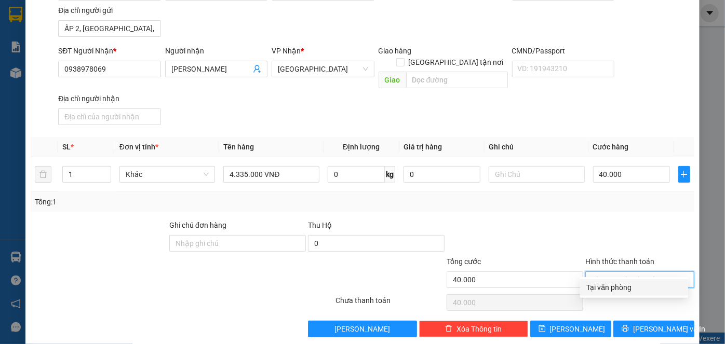
type input "0"
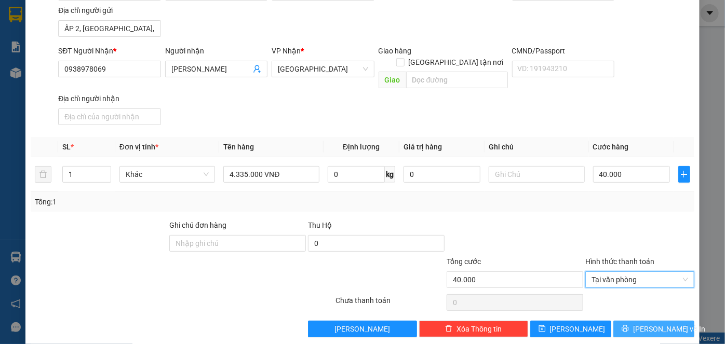
click at [634, 321] on button "[PERSON_NAME] và In" at bounding box center [653, 329] width 81 height 17
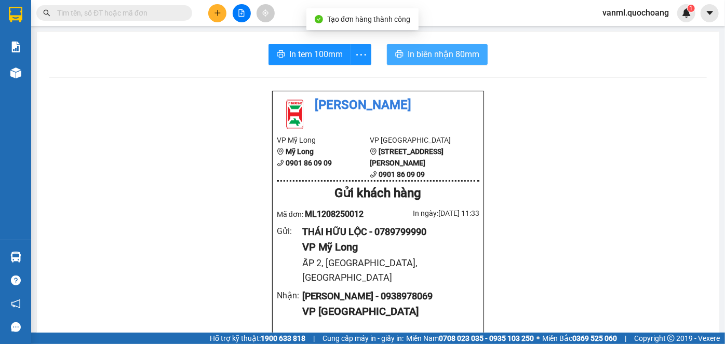
click at [441, 57] on span "In biên nhận 80mm" at bounding box center [443, 54] width 72 height 13
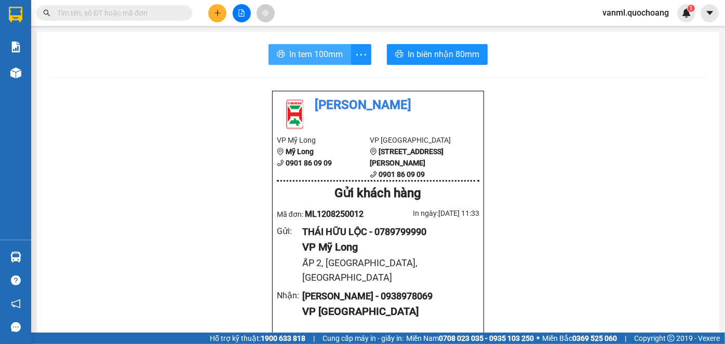
click at [310, 60] on span "In tem 100mm" at bounding box center [315, 54] width 53 height 13
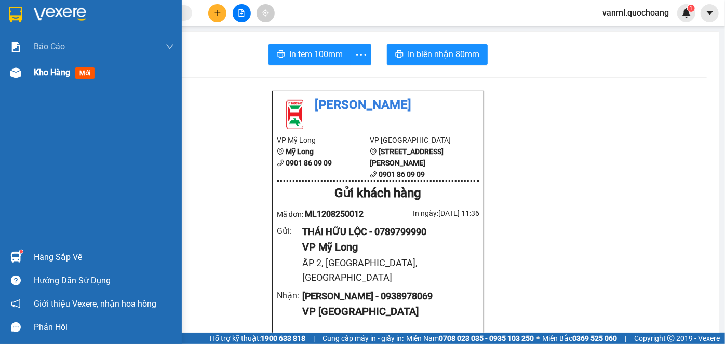
click at [50, 72] on span "Kho hàng" at bounding box center [52, 72] width 36 height 10
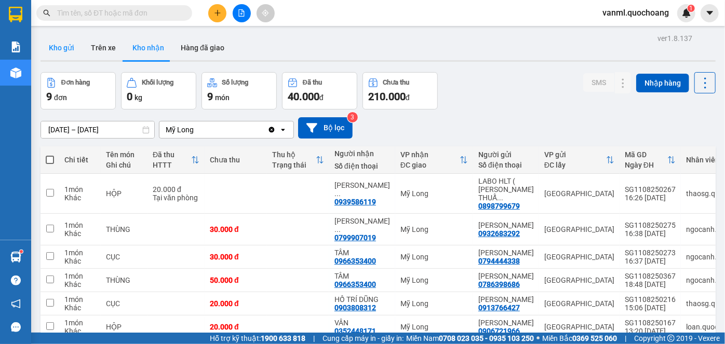
click at [68, 51] on button "Kho gửi" at bounding box center [61, 47] width 42 height 25
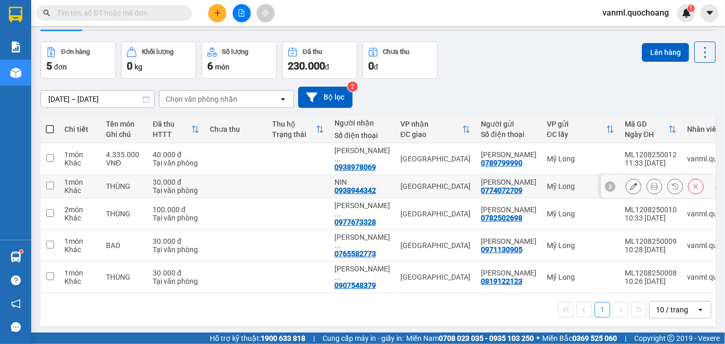
scroll to position [47, 0]
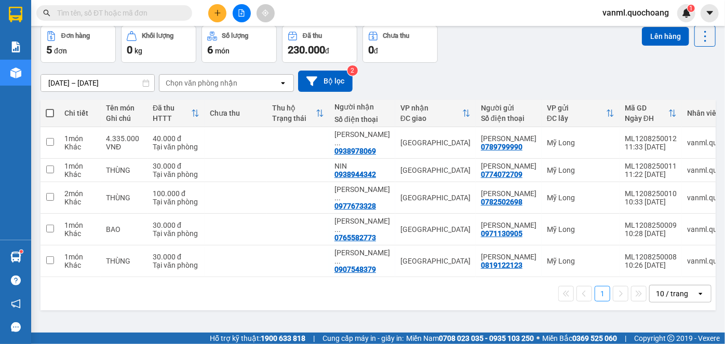
click at [49, 111] on span at bounding box center [50, 113] width 8 height 8
click at [50, 108] on input "checkbox" at bounding box center [50, 108] width 0 height 0
checkbox input "true"
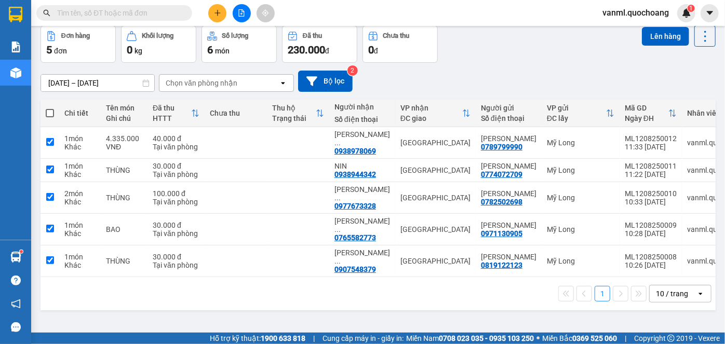
checkbox input "true"
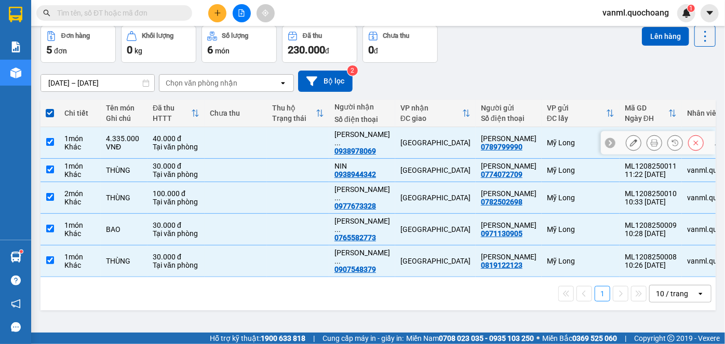
click at [274, 138] on td at bounding box center [298, 143] width 62 height 32
checkbox input "false"
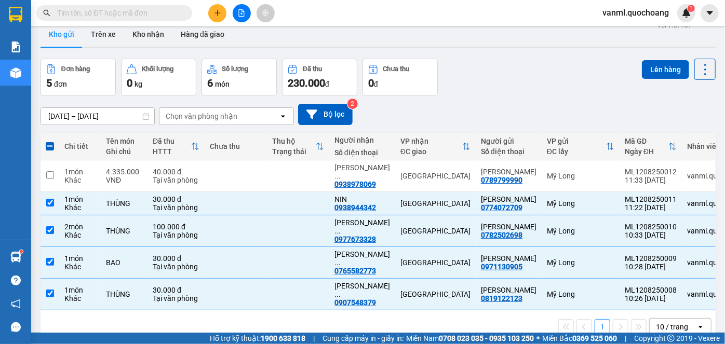
scroll to position [0, 0]
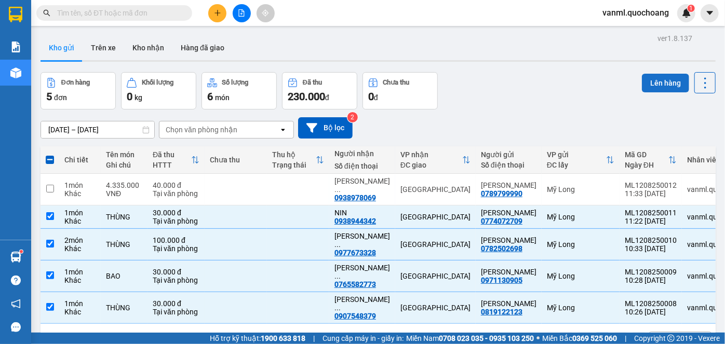
click at [657, 86] on button "Lên hàng" at bounding box center [664, 83] width 47 height 19
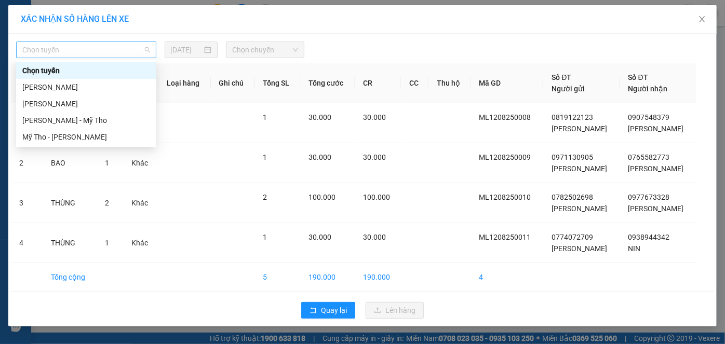
click at [107, 42] on span "Chọn tuyến" at bounding box center [86, 50] width 128 height 16
click at [110, 86] on div "[PERSON_NAME]" at bounding box center [86, 86] width 128 height 11
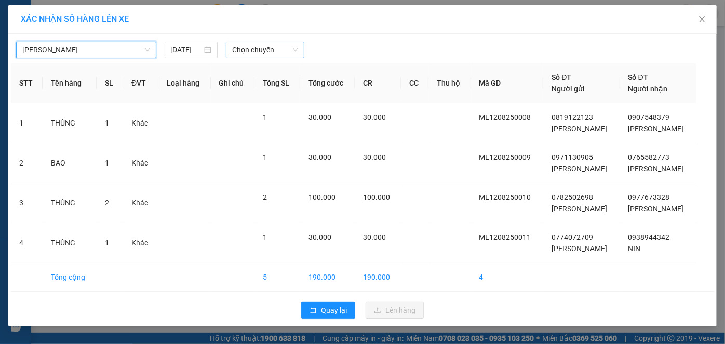
click at [261, 48] on span "Chọn chuyến" at bounding box center [265, 50] width 66 height 16
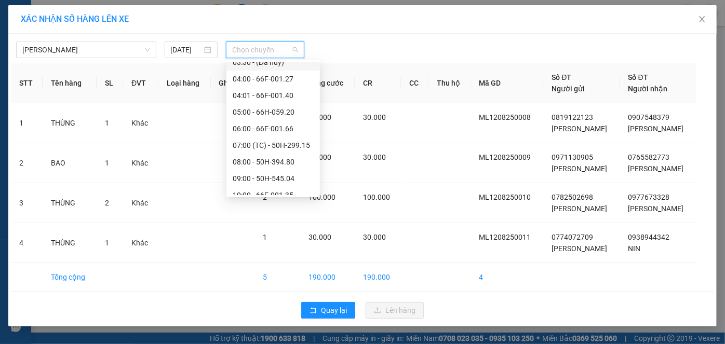
scroll to position [188, 0]
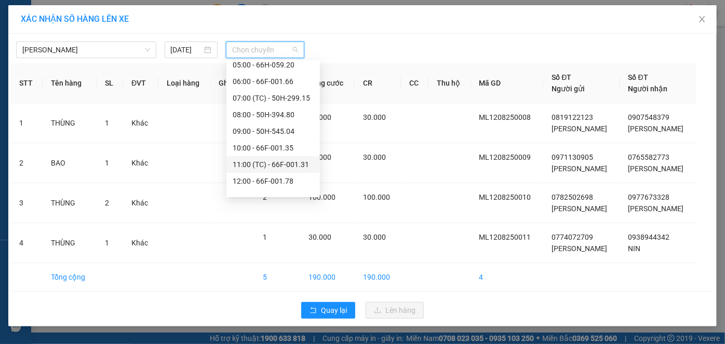
click at [280, 166] on div "11:00 (TC) - 66F-001.31" at bounding box center [273, 164] width 81 height 11
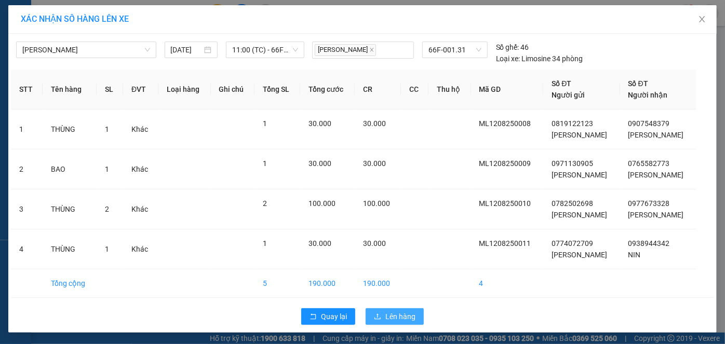
click at [391, 313] on span "Lên hàng" at bounding box center [400, 316] width 30 height 11
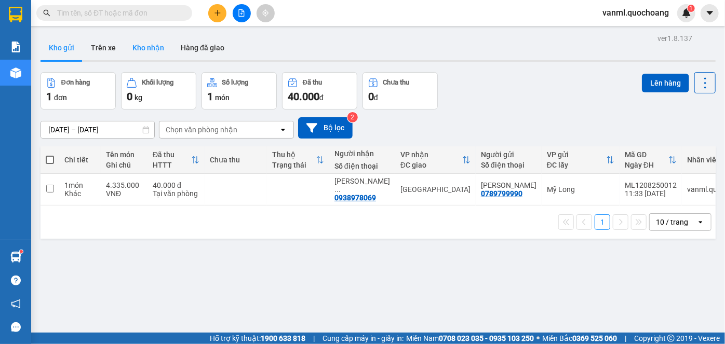
click at [151, 47] on button "Kho nhận" at bounding box center [148, 47] width 48 height 25
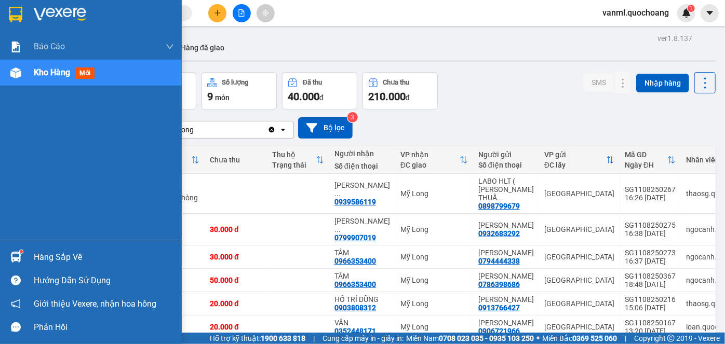
click at [54, 257] on div "Hàng sắp về" at bounding box center [104, 258] width 140 height 16
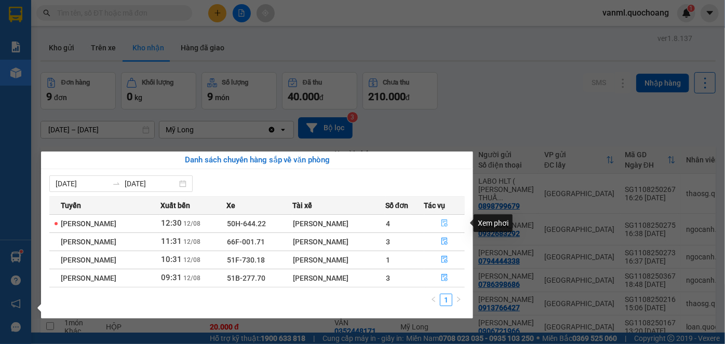
click at [447, 222] on icon "file-done" at bounding box center [444, 223] width 6 height 7
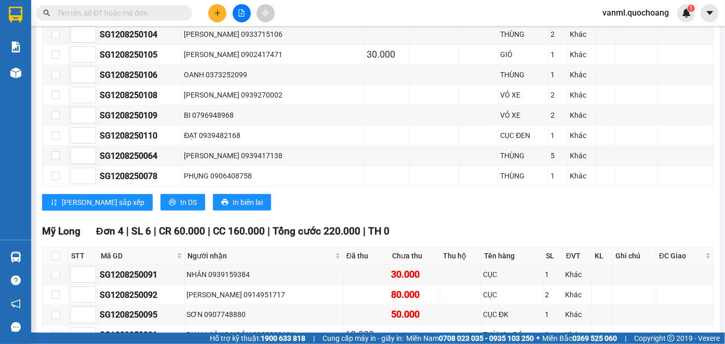
scroll to position [757, 0]
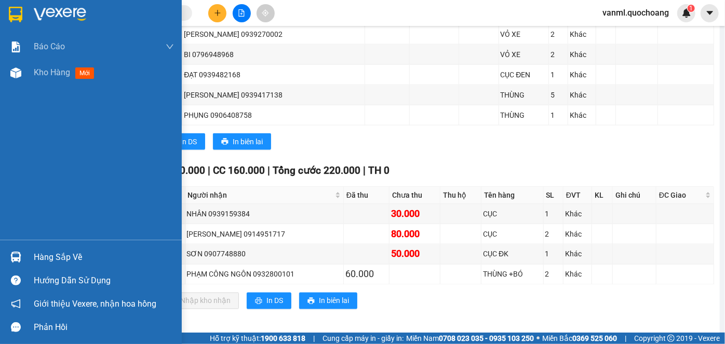
click at [43, 255] on div "Hàng sắp về" at bounding box center [104, 258] width 140 height 16
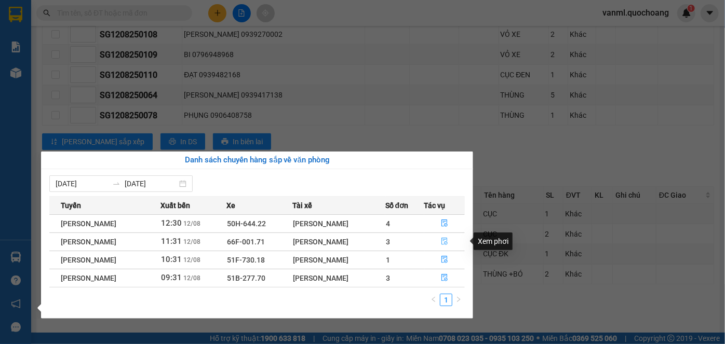
click at [447, 240] on icon "file-done" at bounding box center [444, 241] width 7 height 7
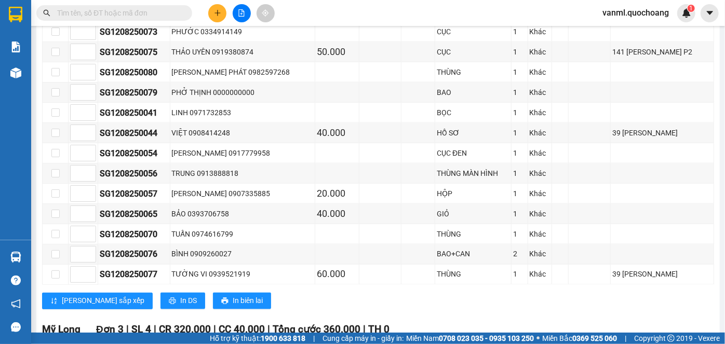
scroll to position [875, 0]
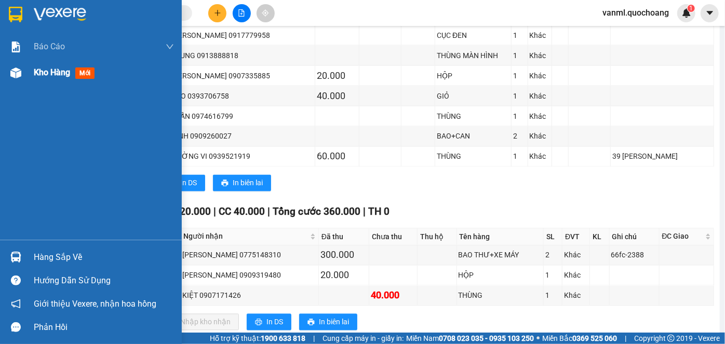
click at [57, 74] on span "Kho hàng" at bounding box center [52, 72] width 36 height 10
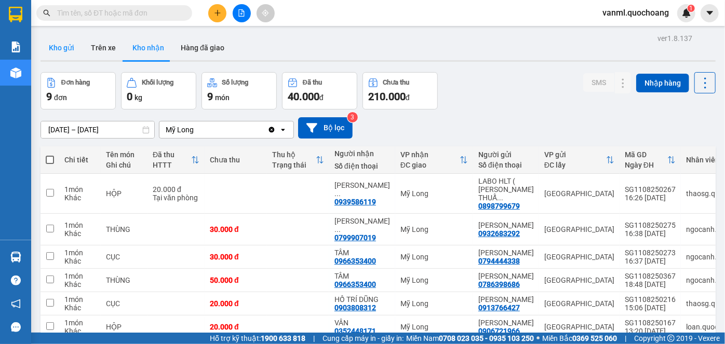
drag, startPoint x: 68, startPoint y: 47, endPoint x: 178, endPoint y: 75, distance: 113.5
click at [69, 47] on button "Kho gửi" at bounding box center [61, 47] width 42 height 25
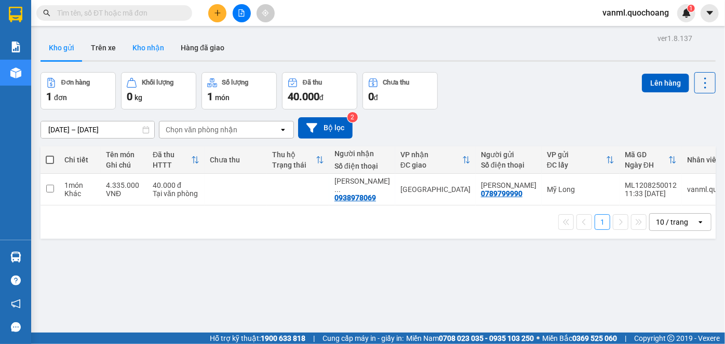
click at [155, 51] on button "Kho nhận" at bounding box center [148, 47] width 48 height 25
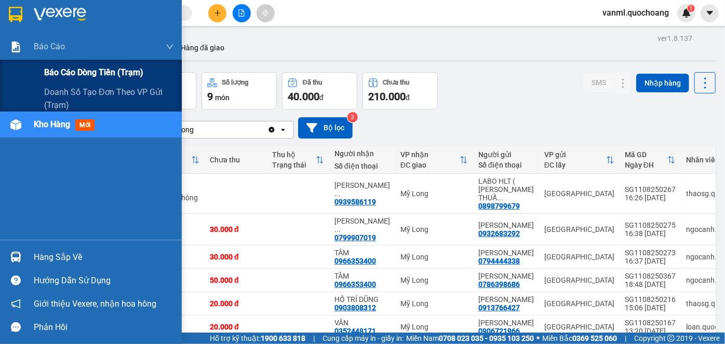
click at [76, 71] on span "Báo cáo dòng tiền (trạm)" at bounding box center [93, 72] width 99 height 13
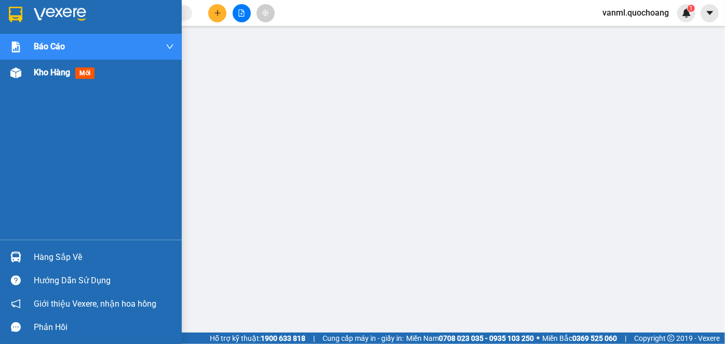
click at [50, 75] on span "Kho hàng" at bounding box center [52, 72] width 36 height 10
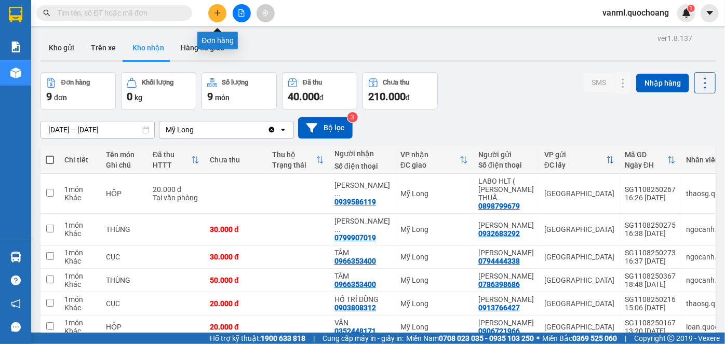
click at [222, 11] on button at bounding box center [217, 13] width 18 height 18
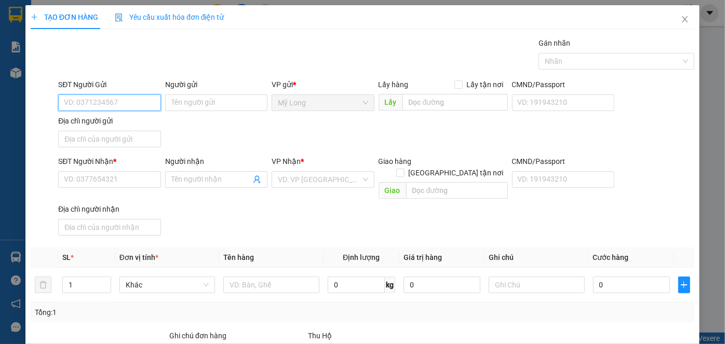
click at [145, 99] on input "SĐT Người Gửi" at bounding box center [109, 102] width 102 height 17
type input "0906367771"
click at [160, 122] on div "0906367771 - NGUYỄN BẢO SƠN" at bounding box center [122, 122] width 117 height 11
type input "NGUYỄN BẢO SƠN"
type input "0906367771"
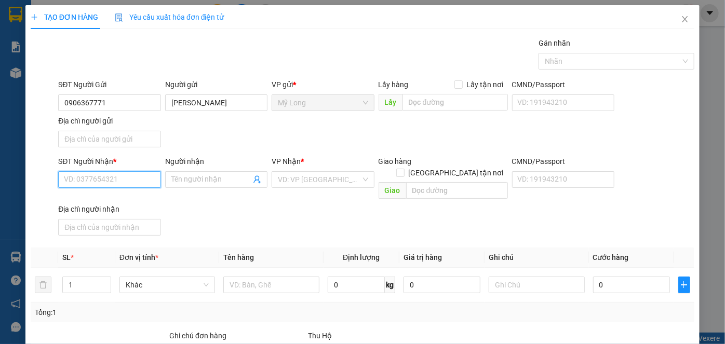
click at [133, 180] on input "SĐT Người Nhận *" at bounding box center [109, 179] width 102 height 17
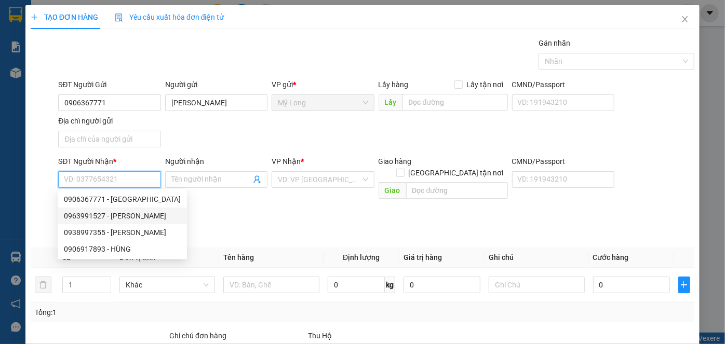
click at [151, 215] on div "0963991527 - NGUYỄN NHI" at bounding box center [122, 215] width 117 height 11
type input "0963991527"
type input "NGUYỄN NHI"
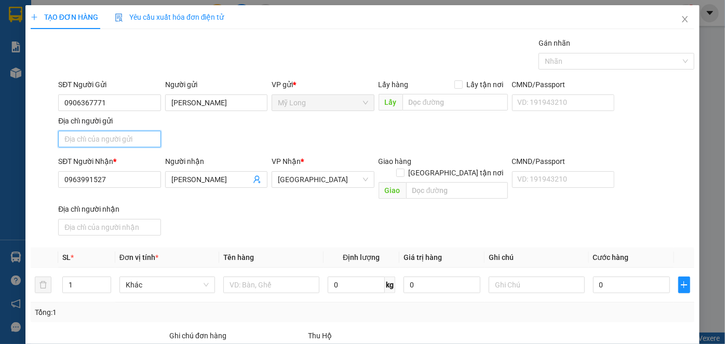
click at [130, 137] on input "Địa chỉ người gửi" at bounding box center [109, 139] width 102 height 17
type input "A"
type input "Â"
type input "ẤP BÌNH MỸ B, MỸ HIỆP, ĐỒNG THÁP"
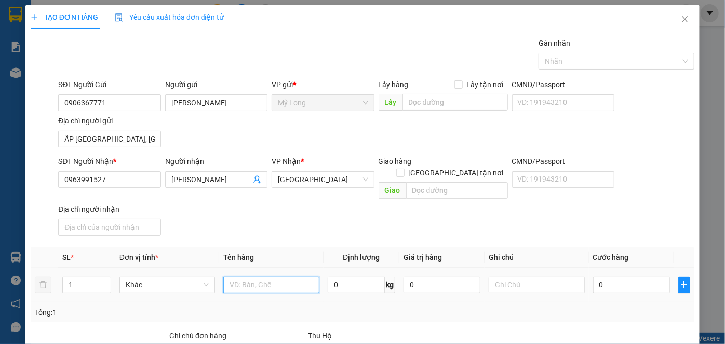
click at [261, 277] on input "text" at bounding box center [271, 285] width 96 height 17
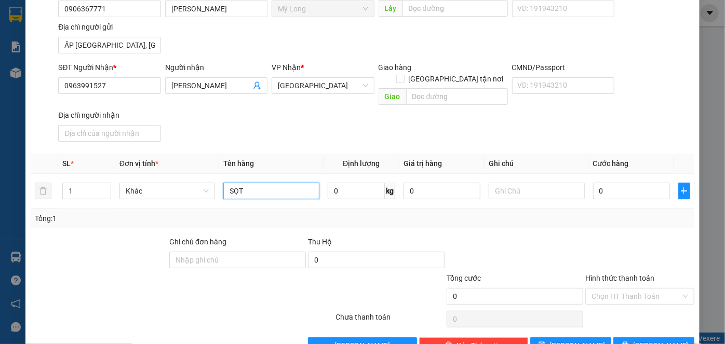
scroll to position [94, 0]
type input "SỌT"
click at [620, 183] on input "0" at bounding box center [631, 191] width 77 height 17
type input "3"
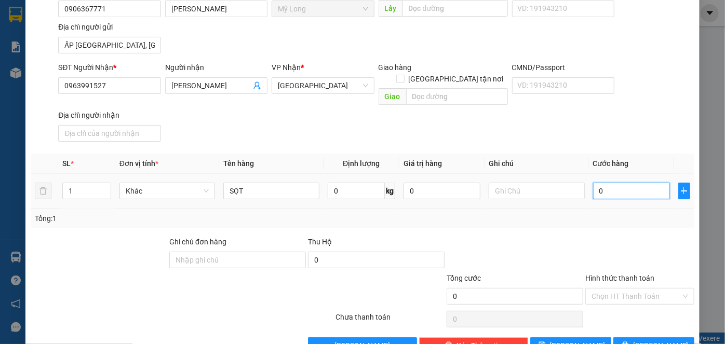
type input "3"
type input "30"
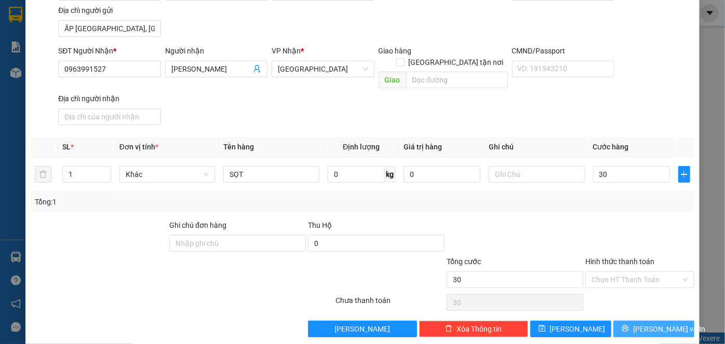
type input "30.000"
click at [628, 325] on icon "printer" at bounding box center [624, 328] width 7 height 7
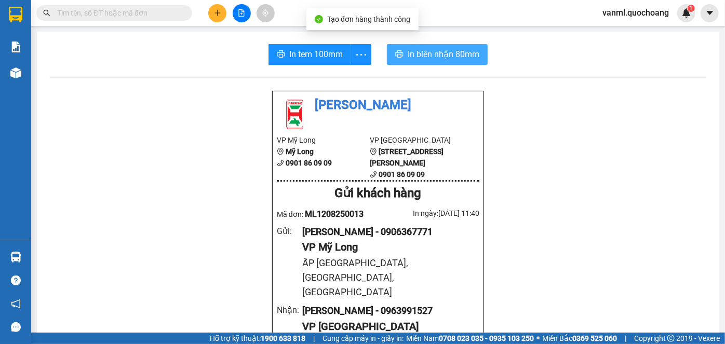
click at [437, 51] on span "In biên nhận 80mm" at bounding box center [443, 54] width 72 height 13
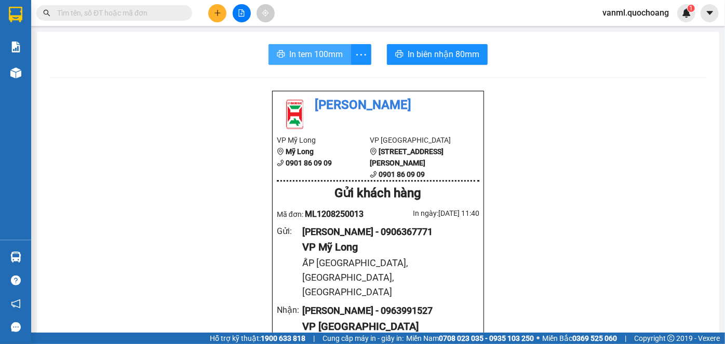
click at [305, 56] on span "In tem 100mm" at bounding box center [315, 54] width 53 height 13
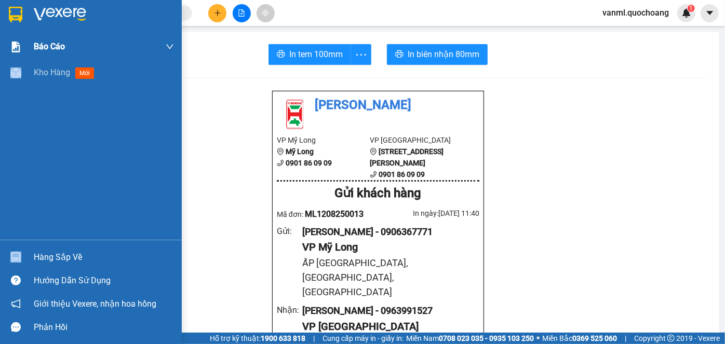
drag, startPoint x: 33, startPoint y: 71, endPoint x: 149, endPoint y: 50, distance: 118.2
click at [33, 71] on div "Kho hàng mới" at bounding box center [91, 73] width 182 height 26
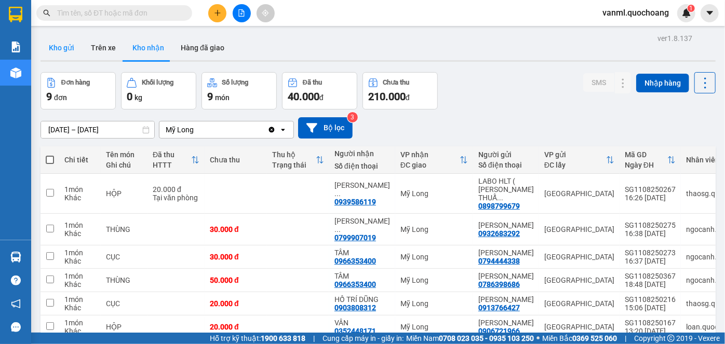
click at [54, 47] on button "Kho gửi" at bounding box center [61, 47] width 42 height 25
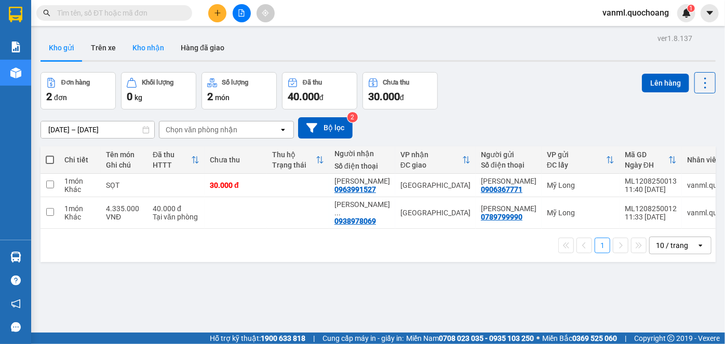
click at [158, 44] on button "Kho nhận" at bounding box center [148, 47] width 48 height 25
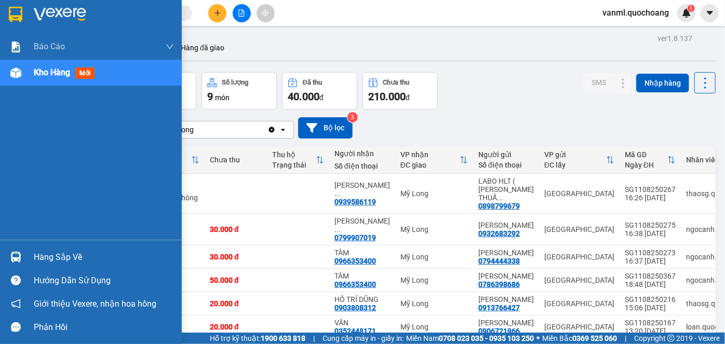
drag, startPoint x: 45, startPoint y: 257, endPoint x: 83, endPoint y: 245, distance: 39.9
click at [47, 255] on div "Hàng sắp về" at bounding box center [104, 258] width 140 height 16
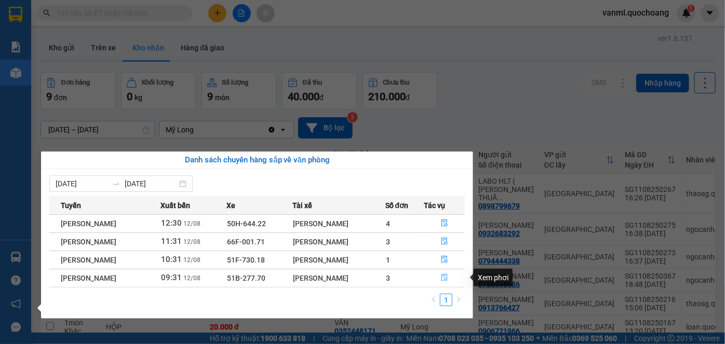
click at [445, 275] on icon "file-done" at bounding box center [444, 277] width 7 height 7
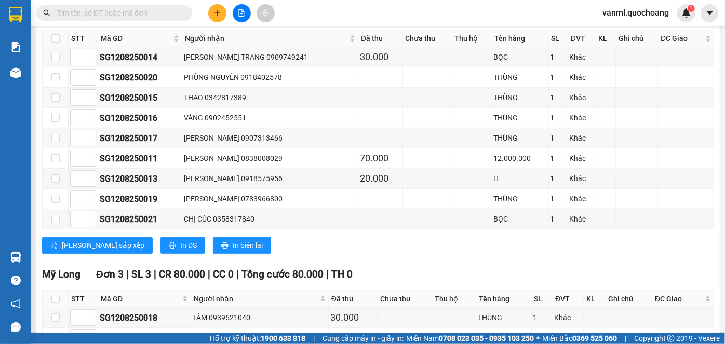
scroll to position [281, 0]
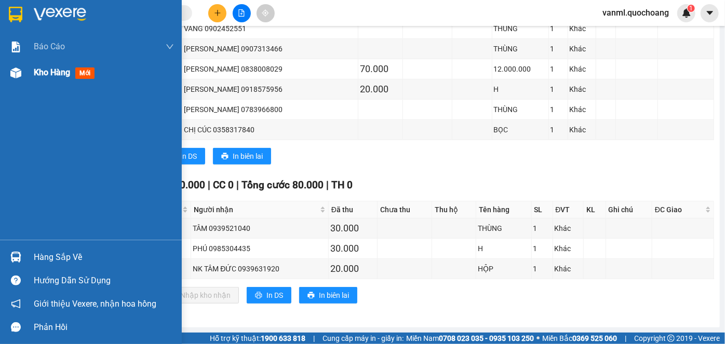
click at [46, 75] on span "Kho hàng" at bounding box center [52, 72] width 36 height 10
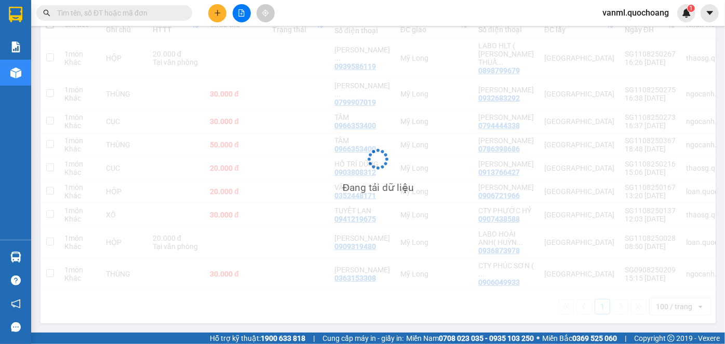
scroll to position [174, 0]
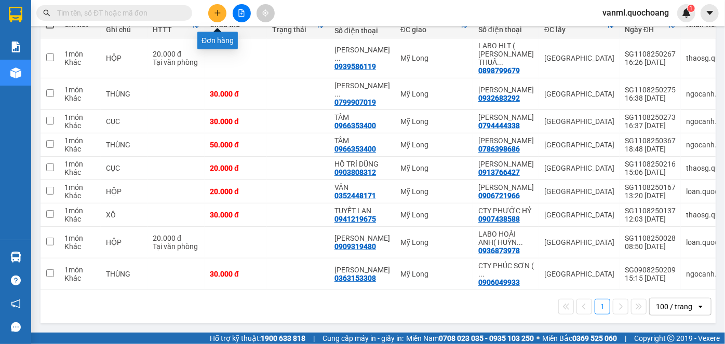
click at [217, 8] on button at bounding box center [217, 13] width 18 height 18
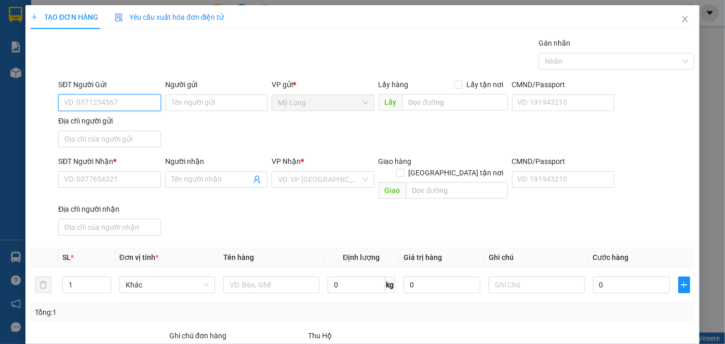
click at [108, 100] on input "SĐT Người Gửi" at bounding box center [109, 102] width 102 height 17
type input "0788991989"
click at [129, 126] on div "0788991989 - PHƯƠNG" at bounding box center [108, 122] width 89 height 11
type input "PHƯƠNG"
type input "0788991989"
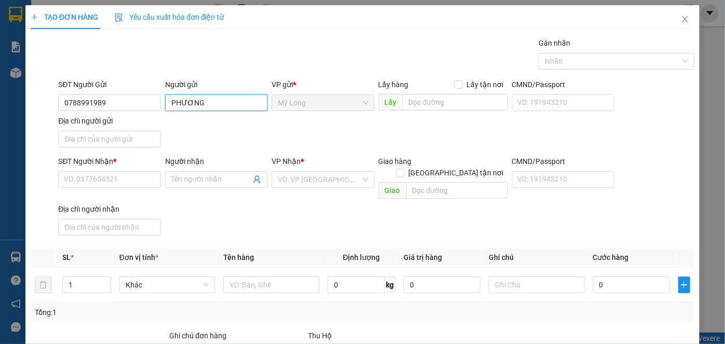
click at [169, 99] on input "PHƯƠNG" at bounding box center [216, 102] width 102 height 17
type input "NGUYỄN THỊ KIM PHƯƠNG"
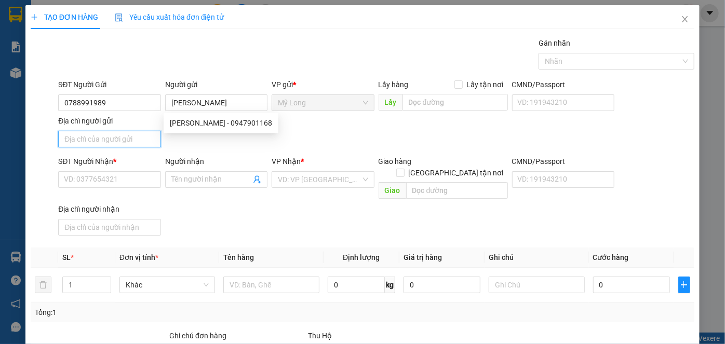
click at [144, 140] on input "Địa chỉ người gửi" at bounding box center [109, 139] width 102 height 17
click at [77, 137] on input "ẤP 2, [GEOGRAPHIC_DATA], [GEOGRAPHIC_DATA]" at bounding box center [109, 139] width 102 height 17
click at [80, 137] on input "ẤP 2, [GEOGRAPHIC_DATA], [GEOGRAPHIC_DATA]" at bounding box center [109, 139] width 102 height 17
click at [77, 139] on input "ẤP 2, [GEOGRAPHIC_DATA], [GEOGRAPHIC_DATA]" at bounding box center [109, 139] width 102 height 17
type input "ẤP 4, MỸ HIỆP, ĐỒNG THÁP"
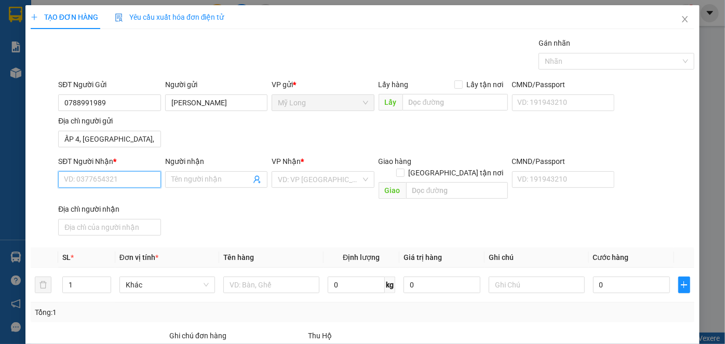
click at [139, 182] on input "SĐT Người Nhận *" at bounding box center [109, 179] width 102 height 17
click at [122, 216] on div "0708091988 - LỘC" at bounding box center [108, 215] width 89 height 11
type input "0708091988"
type input "LỘC"
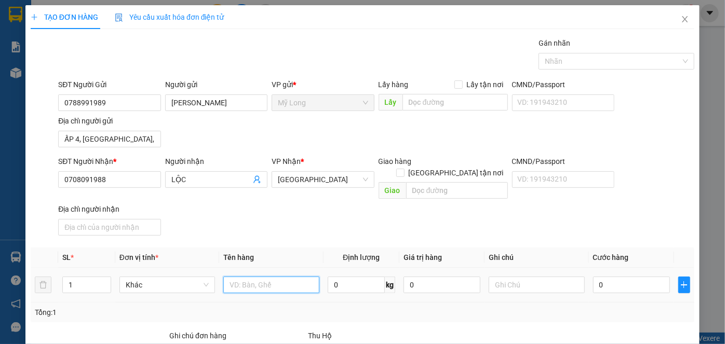
click at [246, 277] on input "text" at bounding box center [271, 285] width 96 height 17
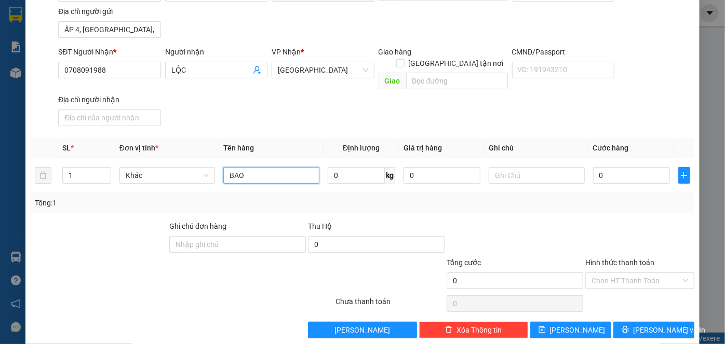
scroll to position [111, 0]
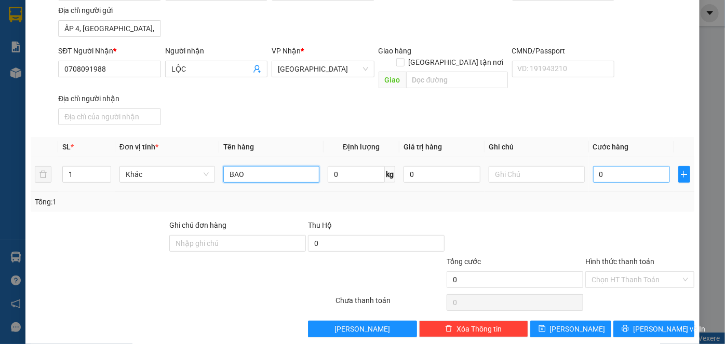
type input "BAO"
click at [634, 166] on input "0" at bounding box center [631, 174] width 77 height 17
type input "3"
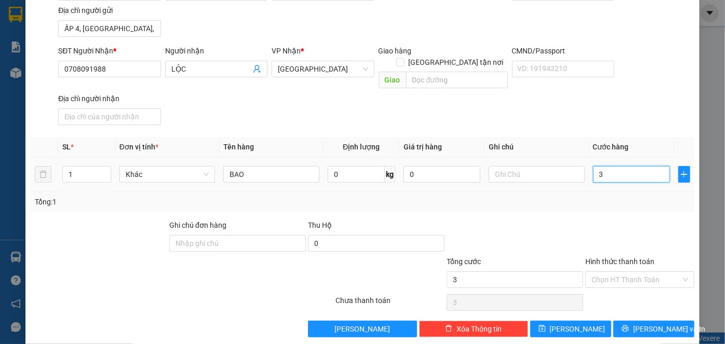
type input "30"
type input "30.000"
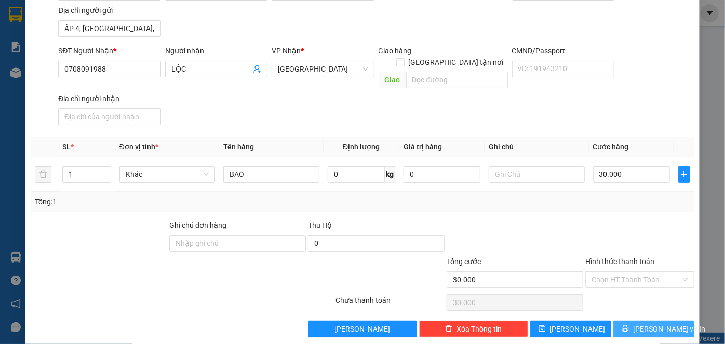
drag, startPoint x: 617, startPoint y: 269, endPoint x: 619, endPoint y: 310, distance: 41.0
click at [617, 276] on div "Hình thức thanh toán Chọn HT Thanh Toán" at bounding box center [639, 274] width 109 height 36
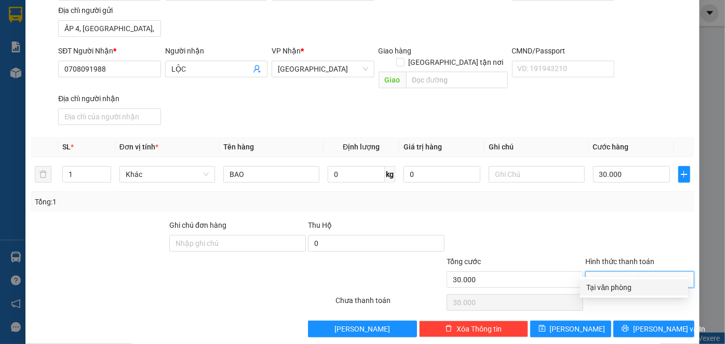
drag, startPoint x: 625, startPoint y: 288, endPoint x: 639, endPoint y: 247, distance: 42.8
click at [625, 286] on div "Tại văn phòng" at bounding box center [633, 287] width 95 height 11
type input "0"
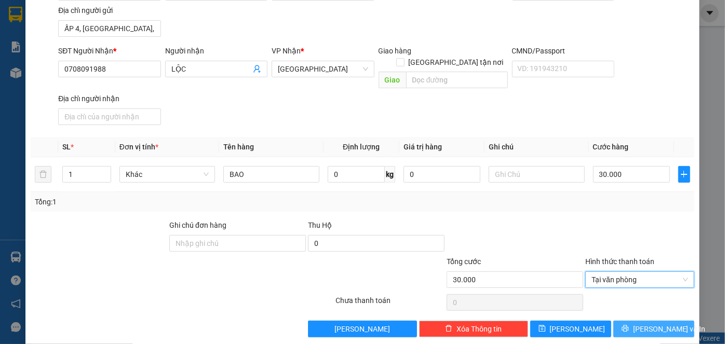
drag, startPoint x: 649, startPoint y: 317, endPoint x: 635, endPoint y: 333, distance: 20.9
click at [649, 323] on span "[PERSON_NAME] và In" at bounding box center [669, 328] width 73 height 11
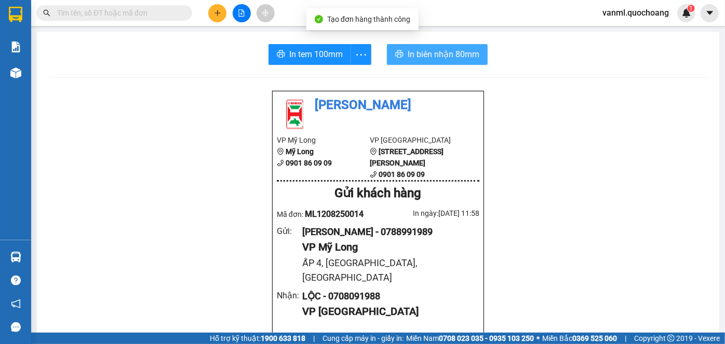
click at [422, 54] on span "In biên nhận 80mm" at bounding box center [443, 54] width 72 height 13
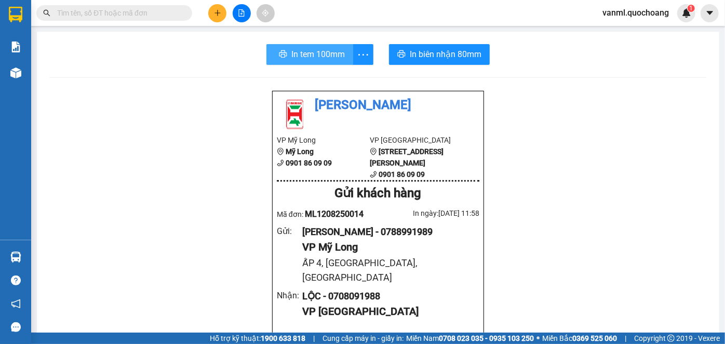
click at [300, 49] on span "In tem 100mm" at bounding box center [317, 54] width 53 height 13
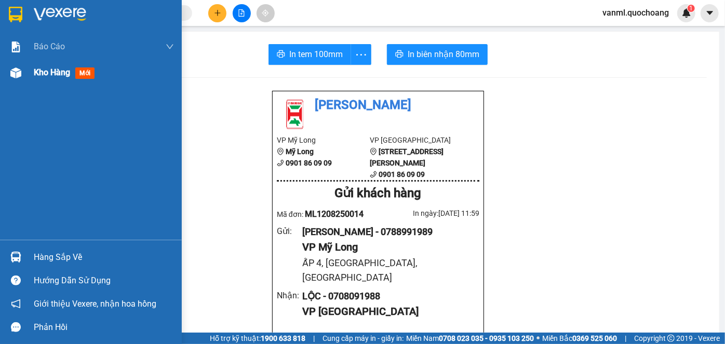
click at [38, 72] on span "Kho hàng" at bounding box center [52, 72] width 36 height 10
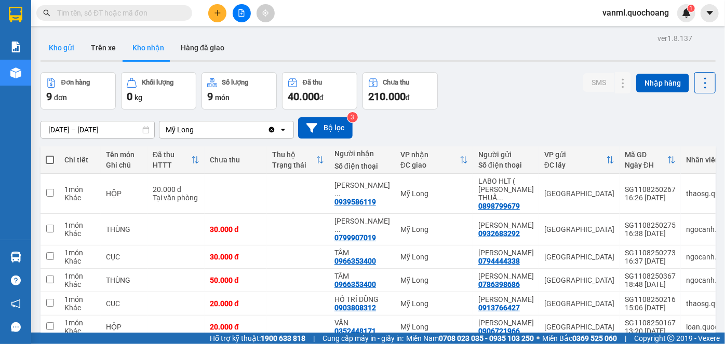
click at [75, 45] on button "Kho gửi" at bounding box center [61, 47] width 42 height 25
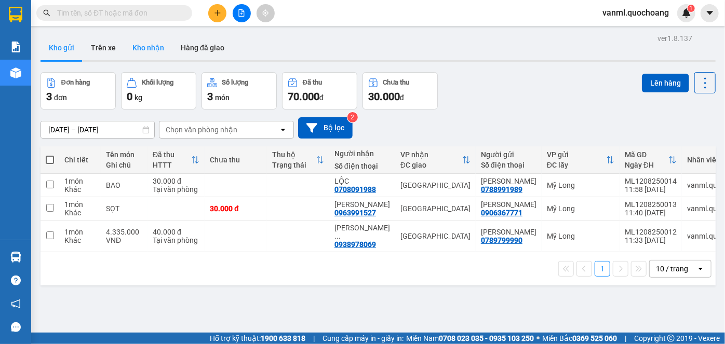
click at [154, 48] on button "Kho nhận" at bounding box center [148, 47] width 48 height 25
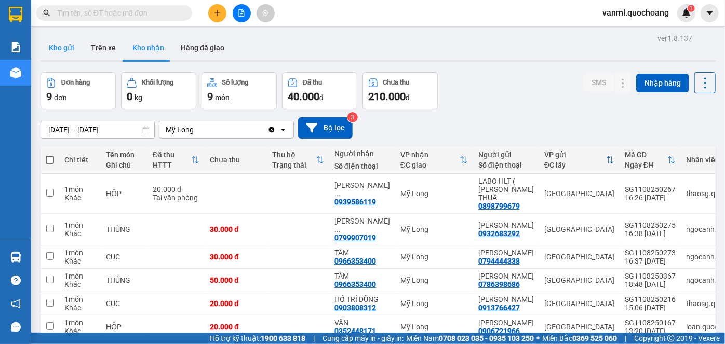
click at [64, 47] on button "Kho gửi" at bounding box center [61, 47] width 42 height 25
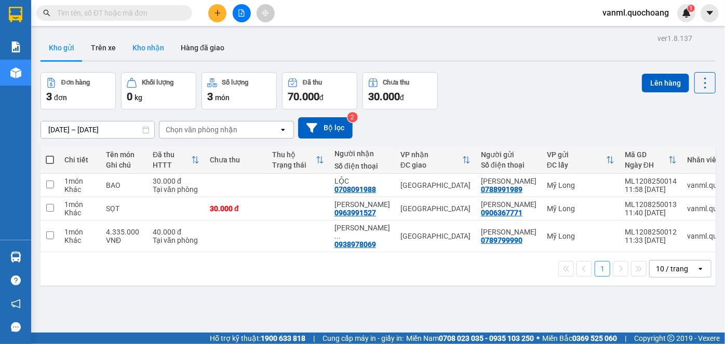
click at [147, 50] on button "Kho nhận" at bounding box center [148, 47] width 48 height 25
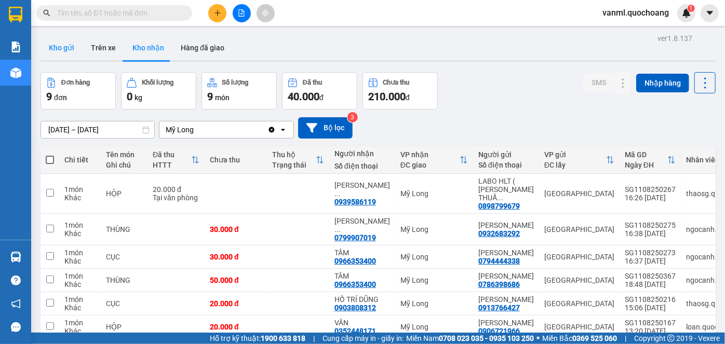
click at [58, 48] on button "Kho gửi" at bounding box center [61, 47] width 42 height 25
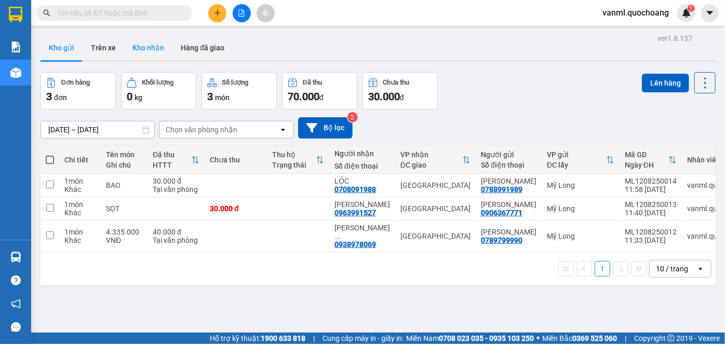
click at [142, 47] on button "Kho nhận" at bounding box center [148, 47] width 48 height 25
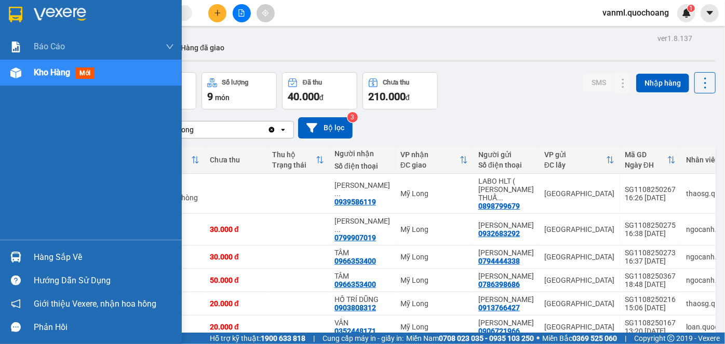
drag, startPoint x: 57, startPoint y: 259, endPoint x: 72, endPoint y: 246, distance: 19.5
click at [58, 259] on div "Hàng sắp về" at bounding box center [104, 258] width 140 height 16
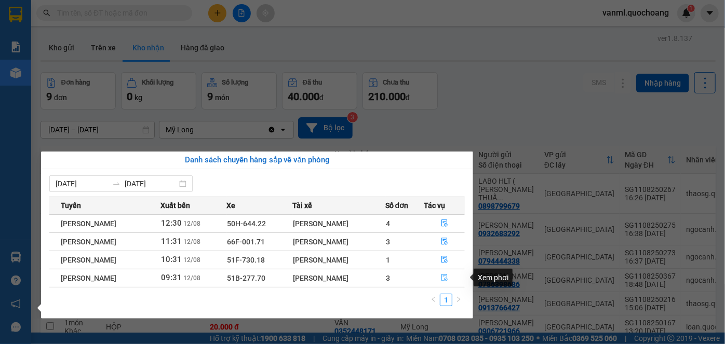
click at [446, 275] on icon "file-done" at bounding box center [444, 277] width 7 height 7
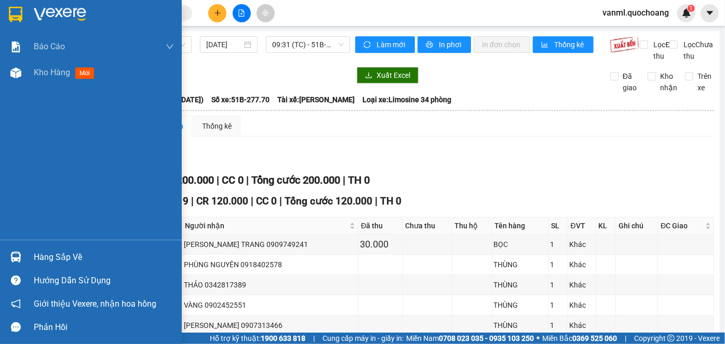
click at [45, 74] on span "Kho hàng" at bounding box center [52, 72] width 36 height 10
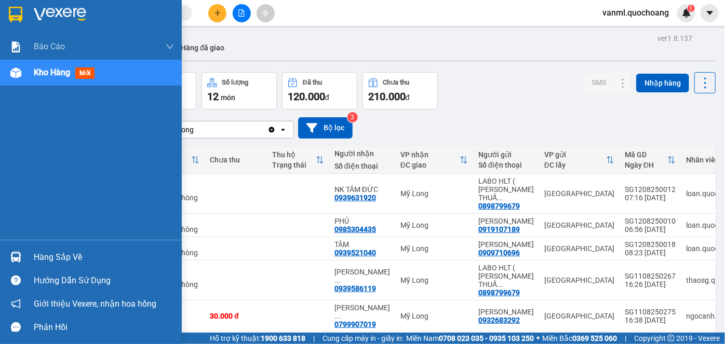
click at [48, 257] on div "Hàng sắp về" at bounding box center [104, 258] width 140 height 16
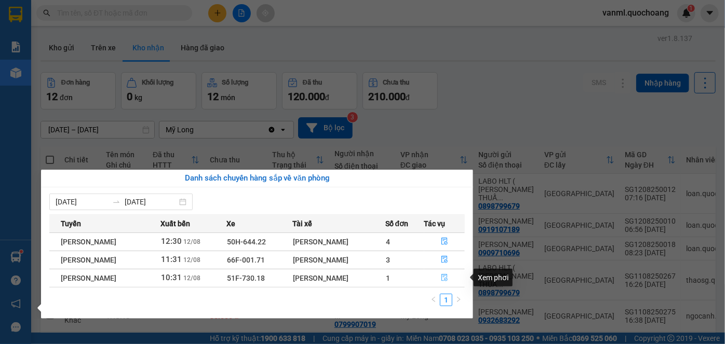
click at [444, 275] on icon "file-done" at bounding box center [444, 277] width 7 height 7
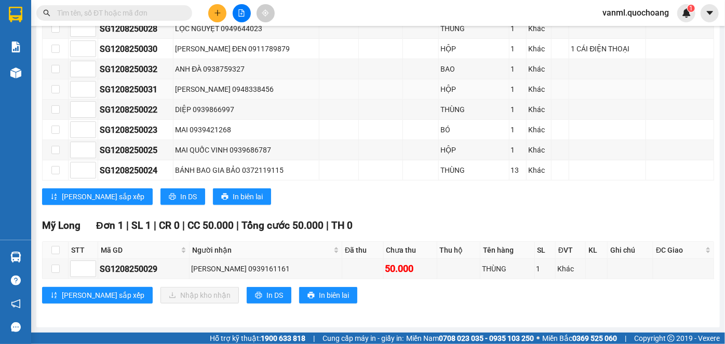
scroll to position [341, 0]
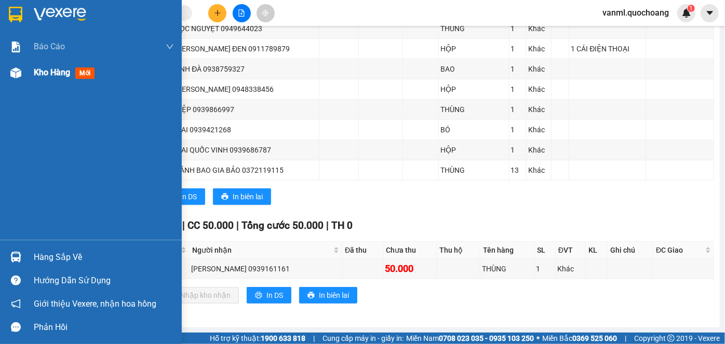
click at [55, 75] on span "Kho hàng" at bounding box center [52, 72] width 36 height 10
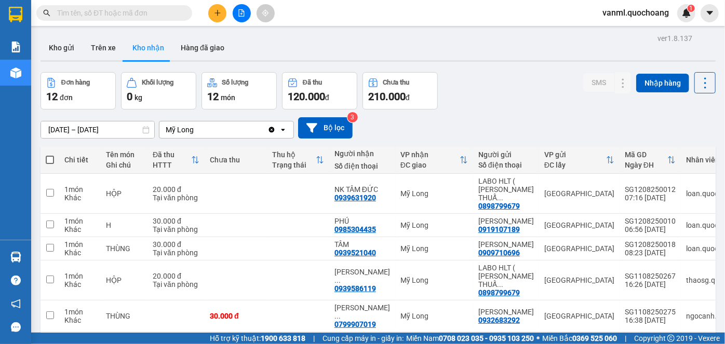
click at [221, 12] on button at bounding box center [217, 13] width 18 height 18
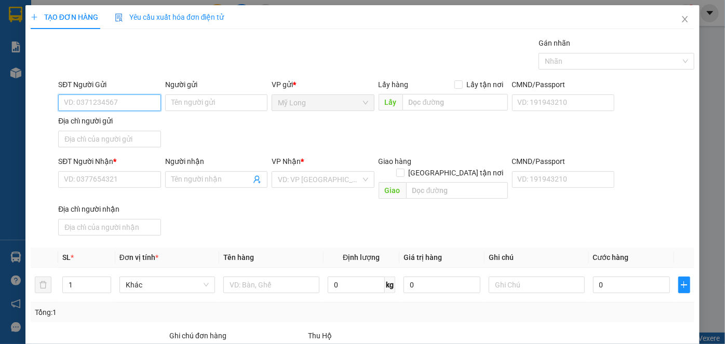
click at [120, 102] on input "SĐT Người Gửi" at bounding box center [109, 102] width 102 height 17
type input "0907152971"
click at [132, 121] on div "0907152971 - VÕ ĐIỀN TÂM" at bounding box center [115, 122] width 102 height 11
type input "VÕ ĐIỀN TÂM"
type input "0907152971"
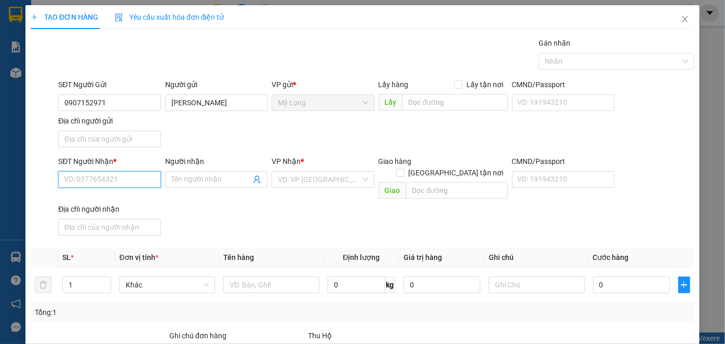
click at [126, 178] on input "SĐT Người Nhận *" at bounding box center [109, 179] width 102 height 17
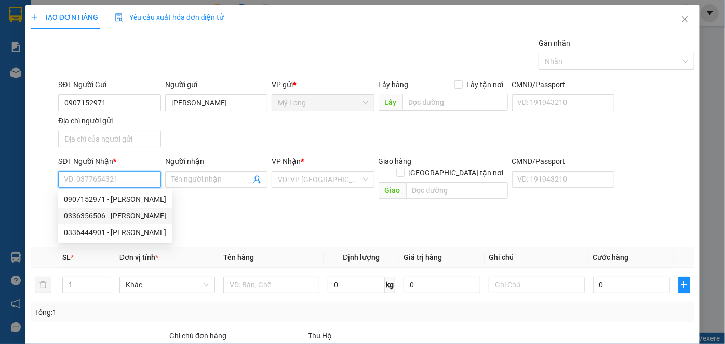
click at [145, 216] on div "0336356506 - LÝ THỊ LY" at bounding box center [115, 215] width 102 height 11
type input "0336356506"
type input "LÝ THỊ LY"
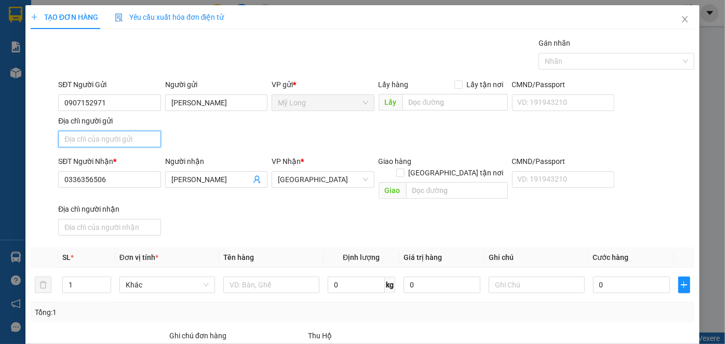
click at [131, 136] on input "Địa chỉ người gửi" at bounding box center [109, 139] width 102 height 17
drag, startPoint x: 122, startPoint y: 138, endPoint x: 113, endPoint y: 142, distance: 10.2
click at [122, 138] on input "Địa chỉ người gửi" at bounding box center [109, 139] width 102 height 17
type input "A"
type input "Â"
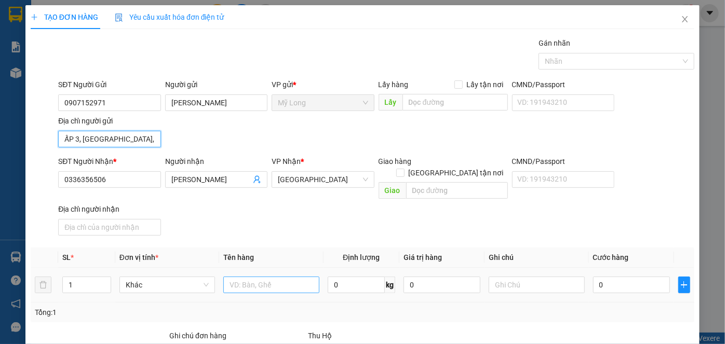
type input "ẤP 3, BÌNH HÀNG TRUNG, ĐỒNG THÁP"
click at [255, 277] on input "text" at bounding box center [271, 285] width 96 height 17
type input "THÙNG"
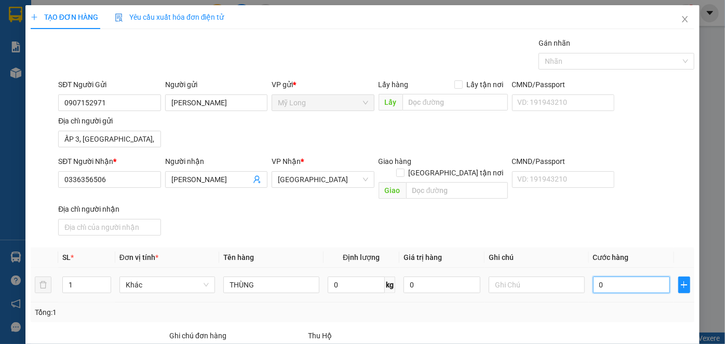
click at [621, 277] on input "0" at bounding box center [631, 285] width 77 height 17
type input "3"
type input "30"
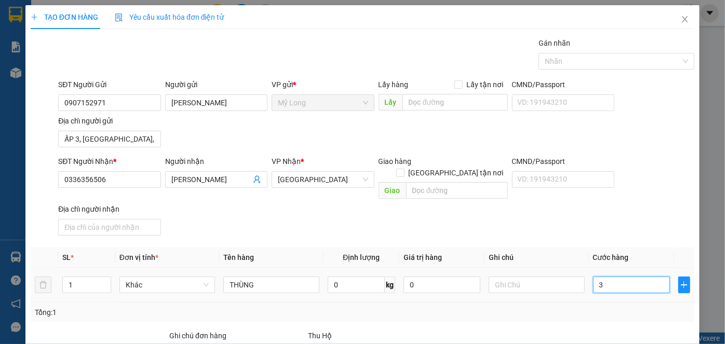
type input "30"
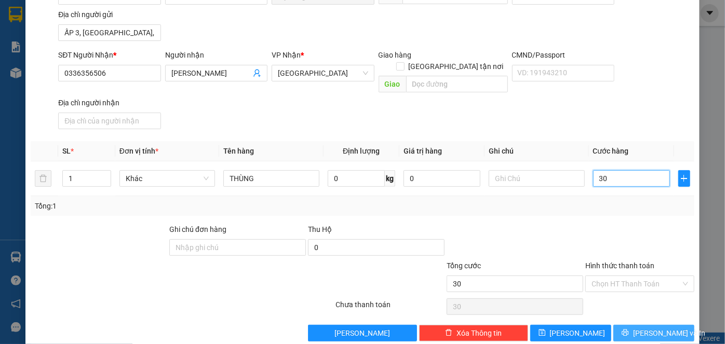
scroll to position [111, 0]
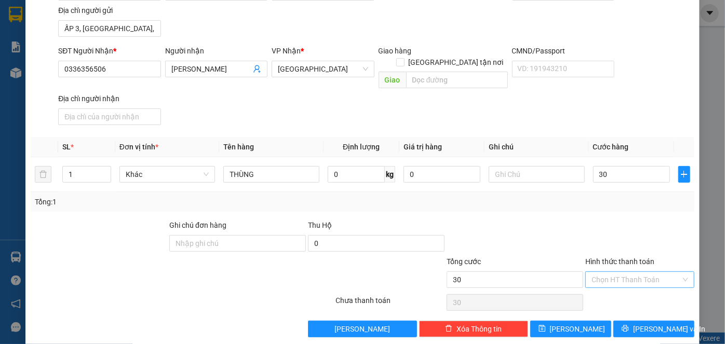
type input "30.000"
click at [629, 272] on input "Hình thức thanh toán" at bounding box center [635, 280] width 89 height 16
click at [619, 292] on div "Tại văn phòng" at bounding box center [633, 287] width 95 height 11
type input "0"
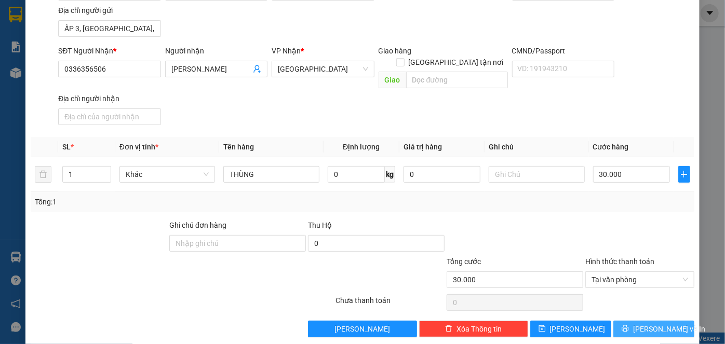
click at [636, 321] on button "[PERSON_NAME] và In" at bounding box center [653, 329] width 81 height 17
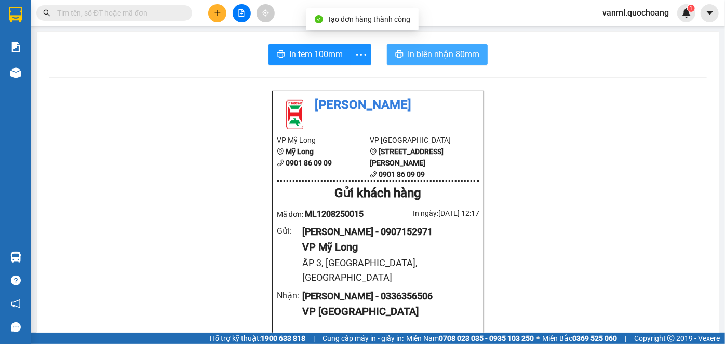
click at [444, 55] on span "In biên nhận 80mm" at bounding box center [443, 54] width 72 height 13
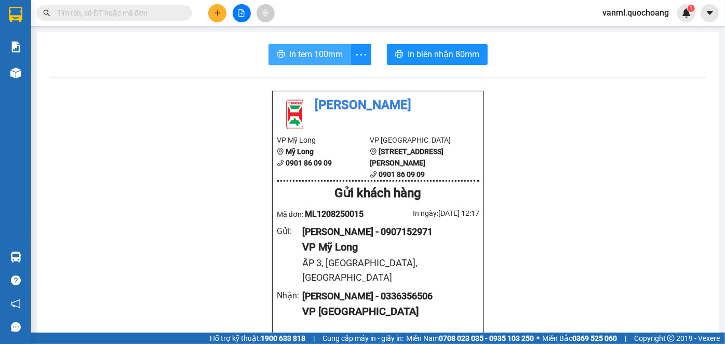
click at [330, 50] on span "In tem 100mm" at bounding box center [315, 54] width 53 height 13
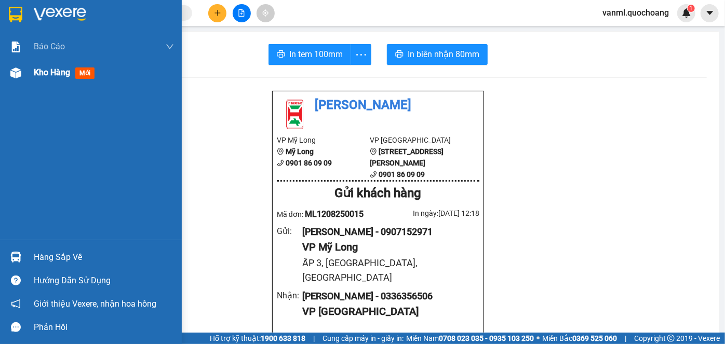
click at [40, 67] on span "Kho hàng" at bounding box center [52, 72] width 36 height 10
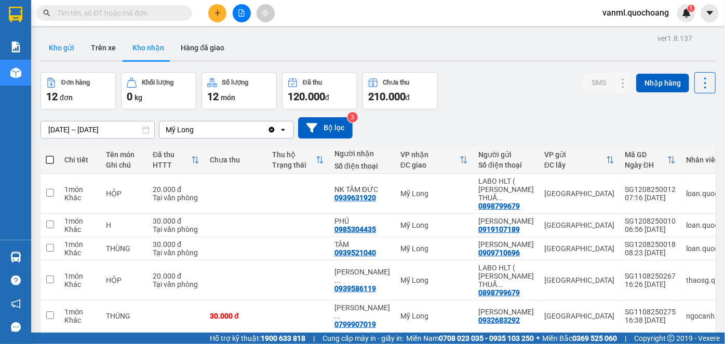
click at [69, 49] on button "Kho gửi" at bounding box center [61, 47] width 42 height 25
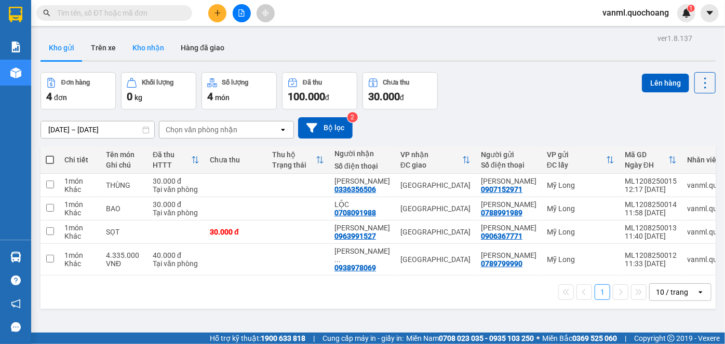
click at [148, 51] on button "Kho nhận" at bounding box center [148, 47] width 48 height 25
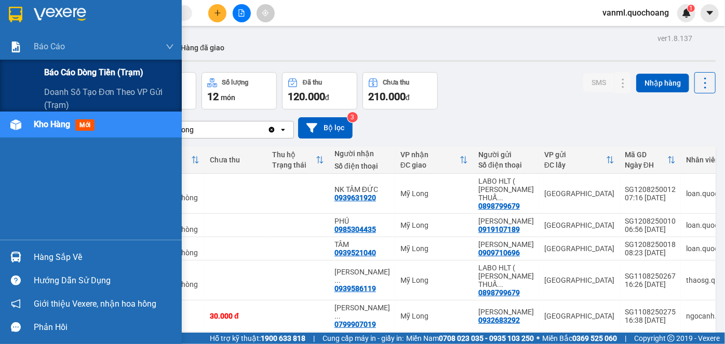
drag, startPoint x: 65, startPoint y: 70, endPoint x: 93, endPoint y: 74, distance: 27.9
click at [66, 70] on span "Báo cáo dòng tiền (trạm)" at bounding box center [93, 72] width 99 height 13
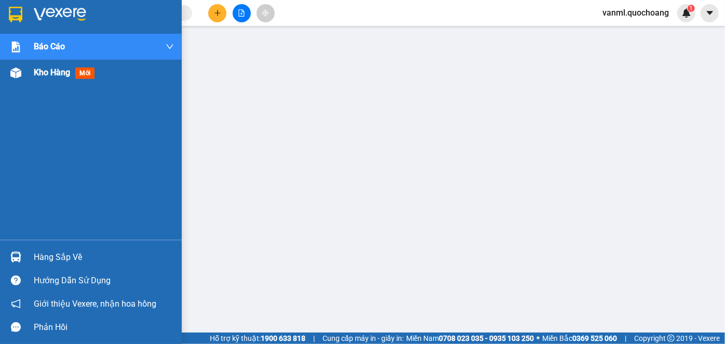
click at [46, 74] on span "Kho hàng" at bounding box center [52, 72] width 36 height 10
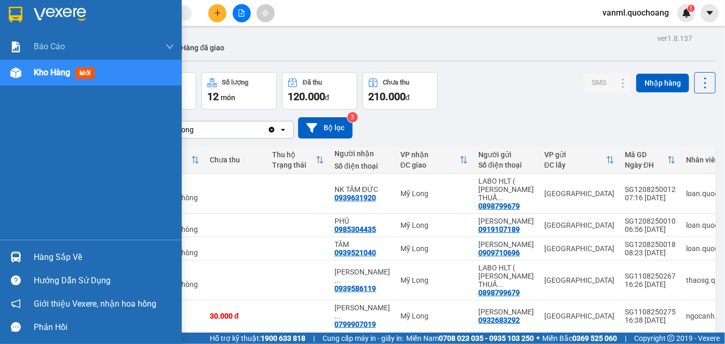
click at [75, 262] on div "Hàng sắp về" at bounding box center [104, 258] width 140 height 16
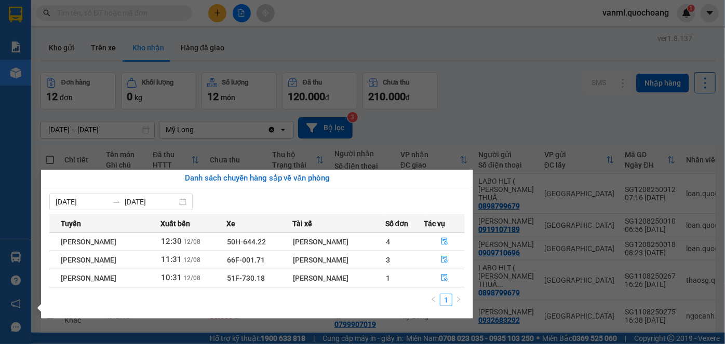
click at [518, 125] on section "Kết quả tìm kiếm ( 13 ) Bộ lọc Mã ĐH Trạng thái Món hàng Thu hộ Tổng cước Chưa …" at bounding box center [362, 172] width 725 height 344
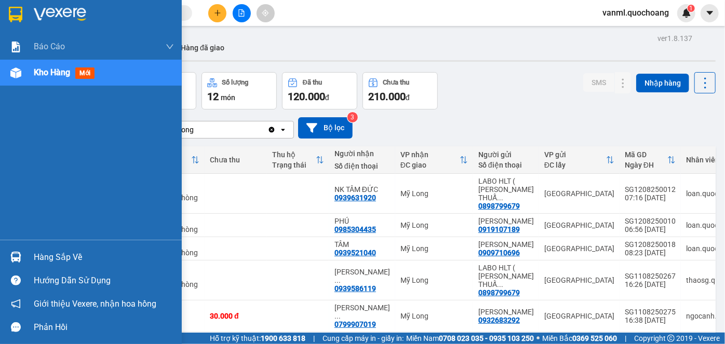
click at [53, 258] on div "Hàng sắp về" at bounding box center [104, 258] width 140 height 16
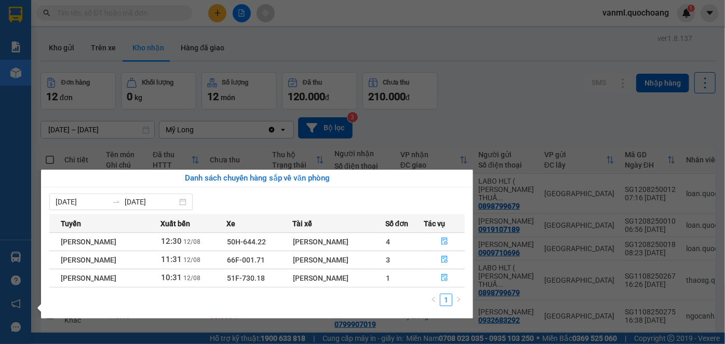
click at [512, 118] on section "Kết quả tìm kiếm ( 13 ) Bộ lọc Mã ĐH Trạng thái Món hàng Thu hộ Tổng cước Chưa …" at bounding box center [362, 172] width 725 height 344
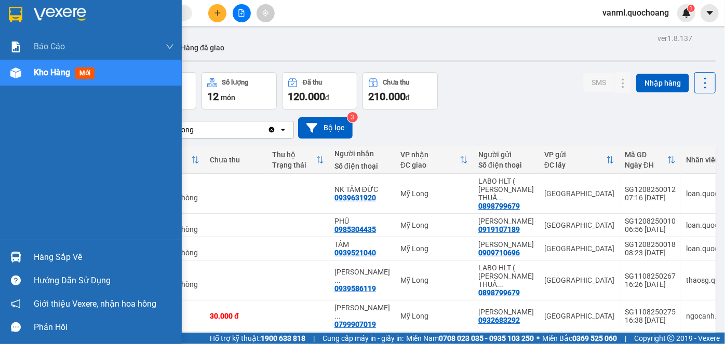
click at [52, 256] on div "Hàng sắp về" at bounding box center [104, 258] width 140 height 16
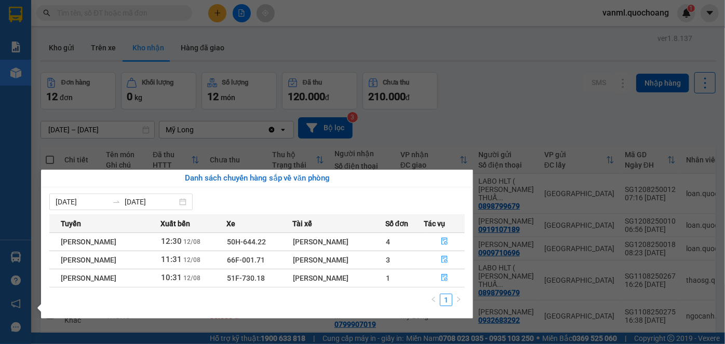
click at [485, 100] on section "Kết quả tìm kiếm ( 13 ) Bộ lọc Mã ĐH Trạng thái Món hàng Thu hộ Tổng cước Chưa …" at bounding box center [362, 172] width 725 height 344
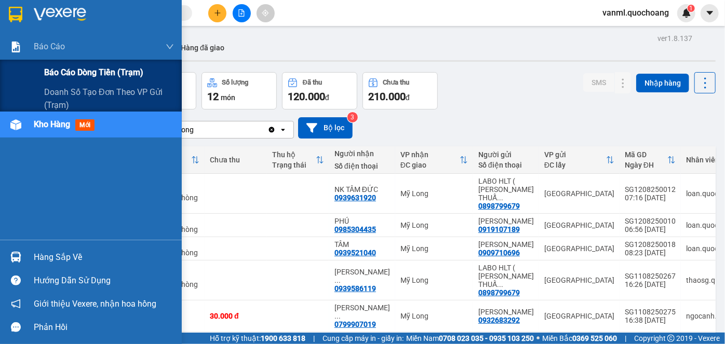
click at [112, 68] on span "Báo cáo dòng tiền (trạm)" at bounding box center [93, 72] width 99 height 13
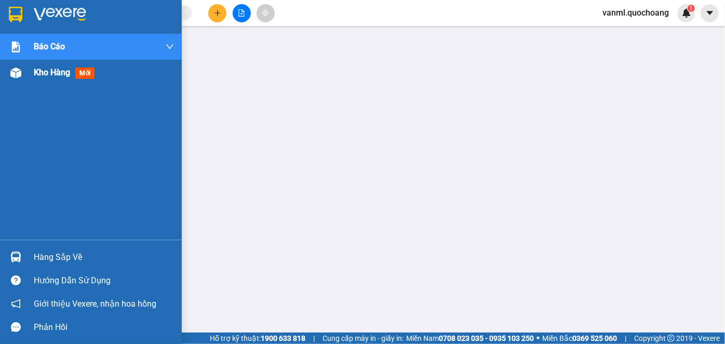
click at [43, 70] on span "Kho hàng" at bounding box center [52, 72] width 36 height 10
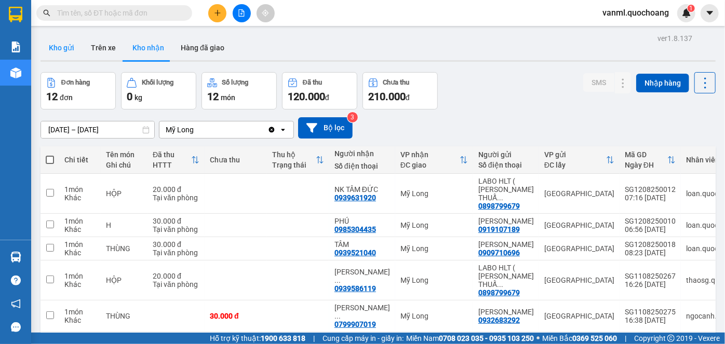
click at [71, 49] on button "Kho gửi" at bounding box center [61, 47] width 42 height 25
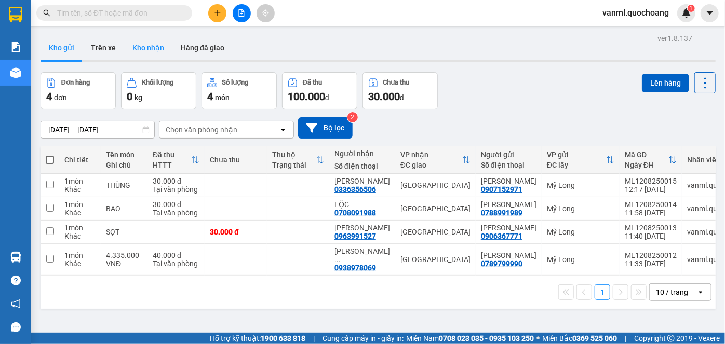
click at [134, 46] on button "Kho nhận" at bounding box center [148, 47] width 48 height 25
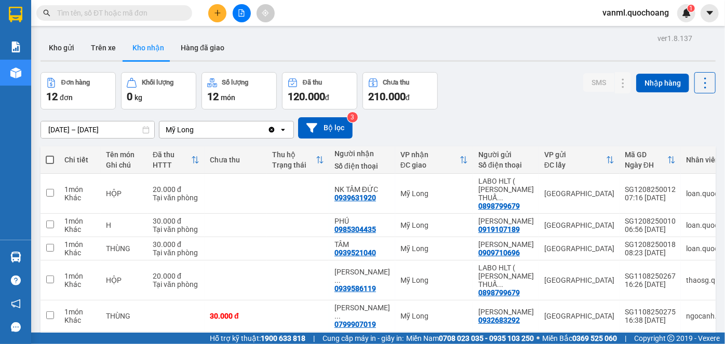
drag, startPoint x: 67, startPoint y: 47, endPoint x: 70, endPoint y: 67, distance: 21.0
click at [67, 46] on button "Kho gửi" at bounding box center [61, 47] width 42 height 25
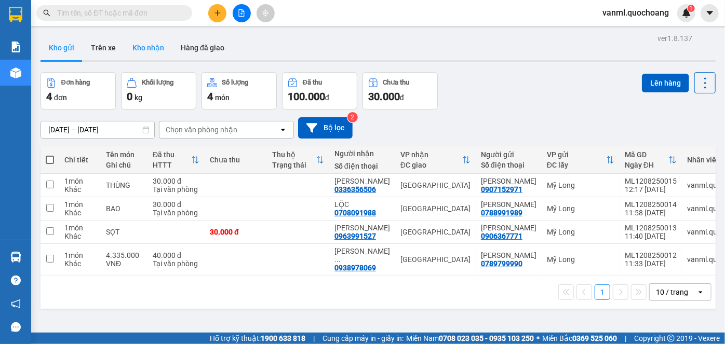
click at [141, 49] on button "Kho nhận" at bounding box center [148, 47] width 48 height 25
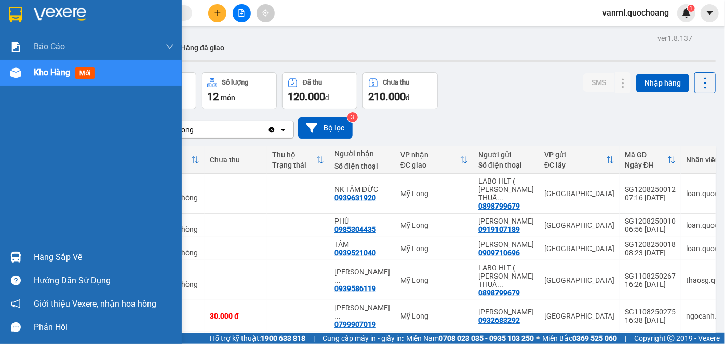
click at [46, 252] on div "Hàng sắp về" at bounding box center [104, 258] width 140 height 16
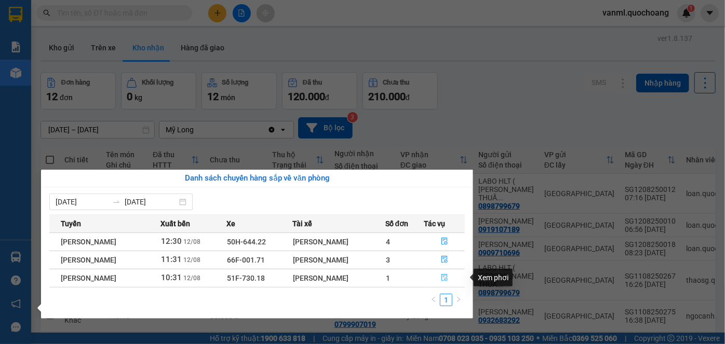
click at [448, 280] on icon "file-done" at bounding box center [444, 277] width 7 height 7
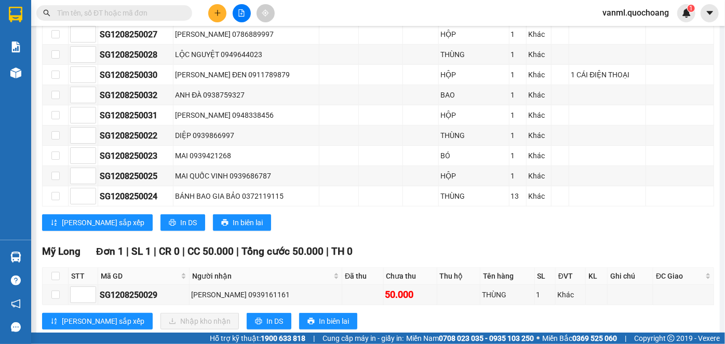
scroll to position [341, 0]
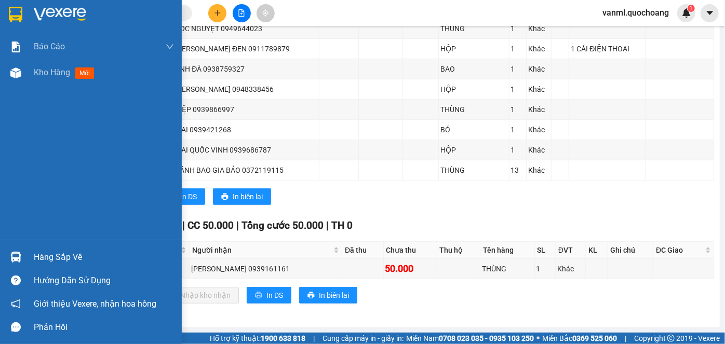
click at [48, 251] on div "Hàng sắp về" at bounding box center [104, 258] width 140 height 16
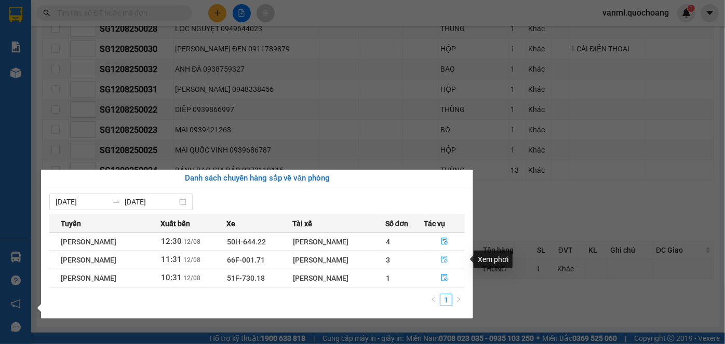
click at [441, 261] on button "button" at bounding box center [445, 260] width 40 height 17
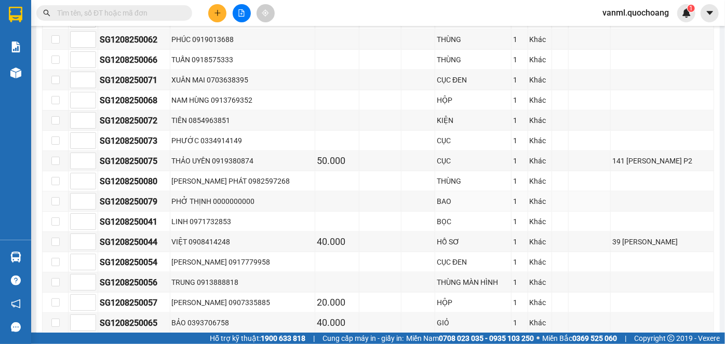
scroll to position [894, 0]
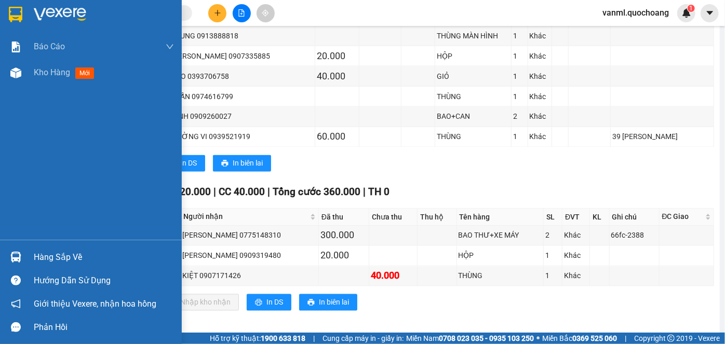
click at [51, 261] on div "Hàng sắp về" at bounding box center [104, 258] width 140 height 16
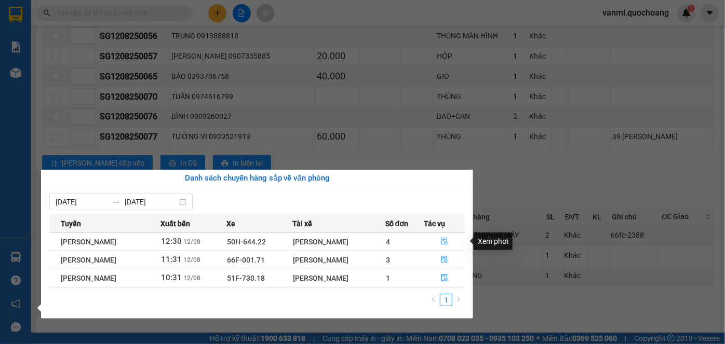
click at [443, 242] on icon "file-done" at bounding box center [444, 241] width 6 height 7
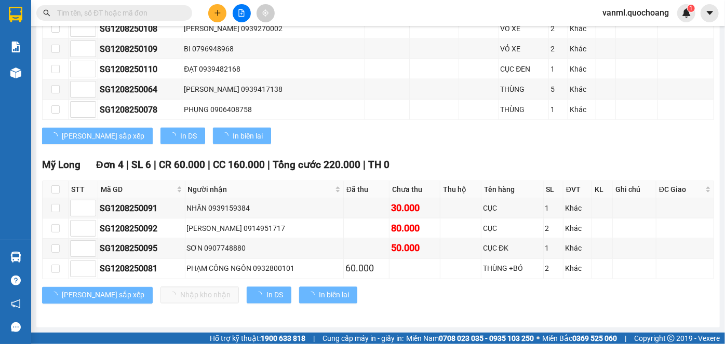
scroll to position [757, 0]
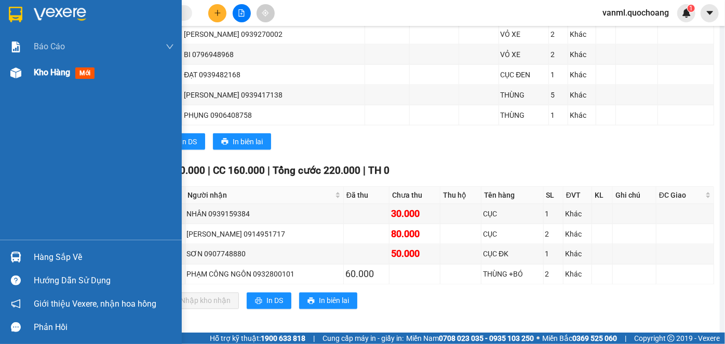
click at [50, 76] on span "Kho hàng" at bounding box center [52, 72] width 36 height 10
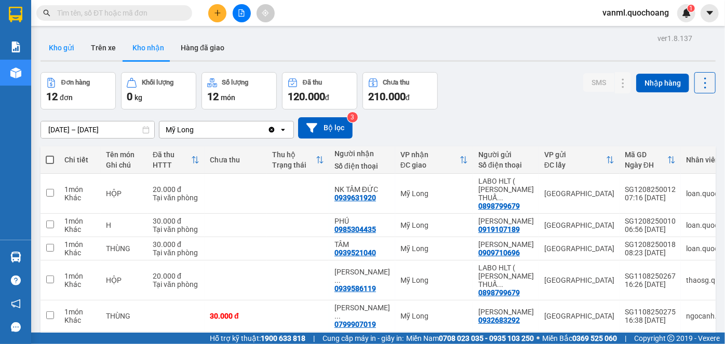
click at [66, 44] on button "Kho gửi" at bounding box center [61, 47] width 42 height 25
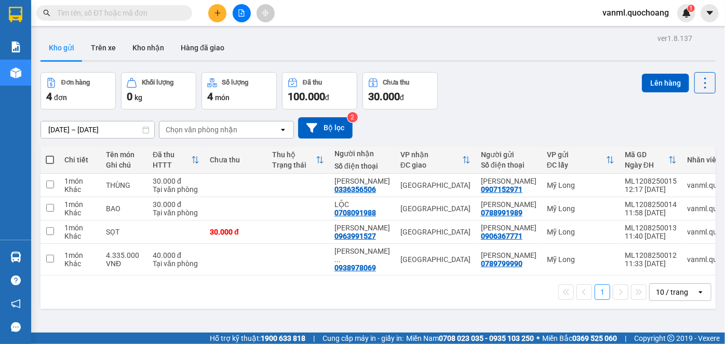
click at [52, 158] on span at bounding box center [50, 160] width 8 height 8
click at [50, 155] on input "checkbox" at bounding box center [50, 155] width 0 height 0
checkbox input "true"
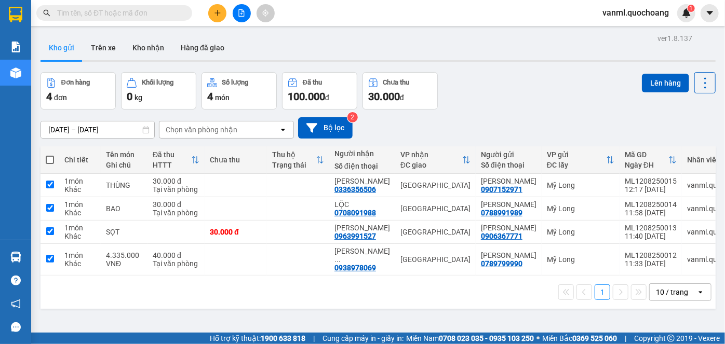
checkbox input "true"
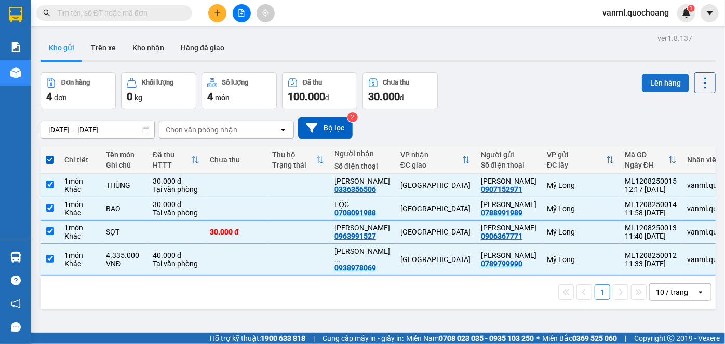
click at [650, 84] on button "Lên hàng" at bounding box center [664, 83] width 47 height 19
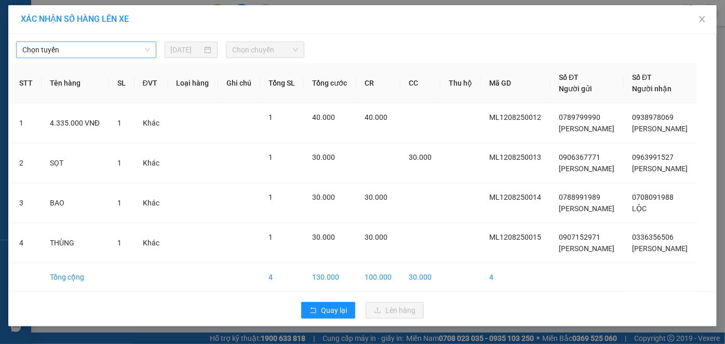
click at [53, 51] on span "Chọn tuyến" at bounding box center [86, 50] width 128 height 16
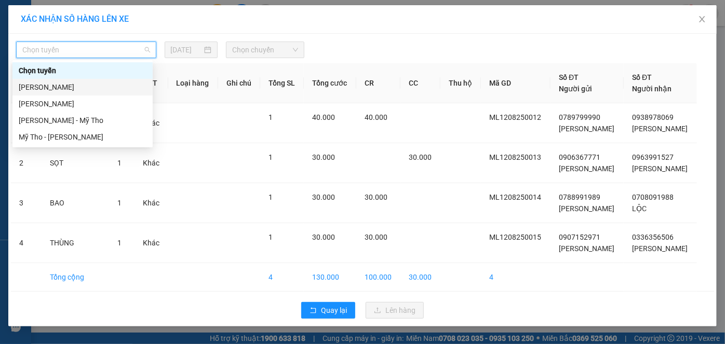
click at [76, 87] on div "Cao Lãnh - Hồ Chí Minh" at bounding box center [83, 86] width 128 height 11
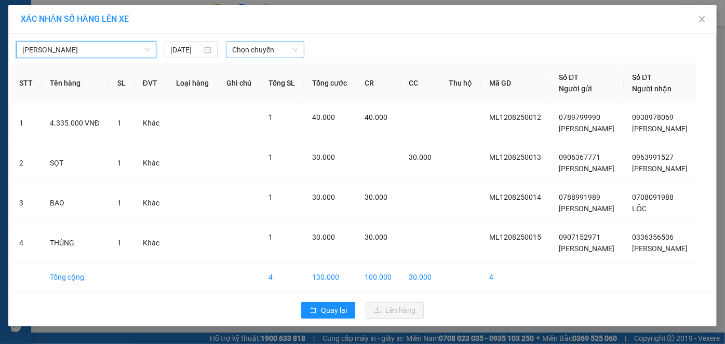
click at [258, 48] on span "Chọn chuyến" at bounding box center [265, 50] width 66 height 16
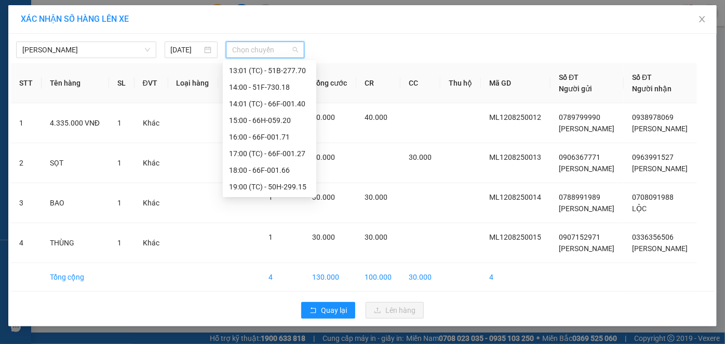
scroll to position [238, 0]
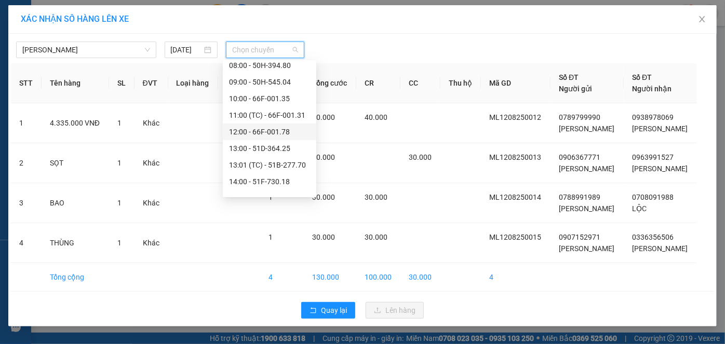
click at [266, 130] on div "12:00 - 66F-001.78" at bounding box center [269, 131] width 81 height 11
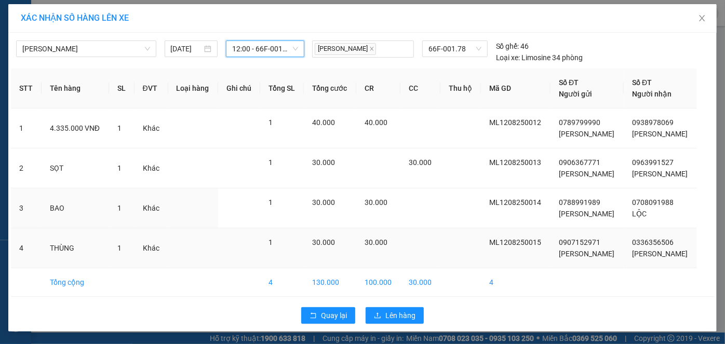
scroll to position [22, 0]
click at [399, 313] on span "Lên hàng" at bounding box center [400, 315] width 30 height 11
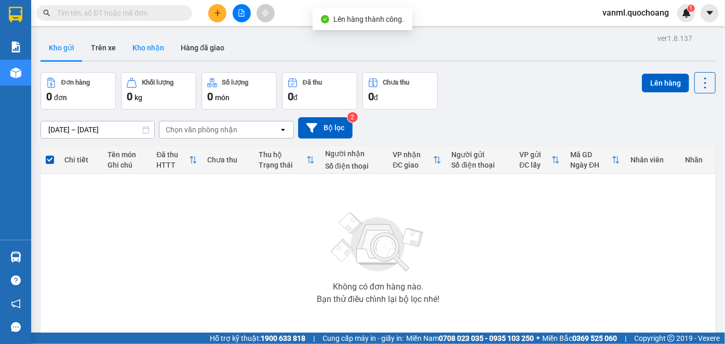
click at [134, 45] on button "Kho nhận" at bounding box center [148, 47] width 48 height 25
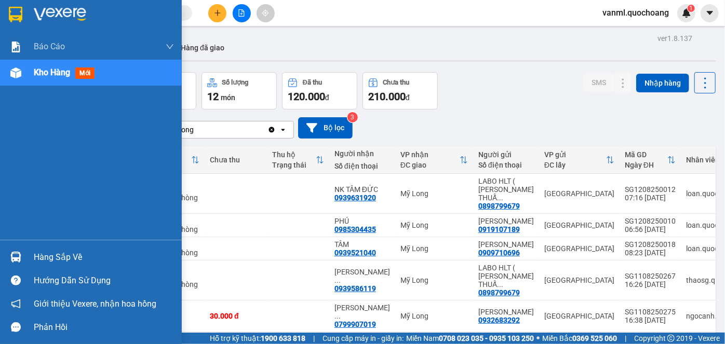
click at [61, 259] on div "Hàng sắp về" at bounding box center [104, 258] width 140 height 16
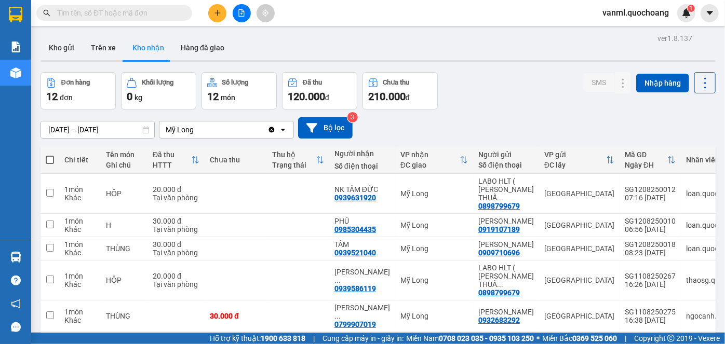
click at [528, 110] on section "Kết quả tìm kiếm ( 13 ) Bộ lọc Mã ĐH Trạng thái Món hàng Thu hộ Tổng cước Chưa …" at bounding box center [362, 172] width 725 height 344
click at [202, 47] on button "Hàng đã giao" at bounding box center [202, 47] width 60 height 25
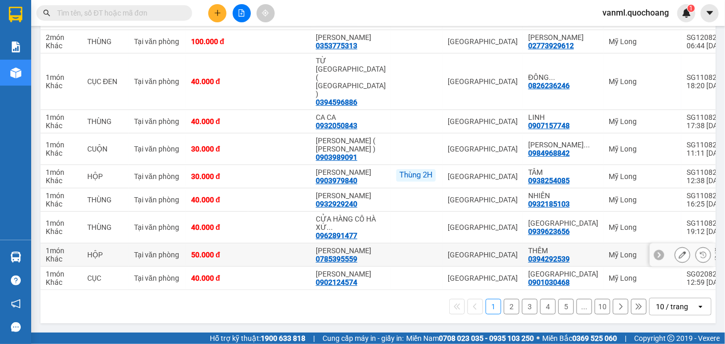
scroll to position [173, 0]
click at [505, 307] on button "2" at bounding box center [511, 307] width 16 height 16
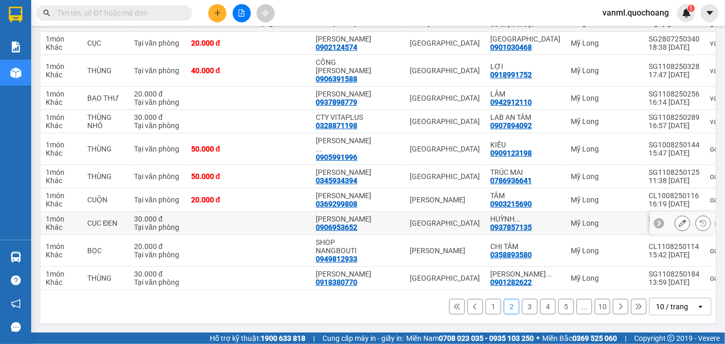
scroll to position [198, 0]
click at [486, 306] on button "1" at bounding box center [493, 307] width 16 height 16
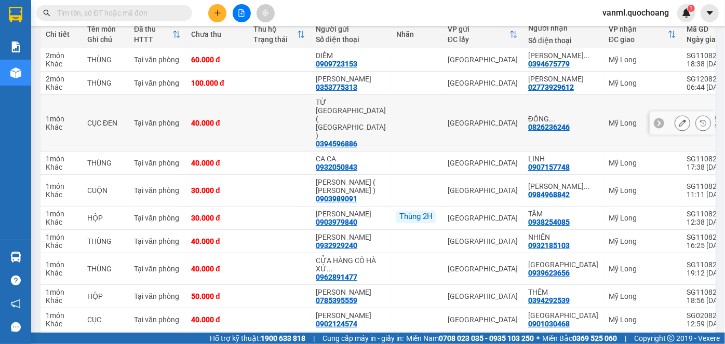
scroll to position [79, 0]
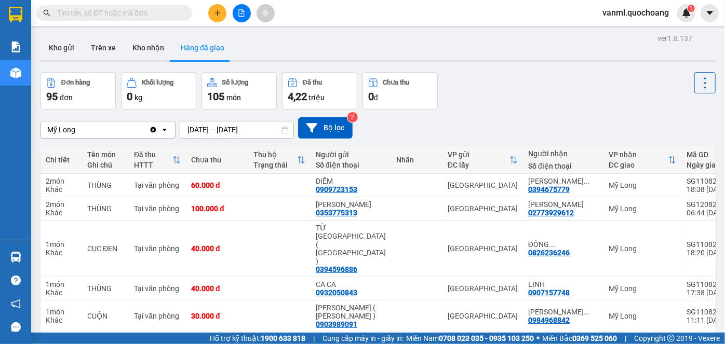
drag, startPoint x: 147, startPoint y: 49, endPoint x: 201, endPoint y: 65, distance: 56.5
click at [147, 49] on button "Kho nhận" at bounding box center [148, 47] width 48 height 25
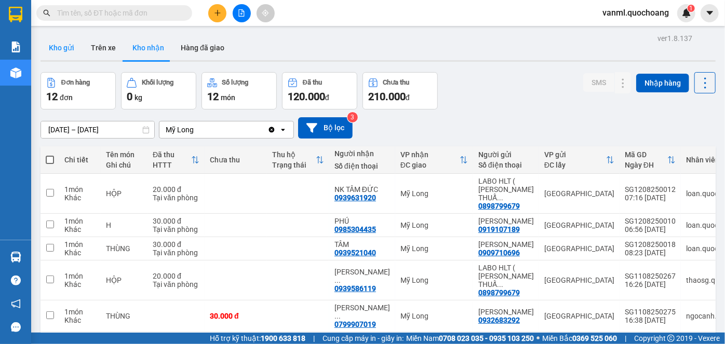
click at [54, 44] on button "Kho gửi" at bounding box center [61, 47] width 42 height 25
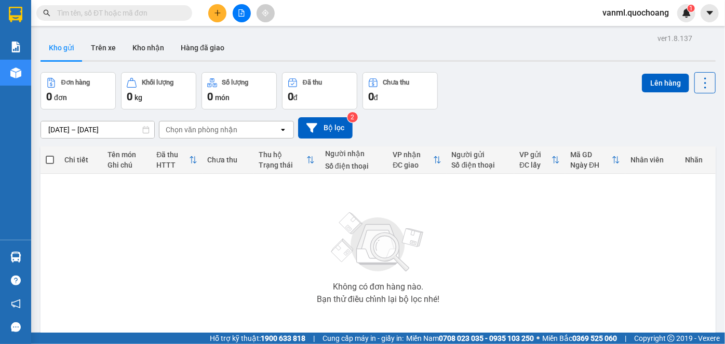
drag, startPoint x: 151, startPoint y: 48, endPoint x: 130, endPoint y: 76, distance: 34.5
click at [151, 47] on button "Kho nhận" at bounding box center [148, 47] width 48 height 25
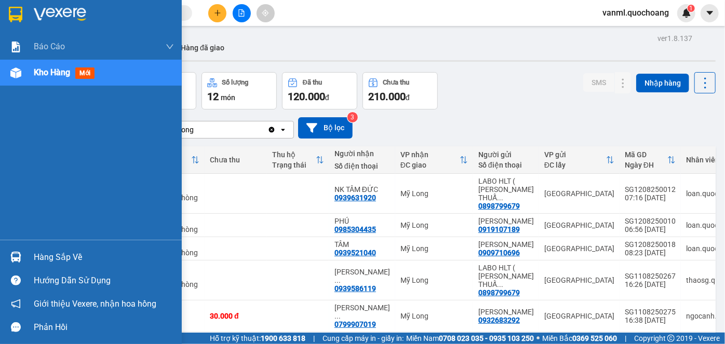
click at [46, 255] on div "Hàng sắp về" at bounding box center [104, 258] width 140 height 16
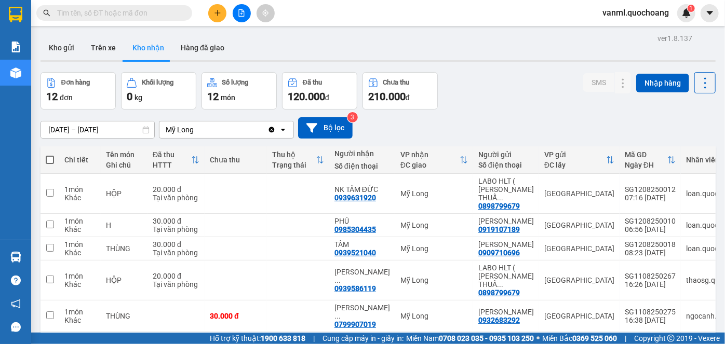
click at [530, 120] on section "Kết quả tìm kiếm ( 13 ) Bộ lọc Mã ĐH Trạng thái Món hàng Thu hộ Tổng cước Chưa …" at bounding box center [362, 172] width 725 height 344
click at [595, 245] on button at bounding box center [602, 249] width 15 height 18
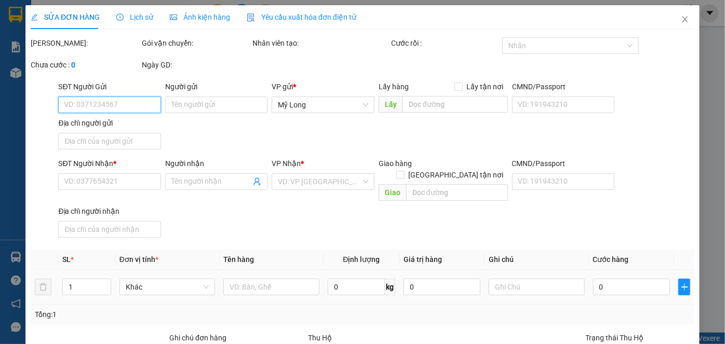
type input "0909710696"
type input "NGUYỄN BÉ THO"
type input "86 ĐÀO DUY TỪ P DUYÊN HỒNG"
type input "0939521040"
type input "TÂM"
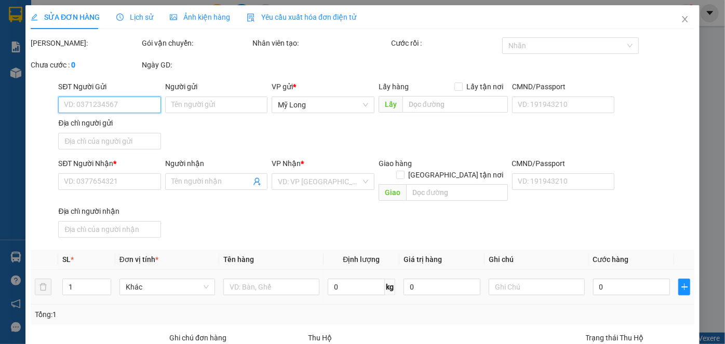
type input "30.000"
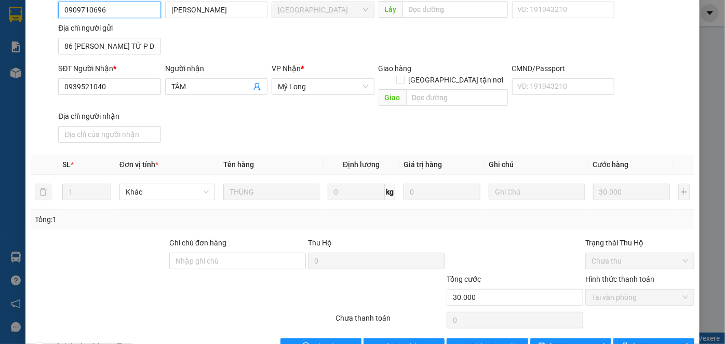
scroll to position [113, 0]
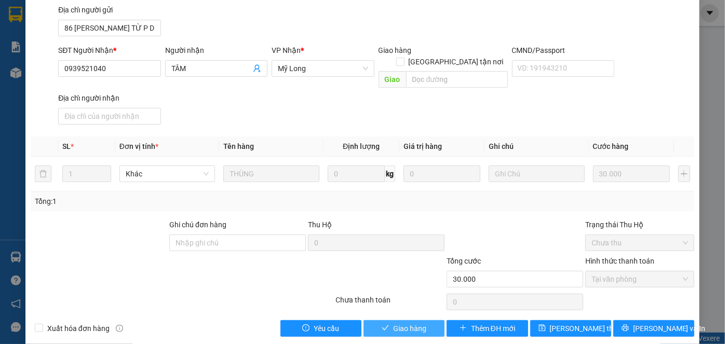
click at [414, 323] on span "Giao hàng" at bounding box center [409, 328] width 33 height 11
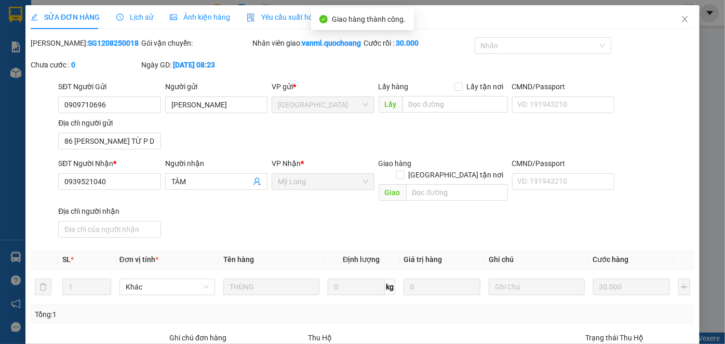
scroll to position [0, 0]
click at [673, 19] on span "Close" at bounding box center [684, 19] width 29 height 29
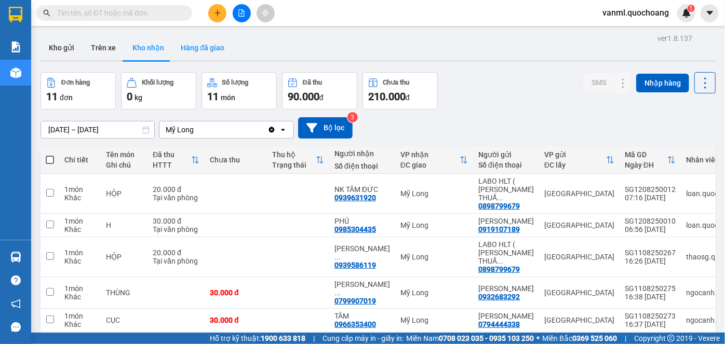
click at [205, 44] on button "Hàng đã giao" at bounding box center [202, 47] width 60 height 25
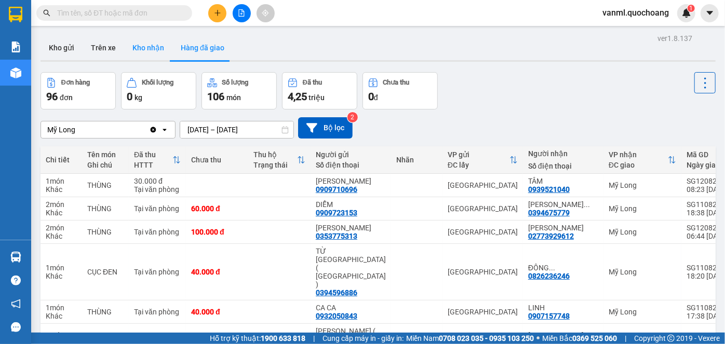
click at [138, 45] on button "Kho nhận" at bounding box center [148, 47] width 48 height 25
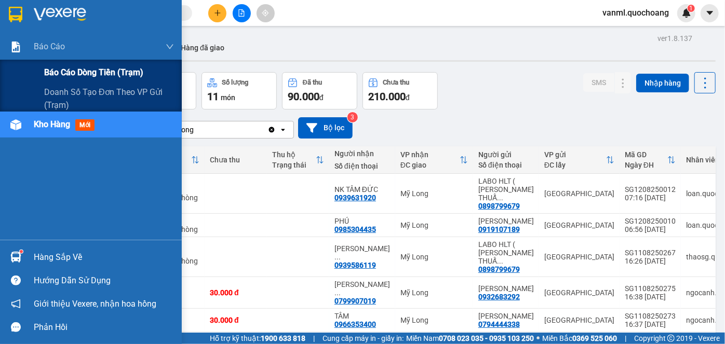
click at [58, 71] on span "Báo cáo dòng tiền (trạm)" at bounding box center [93, 72] width 99 height 13
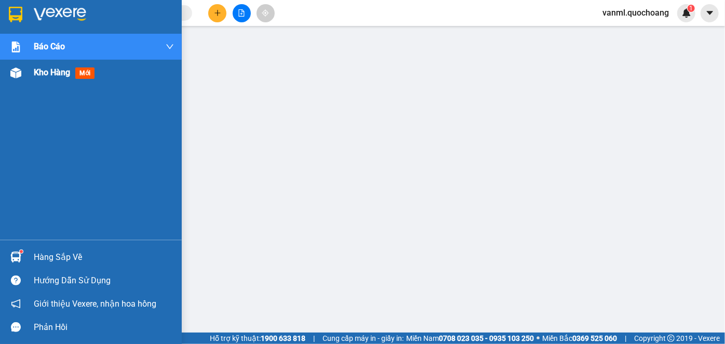
click at [38, 73] on span "Kho hàng" at bounding box center [52, 72] width 36 height 10
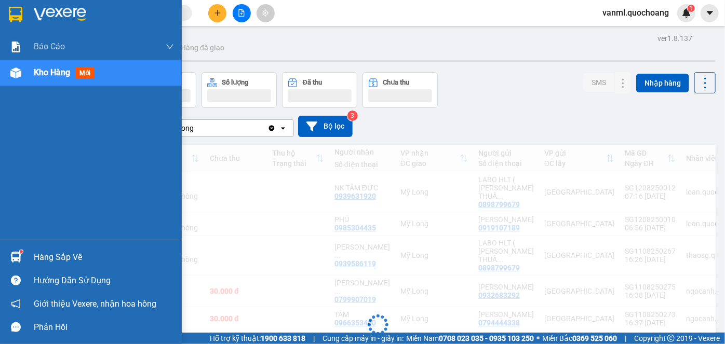
click at [53, 254] on div "Hàng sắp về" at bounding box center [104, 258] width 140 height 16
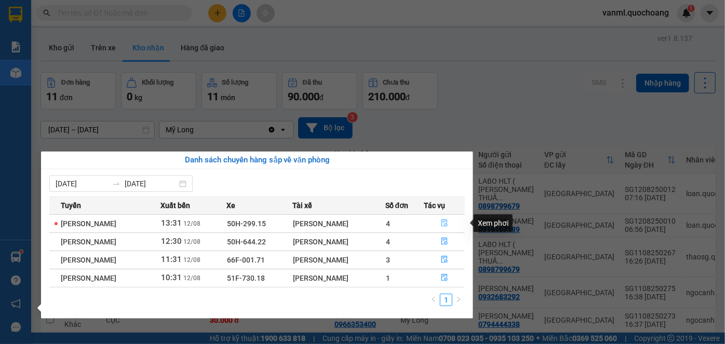
click at [448, 221] on icon "file-done" at bounding box center [444, 223] width 7 height 7
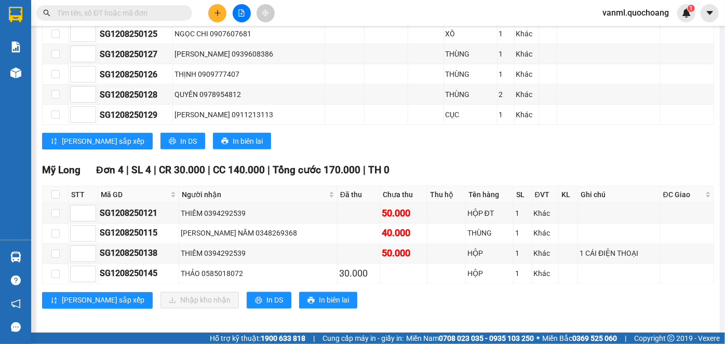
scroll to position [775, 0]
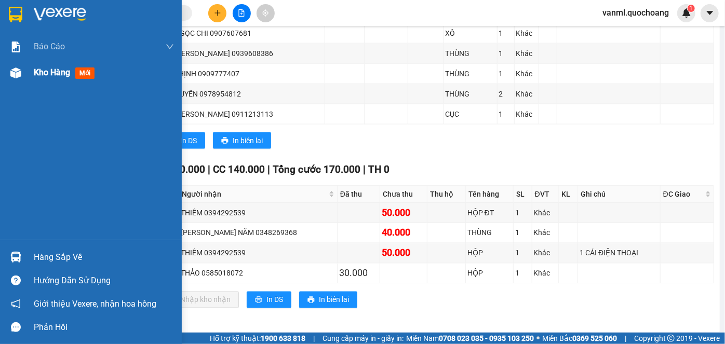
click at [43, 74] on span "Kho hàng" at bounding box center [52, 72] width 36 height 10
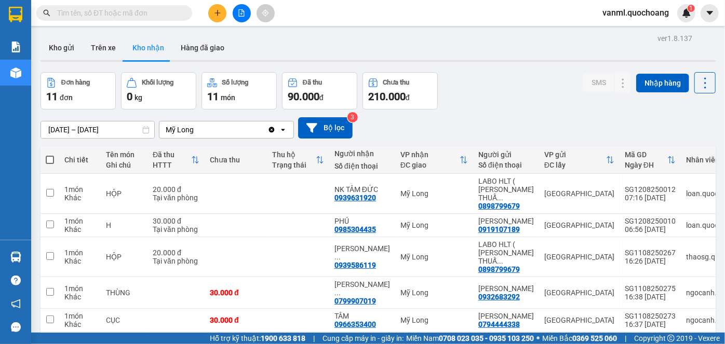
scroll to position [47, 0]
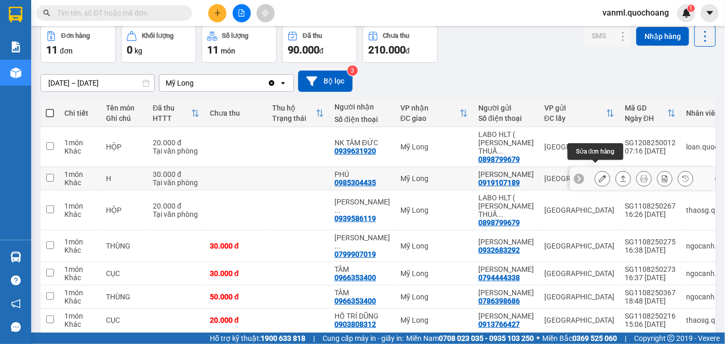
click at [595, 172] on button at bounding box center [602, 179] width 15 height 18
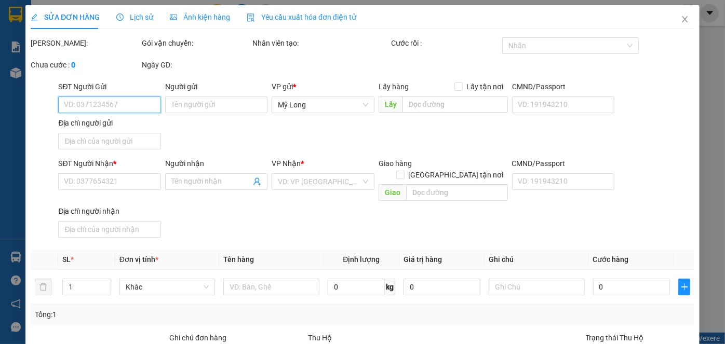
type input "0919107189"
type input "LÊ QUY TÂM"
type input "574/7 KINH DƯƠNG VƯƠNG P AN LẠ, BÌNH TÂN"
type input "0985304435"
type input "PHÚ"
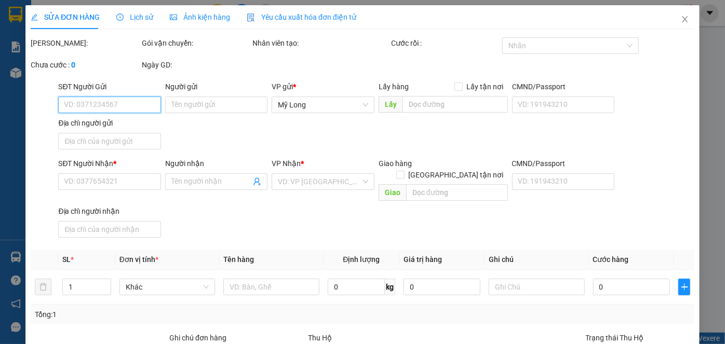
type input "30.000"
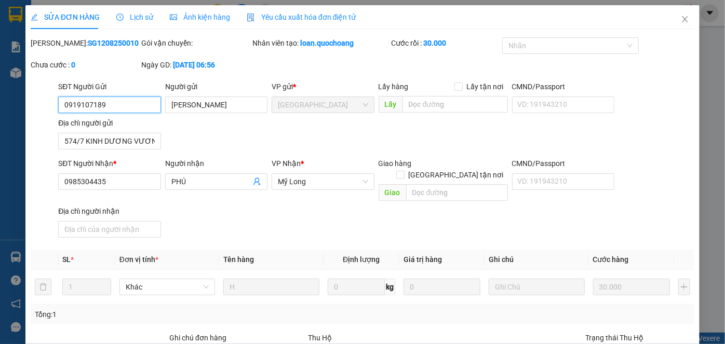
scroll to position [113, 0]
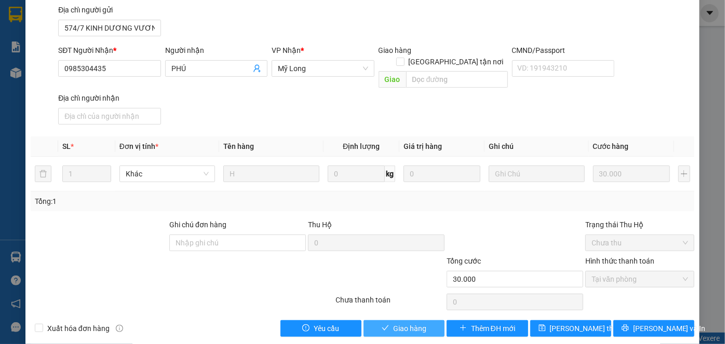
click at [414, 323] on span "Giao hàng" at bounding box center [409, 328] width 33 height 11
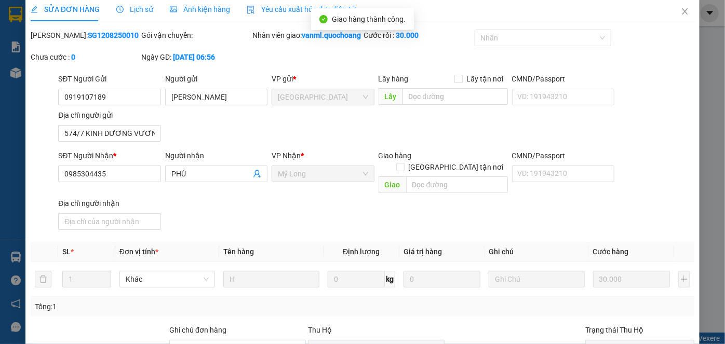
scroll to position [0, 0]
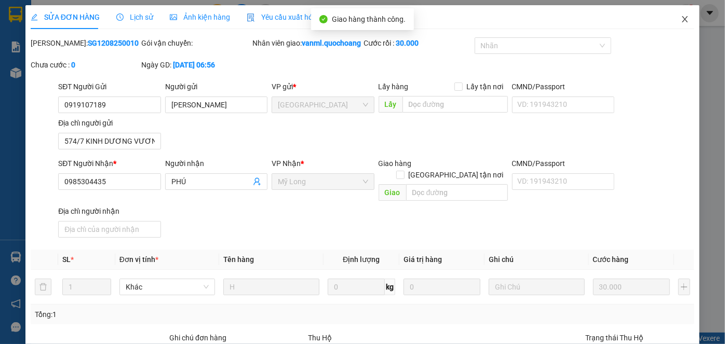
click at [680, 18] on icon "close" at bounding box center [684, 19] width 8 height 8
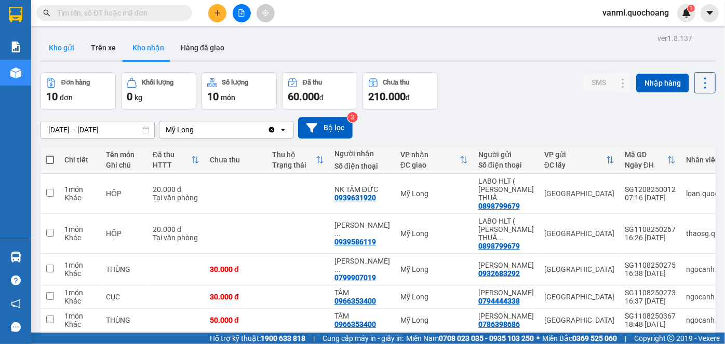
click at [71, 49] on button "Kho gửi" at bounding box center [61, 47] width 42 height 25
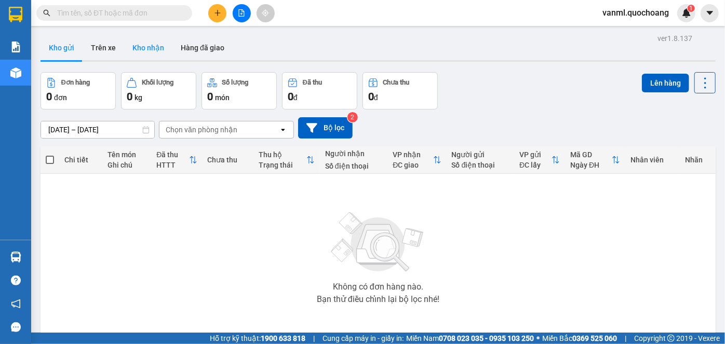
click at [136, 44] on button "Kho nhận" at bounding box center [148, 47] width 48 height 25
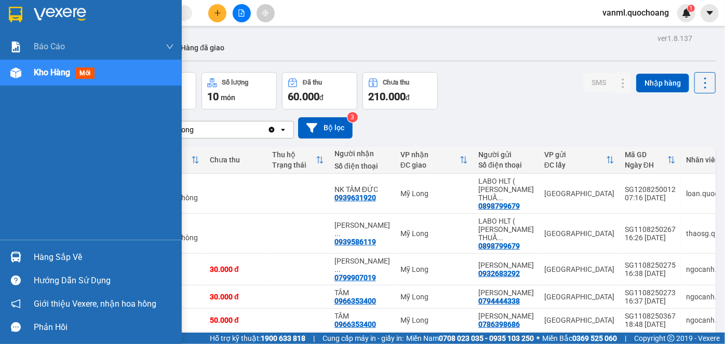
click at [54, 256] on div "Hàng sắp về" at bounding box center [104, 258] width 140 height 16
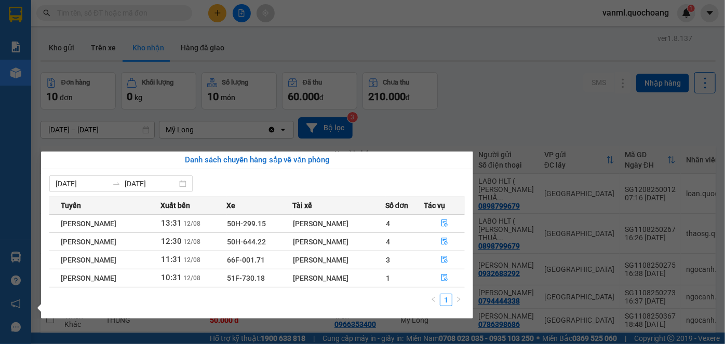
click at [519, 114] on section "Kết quả tìm kiếm ( 13 ) Bộ lọc Mã ĐH Trạng thái Món hàng Thu hộ Tổng cước Chưa …" at bounding box center [362, 172] width 725 height 344
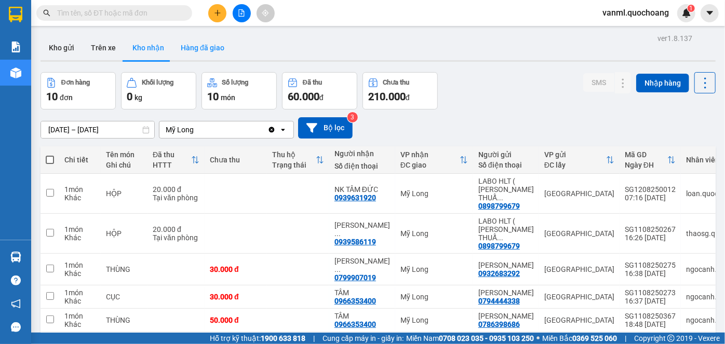
click at [212, 47] on button "Hàng đã giao" at bounding box center [202, 47] width 60 height 25
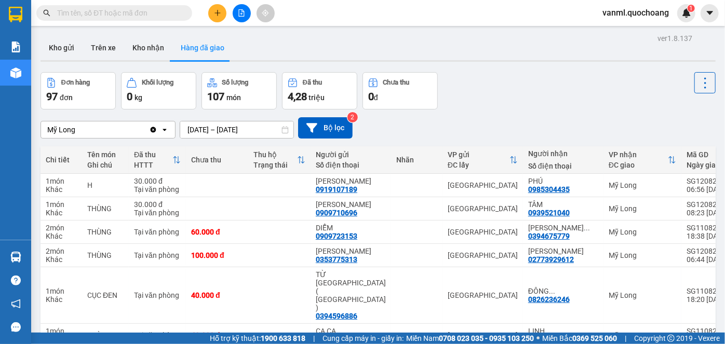
click at [610, 79] on div "Đơn hàng 97 đơn Khối lượng 0 kg Số lượng 107 món Đã thu 4,28 triệu Chưa thu 0 đ" at bounding box center [377, 90] width 675 height 37
click at [146, 46] on button "Kho nhận" at bounding box center [148, 47] width 48 height 25
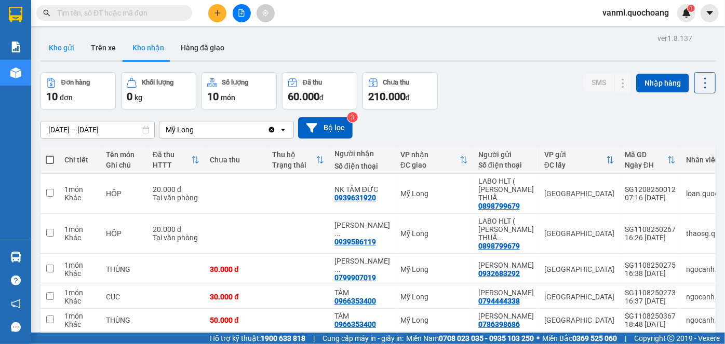
click at [65, 46] on button "Kho gửi" at bounding box center [61, 47] width 42 height 25
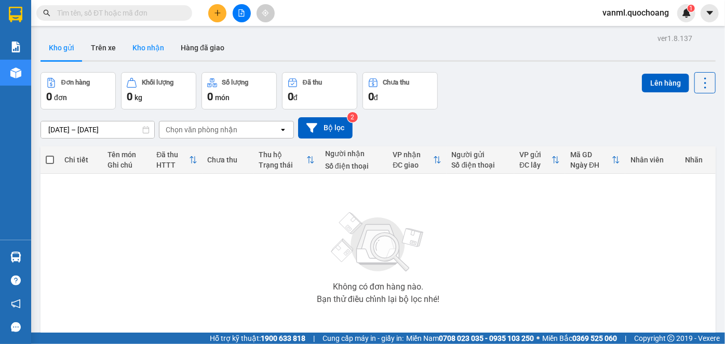
click at [161, 49] on button "Kho nhận" at bounding box center [148, 47] width 48 height 25
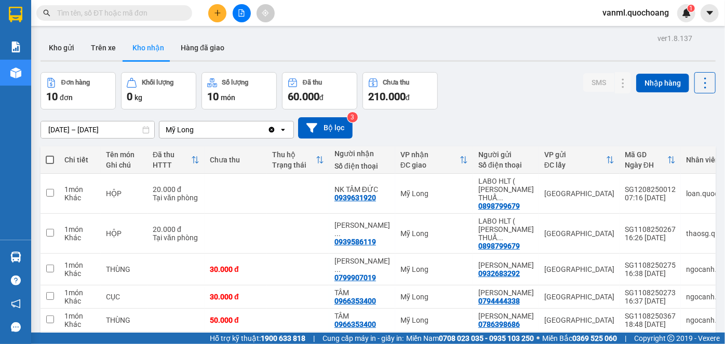
click at [633, 5] on div "vanml.quochoang 1" at bounding box center [644, 13] width 101 height 18
click at [632, 9] on span "vanml.quochoang" at bounding box center [635, 12] width 83 height 13
click at [628, 35] on span "Đăng xuất" at bounding box center [640, 31] width 61 height 11
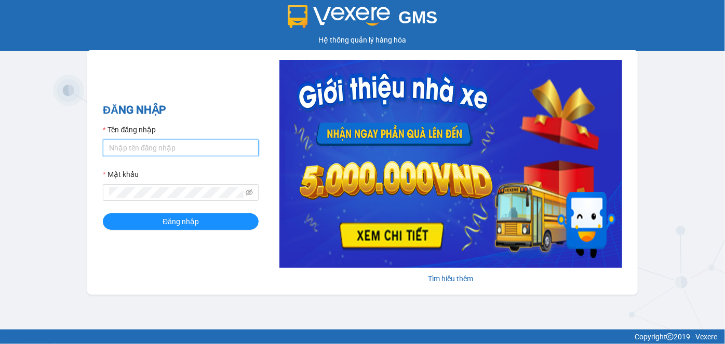
type input "oanhml.quochoang"
drag, startPoint x: 212, startPoint y: 131, endPoint x: 208, endPoint y: 145, distance: 14.1
click at [212, 132] on div "Tên đăng nhập" at bounding box center [181, 132] width 156 height 16
drag, startPoint x: 206, startPoint y: 148, endPoint x: 87, endPoint y: 187, distance: 124.9
click at [87, 187] on div "ĐĂNG NHẬP Tên đăng nhập oanhml.quochoang Mật khẩu Đăng nhập Tìm hiểu thêm" at bounding box center [362, 172] width 550 height 245
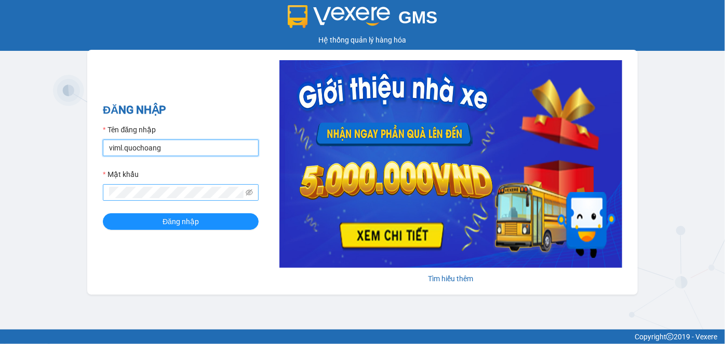
type input "viml.quochoang"
click at [105, 200] on span at bounding box center [181, 192] width 156 height 17
click at [103, 213] on button "Đăng nhập" at bounding box center [181, 221] width 156 height 17
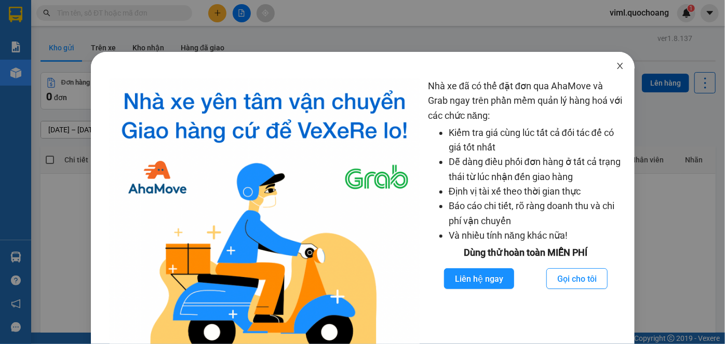
click at [617, 66] on icon "close" at bounding box center [620, 66] width 6 height 6
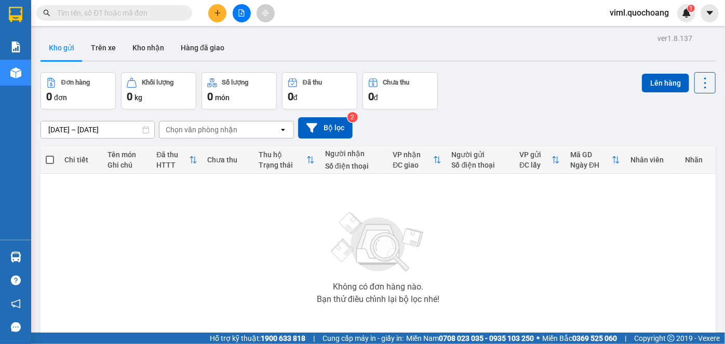
click at [220, 16] on icon "plus" at bounding box center [217, 12] width 7 height 7
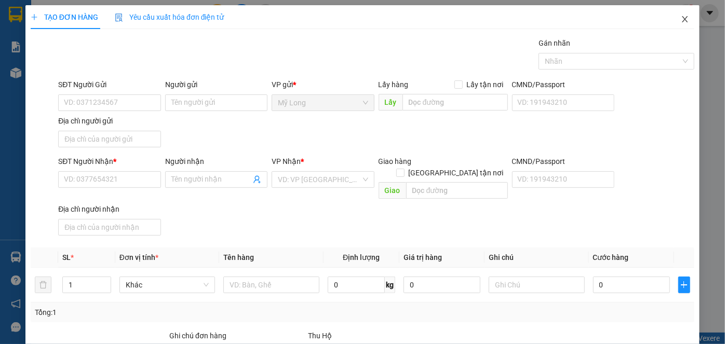
click at [680, 21] on icon "close" at bounding box center [684, 19] width 8 height 8
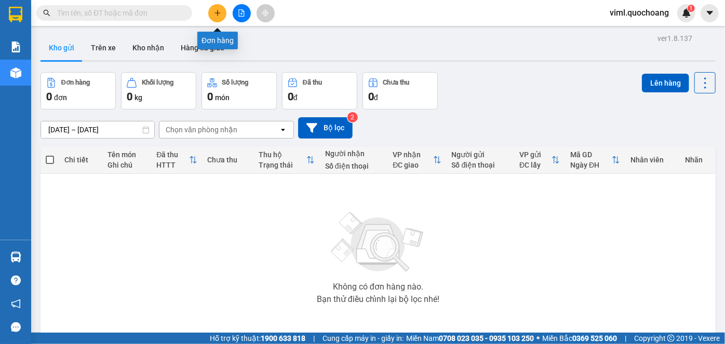
click at [221, 14] on icon "plus" at bounding box center [217, 12] width 7 height 7
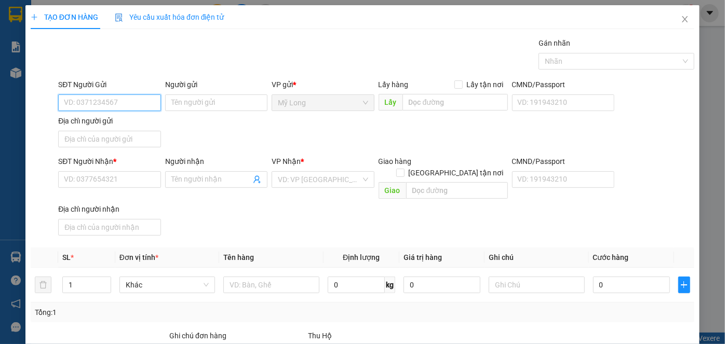
click at [152, 102] on input "SĐT Người Gửi" at bounding box center [109, 102] width 102 height 17
type input "0767489908"
click at [158, 128] on div "0767489908 - [PERSON_NAME]" at bounding box center [115, 122] width 102 height 11
type input "[PERSON_NAME]"
type input "0767489908"
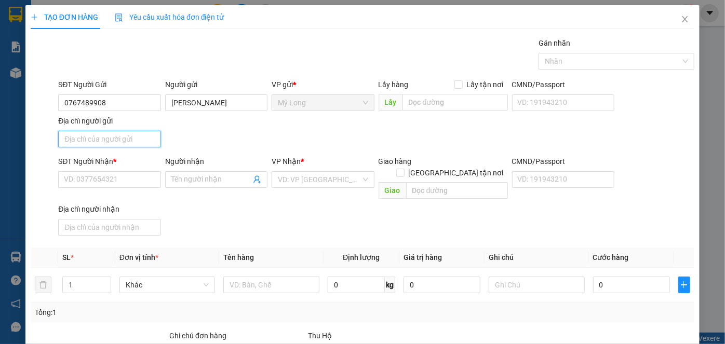
click at [144, 145] on input "Địa chỉ người gửi" at bounding box center [109, 139] width 102 height 17
click at [106, 131] on input "AASP" at bounding box center [109, 139] width 102 height 17
type input "A"
type input "Â"
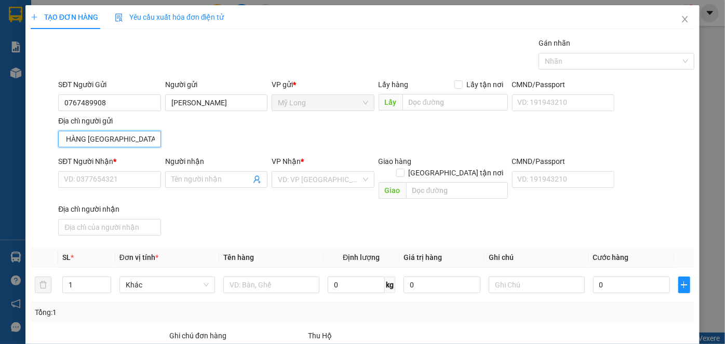
scroll to position [0, 40]
type input "ẤP 2B BÌNH HÀNG [GEOGRAPHIC_DATA]"
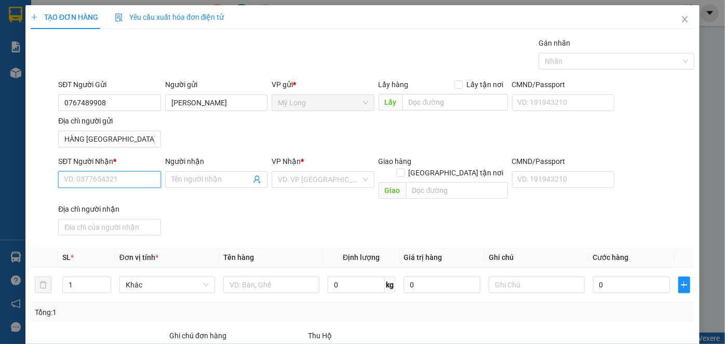
scroll to position [0, 0]
click at [115, 184] on input "SĐT Người Nhận *" at bounding box center [109, 179] width 102 height 17
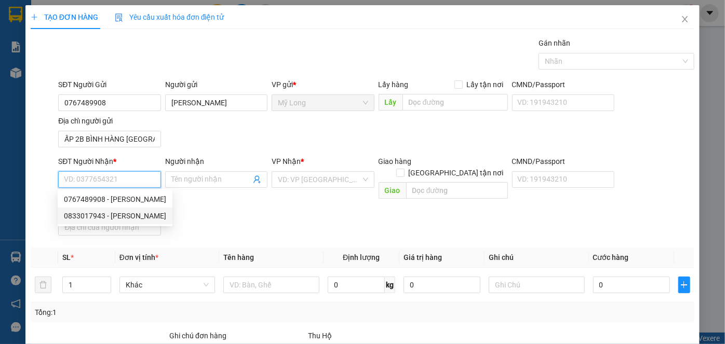
click at [141, 219] on div "0833017943 - [PERSON_NAME]" at bounding box center [115, 215] width 102 height 11
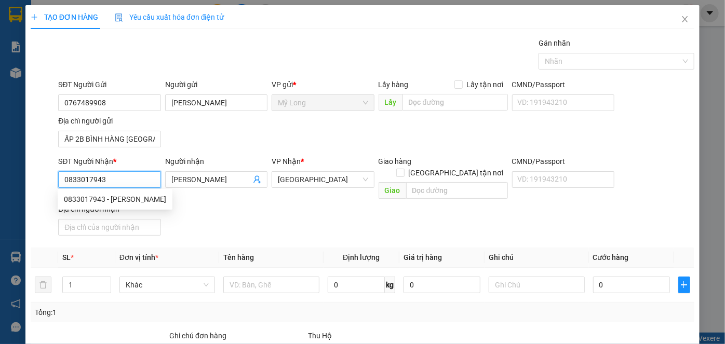
type input "0833017943"
type input "[PERSON_NAME]"
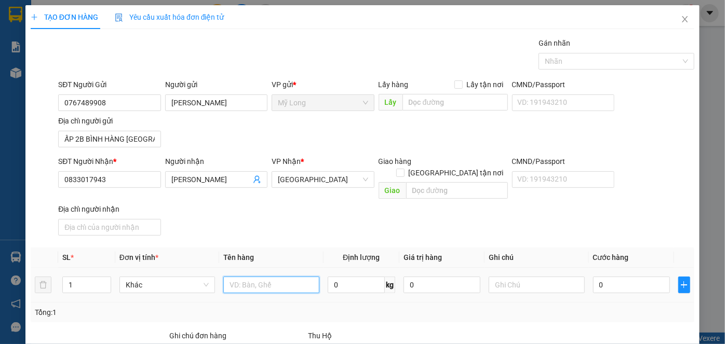
click at [275, 277] on input "text" at bounding box center [271, 285] width 96 height 17
type input "BAO"
click at [605, 277] on input "0" at bounding box center [631, 285] width 77 height 17
click at [613, 277] on input "0" at bounding box center [631, 285] width 77 height 17
click at [627, 277] on input "0" at bounding box center [631, 285] width 77 height 17
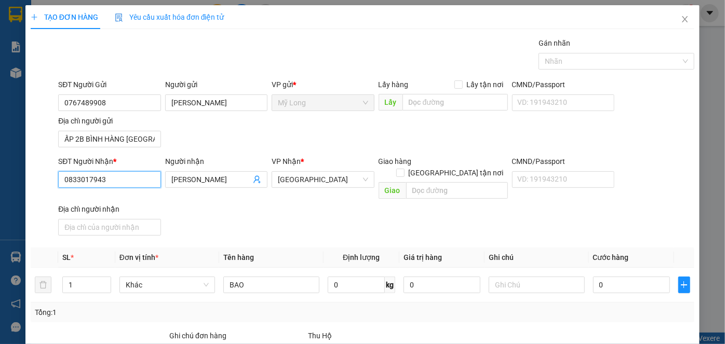
click at [118, 178] on input "0833017943" at bounding box center [109, 179] width 102 height 17
click at [135, 178] on input "0833017943" at bounding box center [109, 179] width 102 height 17
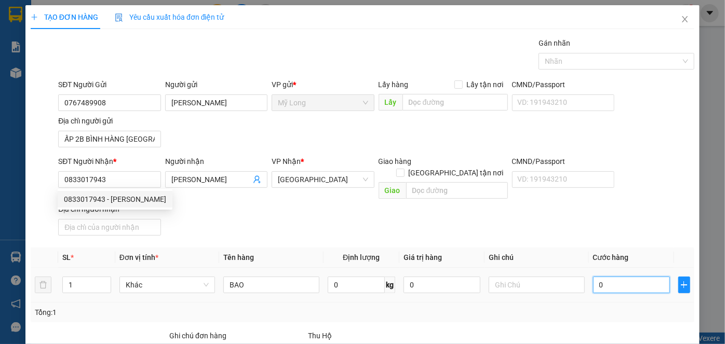
click at [654, 277] on input "0" at bounding box center [631, 285] width 77 height 17
type input "3"
type input "30"
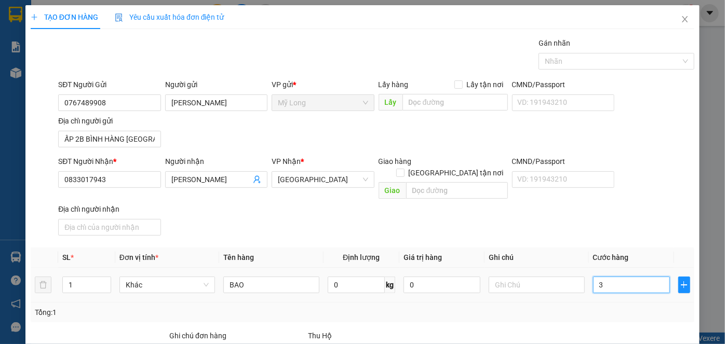
type input "30"
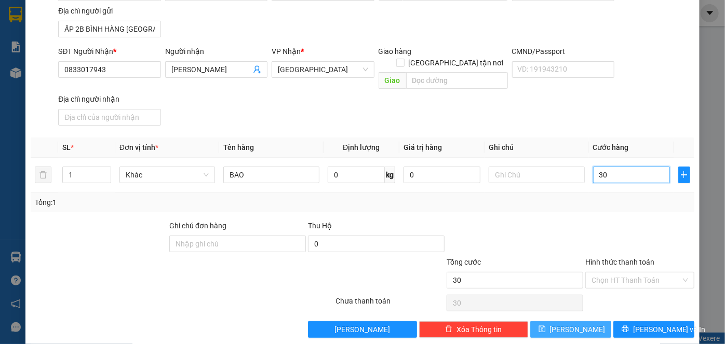
scroll to position [111, 0]
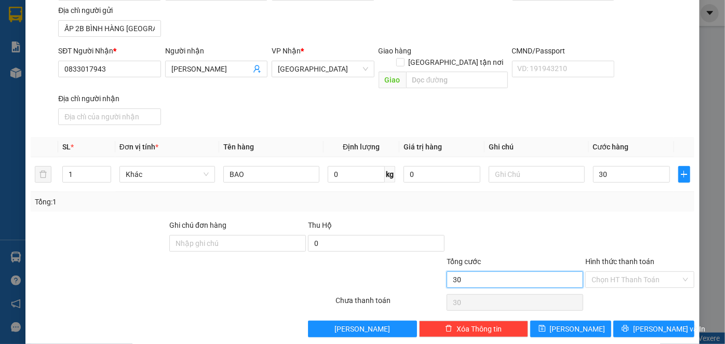
type input "30.000"
click at [548, 271] on input "30.000" at bounding box center [514, 279] width 136 height 17
click at [629, 257] on div "Hình thức thanh toán" at bounding box center [639, 264] width 109 height 16
click at [626, 272] on input "Hình thức thanh toán" at bounding box center [635, 280] width 89 height 16
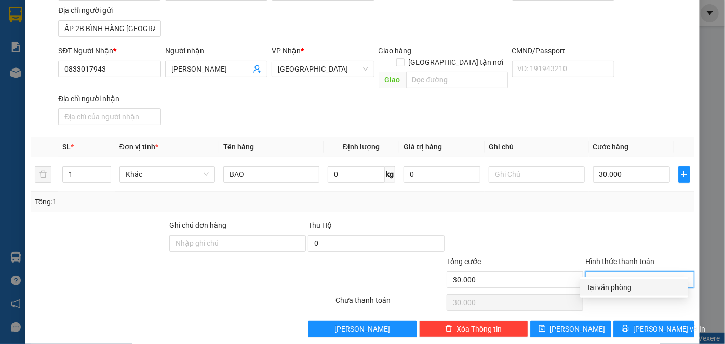
click at [620, 288] on div "Tại văn phòng" at bounding box center [633, 287] width 95 height 11
type input "0"
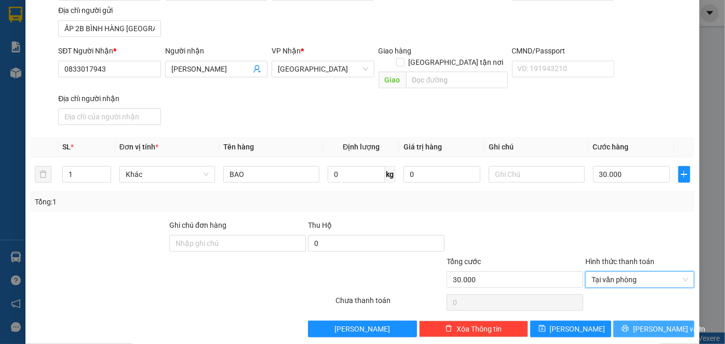
click at [625, 321] on button "[PERSON_NAME] và In" at bounding box center [653, 329] width 81 height 17
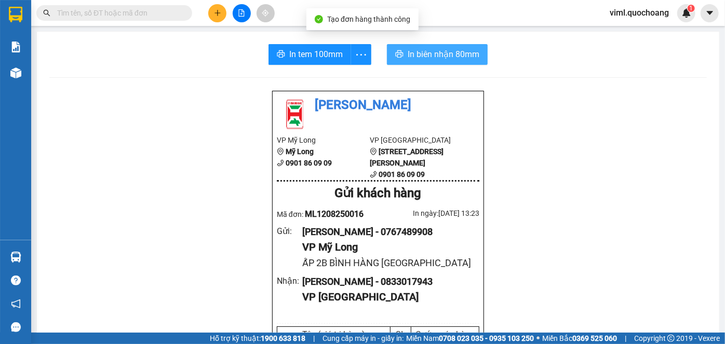
click at [457, 62] on button "In biên nhận 80mm" at bounding box center [437, 54] width 101 height 21
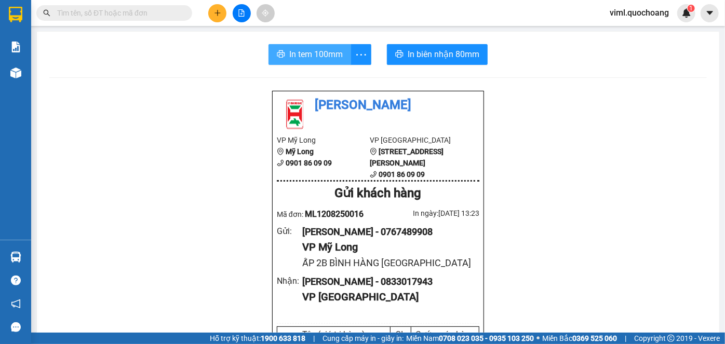
click at [322, 60] on span "In tem 100mm" at bounding box center [315, 54] width 53 height 13
